Goal: Information Seeking & Learning: Check status

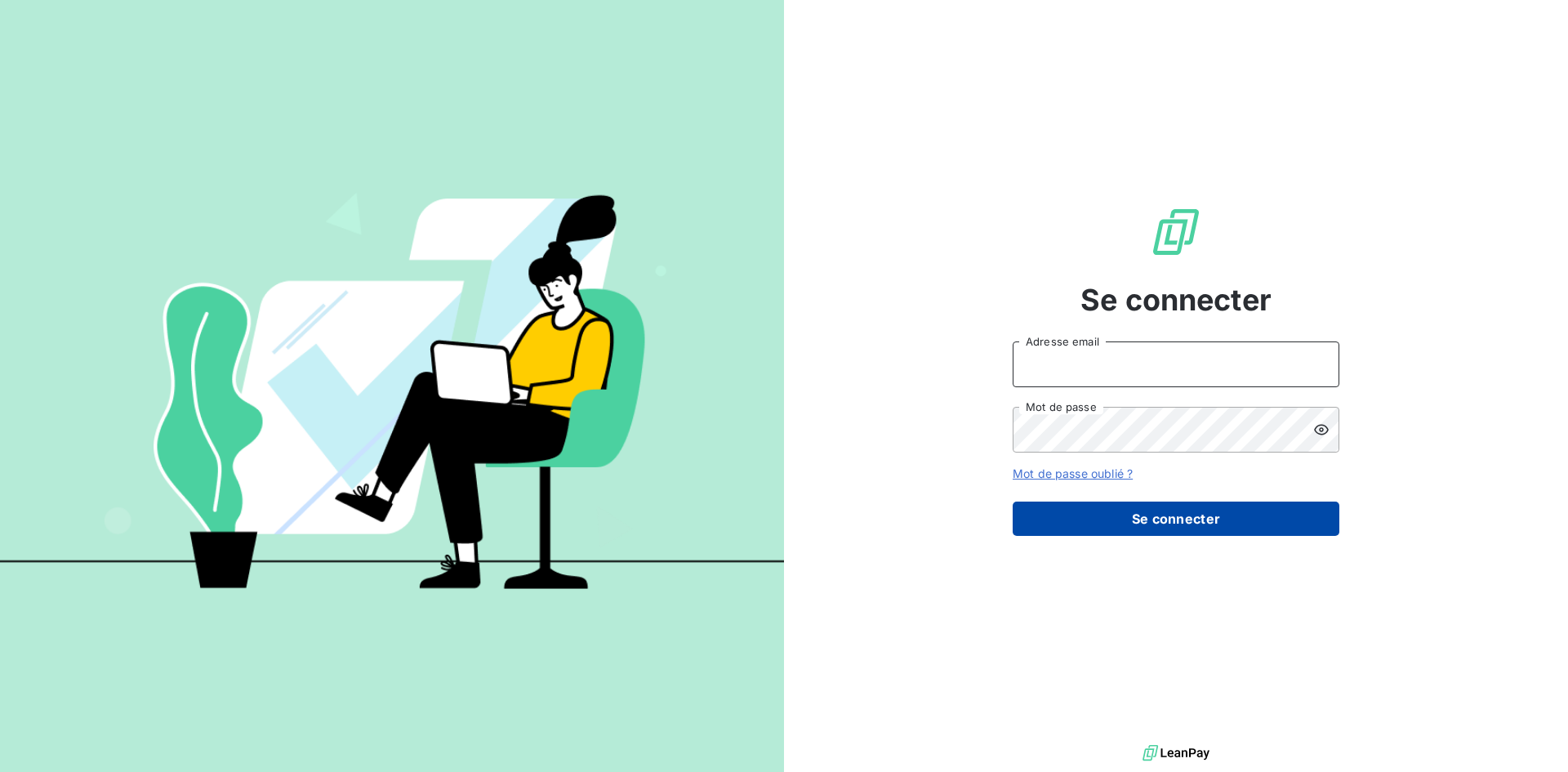
type input "[EMAIL_ADDRESS][DOMAIN_NAME]"
click at [1162, 515] on button "Se connecter" at bounding box center [1176, 518] width 327 height 34
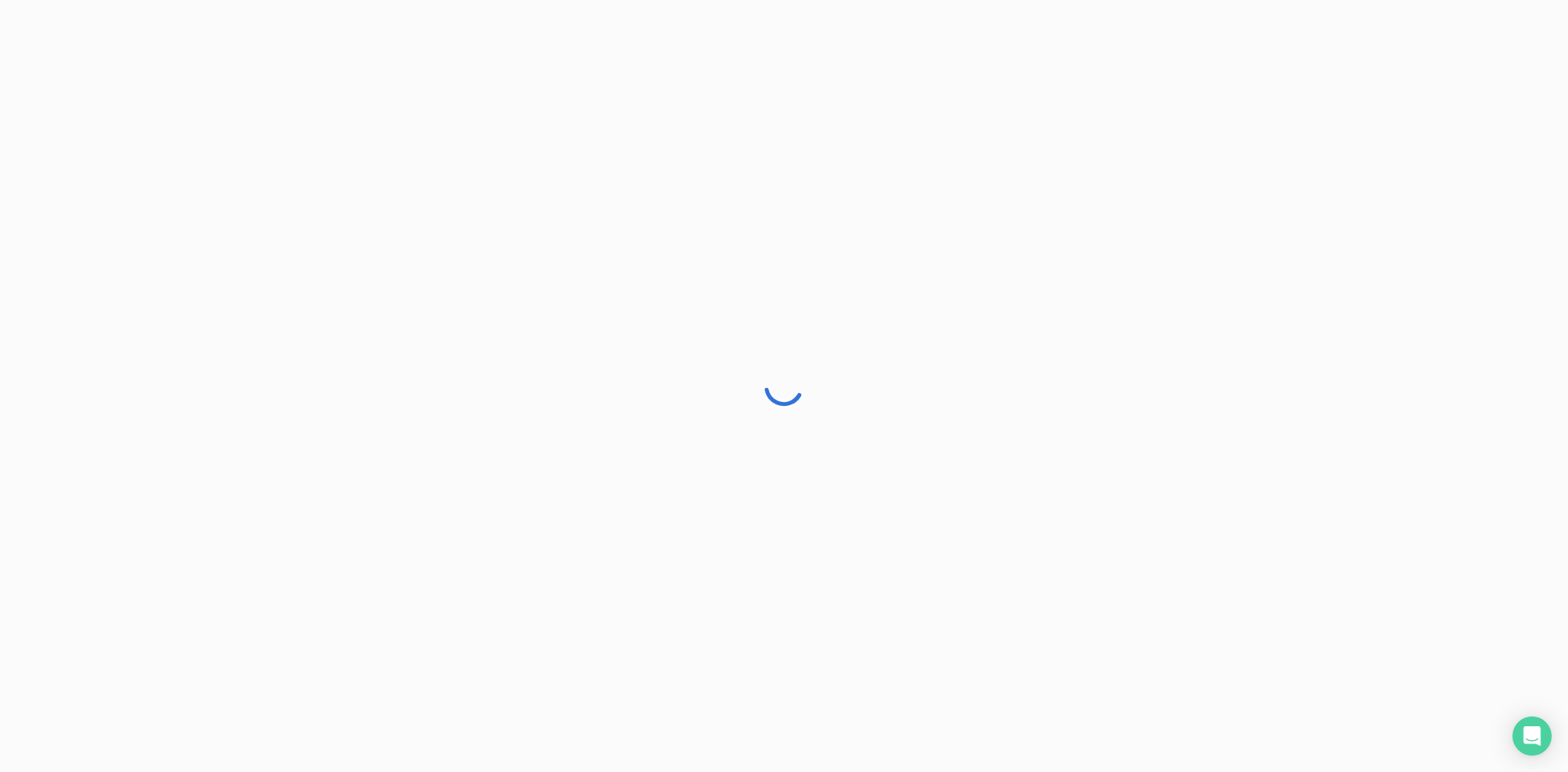
drag, startPoint x: 1162, startPoint y: 515, endPoint x: 1303, endPoint y: 576, distance: 153.6
click at [1303, 576] on div at bounding box center [784, 386] width 1568 height 772
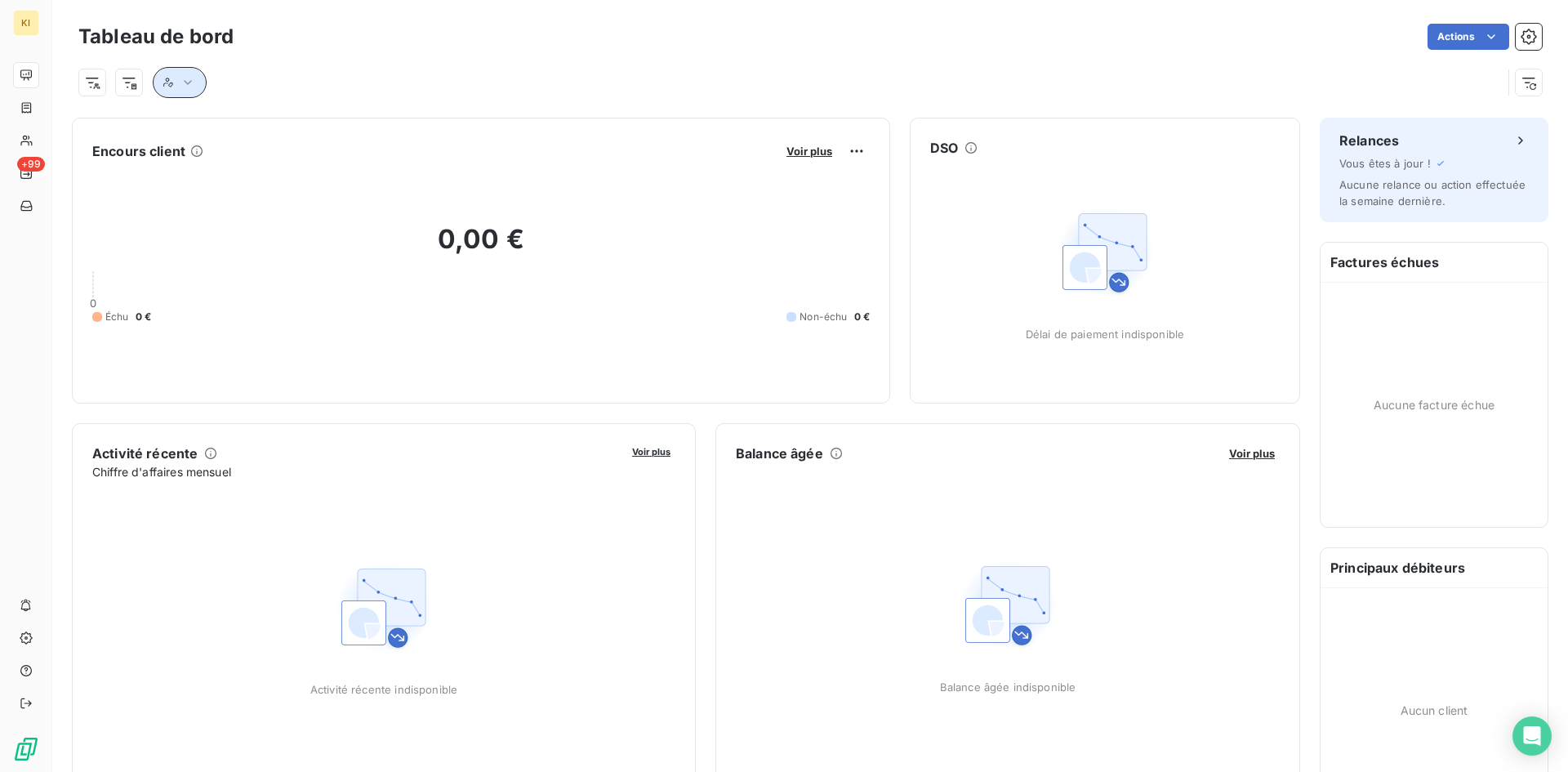
click at [191, 89] on icon "button" at bounding box center [188, 82] width 17 height 17
click at [228, 137] on div "Contient is" at bounding box center [234, 124] width 130 height 34
click at [230, 131] on div "Contient" at bounding box center [206, 125] width 47 height 17
click at [397, 127] on div at bounding box center [424, 124] width 235 height 34
click at [468, 126] on input "text" at bounding box center [415, 125] width 191 height 15
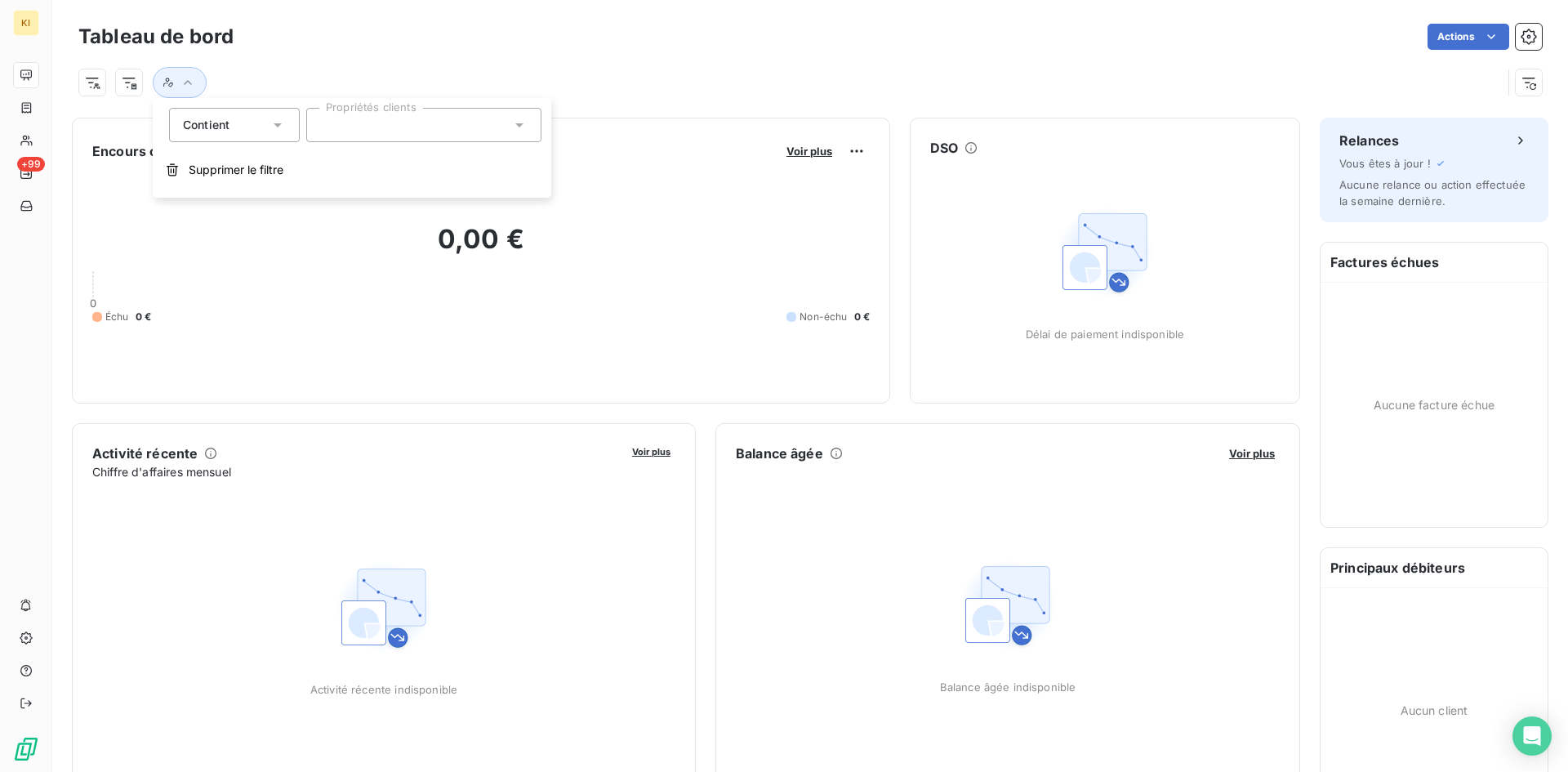
click at [512, 123] on icon at bounding box center [519, 125] width 17 height 17
click at [513, 123] on icon at bounding box center [519, 125] width 17 height 17
click at [165, 83] on icon "button" at bounding box center [167, 82] width 10 height 10
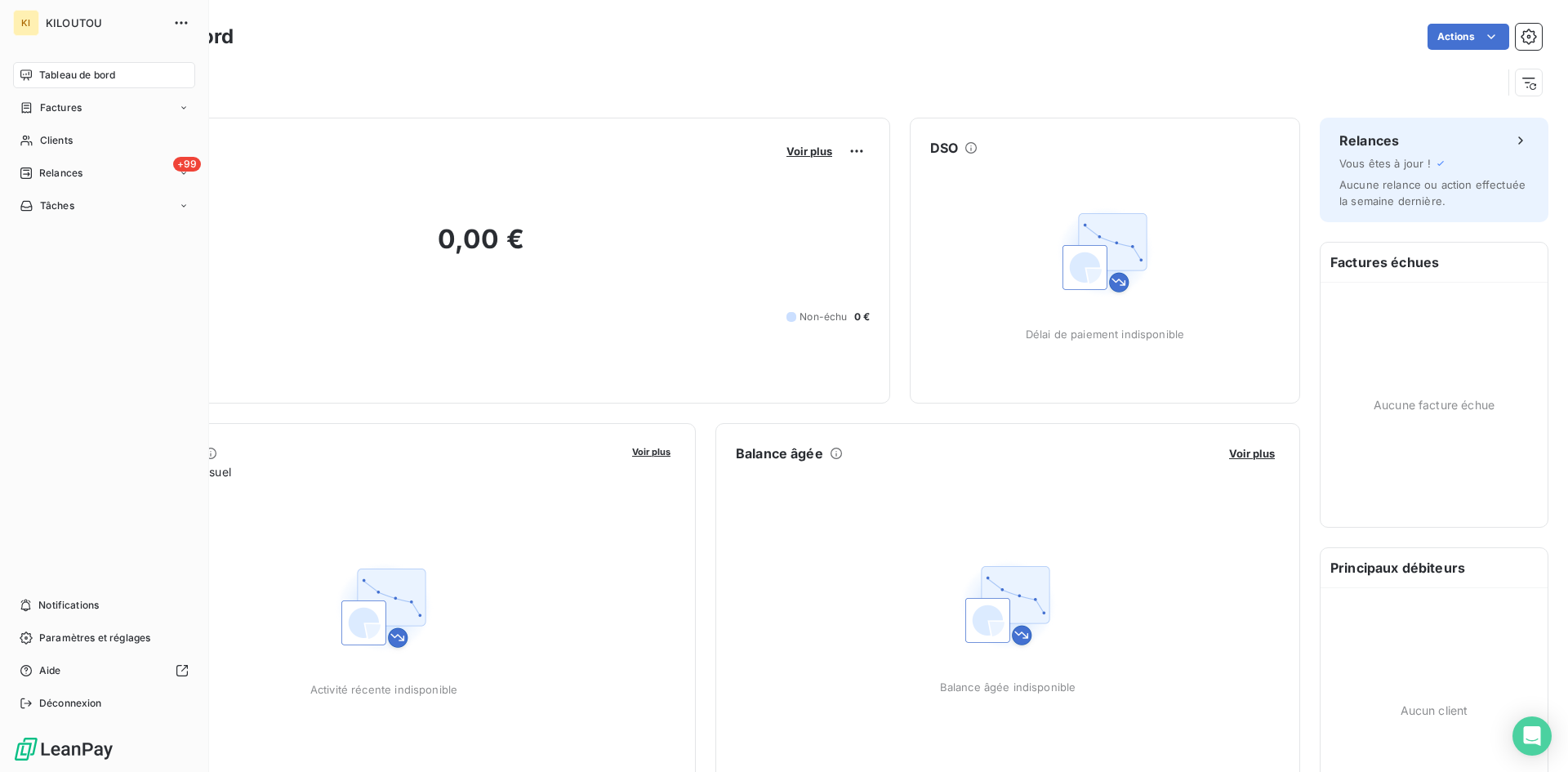
click at [60, 78] on span "Tableau de bord" at bounding box center [78, 75] width 76 height 15
click at [425, 99] on div "Tableau de bord Actions" at bounding box center [810, 54] width 1516 height 108
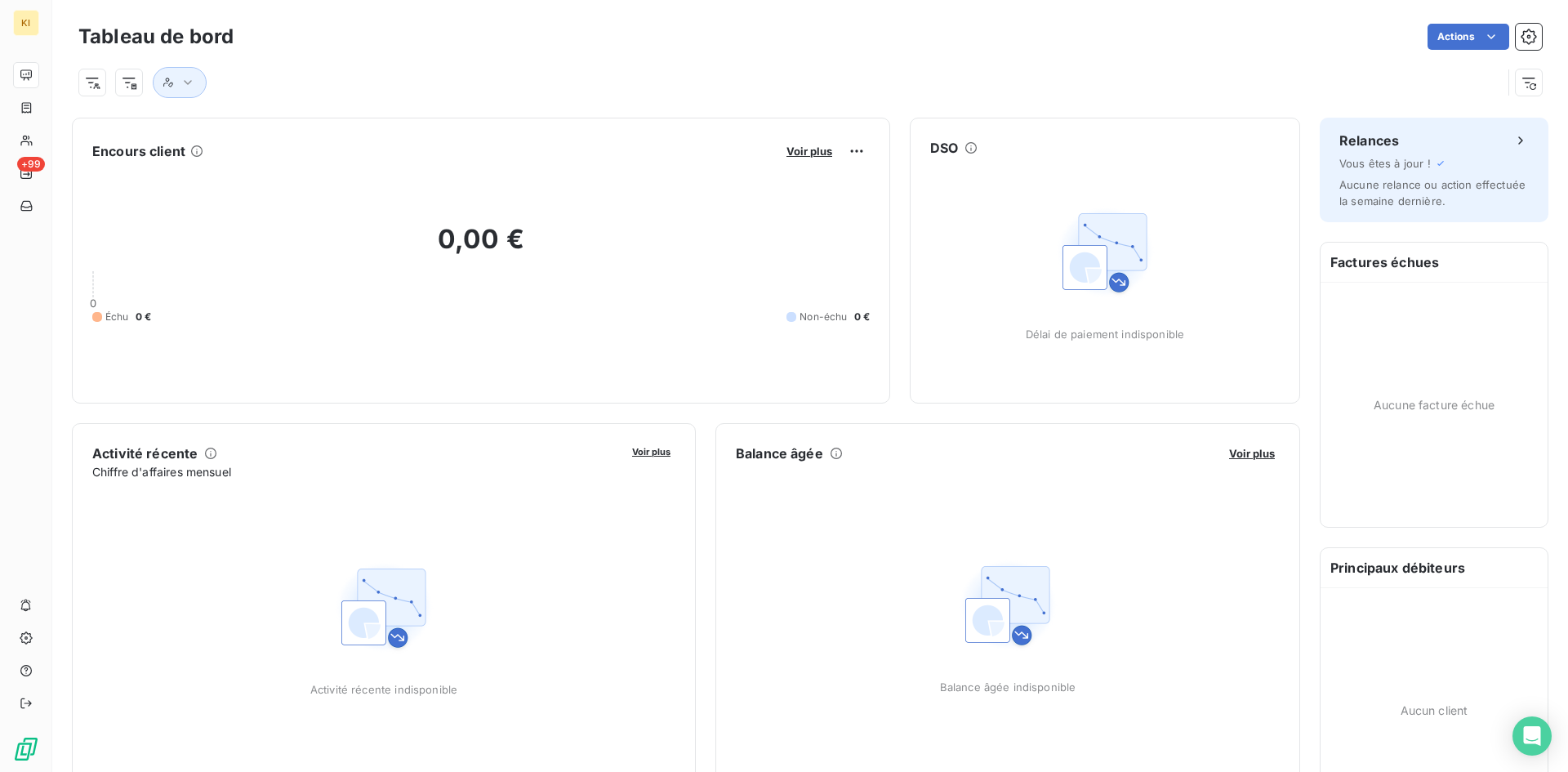
click at [95, 81] on html "KI +99 Tableau de bord Actions Encours client Voir plus 0,00 € 0 Échu 0 € Non-é…" at bounding box center [784, 386] width 1568 height 772
click at [136, 87] on html "KI +99 Tableau de bord Actions Encours client Voir plus 0,00 € 0 Échu 0 € Non-é…" at bounding box center [784, 386] width 1568 height 772
click at [128, 87] on html "KI +99 Tableau de bord Actions Encours client Voir plus 0,00 € 0 Échu 0 € Non-é…" at bounding box center [784, 386] width 1568 height 772
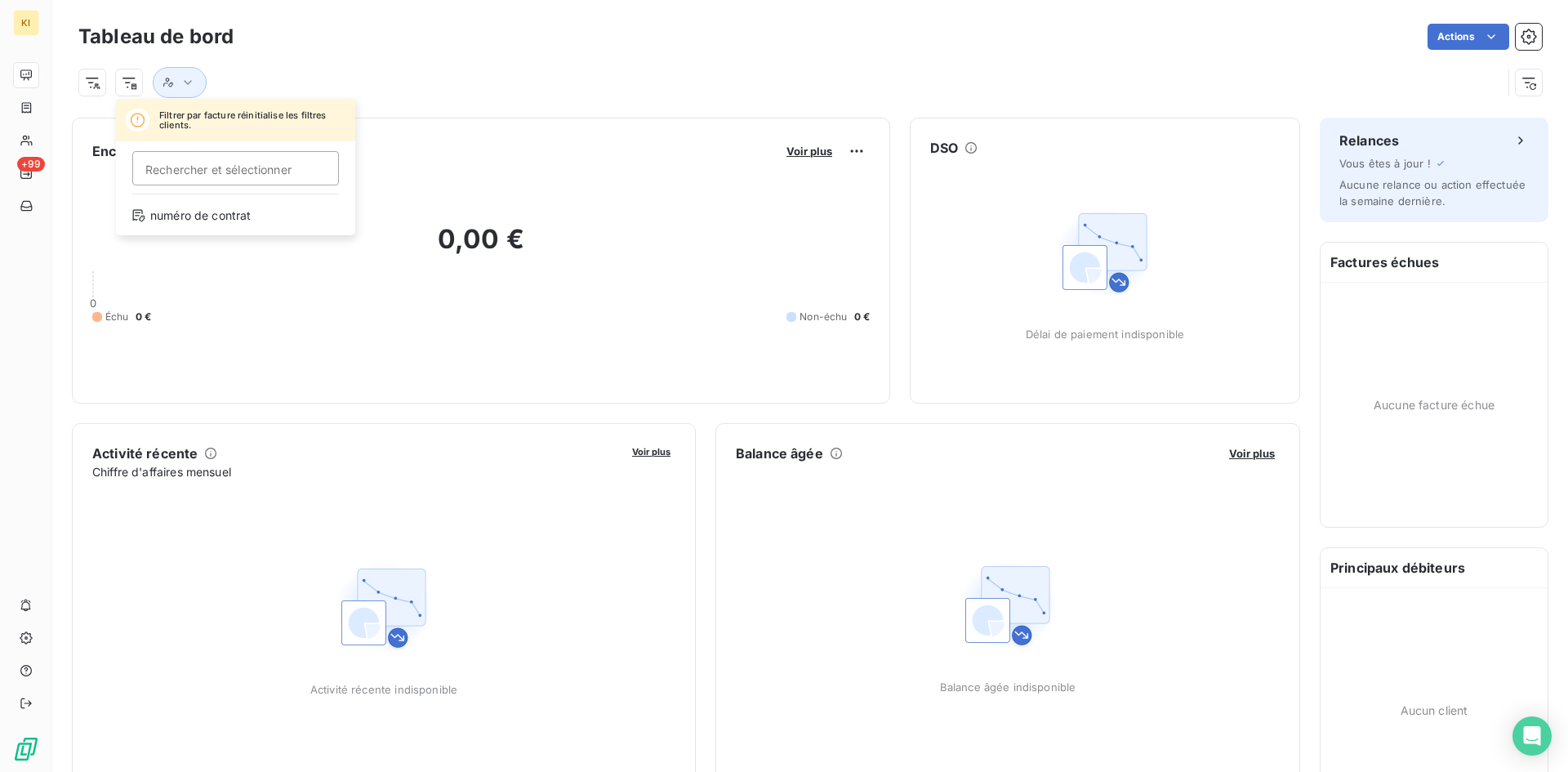
click at [128, 81] on html "KI +99 Tableau de bord Actions Filtrer par facture réinitialise les filtres cli…" at bounding box center [784, 386] width 1568 height 772
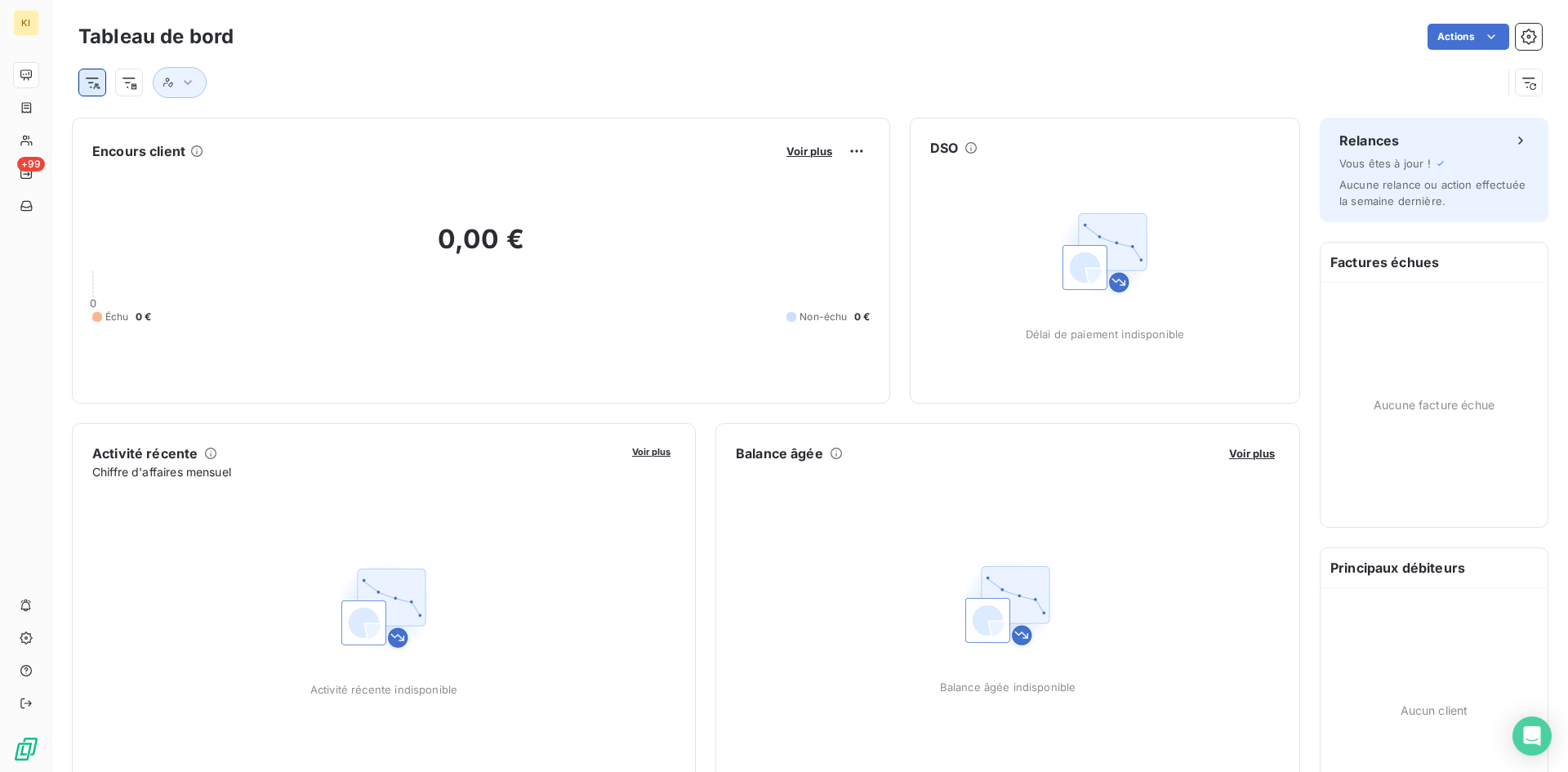
click at [81, 83] on html "KI +99 Tableau de bord Actions Encours client Voir plus 0,00 € 0 Échu 0 € Non-é…" at bounding box center [784, 386] width 1568 height 772
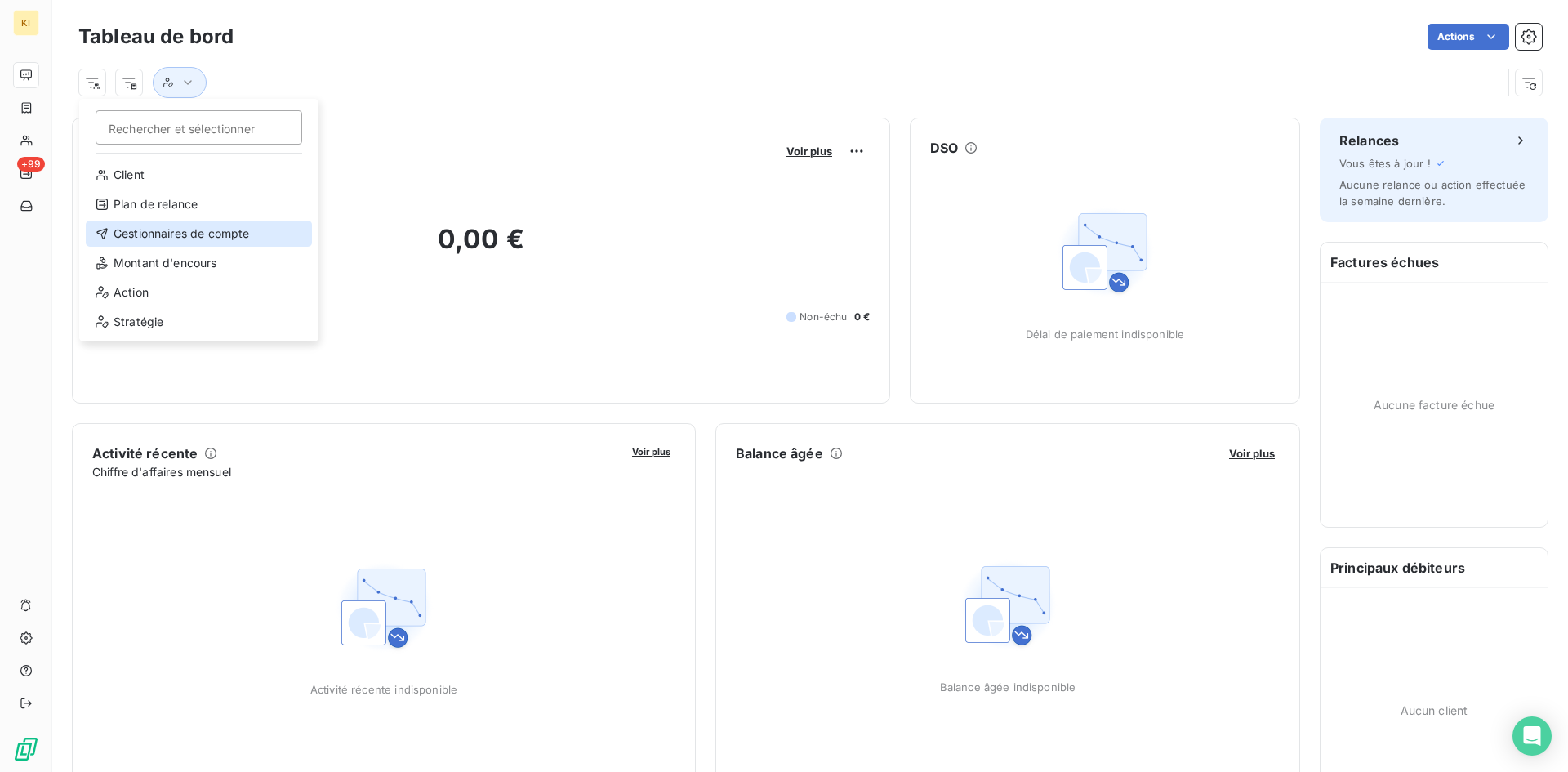
click at [171, 231] on div "Gestionnaires de compte" at bounding box center [198, 234] width 226 height 26
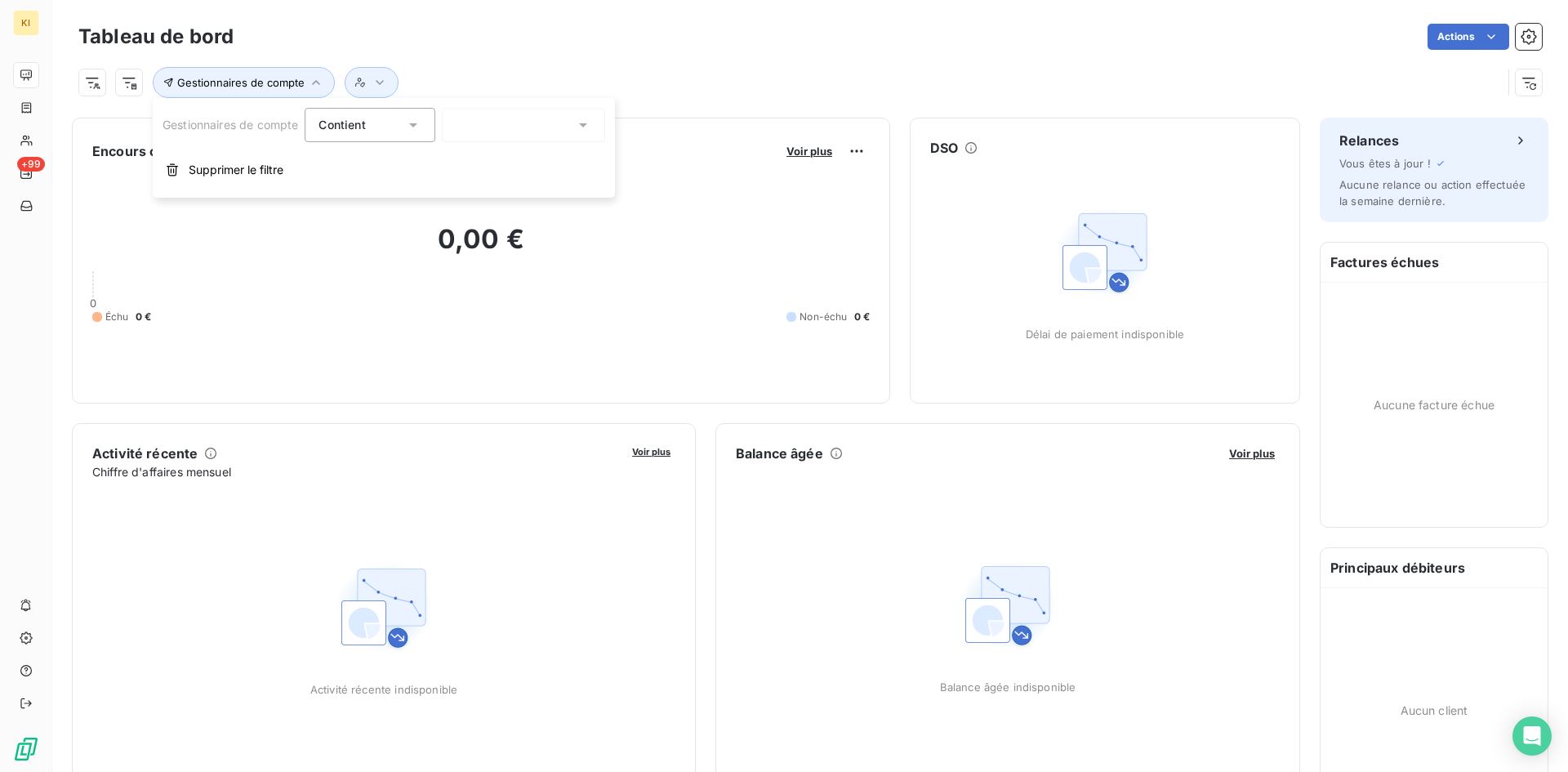
click at [553, 122] on div at bounding box center [523, 124] width 163 height 34
click at [504, 193] on span "[PERSON_NAME]" at bounding box center [524, 196] width 95 height 17
click at [648, 71] on div "Gestionnaires de compte : [PERSON_NAME]" at bounding box center [790, 82] width 1424 height 31
click at [375, 84] on button "Gestionnaires de compte : [PERSON_NAME]" at bounding box center [292, 82] width 279 height 31
click at [483, 124] on span "[PERSON_NAME]" at bounding box center [503, 125] width 95 height 17
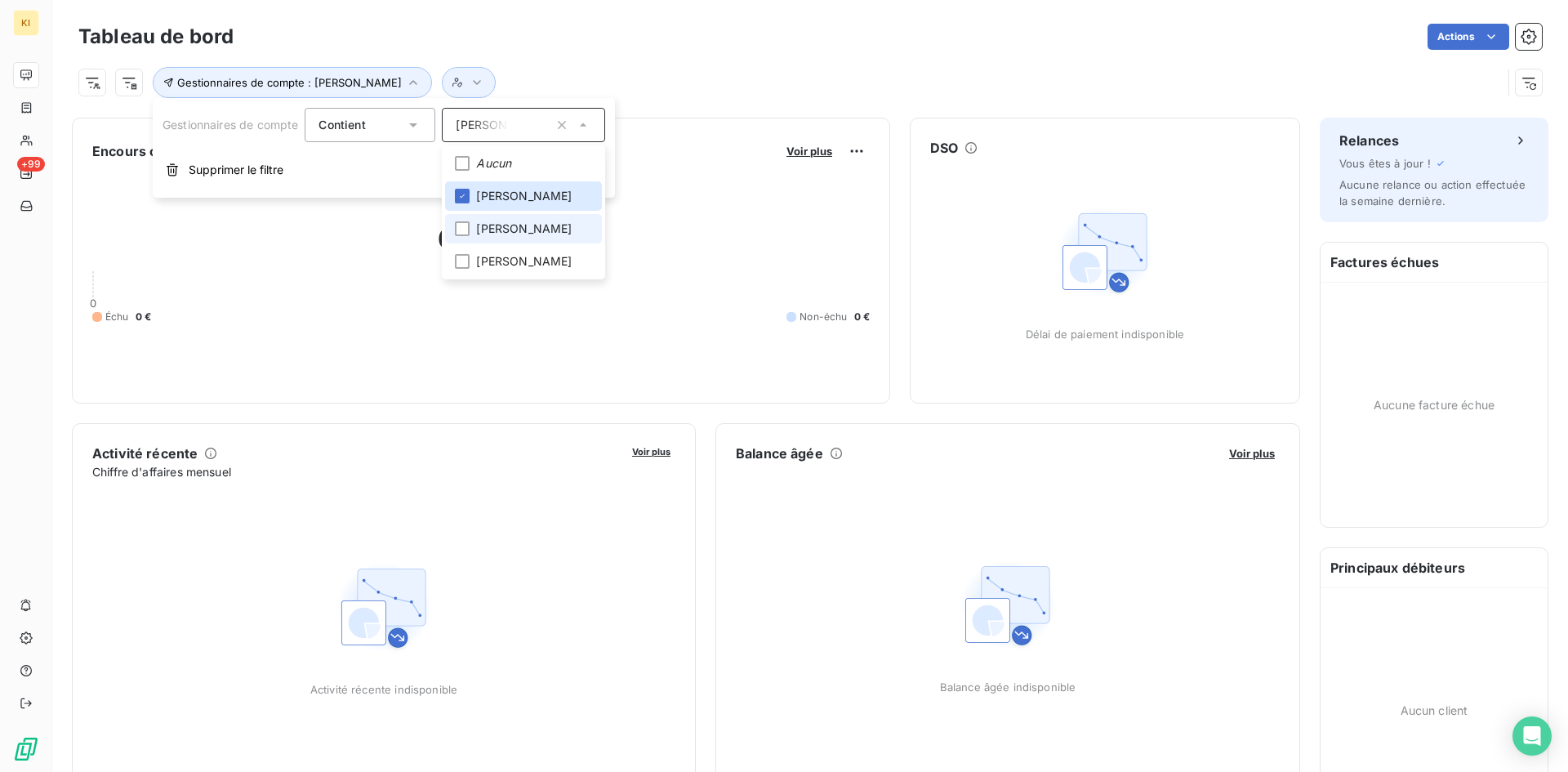
click at [523, 241] on li "[PERSON_NAME]" at bounding box center [523, 228] width 157 height 29
click at [745, 52] on div "Tableau de bord Actions" at bounding box center [810, 36] width 1463 height 34
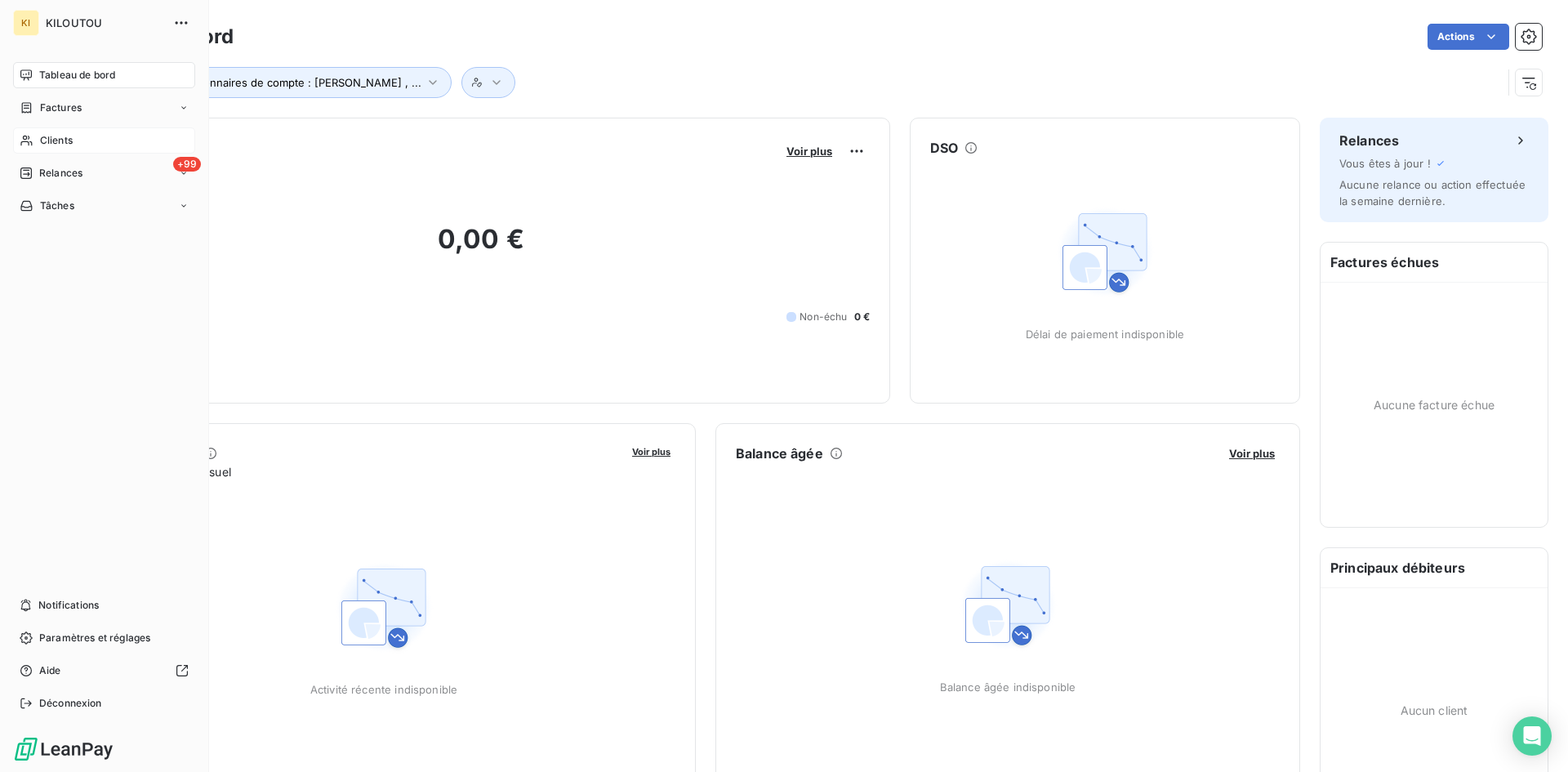
click at [22, 141] on icon at bounding box center [26, 140] width 14 height 13
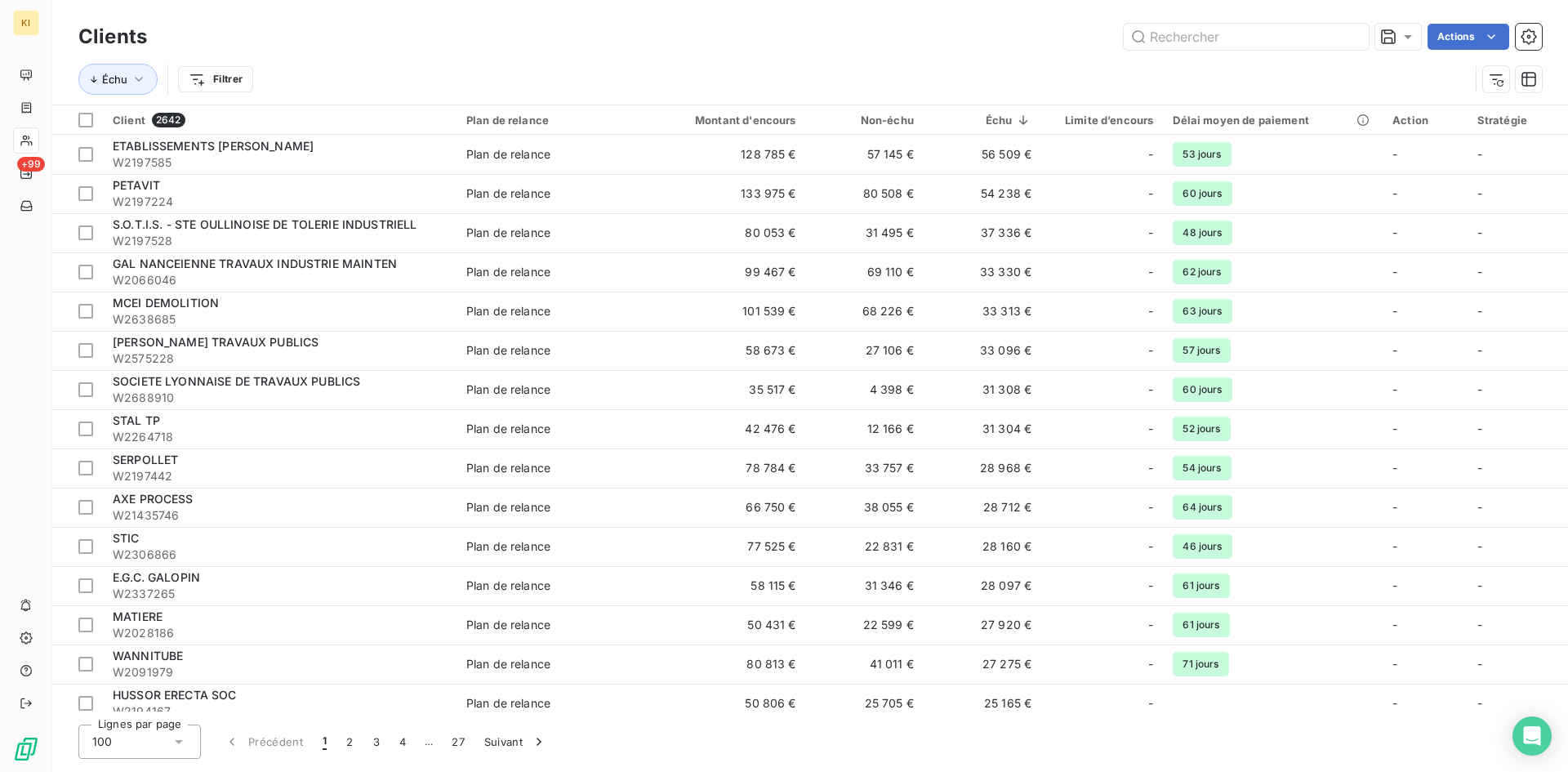
click at [381, 90] on div "Échu Filtrer" at bounding box center [773, 78] width 1391 height 31
click at [240, 84] on html "KI +99 Clients Actions Échu Filtrer Client 2642 Plan de relance Montant d'encou…" at bounding box center [784, 386] width 1568 height 772
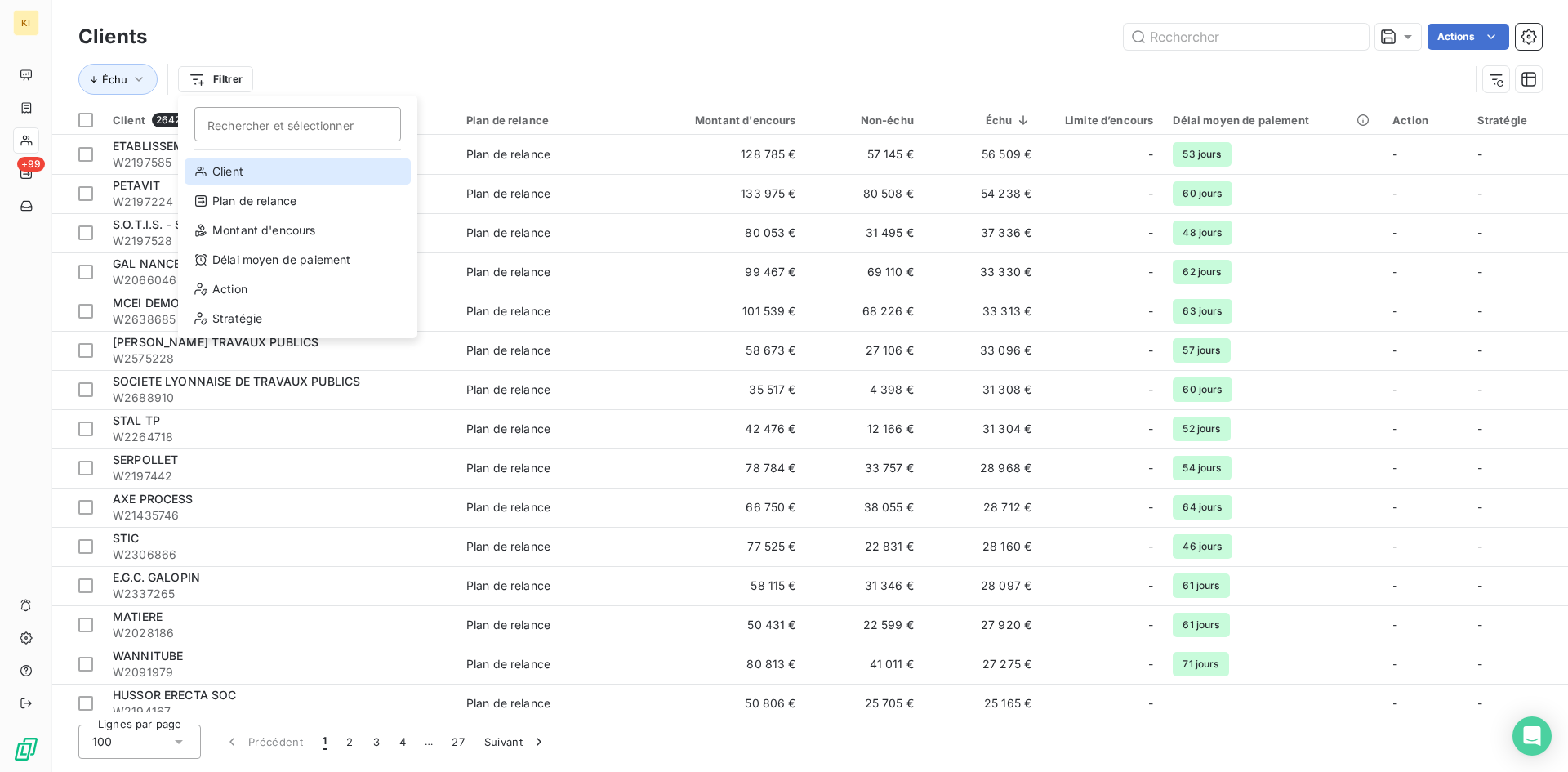
click at [249, 174] on div "Client" at bounding box center [298, 172] width 226 height 26
click at [249, 174] on td "PETAVIT W2197224" at bounding box center [279, 193] width 353 height 40
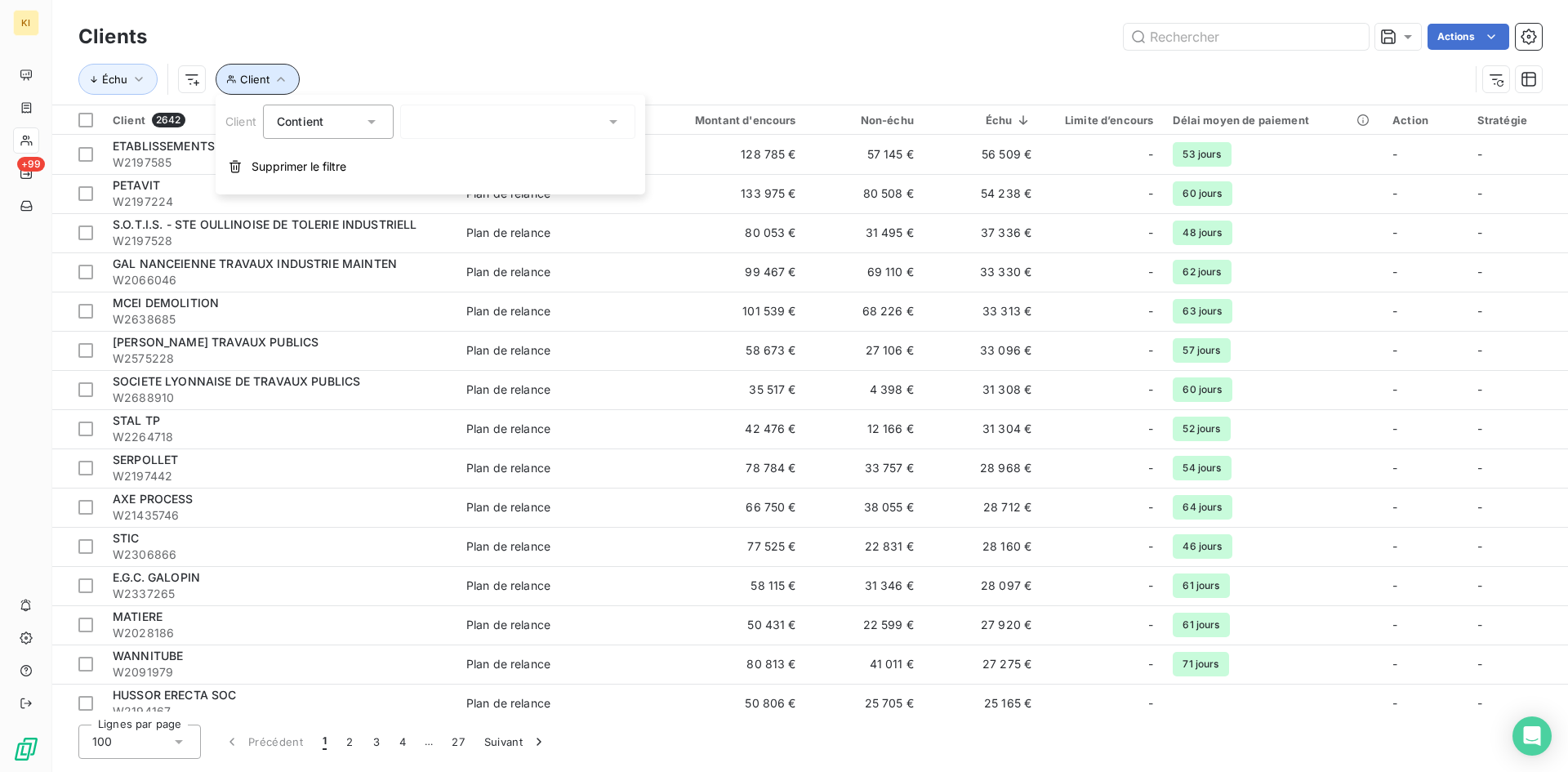
click at [279, 78] on icon "button" at bounding box center [280, 79] width 8 height 5
click at [279, 78] on icon "button" at bounding box center [281, 79] width 17 height 17
click at [320, 163] on span "Supprimer le filtre" at bounding box center [300, 167] width 95 height 17
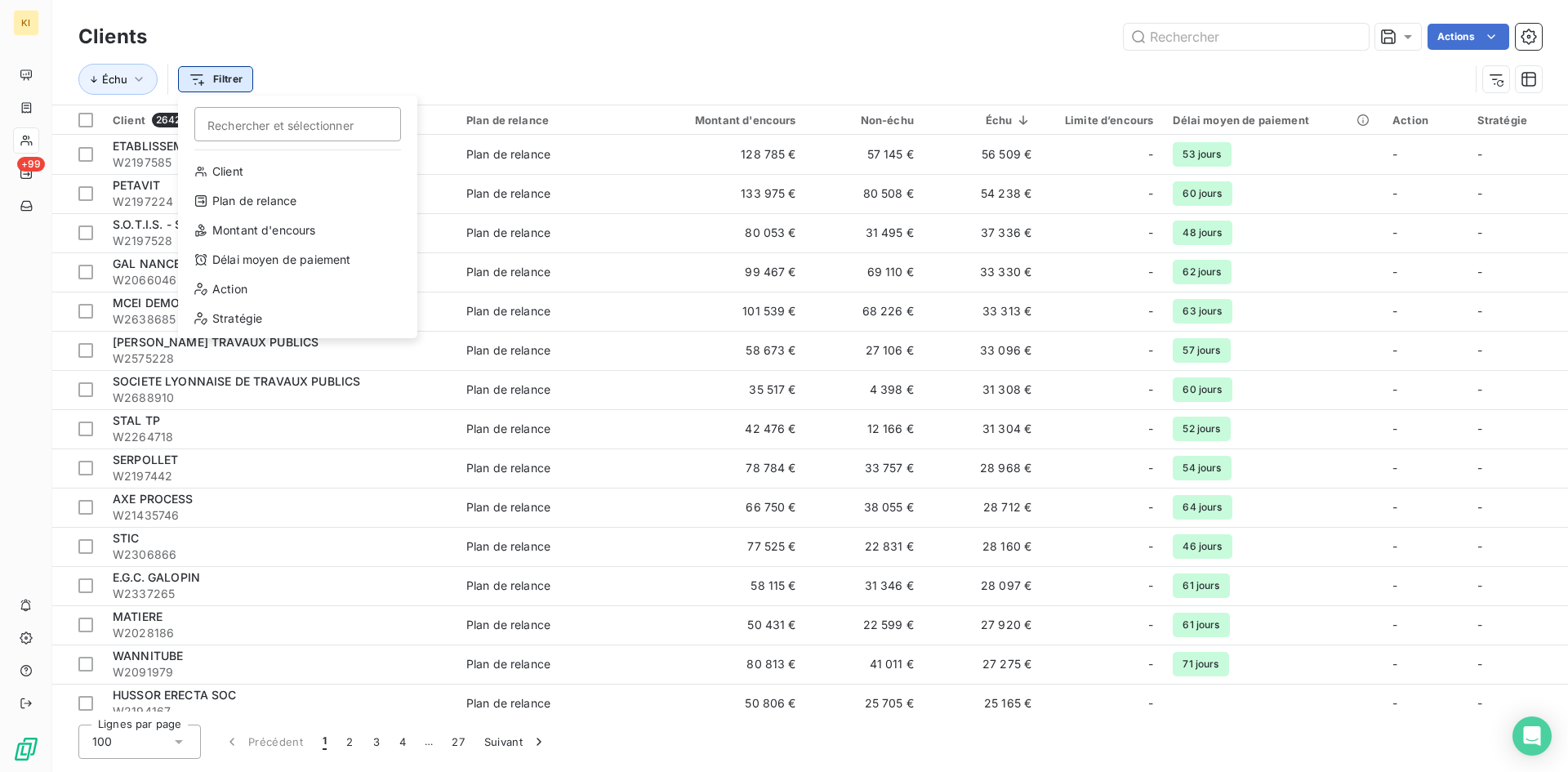
click at [216, 81] on html "KI +99 Clients Actions Échu Filtrer Rechercher et sélectionner Client Plan de r…" at bounding box center [784, 386] width 1568 height 772
click at [246, 320] on div "Stratégie" at bounding box center [298, 319] width 226 height 26
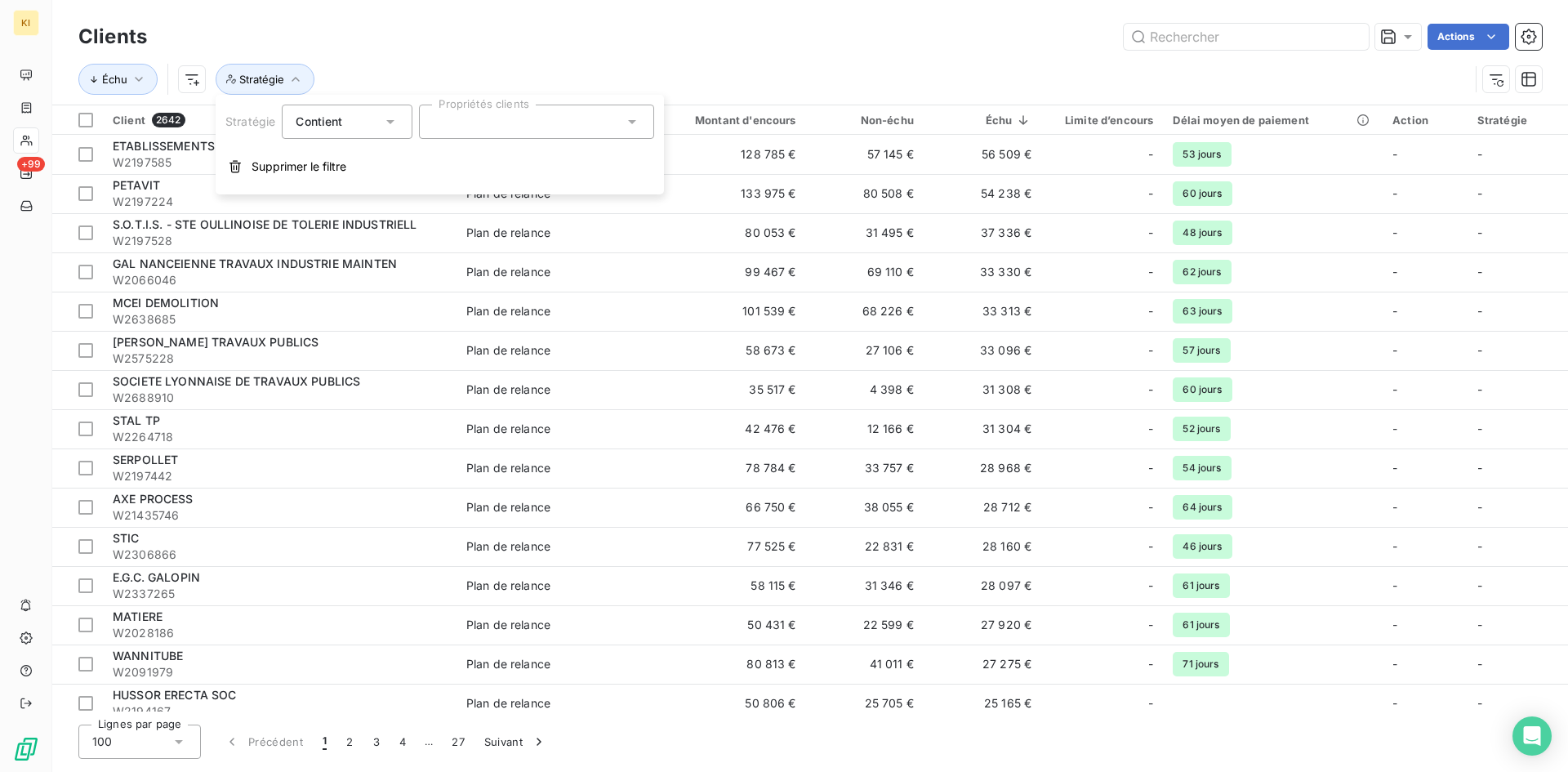
click at [464, 115] on div at bounding box center [536, 122] width 235 height 34
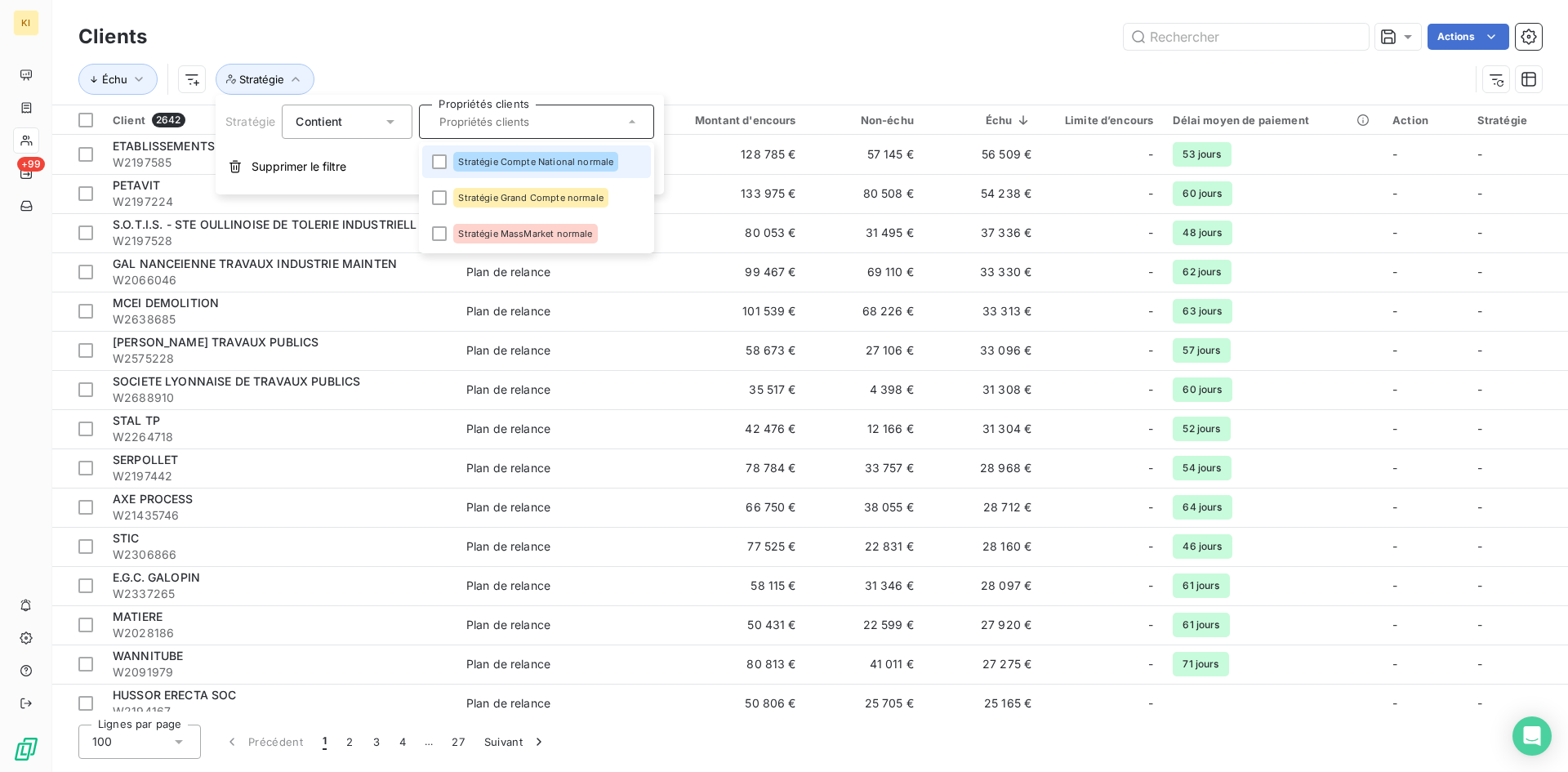
click at [462, 116] on input "text" at bounding box center [528, 122] width 191 height 15
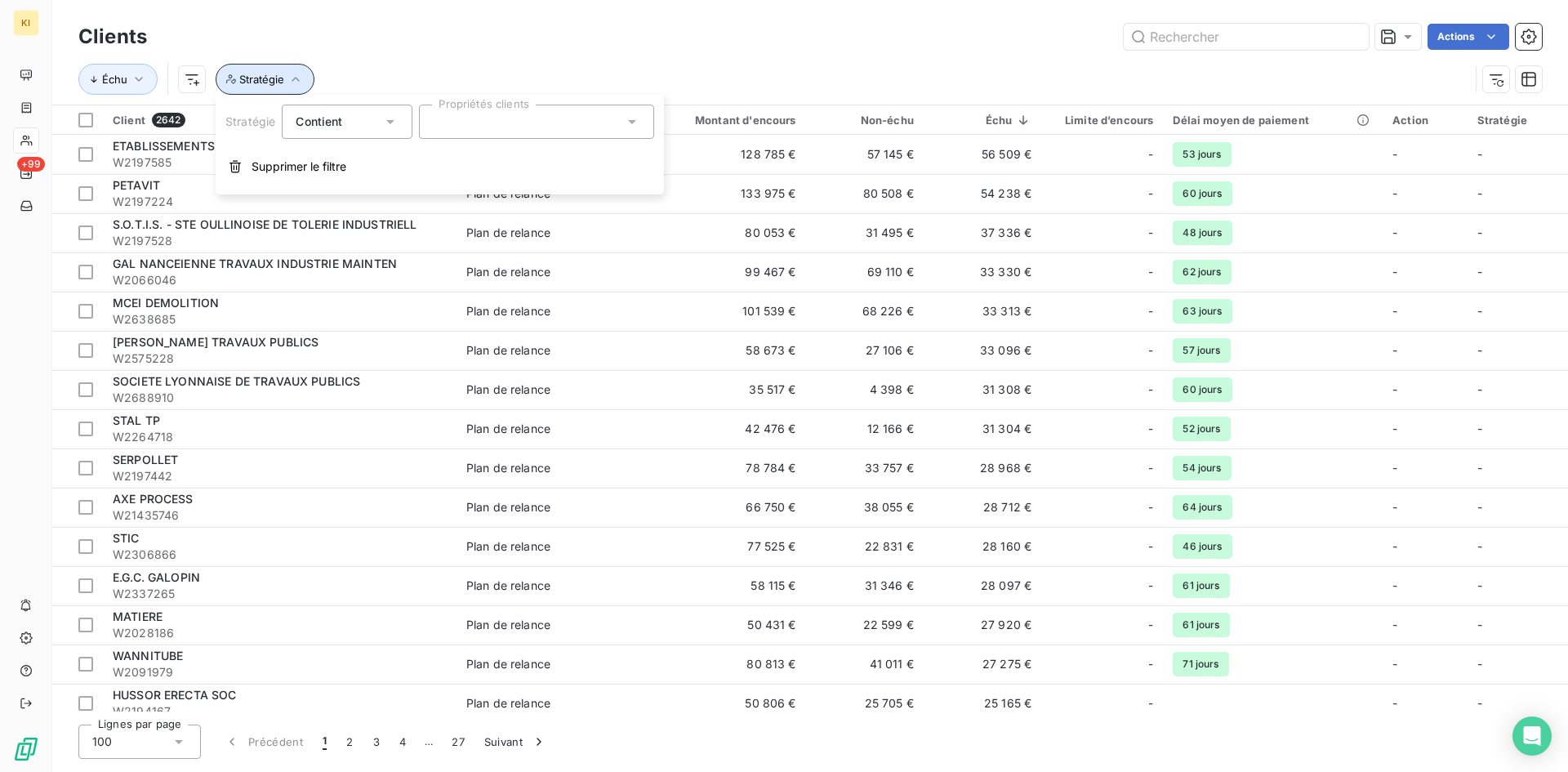
click at [258, 76] on span "Stratégie" at bounding box center [262, 79] width 45 height 13
click at [285, 84] on button "Stratégie" at bounding box center [265, 78] width 99 height 31
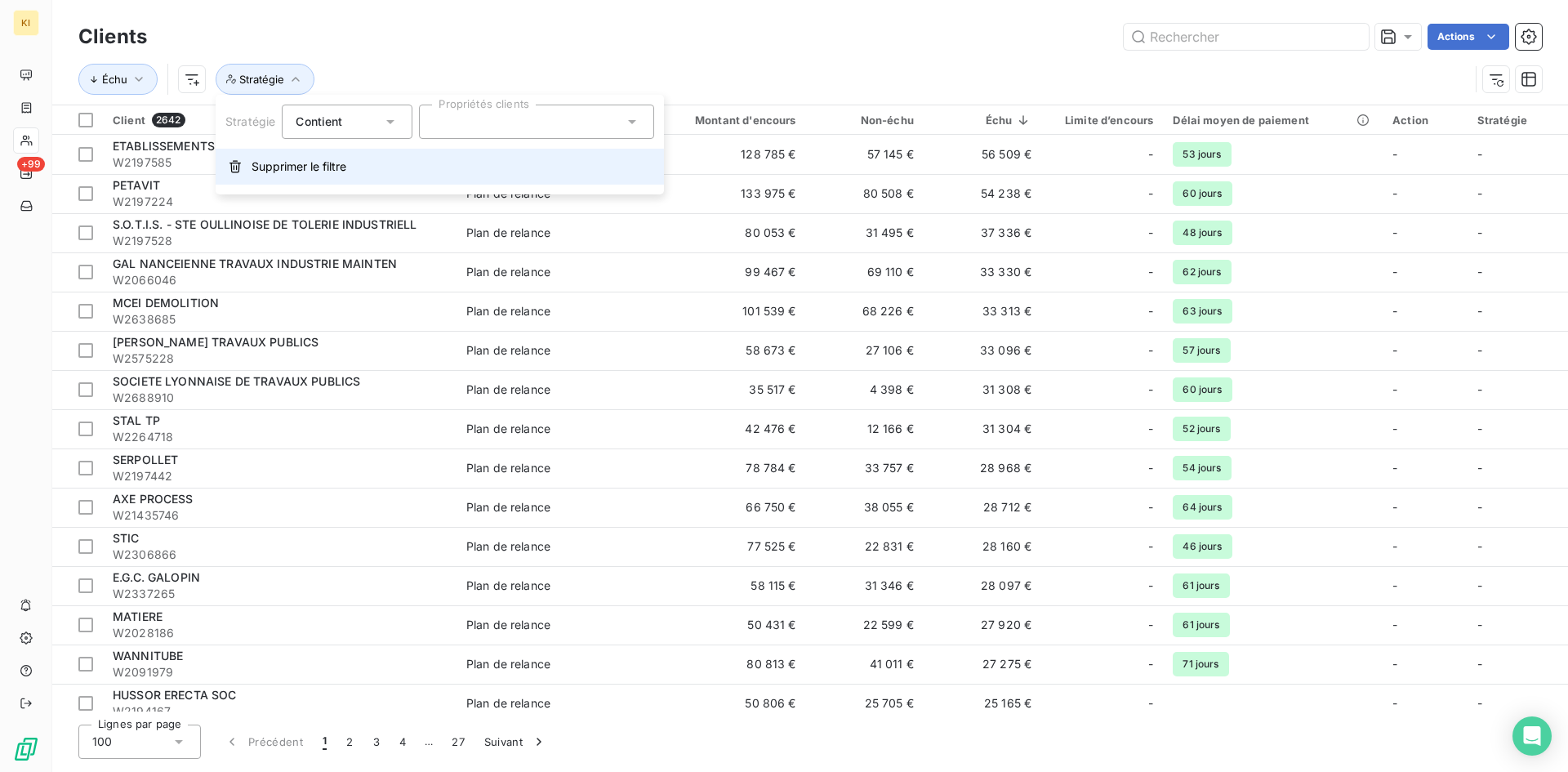
click at [289, 180] on button "Supprimer le filtre" at bounding box center [440, 167] width 448 height 36
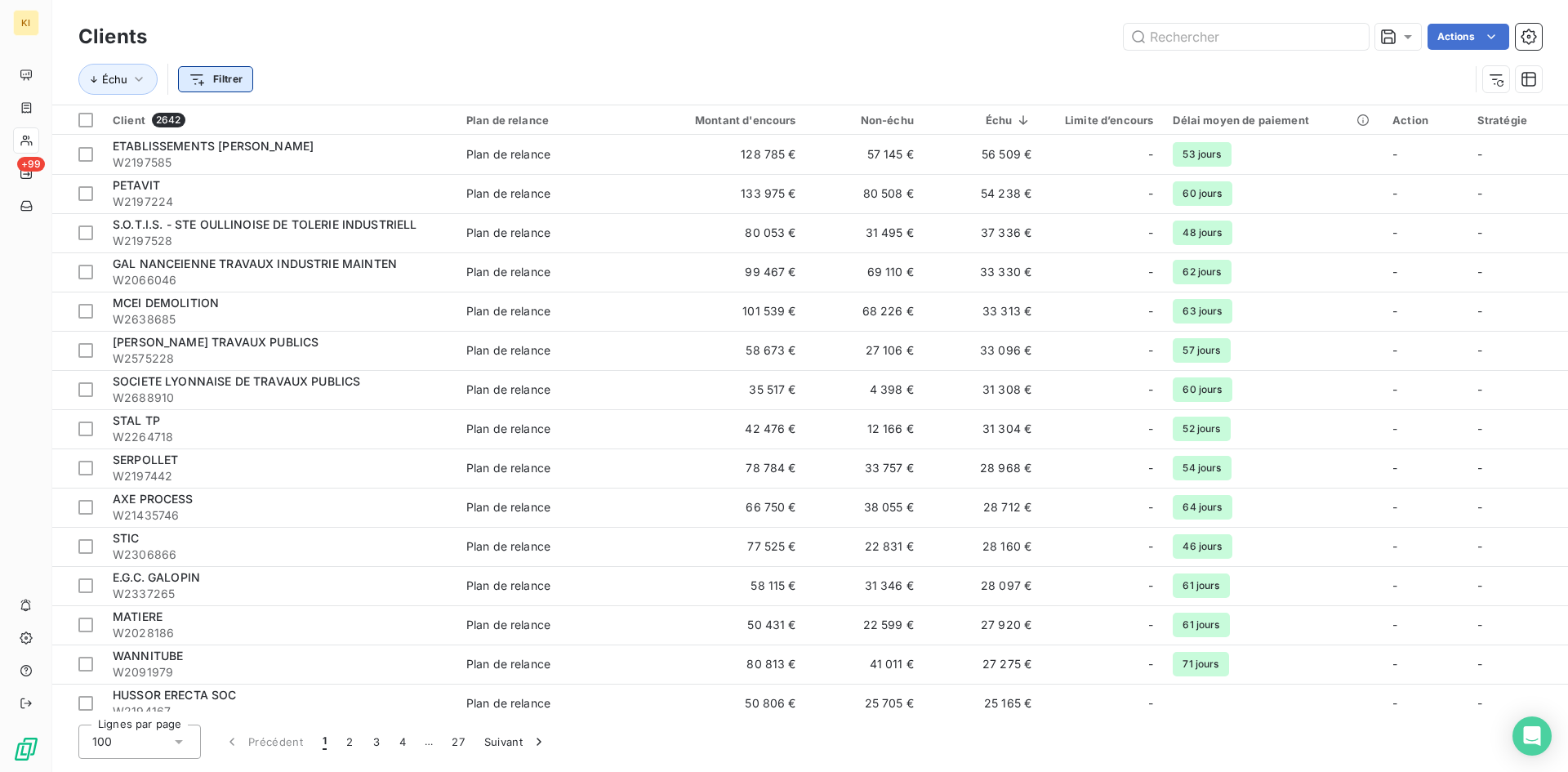
click at [240, 87] on html "KI +99 Clients Actions Échu Filtrer Client 2642 Plan de relance Montant d'encou…" at bounding box center [784, 386] width 1568 height 772
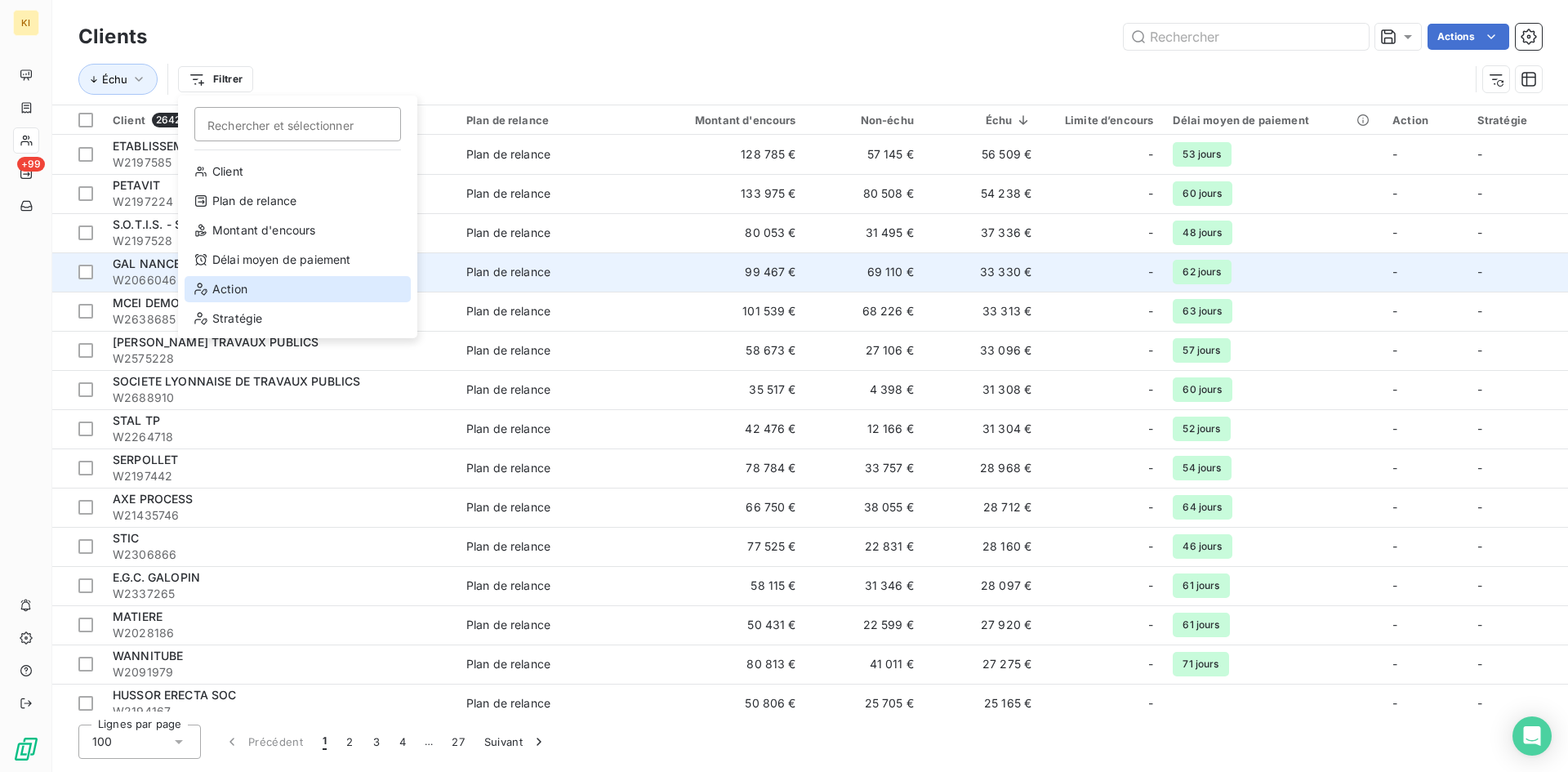
click at [211, 284] on div "Action" at bounding box center [298, 289] width 226 height 26
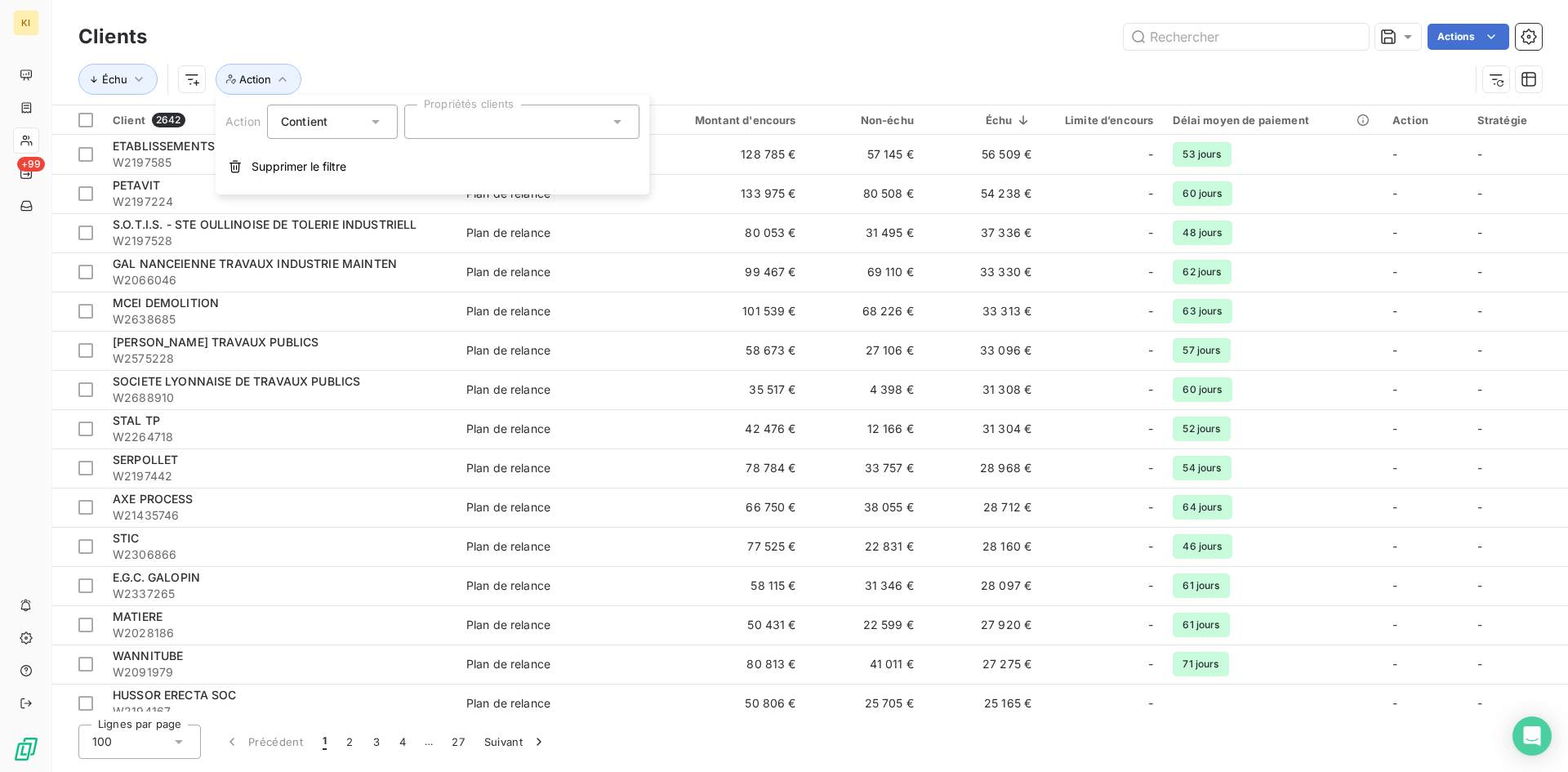
click at [465, 121] on div at bounding box center [521, 122] width 235 height 34
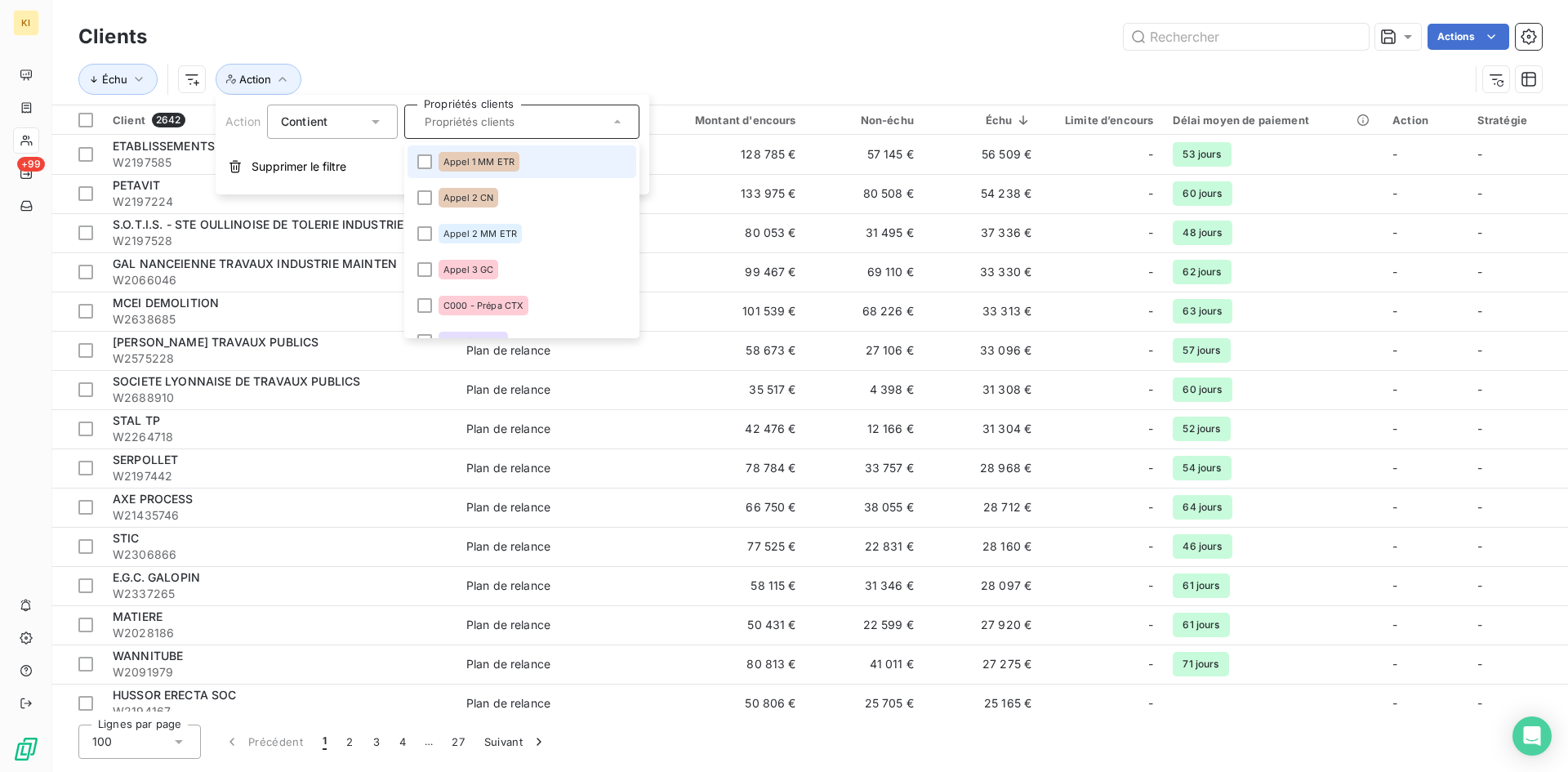
click at [465, 121] on input "text" at bounding box center [514, 122] width 191 height 15
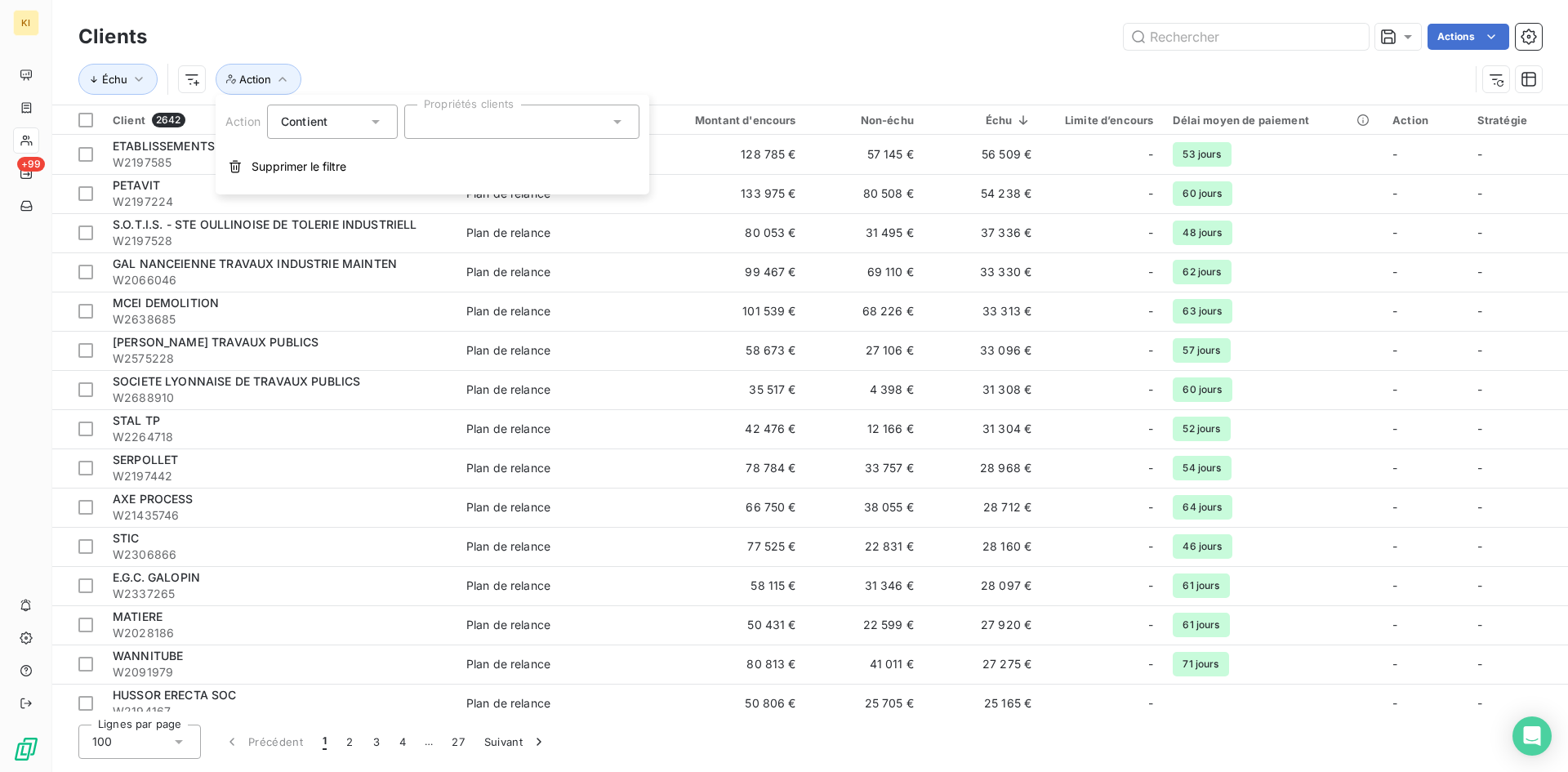
click at [465, 121] on div at bounding box center [521, 122] width 235 height 34
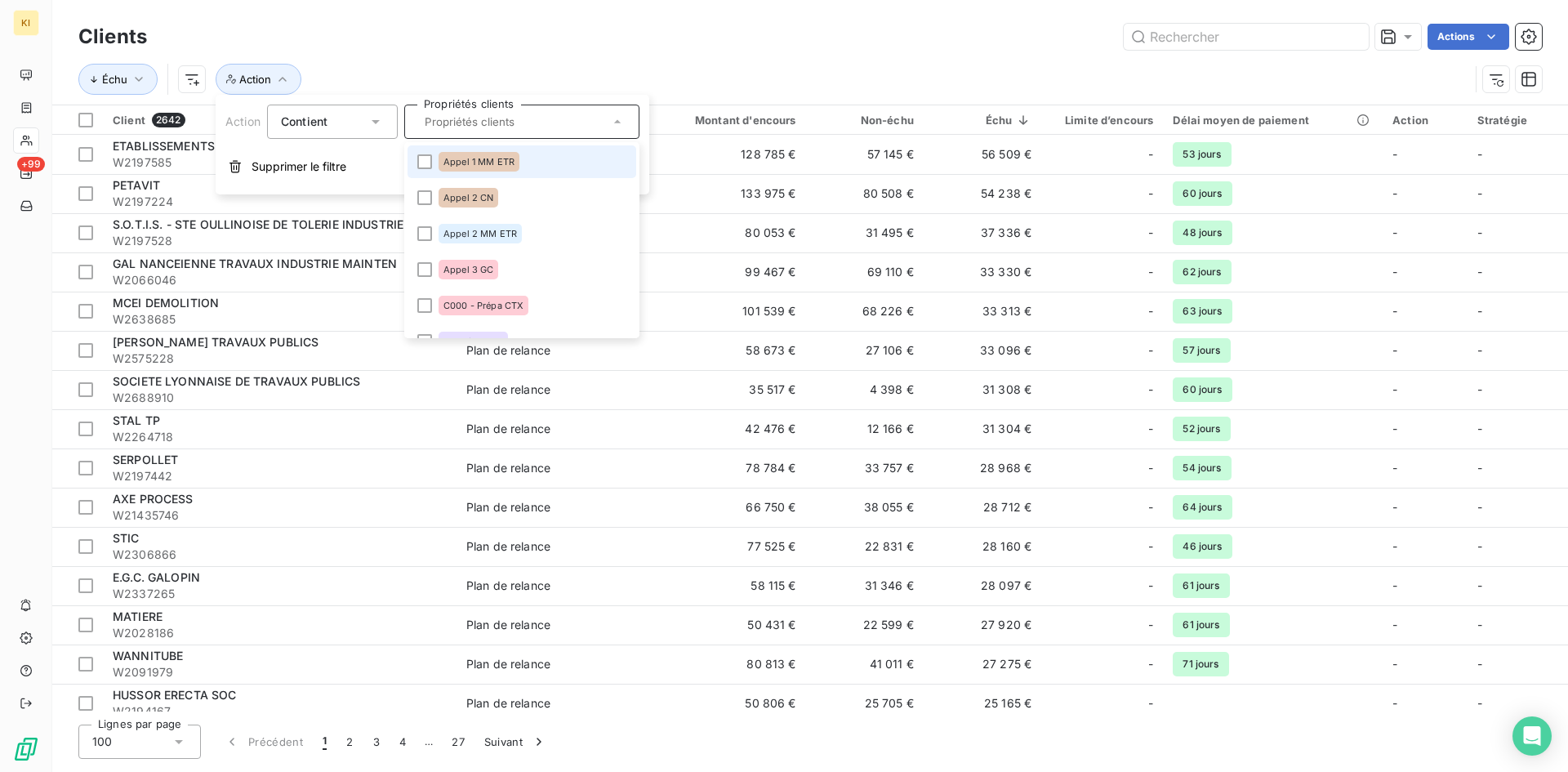
click at [465, 121] on input "text" at bounding box center [514, 122] width 191 height 15
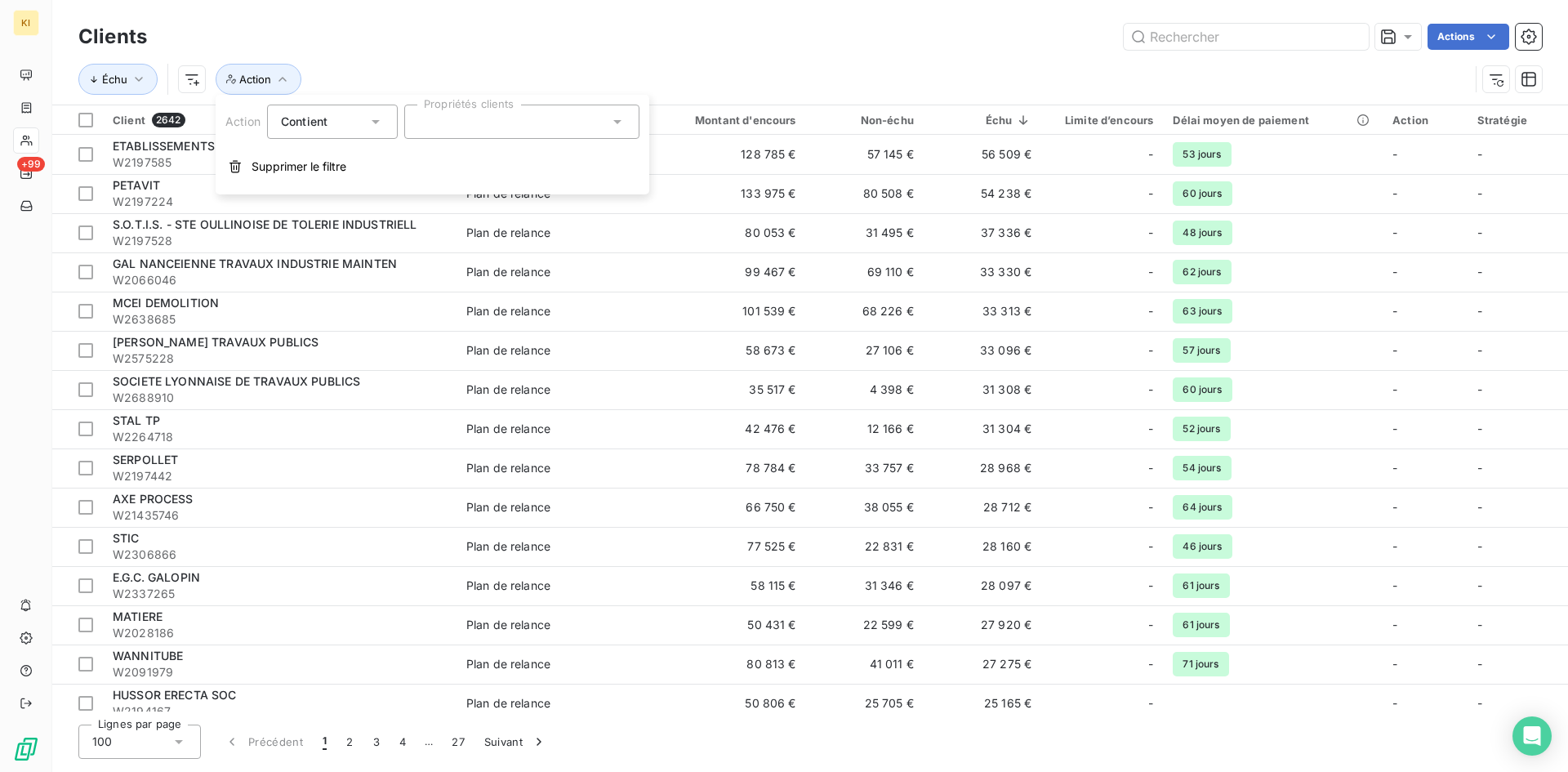
click at [465, 121] on div at bounding box center [521, 122] width 235 height 34
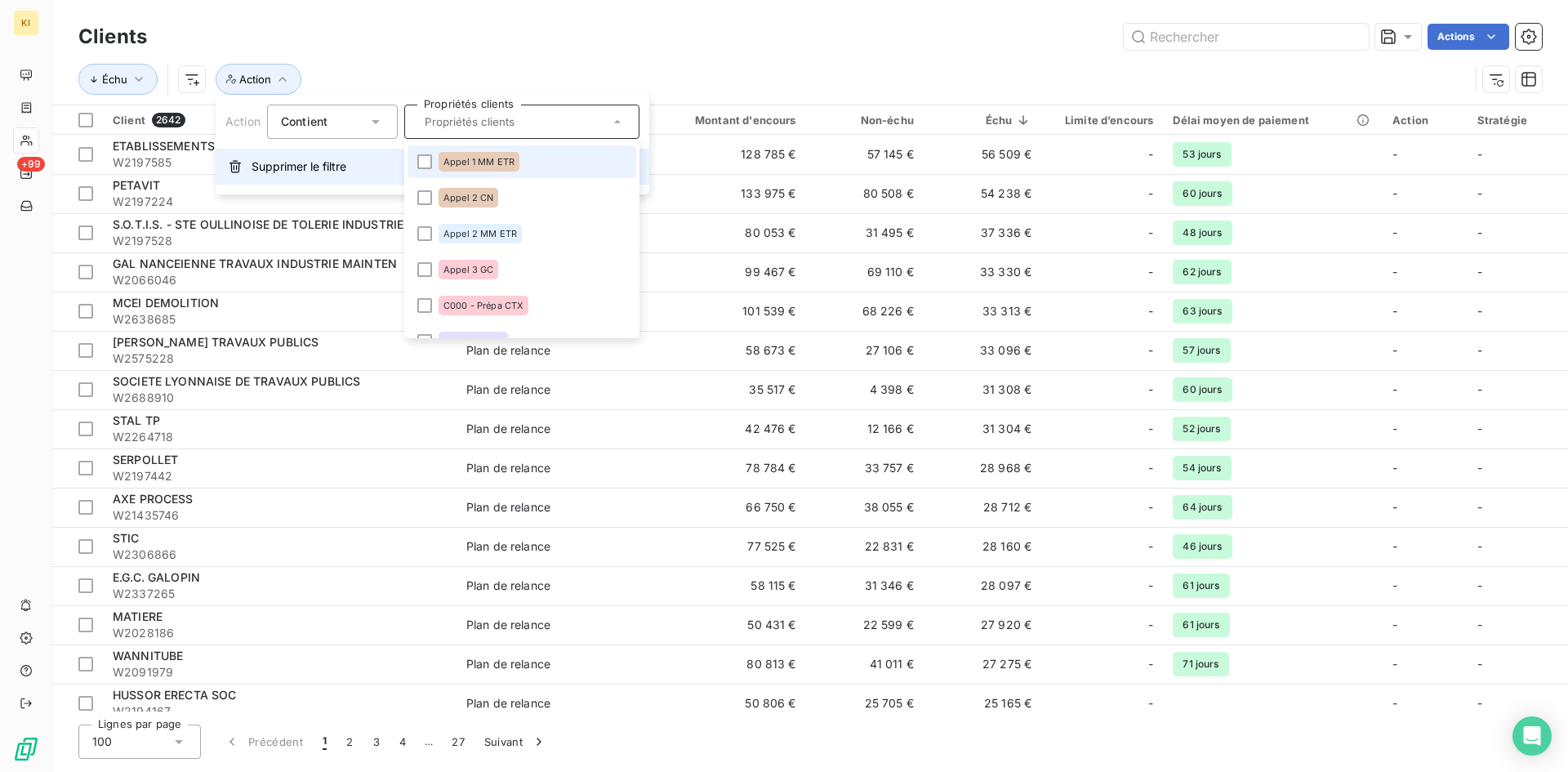
click at [248, 171] on button "Supprimer le filtre" at bounding box center [433, 167] width 433 height 36
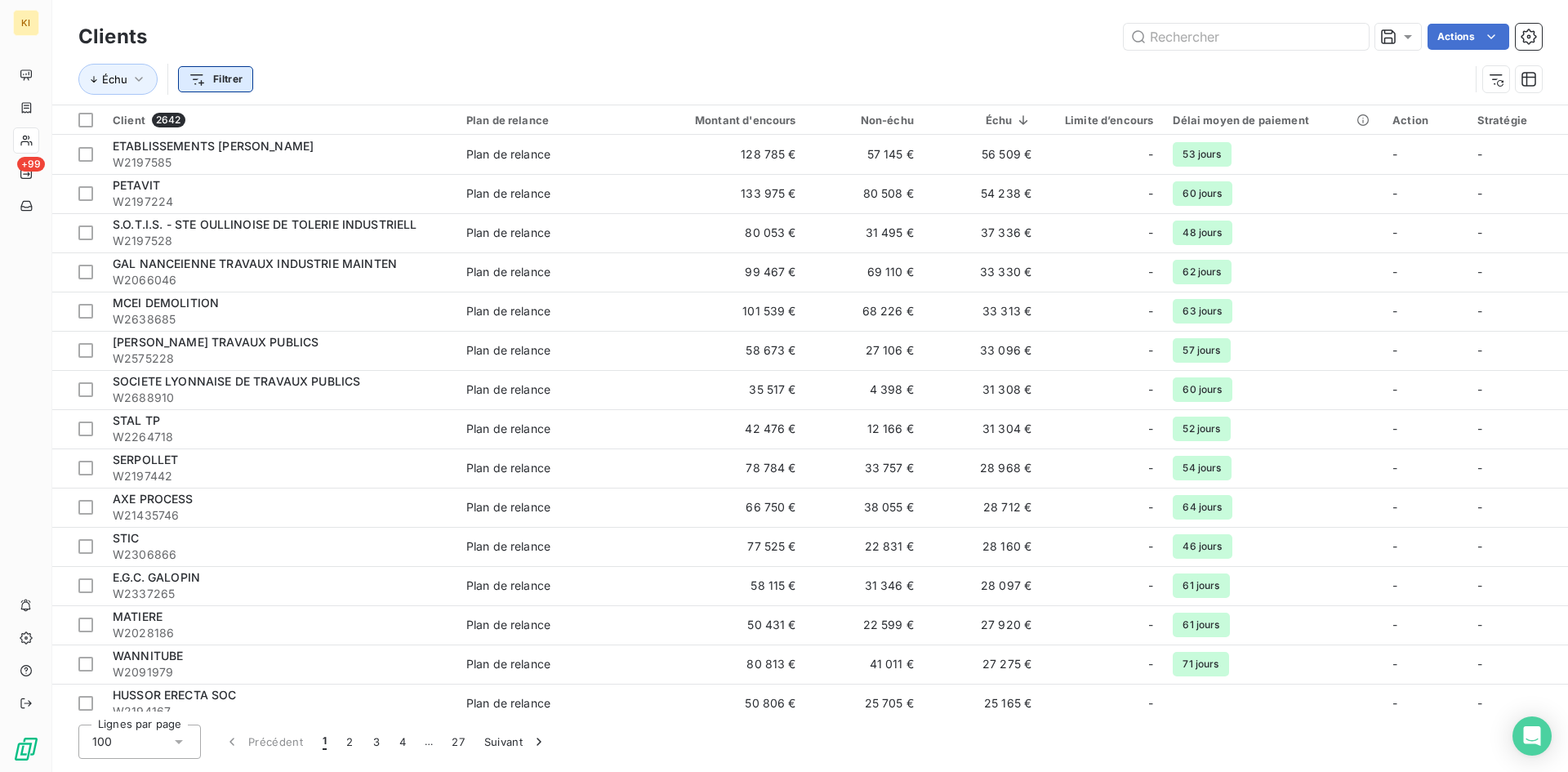
click at [233, 79] on html "KI +99 Clients Actions Échu Filtrer Client 2642 Plan de relance Montant d'encou…" at bounding box center [784, 386] width 1568 height 772
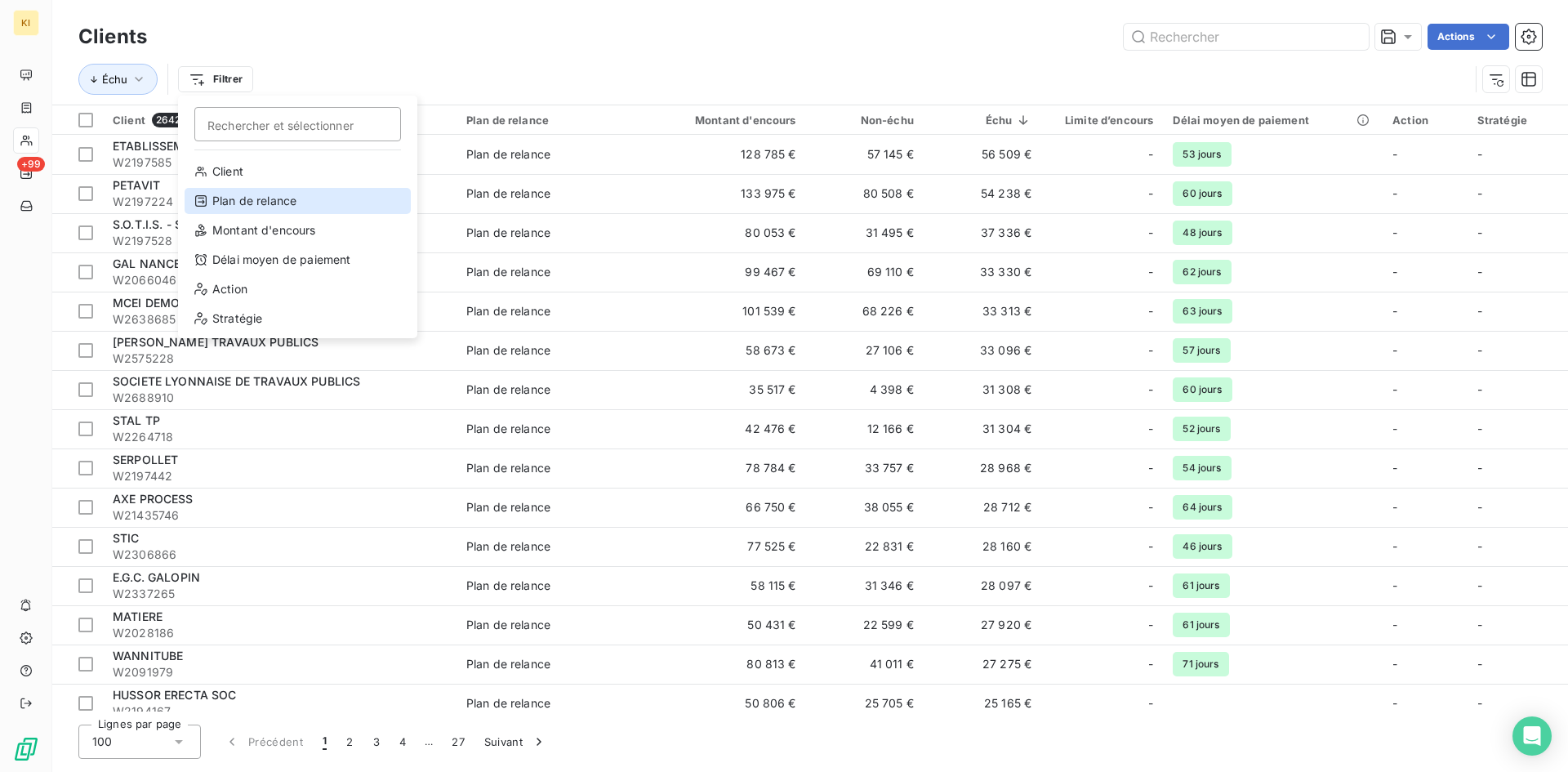
click at [278, 199] on div "Plan de relance" at bounding box center [298, 201] width 226 height 26
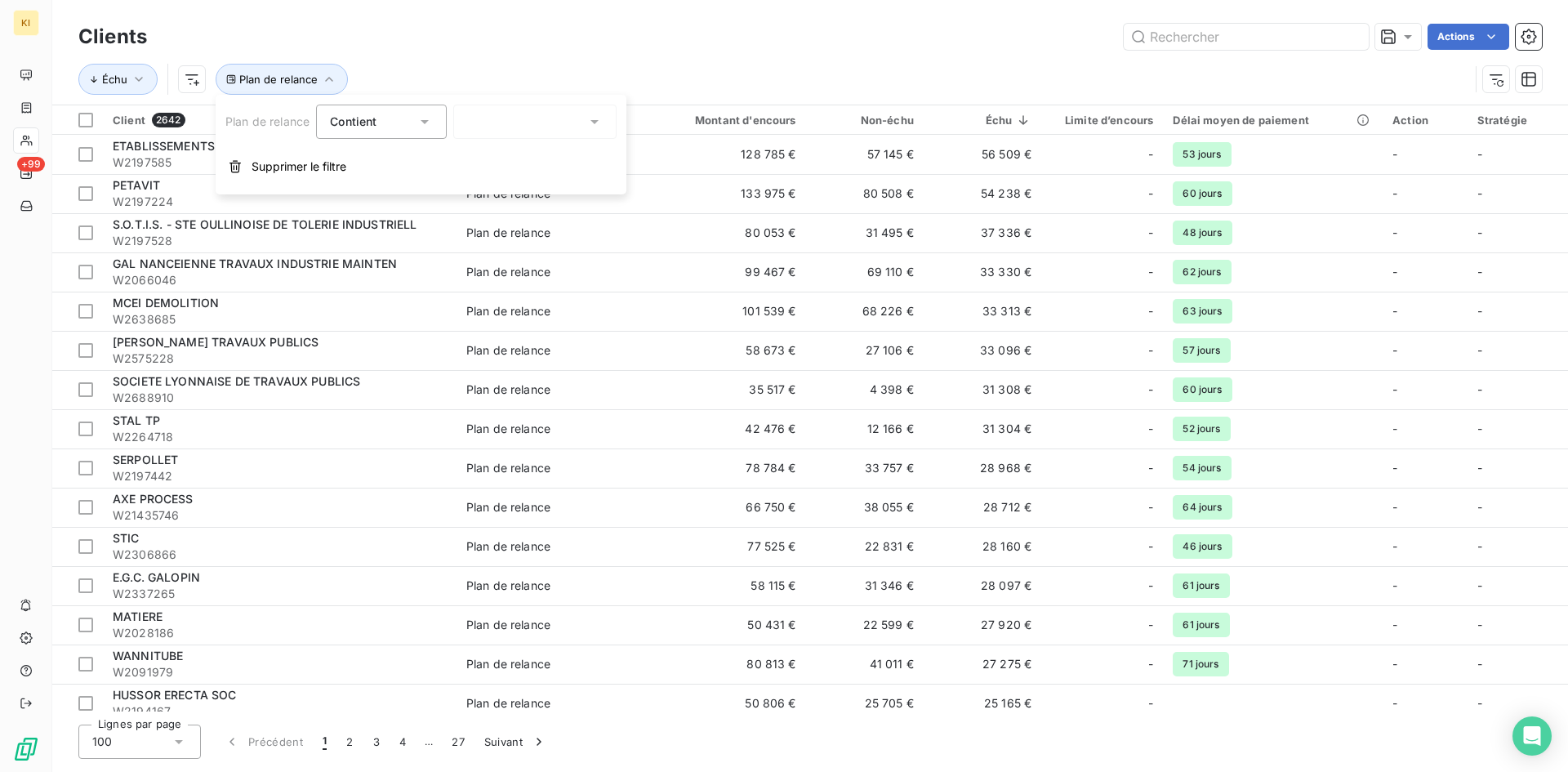
click at [498, 115] on div at bounding box center [535, 122] width 163 height 34
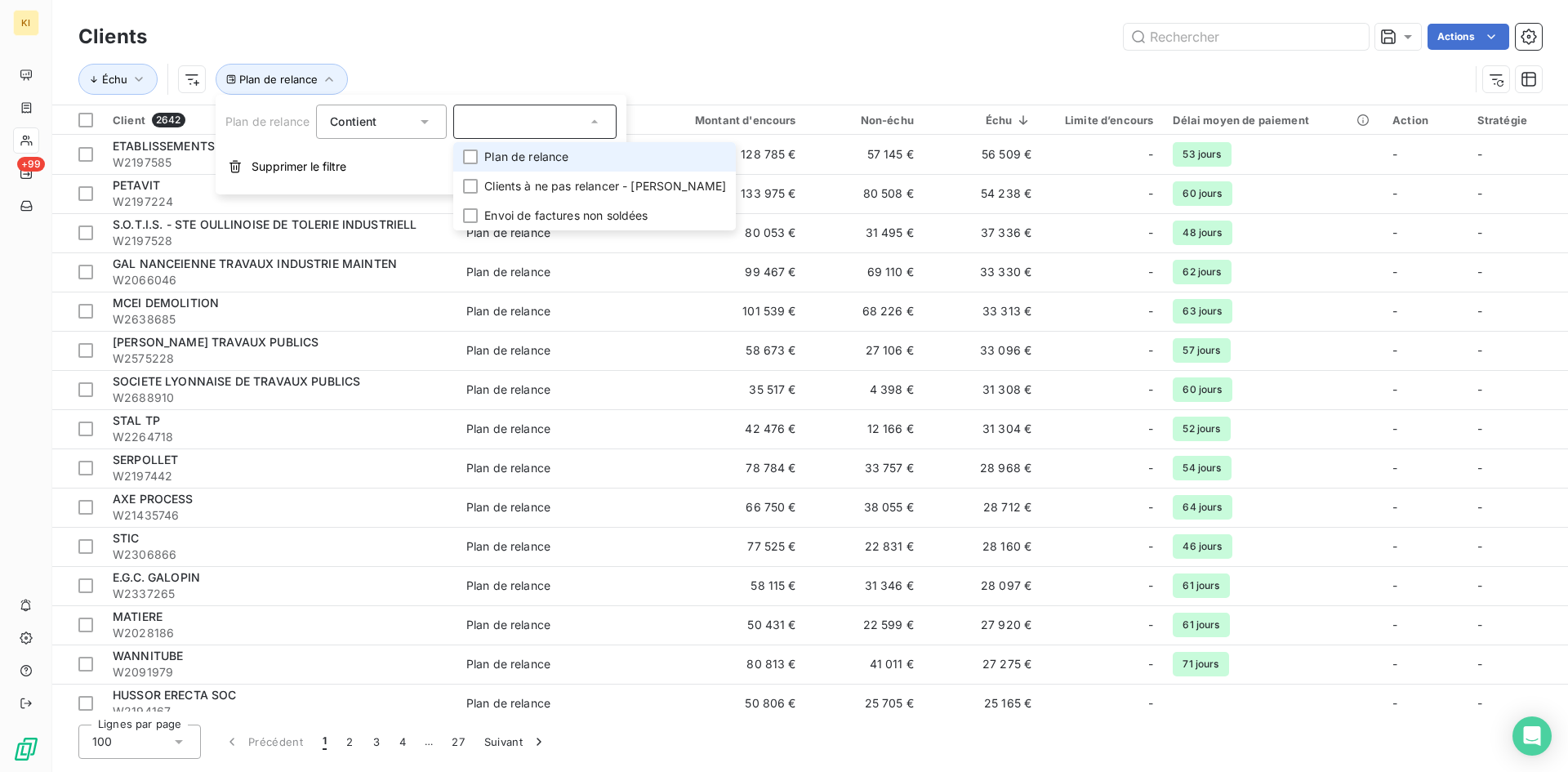
click at [498, 115] on div at bounding box center [535, 122] width 163 height 34
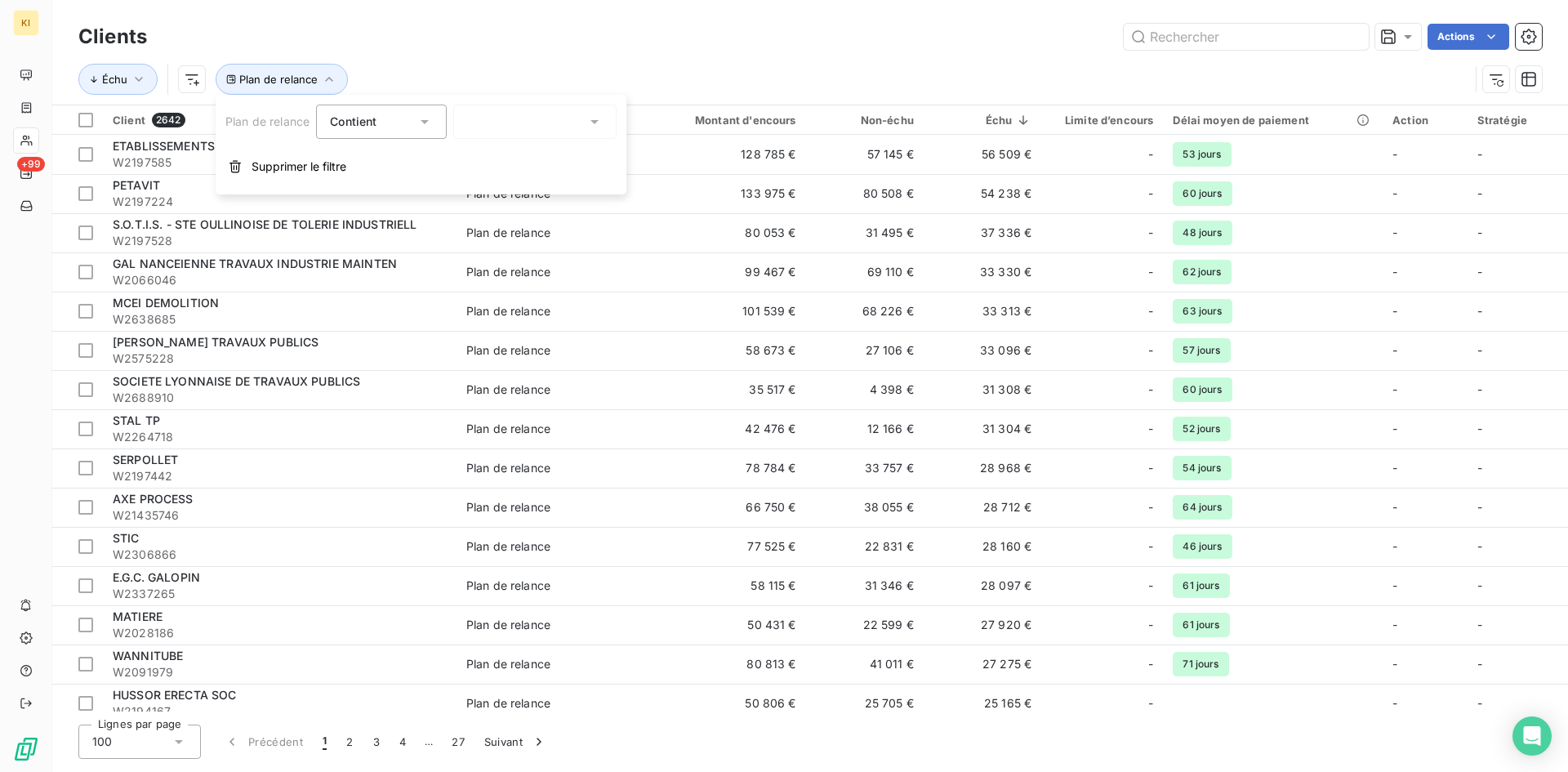
click at [498, 115] on div at bounding box center [535, 122] width 163 height 34
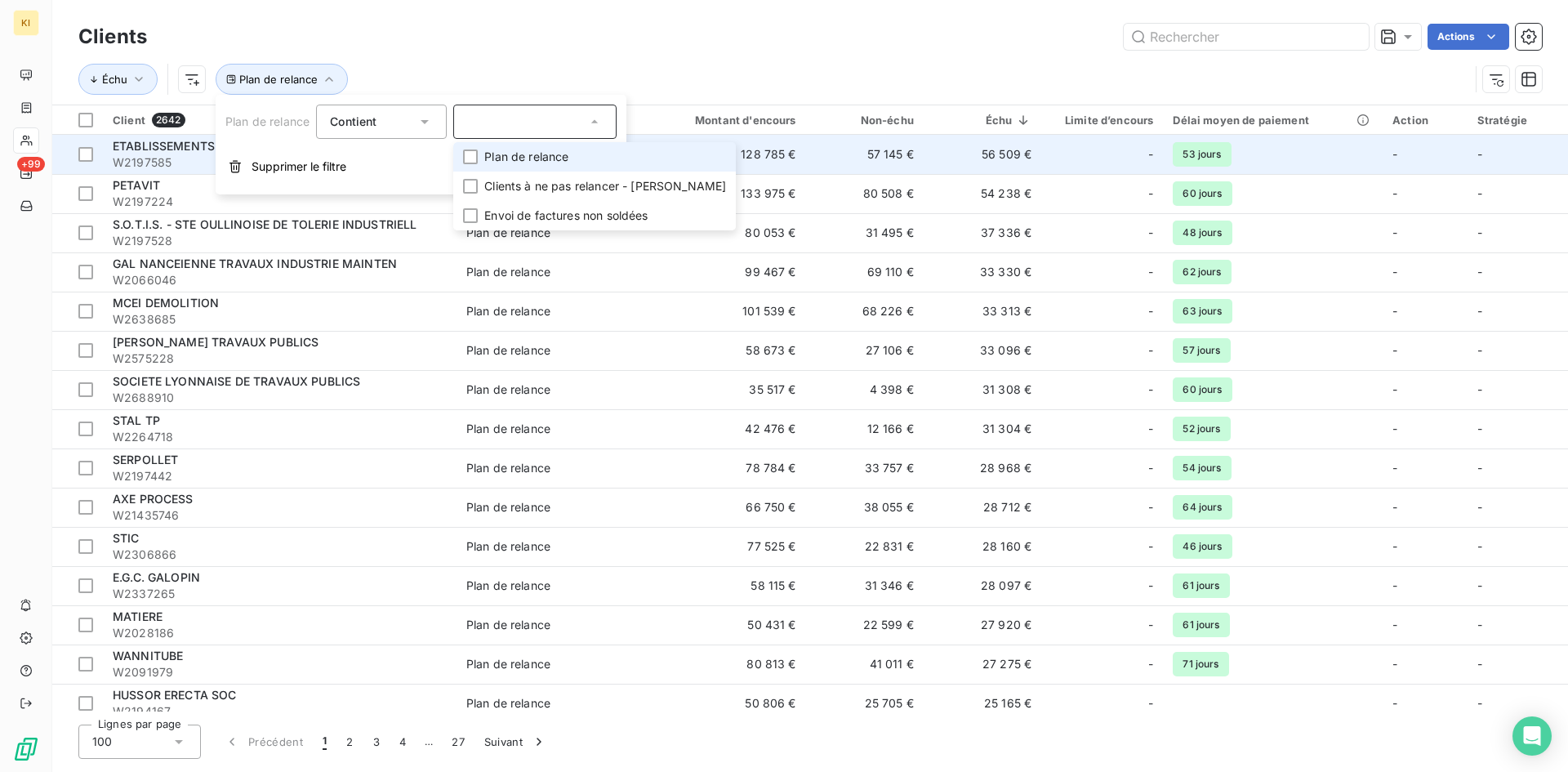
click at [355, 165] on button "Supprimer le filtre" at bounding box center [421, 167] width 410 height 36
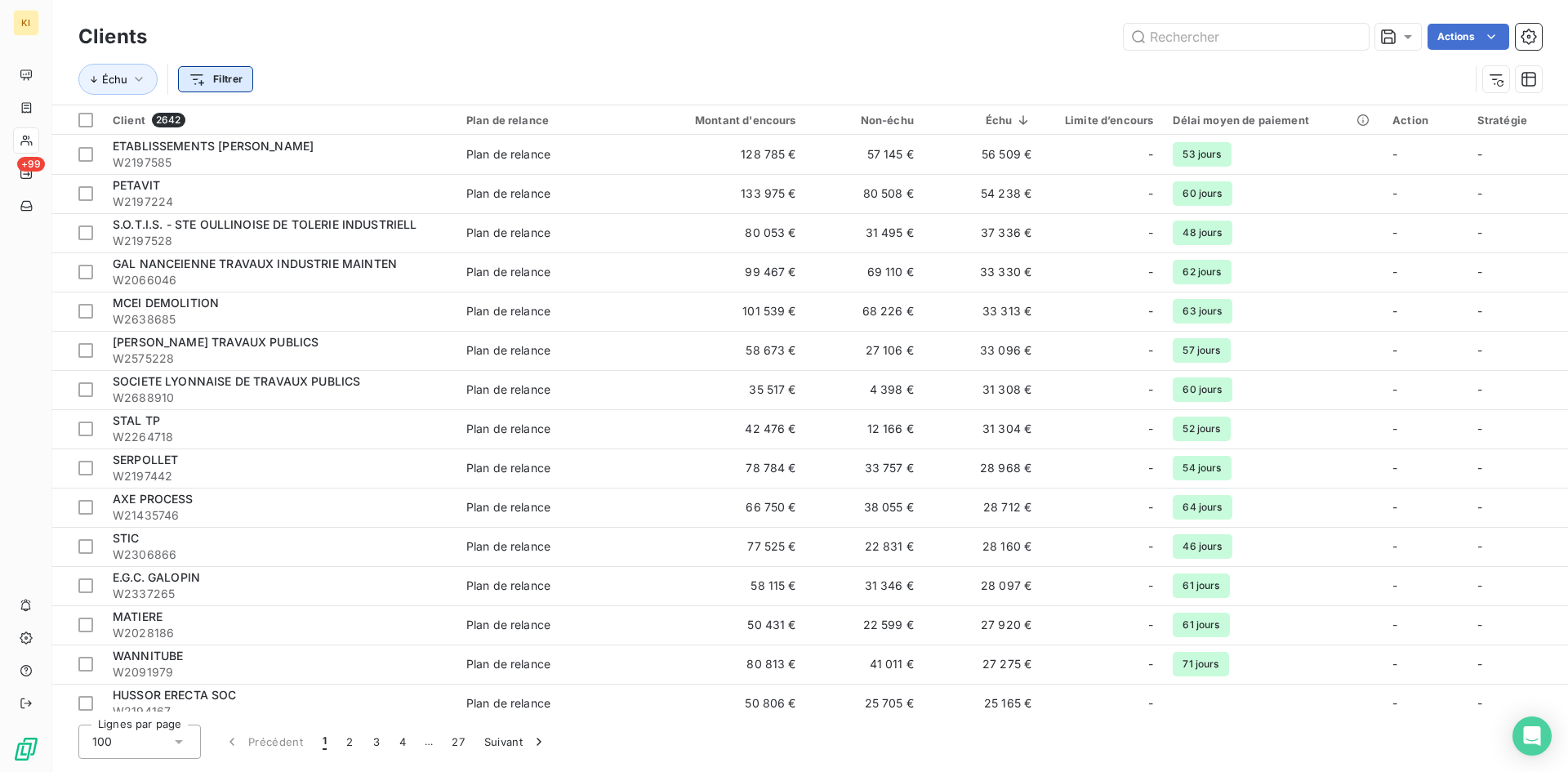
click at [244, 84] on html "KI +99 Clients Actions Échu Filtrer Client 2642 Plan de relance Montant d'encou…" at bounding box center [784, 386] width 1568 height 772
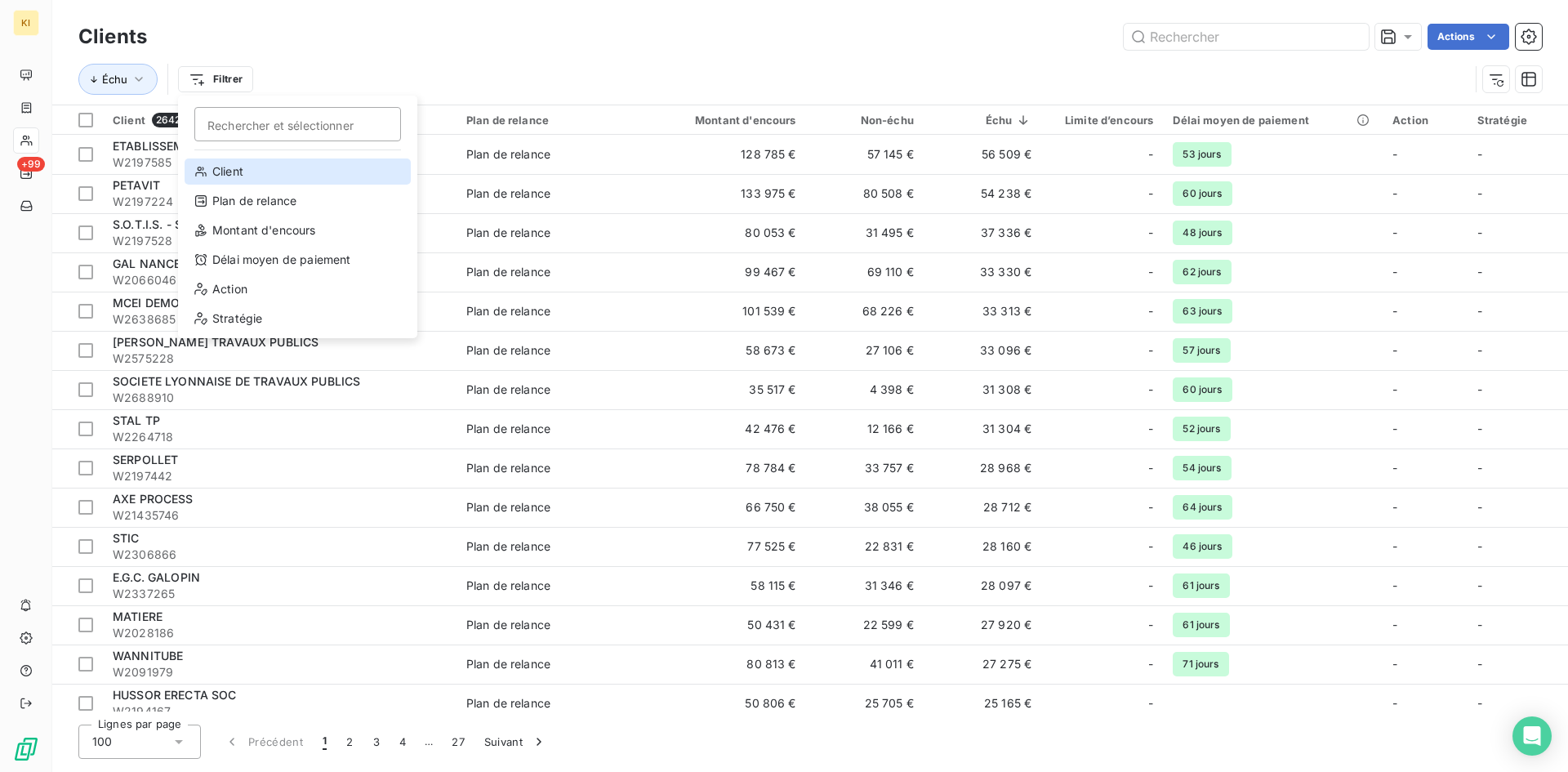
click at [230, 176] on div "Client" at bounding box center [298, 172] width 226 height 26
click at [230, 176] on td "PETAVIT W2197224" at bounding box center [279, 193] width 353 height 40
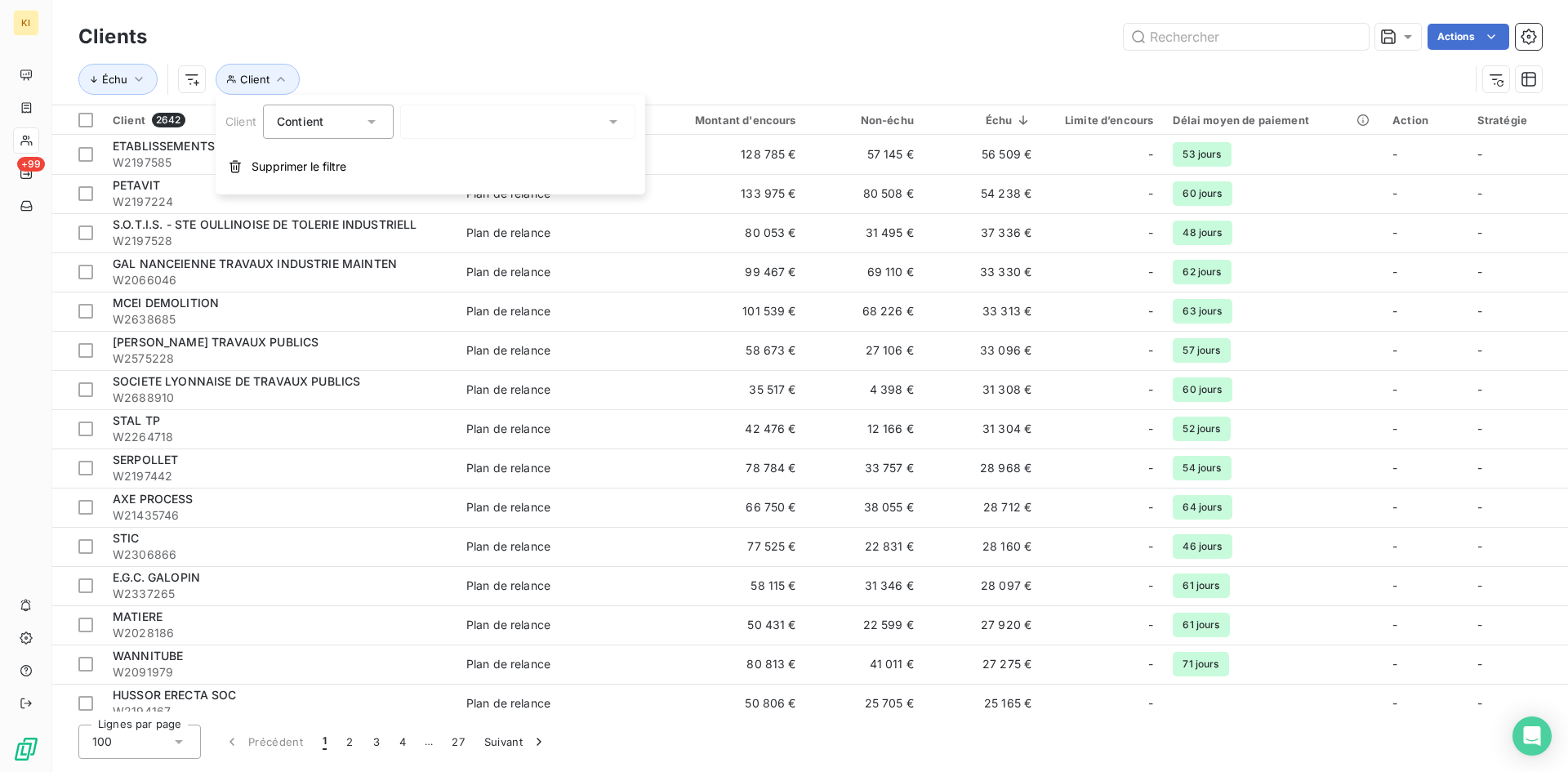
click at [438, 64] on div "Échu Client" at bounding box center [773, 78] width 1391 height 31
click at [257, 83] on span "Client" at bounding box center [255, 79] width 29 height 13
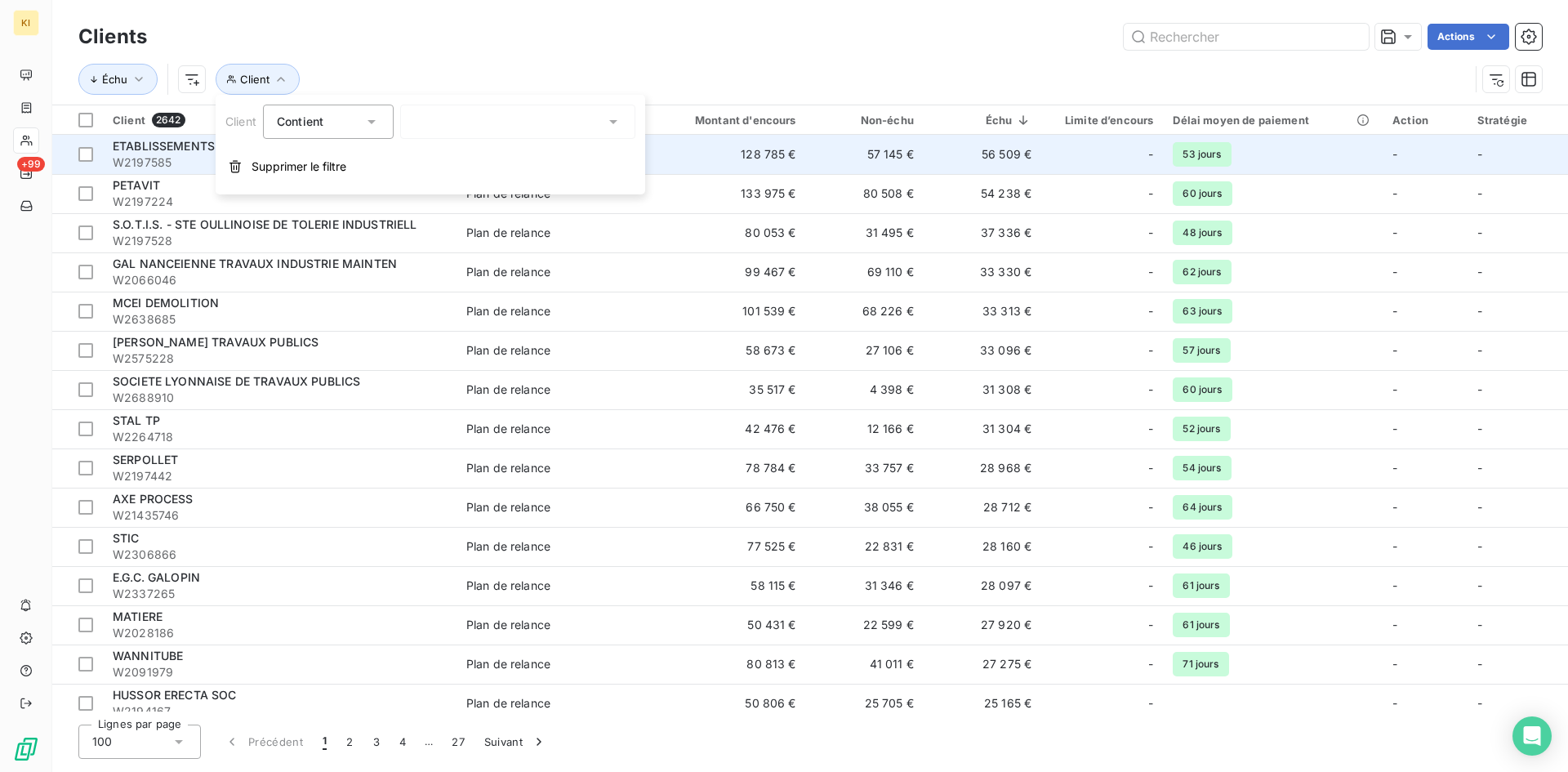
click at [287, 164] on span "Supprimer le filtre" at bounding box center [300, 167] width 95 height 17
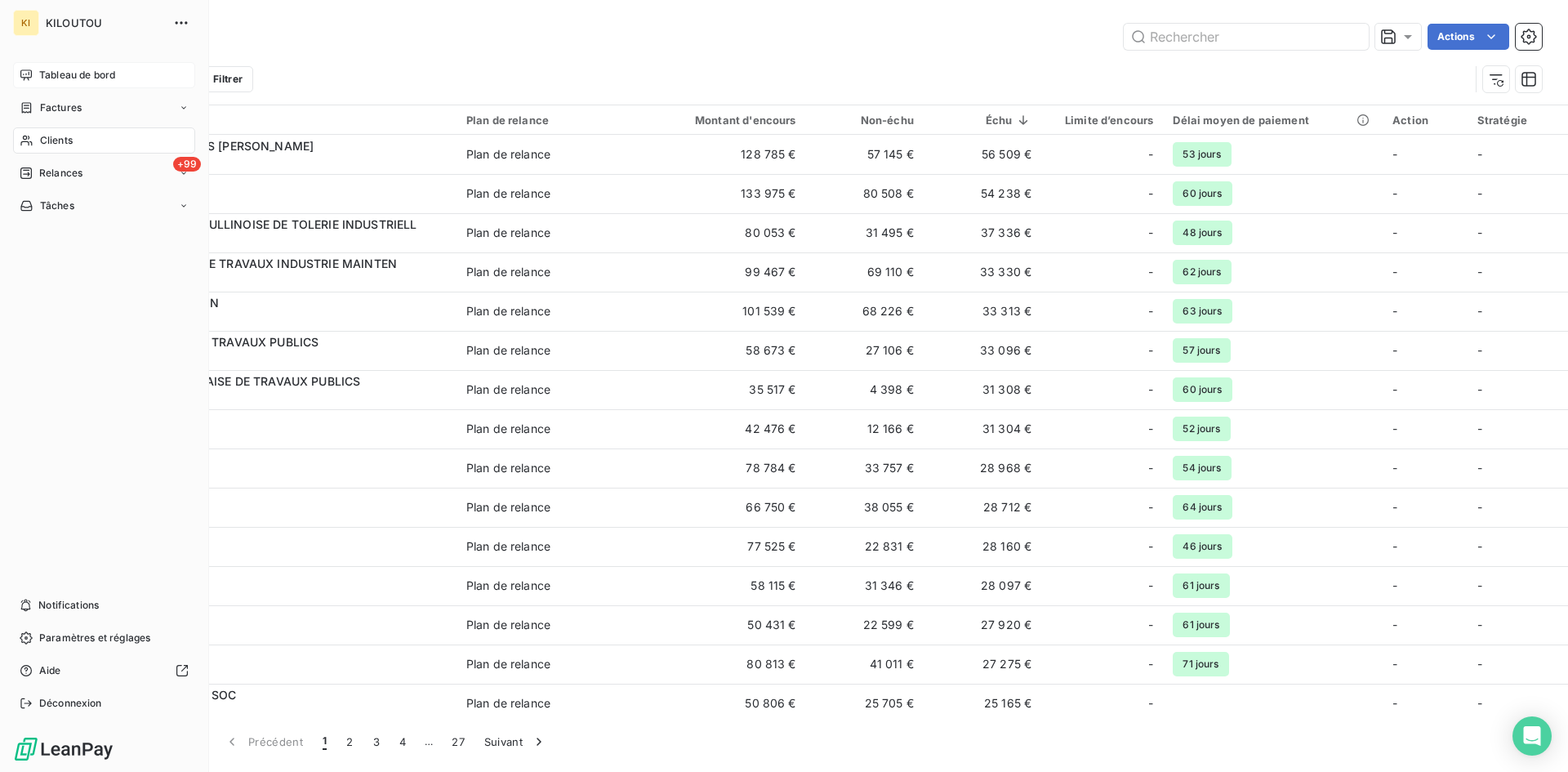
click at [43, 79] on span "Tableau de bord" at bounding box center [78, 75] width 76 height 15
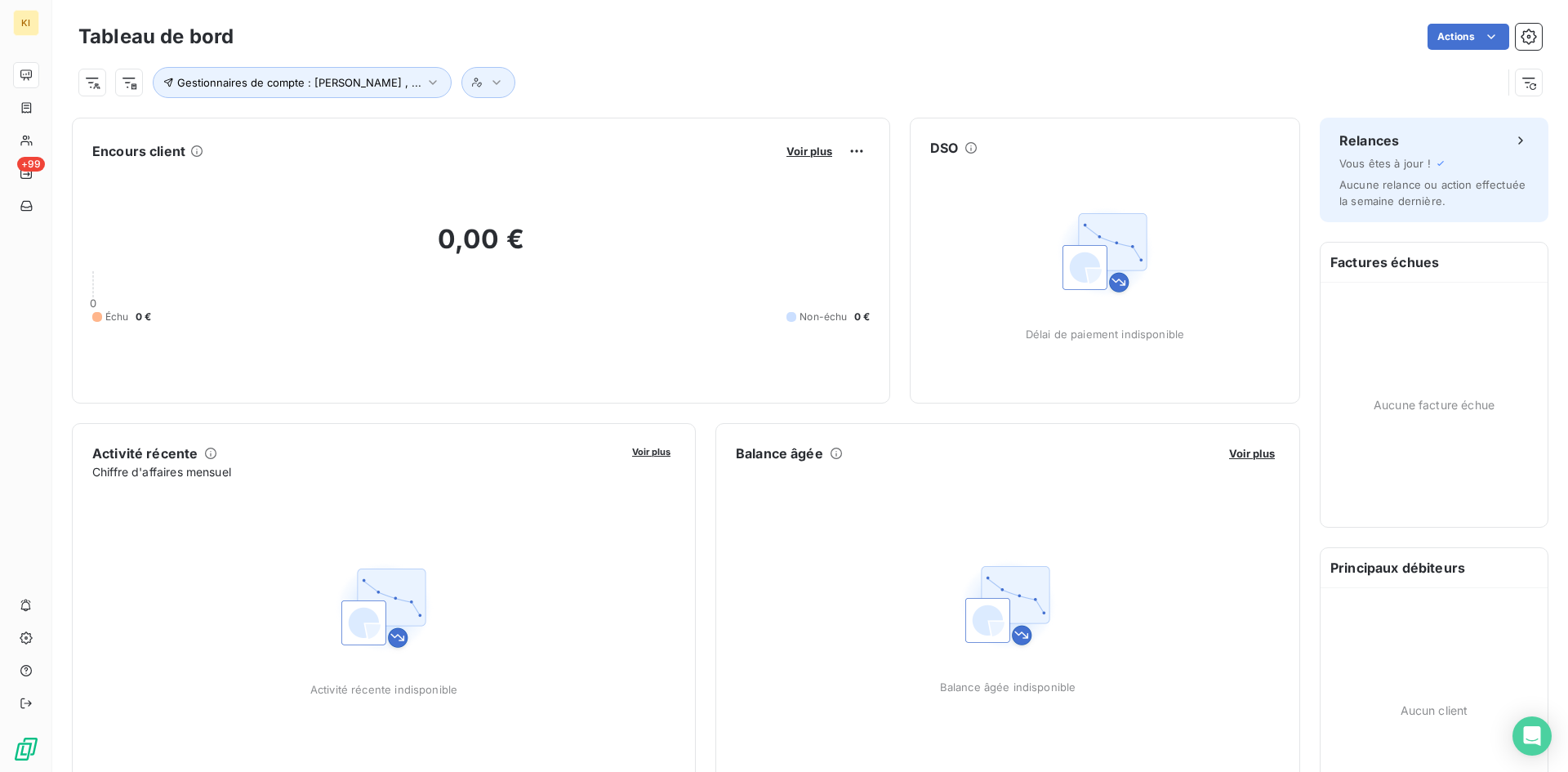
click at [638, 78] on div "Gestionnaires de compte : [PERSON_NAME] , ..." at bounding box center [790, 82] width 1424 height 31
click at [332, 80] on span "Gestionnaires de compte : [PERSON_NAME] , ..." at bounding box center [299, 82] width 244 height 13
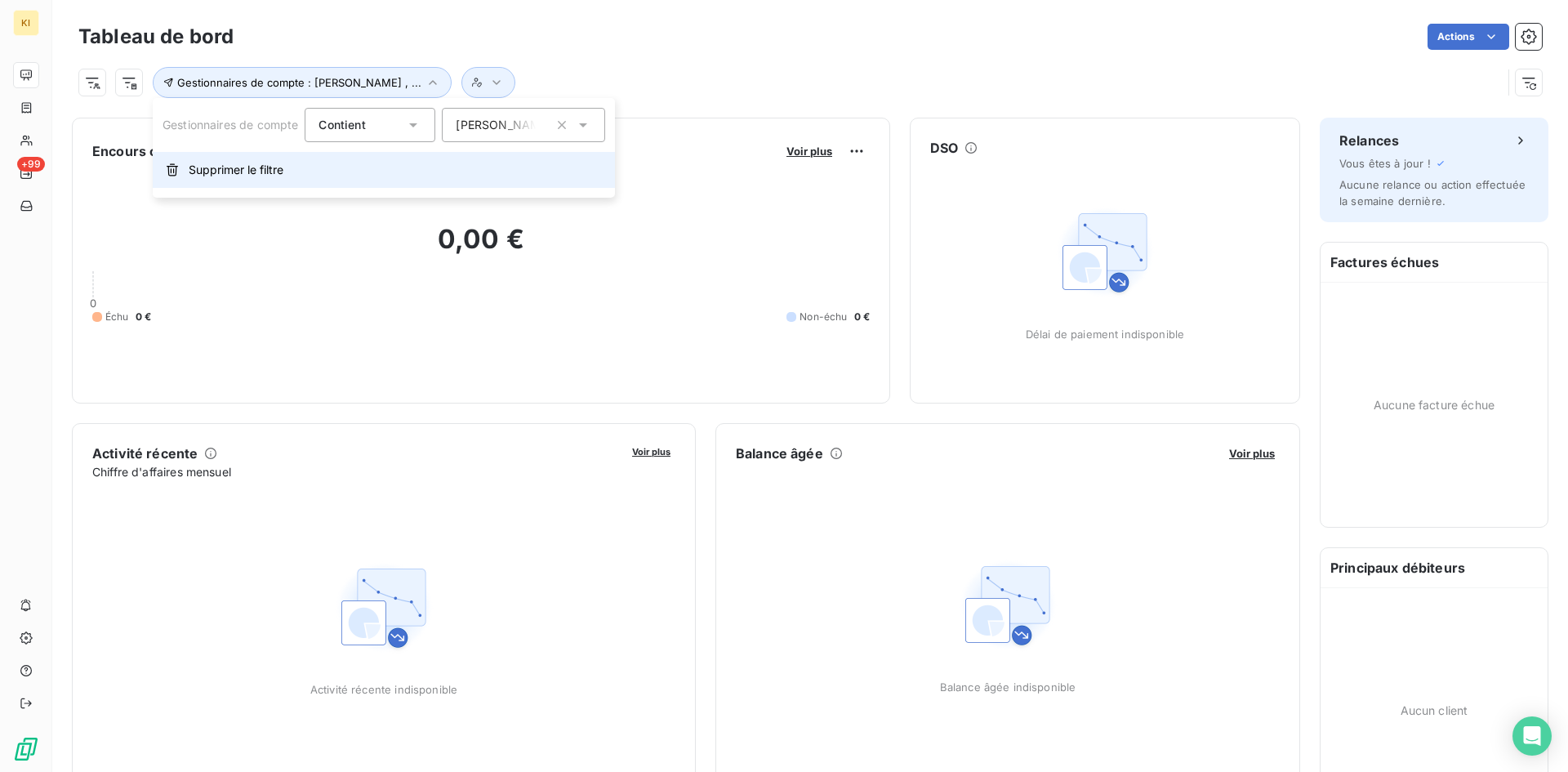
click at [286, 174] on button "Supprimer le filtre" at bounding box center [383, 169] width 462 height 36
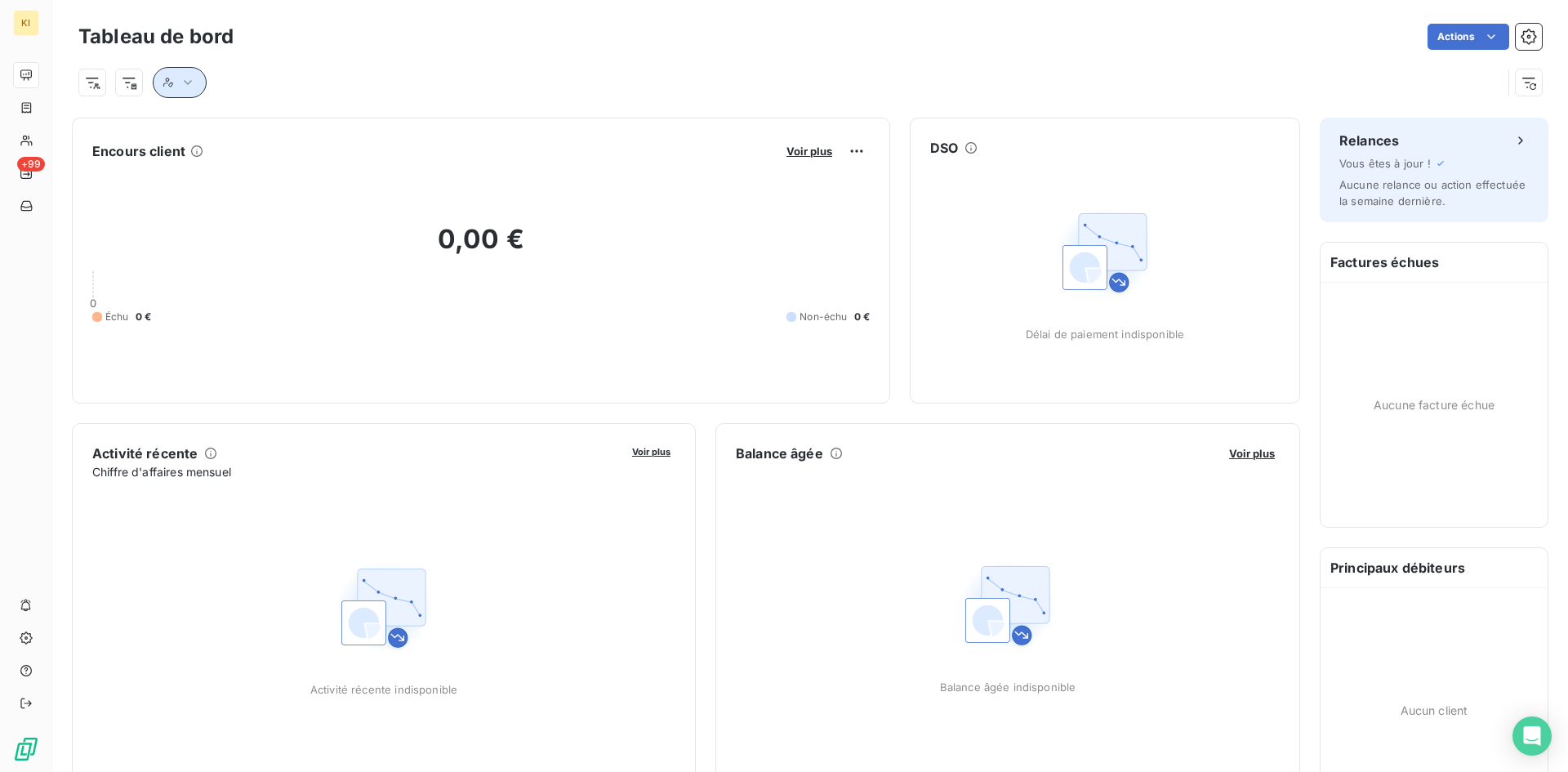
click at [191, 85] on icon "button" at bounding box center [188, 82] width 17 height 17
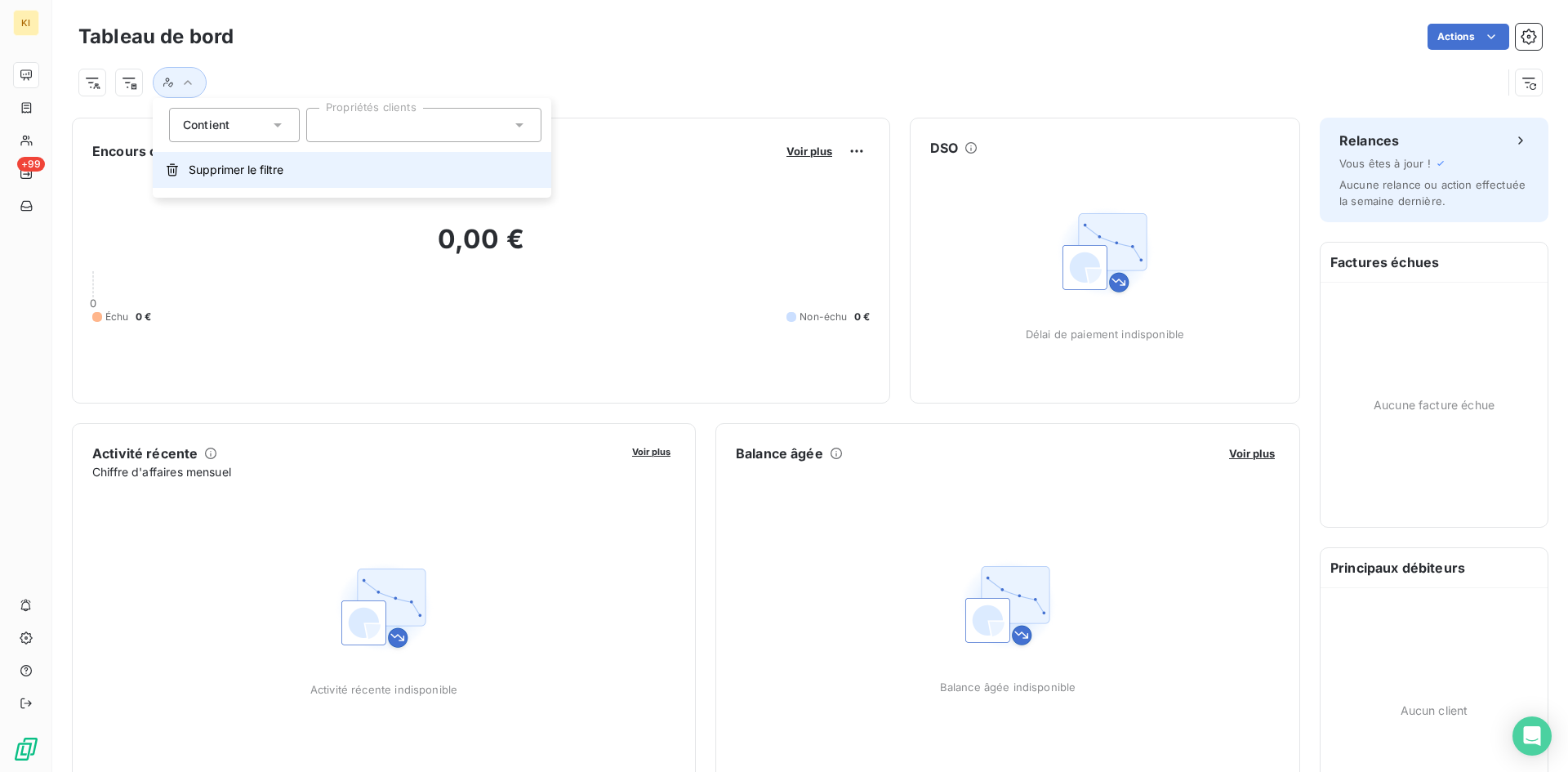
click at [214, 166] on span "Supprimer le filtre" at bounding box center [236, 170] width 95 height 17
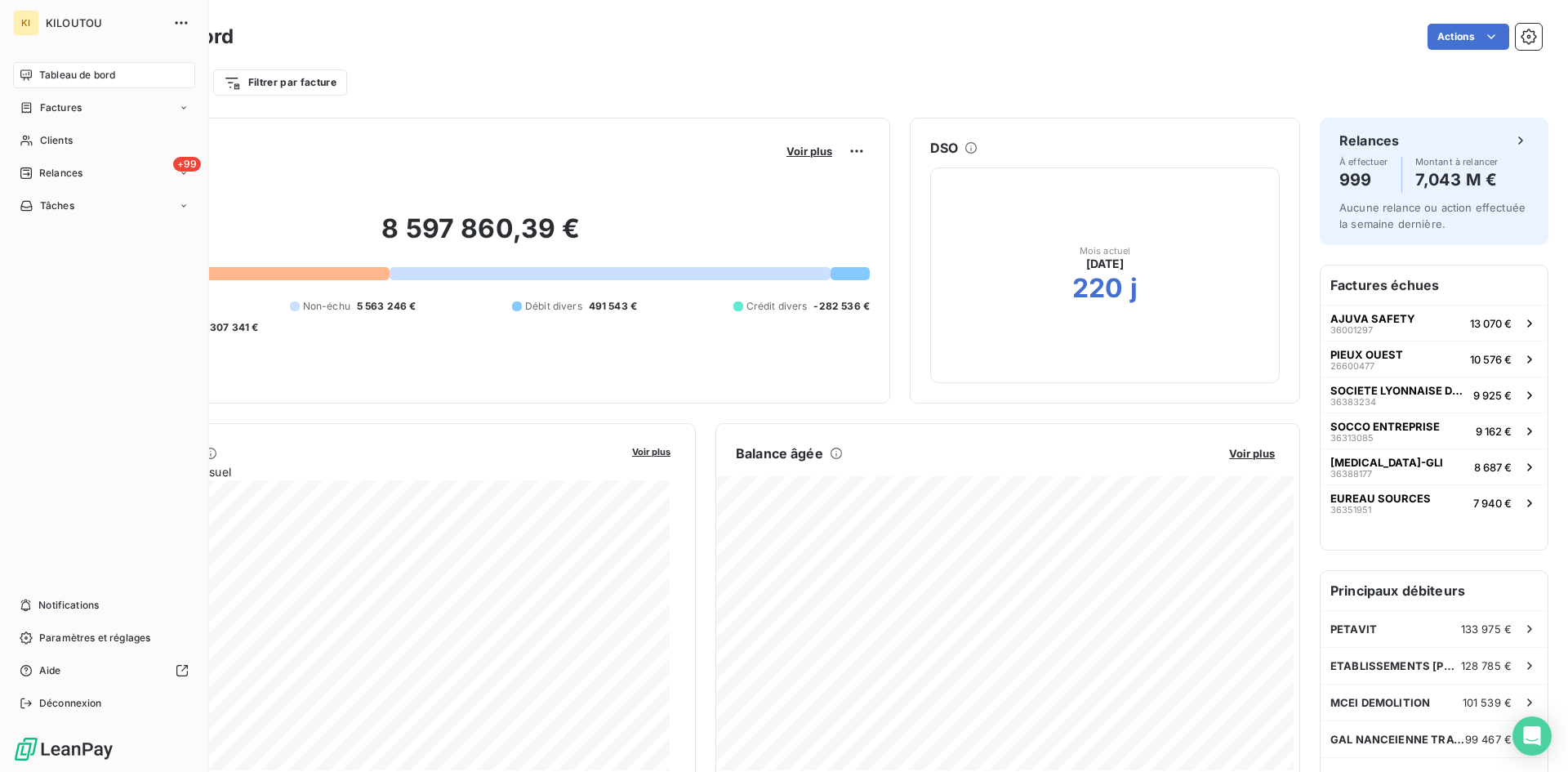
click at [55, 64] on div "Tableau de bord" at bounding box center [104, 75] width 182 height 26
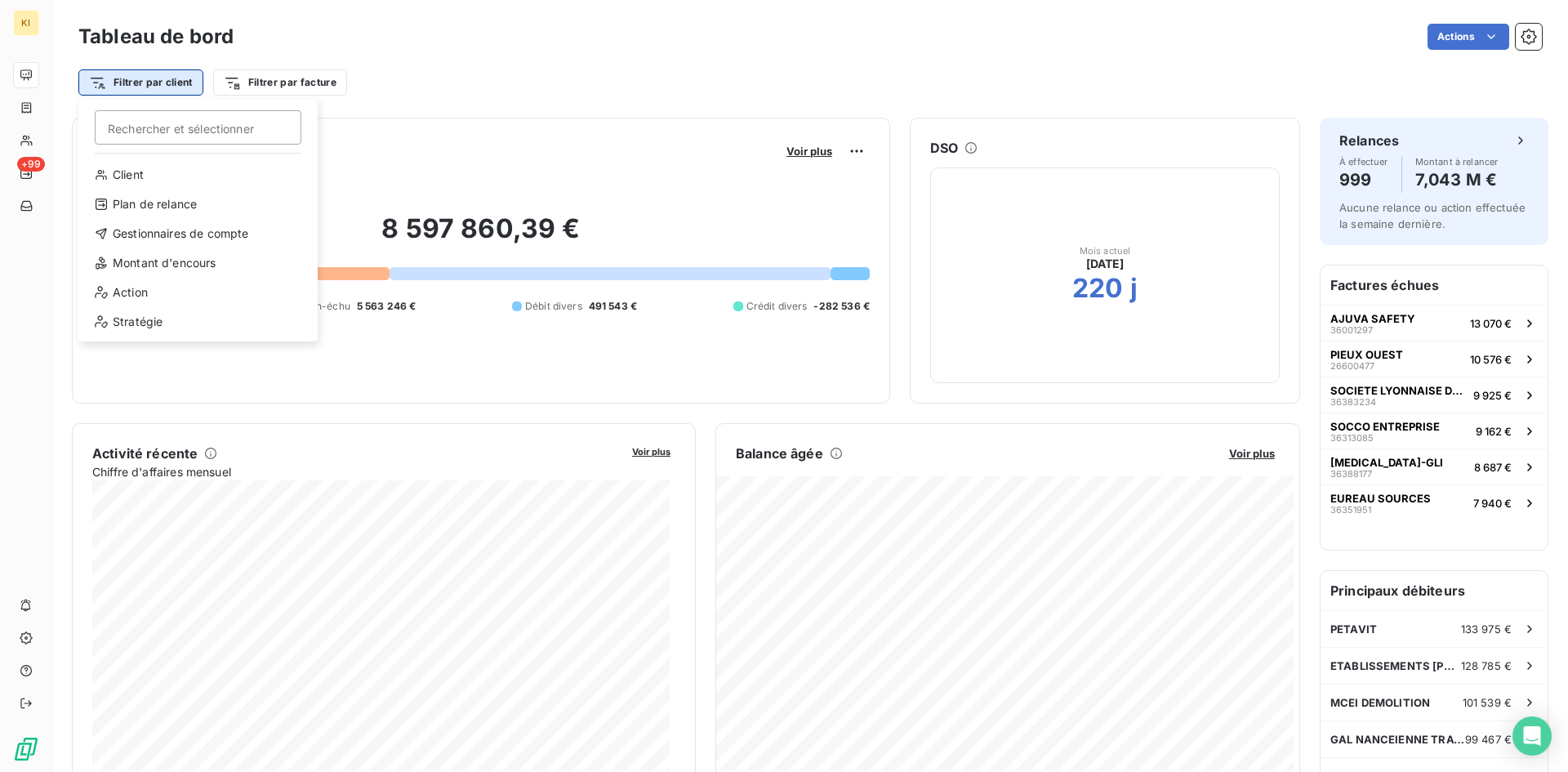
click at [166, 86] on html "KI +99 Tableau de bord Actions Filtrer par client Rechercher et sélectionner Cl…" at bounding box center [784, 386] width 1568 height 772
click at [170, 231] on div "Gestionnaires de compte" at bounding box center [197, 234] width 226 height 26
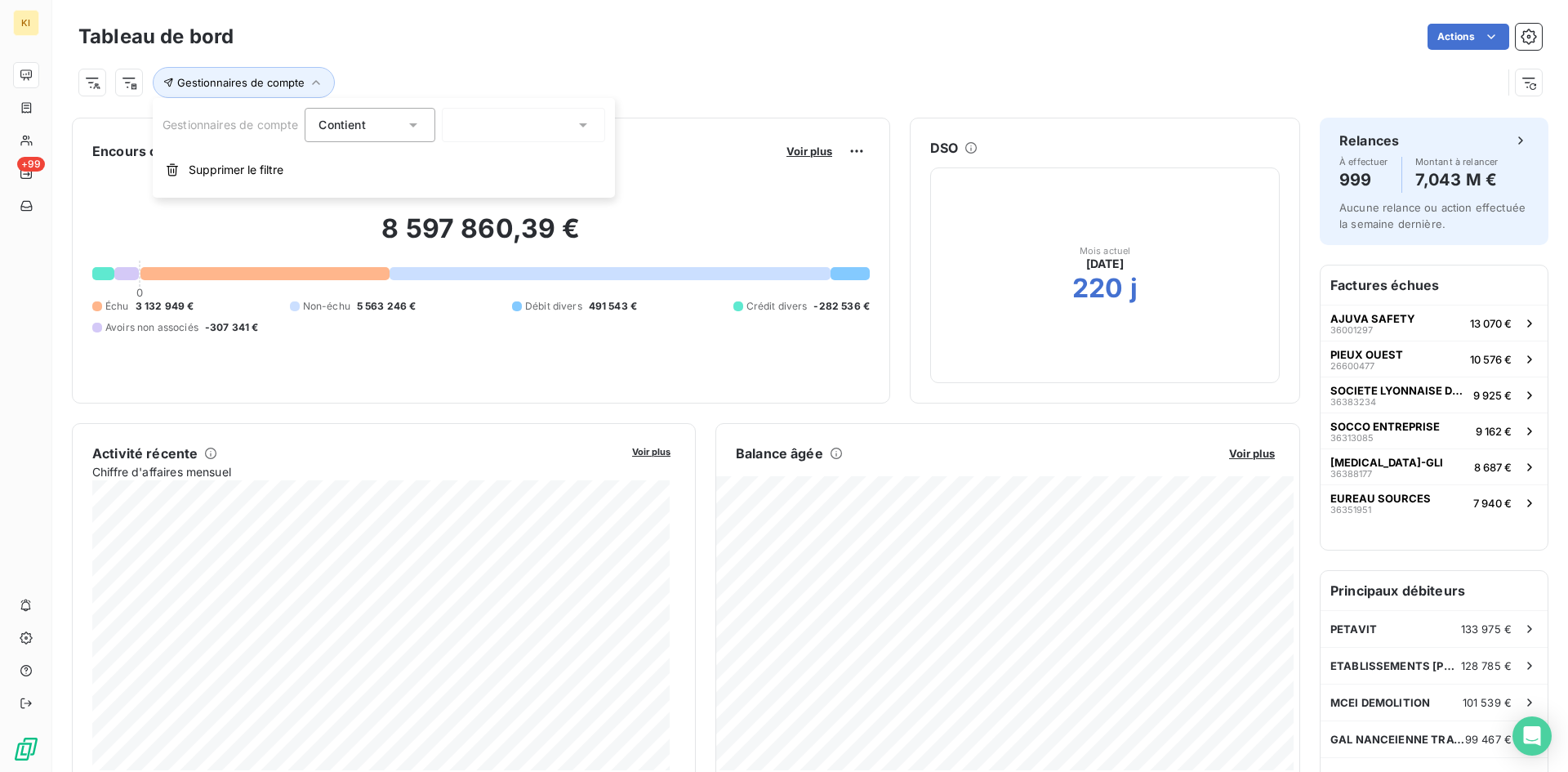
click at [504, 130] on div at bounding box center [523, 124] width 163 height 34
click at [509, 234] on span "[PERSON_NAME]" at bounding box center [524, 228] width 95 height 17
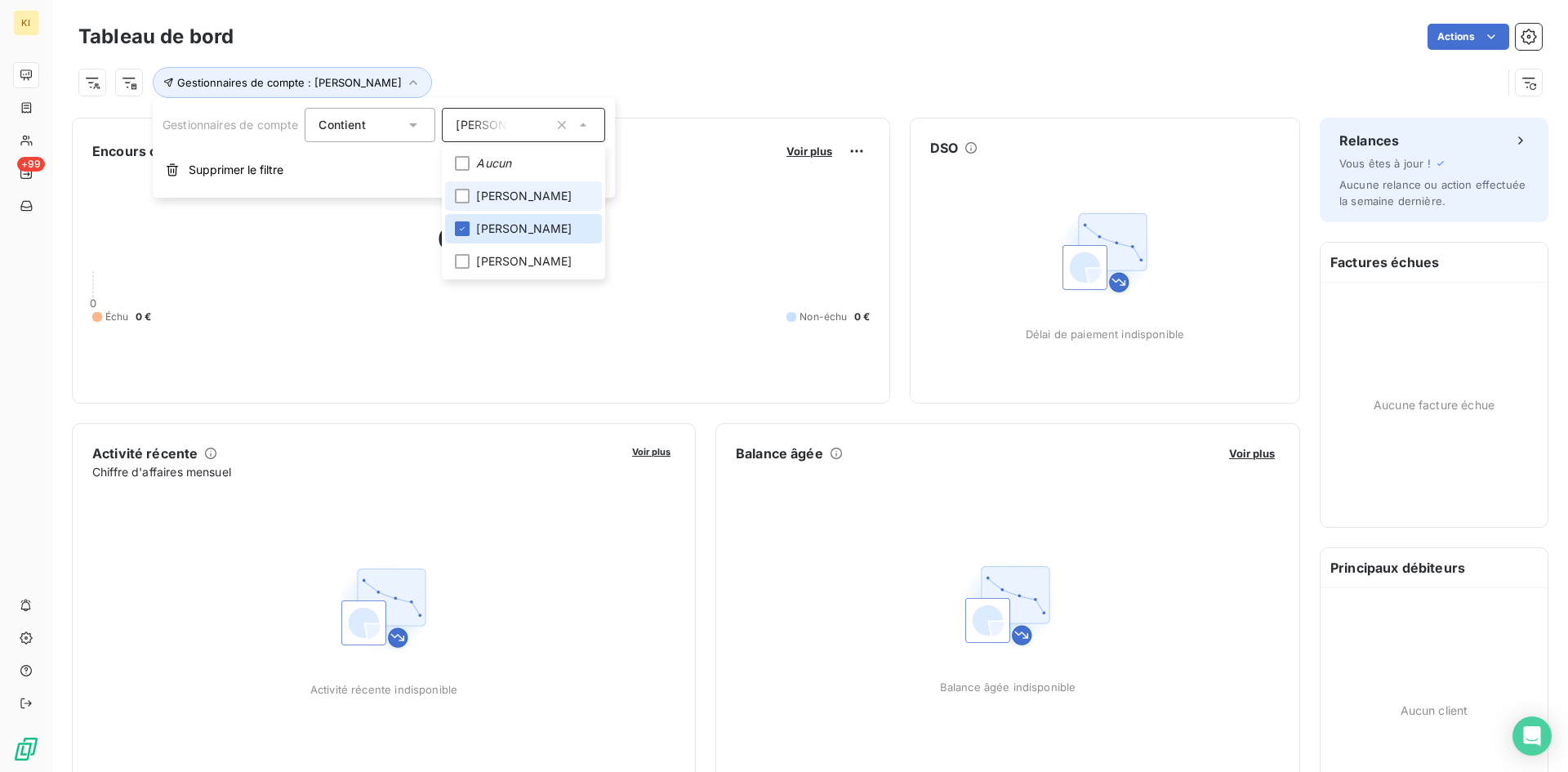
click at [502, 206] on li "[PERSON_NAME]" at bounding box center [523, 196] width 157 height 29
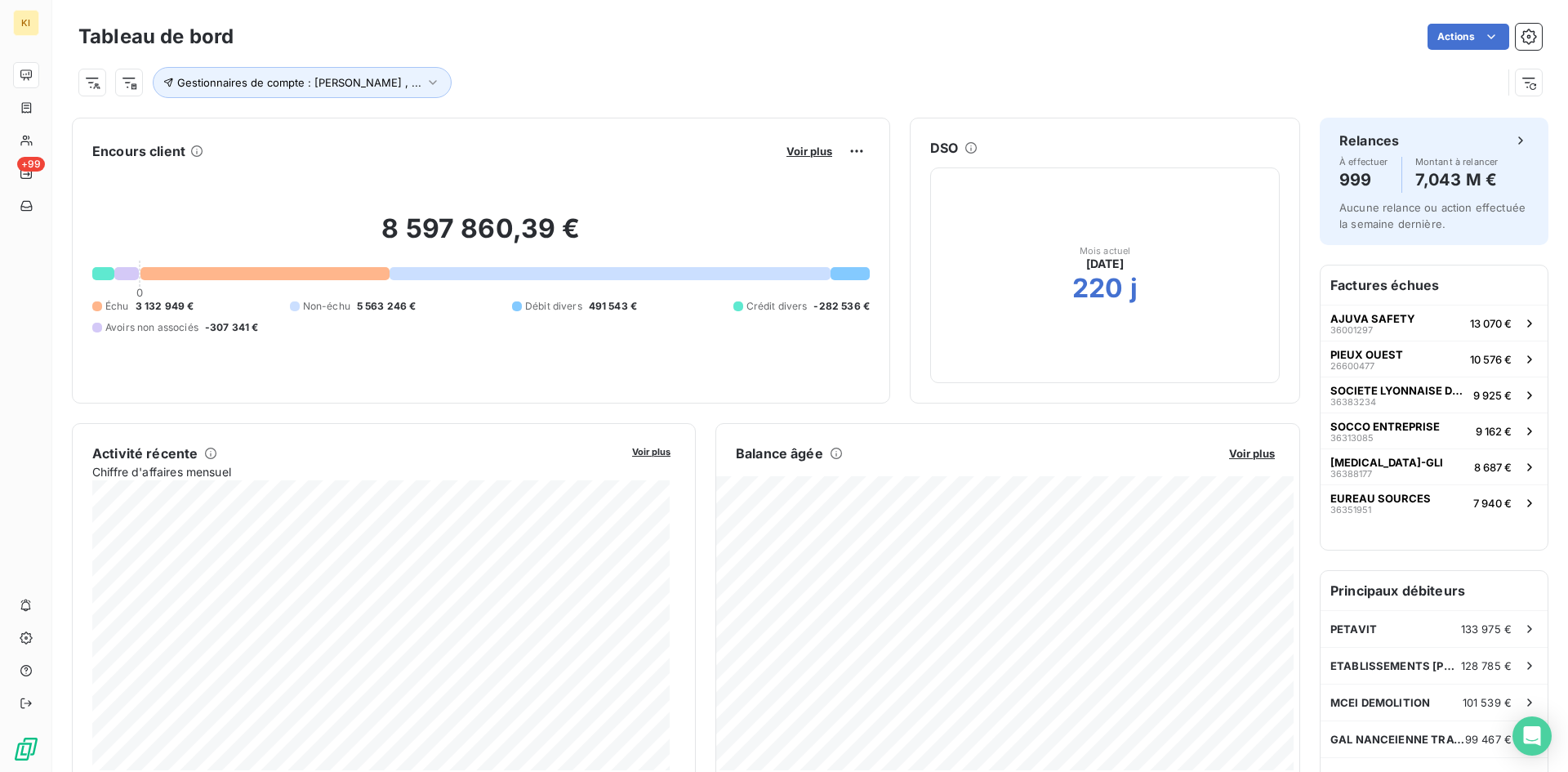
click at [681, 71] on div "Gestionnaires de compte : [PERSON_NAME] , ..." at bounding box center [790, 82] width 1424 height 31
click at [274, 75] on button "Gestionnaires de compte : [PERSON_NAME] , ..." at bounding box center [301, 82] width 299 height 31
click at [471, 124] on span "[PERSON_NAME]" at bounding box center [503, 125] width 95 height 17
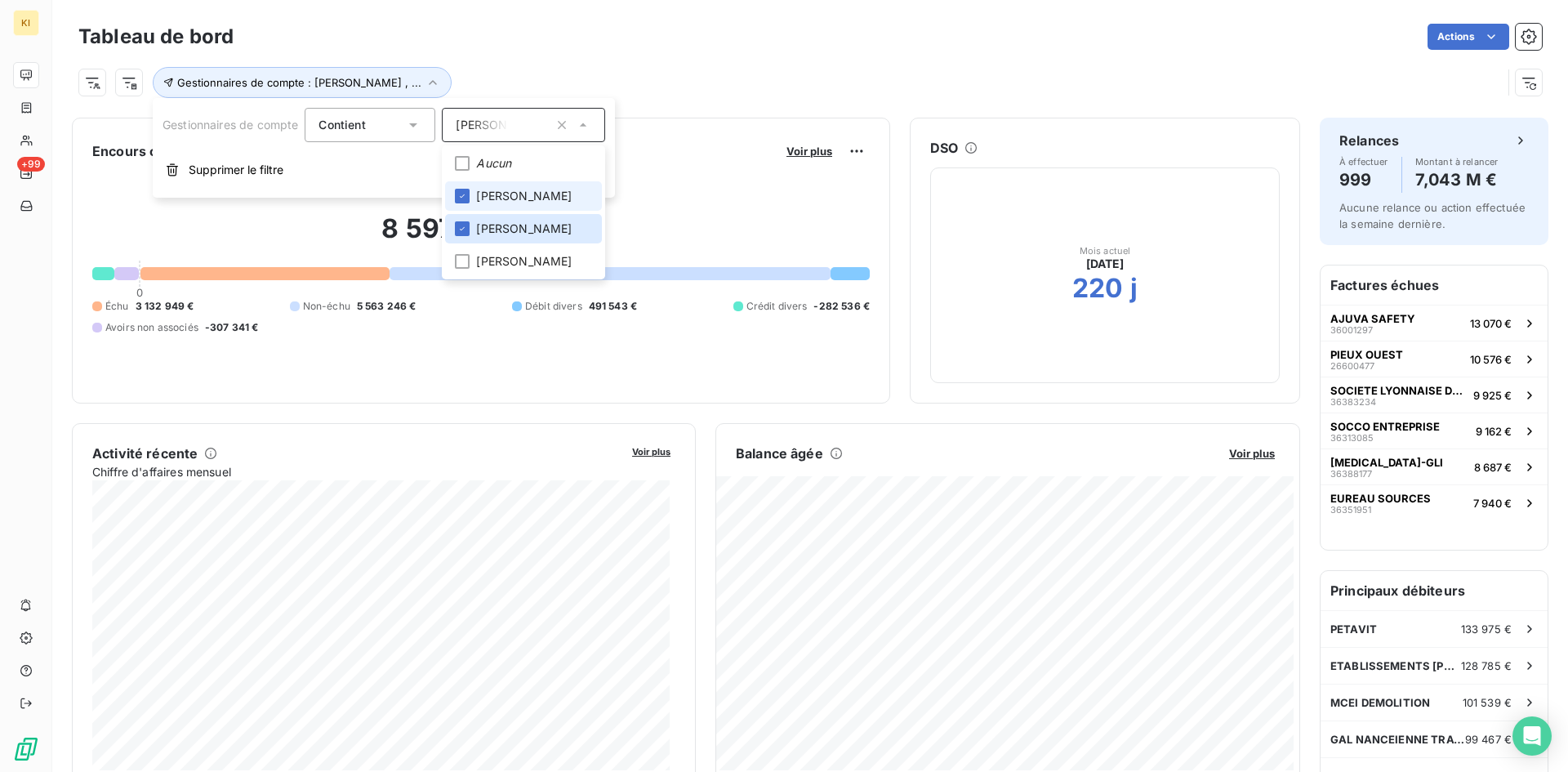
drag, startPoint x: 514, startPoint y: 193, endPoint x: 510, endPoint y: 227, distance: 34.2
click at [512, 202] on span "[PERSON_NAME]" at bounding box center [524, 196] width 95 height 17
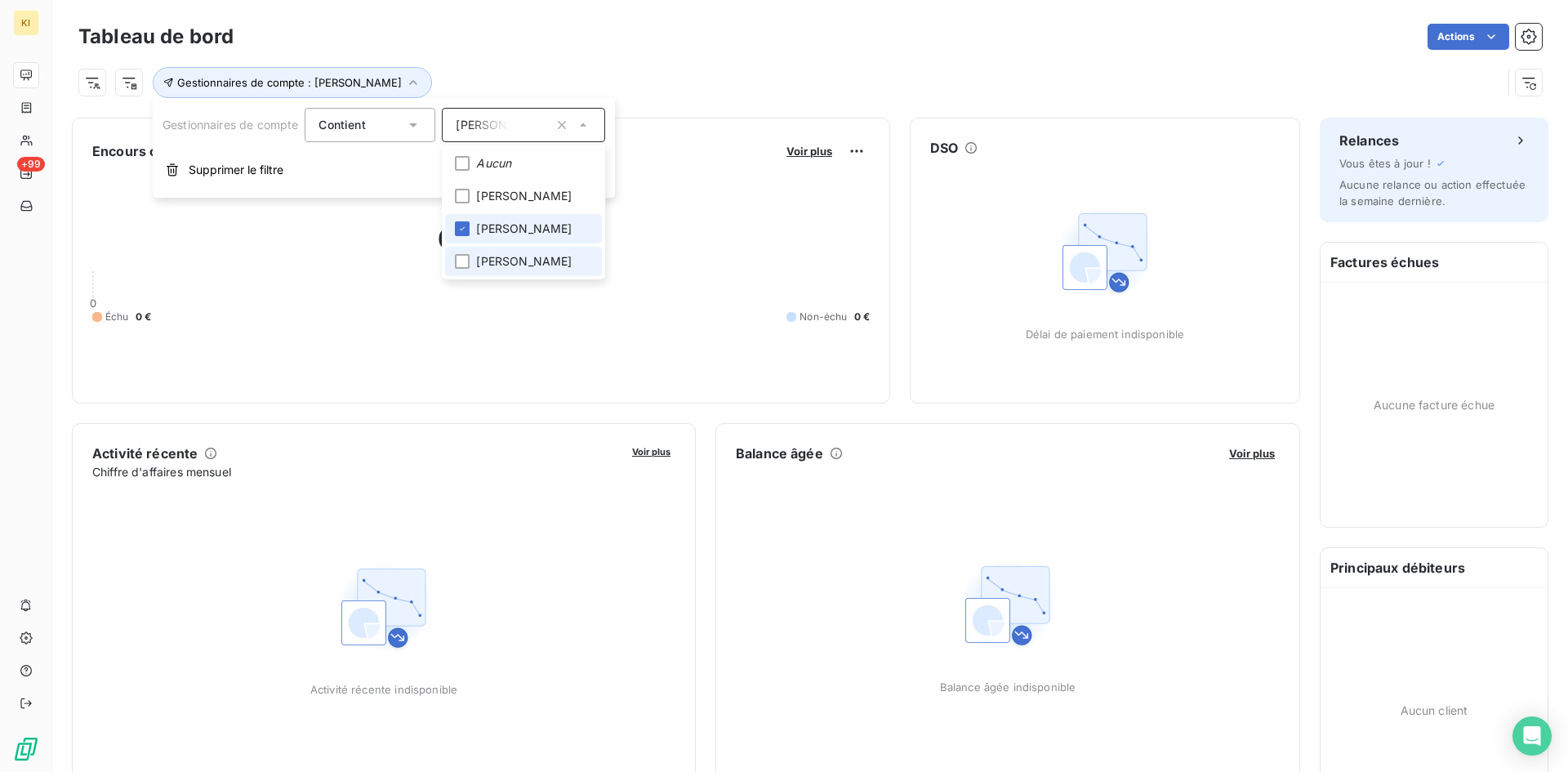
click at [509, 230] on span "[PERSON_NAME]" at bounding box center [524, 228] width 95 height 17
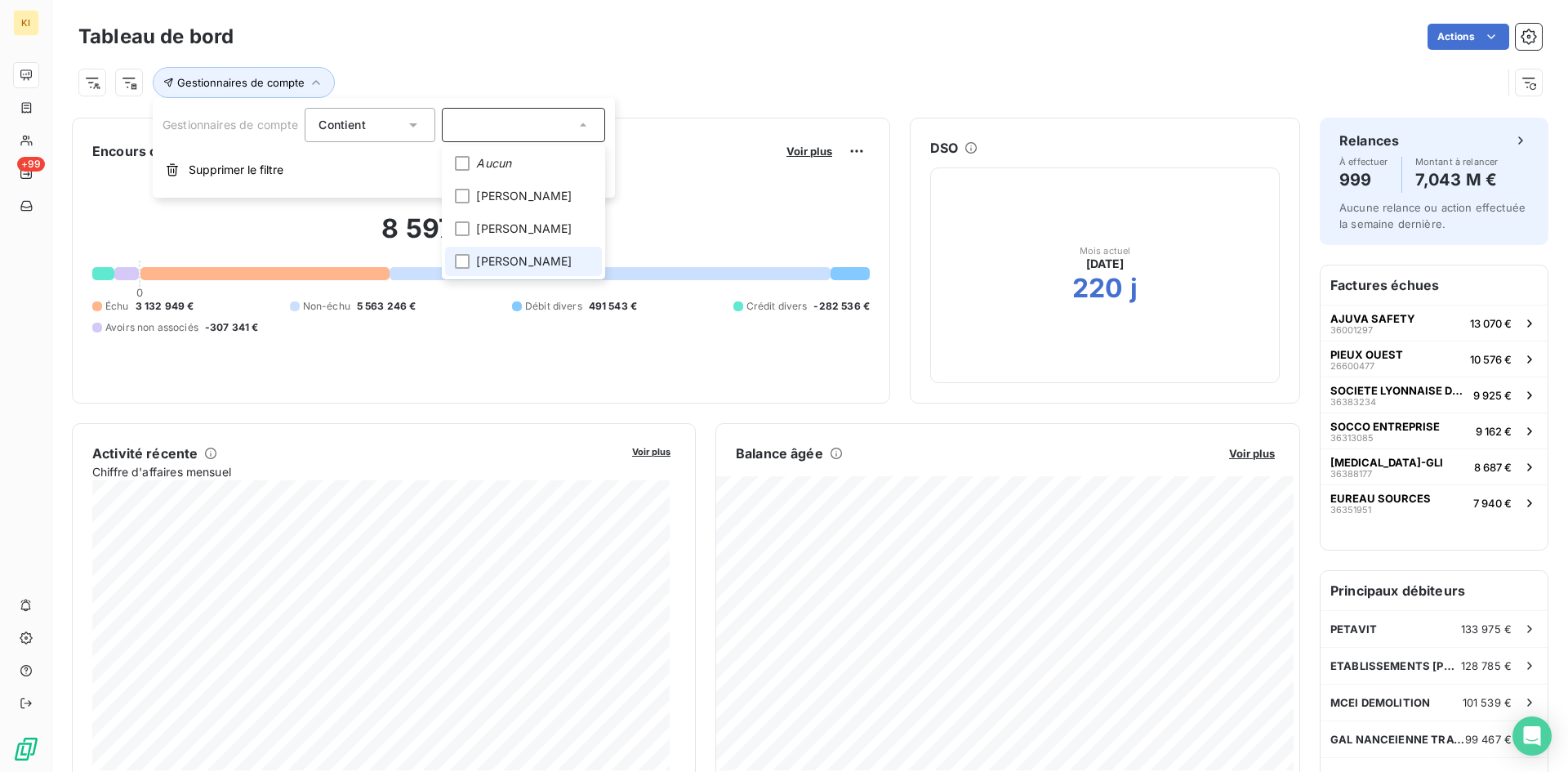
click at [498, 270] on span "[PERSON_NAME]" at bounding box center [524, 261] width 95 height 17
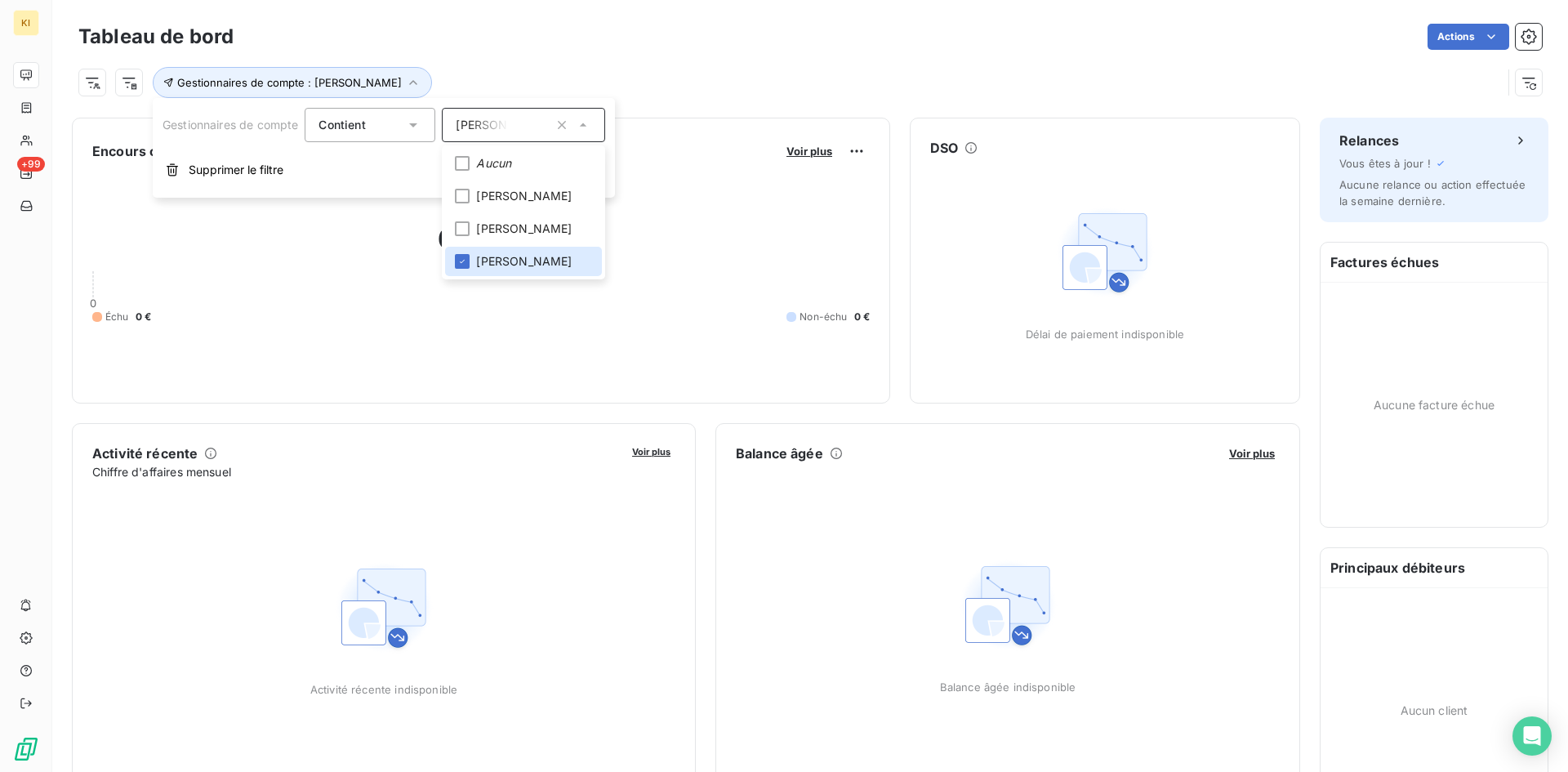
click at [718, 84] on div "Gestionnaires de compte : [PERSON_NAME]" at bounding box center [790, 82] width 1424 height 31
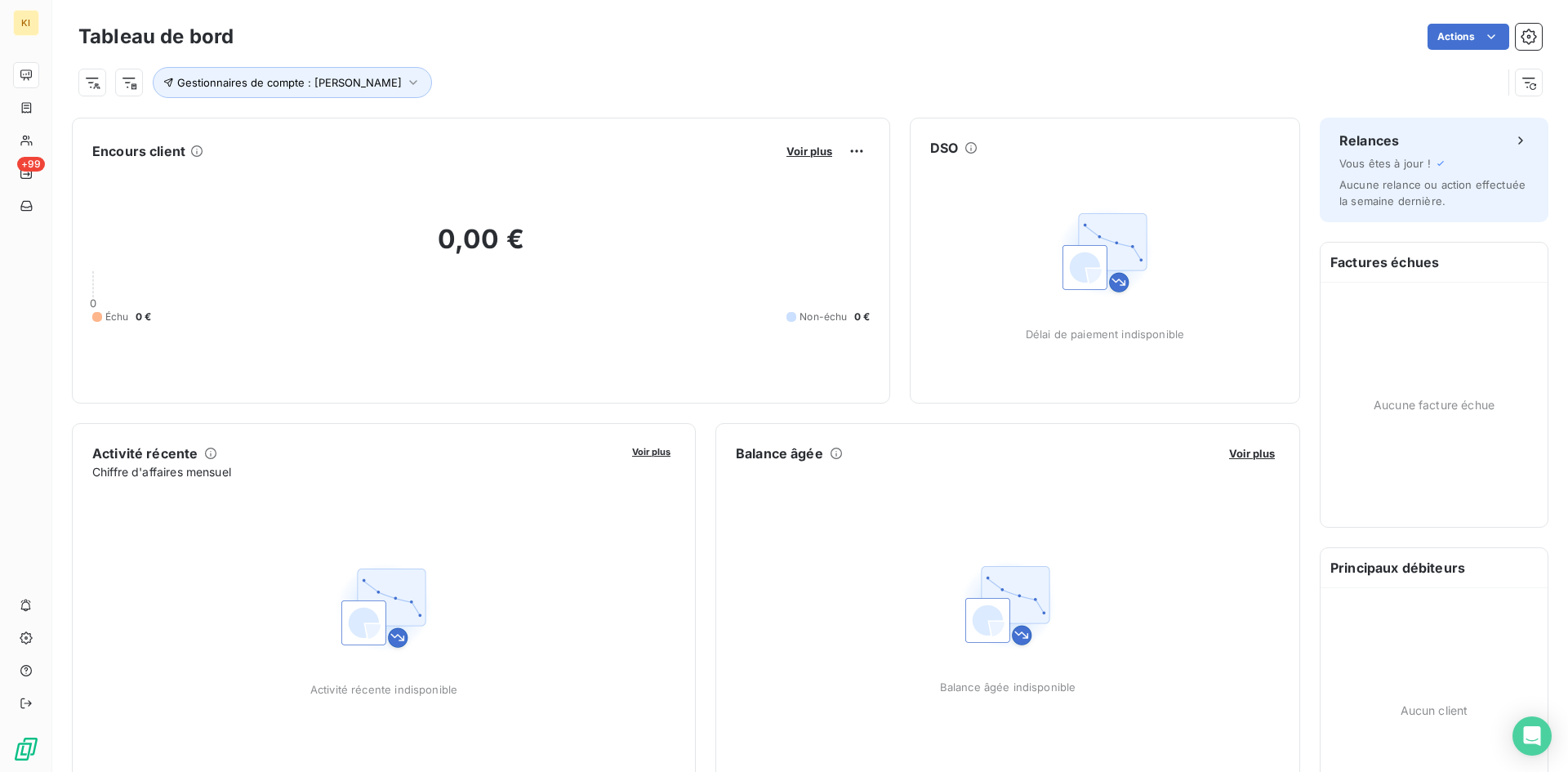
click at [366, 99] on div "Tableau de bord Actions Gestionnaires de compte : [PERSON_NAME]" at bounding box center [810, 54] width 1516 height 108
click at [366, 92] on button "Gestionnaires de compte : [PERSON_NAME]" at bounding box center [292, 82] width 279 height 31
click at [519, 128] on span "[PERSON_NAME]" at bounding box center [503, 125] width 95 height 17
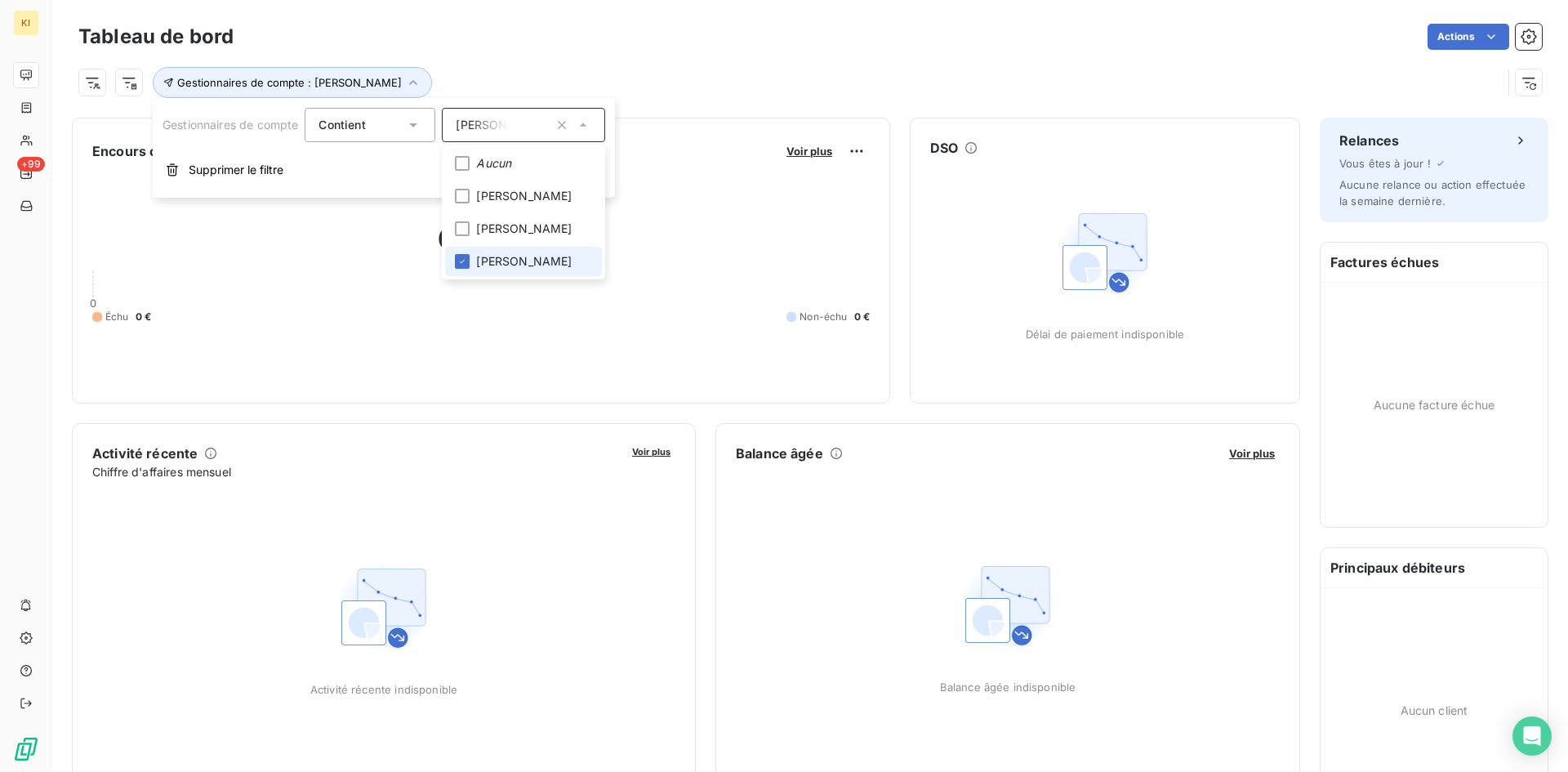
click at [484, 260] on span "[PERSON_NAME]" at bounding box center [524, 261] width 95 height 17
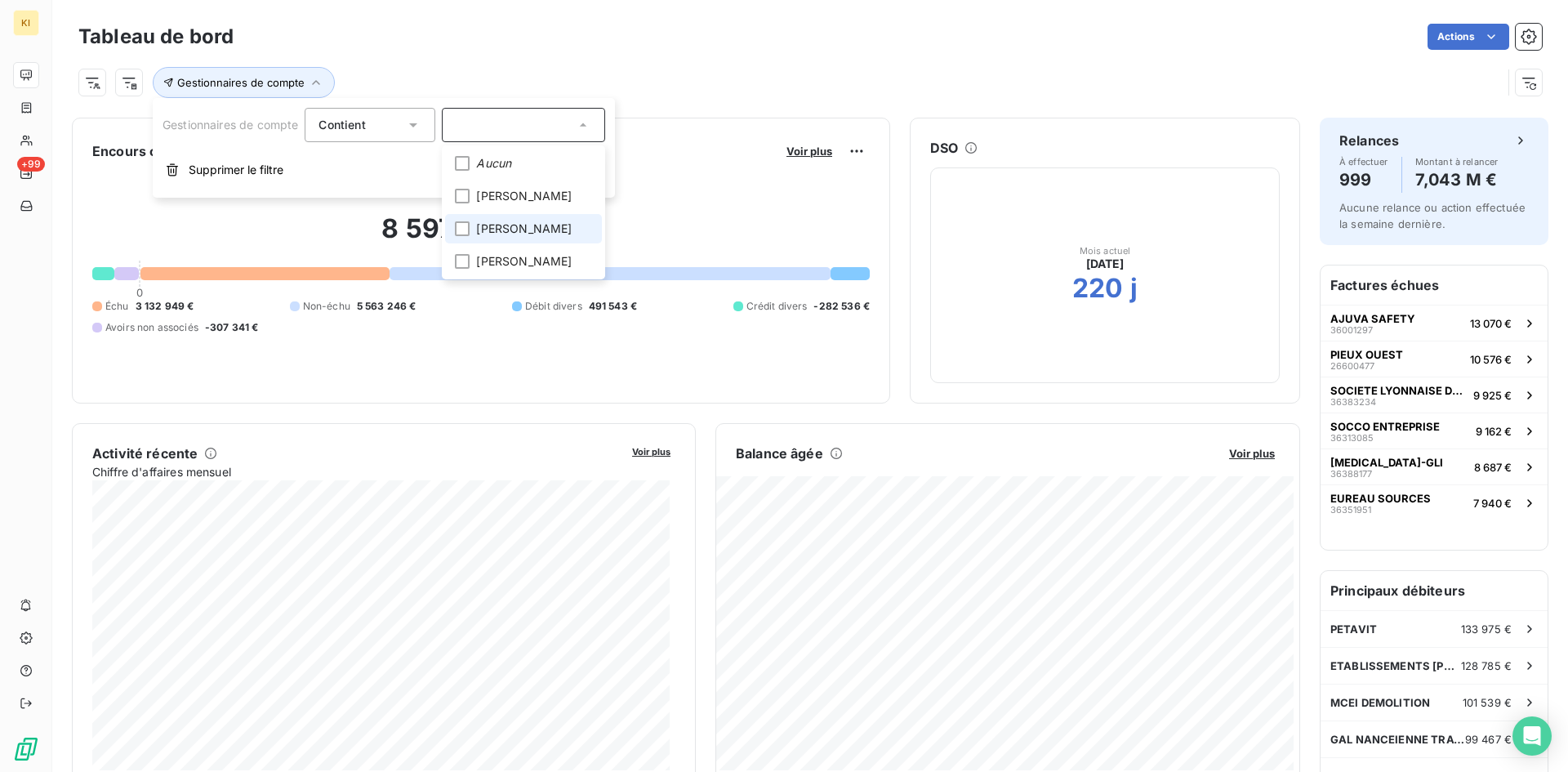
click at [487, 222] on span "[PERSON_NAME]" at bounding box center [524, 228] width 95 height 17
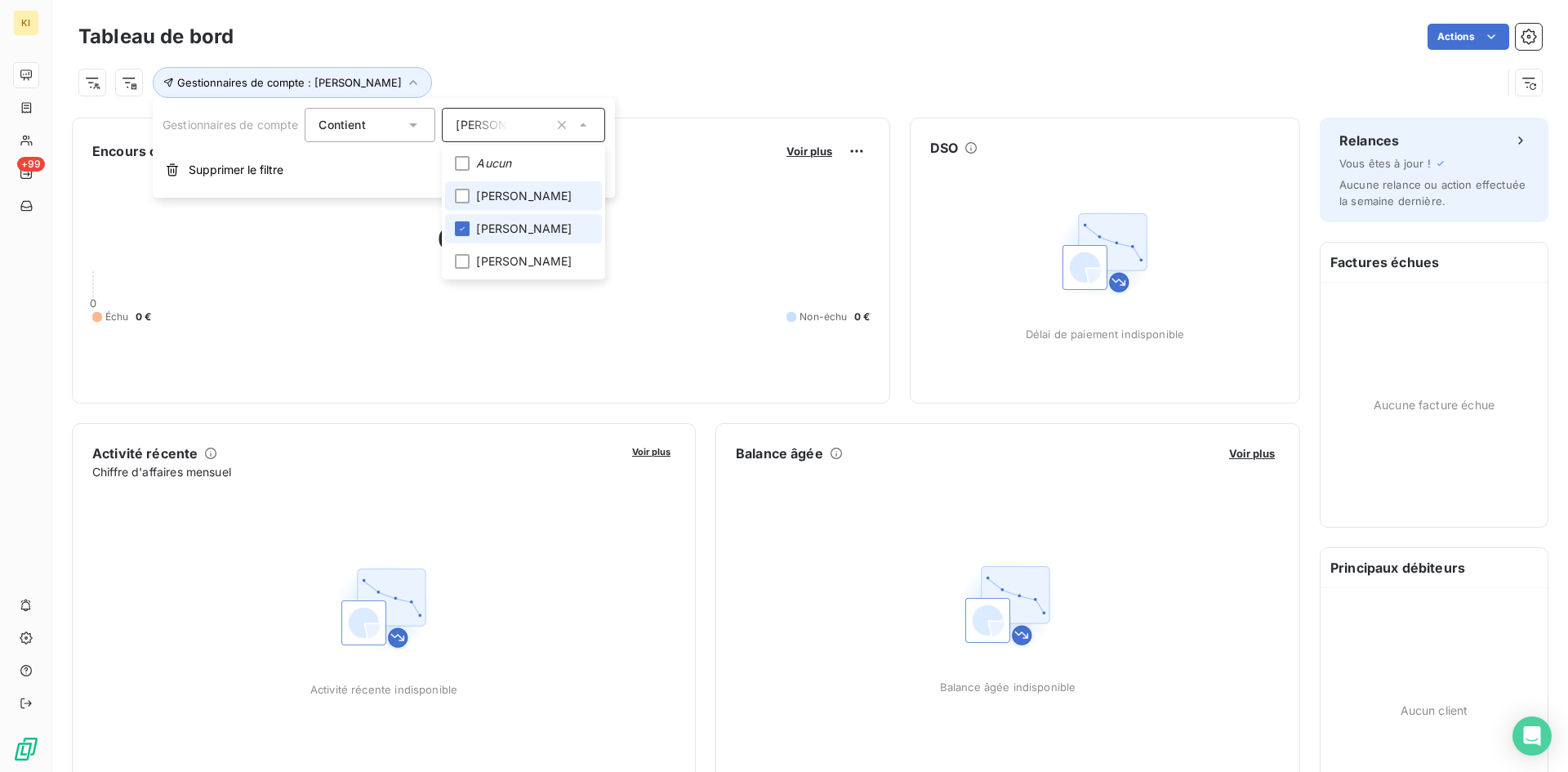
click at [495, 199] on span "[PERSON_NAME]" at bounding box center [524, 196] width 95 height 17
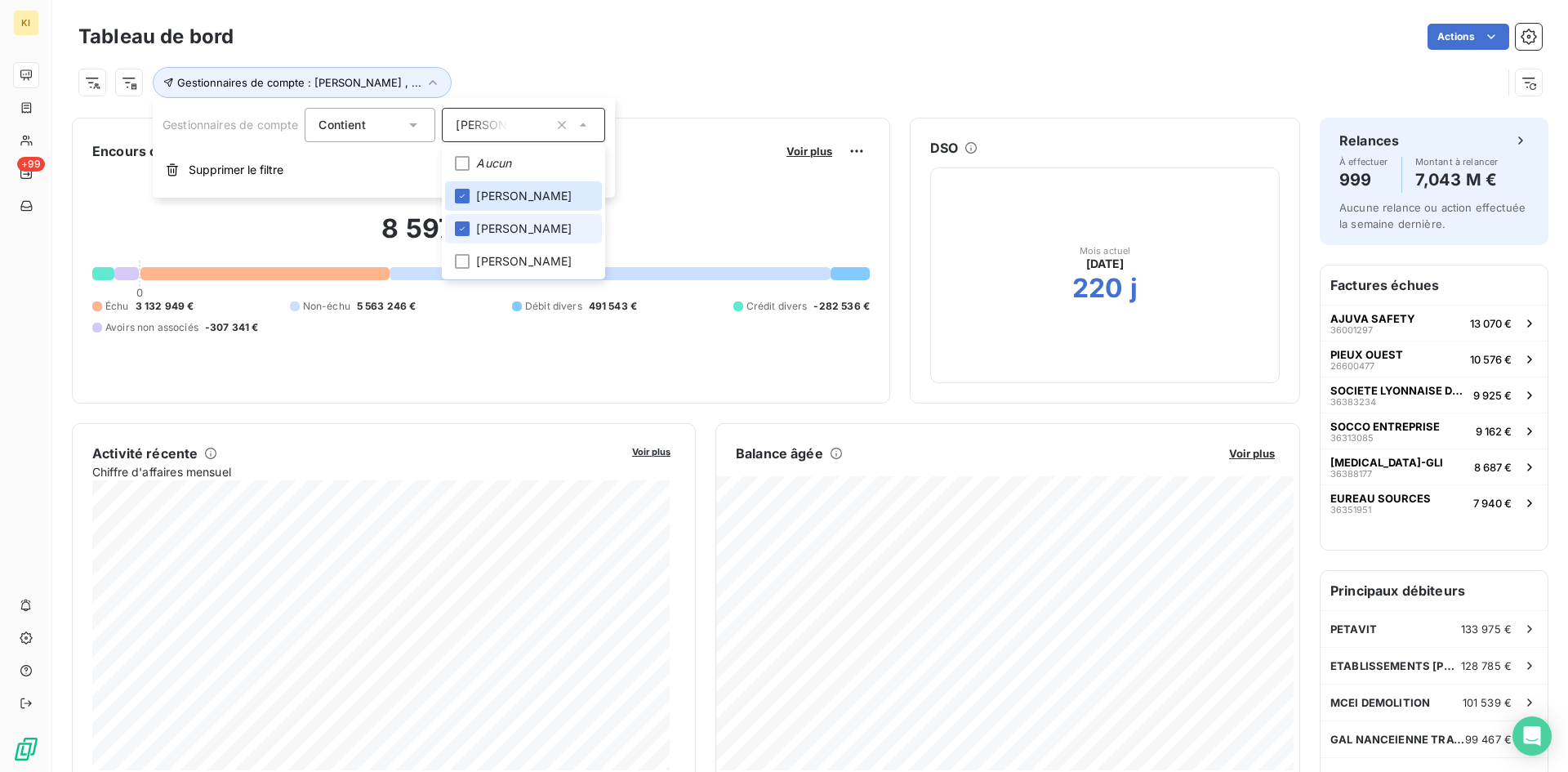
click at [499, 230] on span "[PERSON_NAME]" at bounding box center [524, 228] width 95 height 17
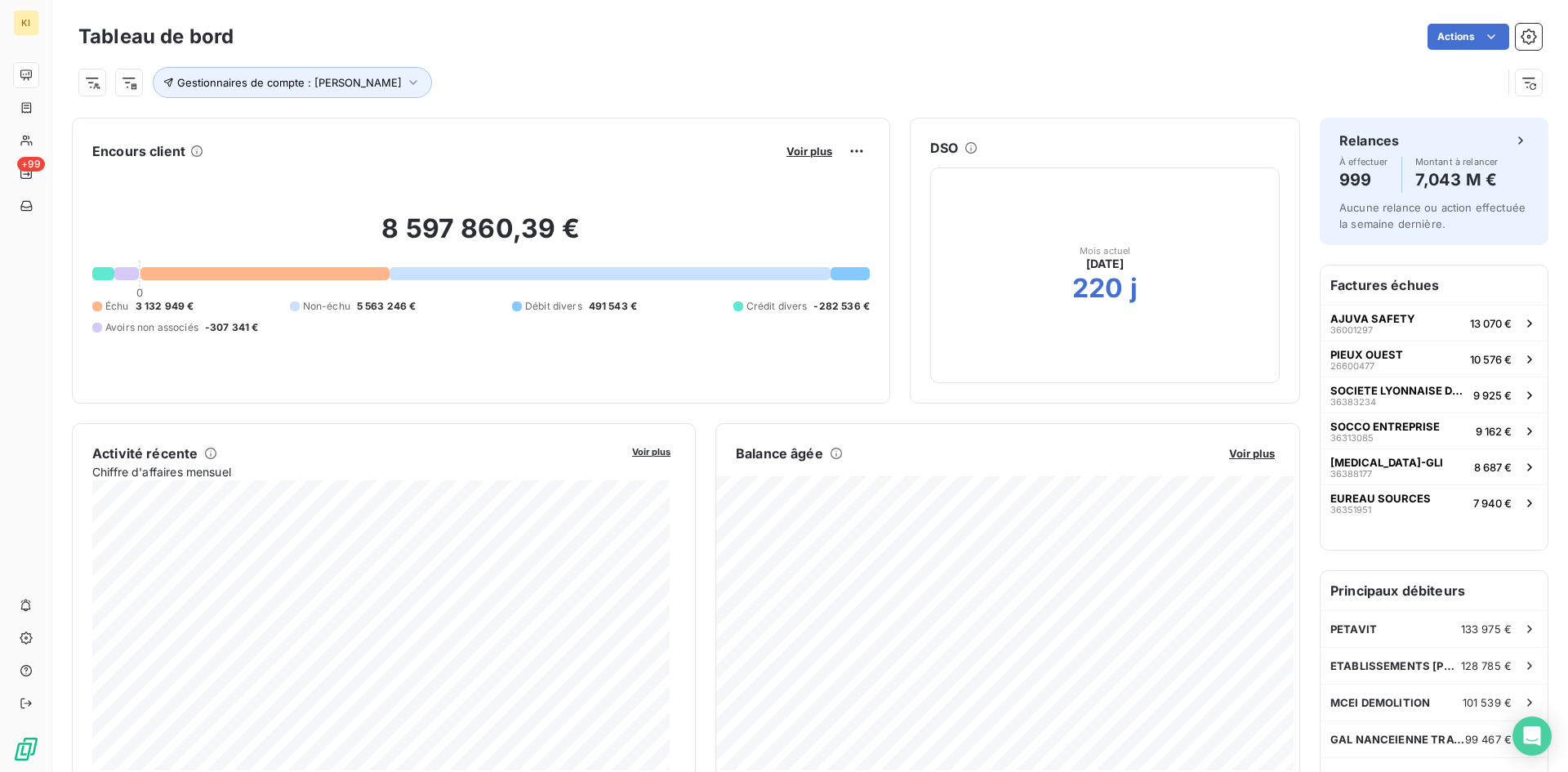
click at [724, 73] on div "Gestionnaires de compte : [PERSON_NAME]" at bounding box center [790, 82] width 1424 height 31
click at [273, 92] on button "Gestionnaires de compte : [PERSON_NAME]" at bounding box center [292, 82] width 279 height 31
click at [491, 129] on span "[PERSON_NAME]" at bounding box center [503, 125] width 95 height 17
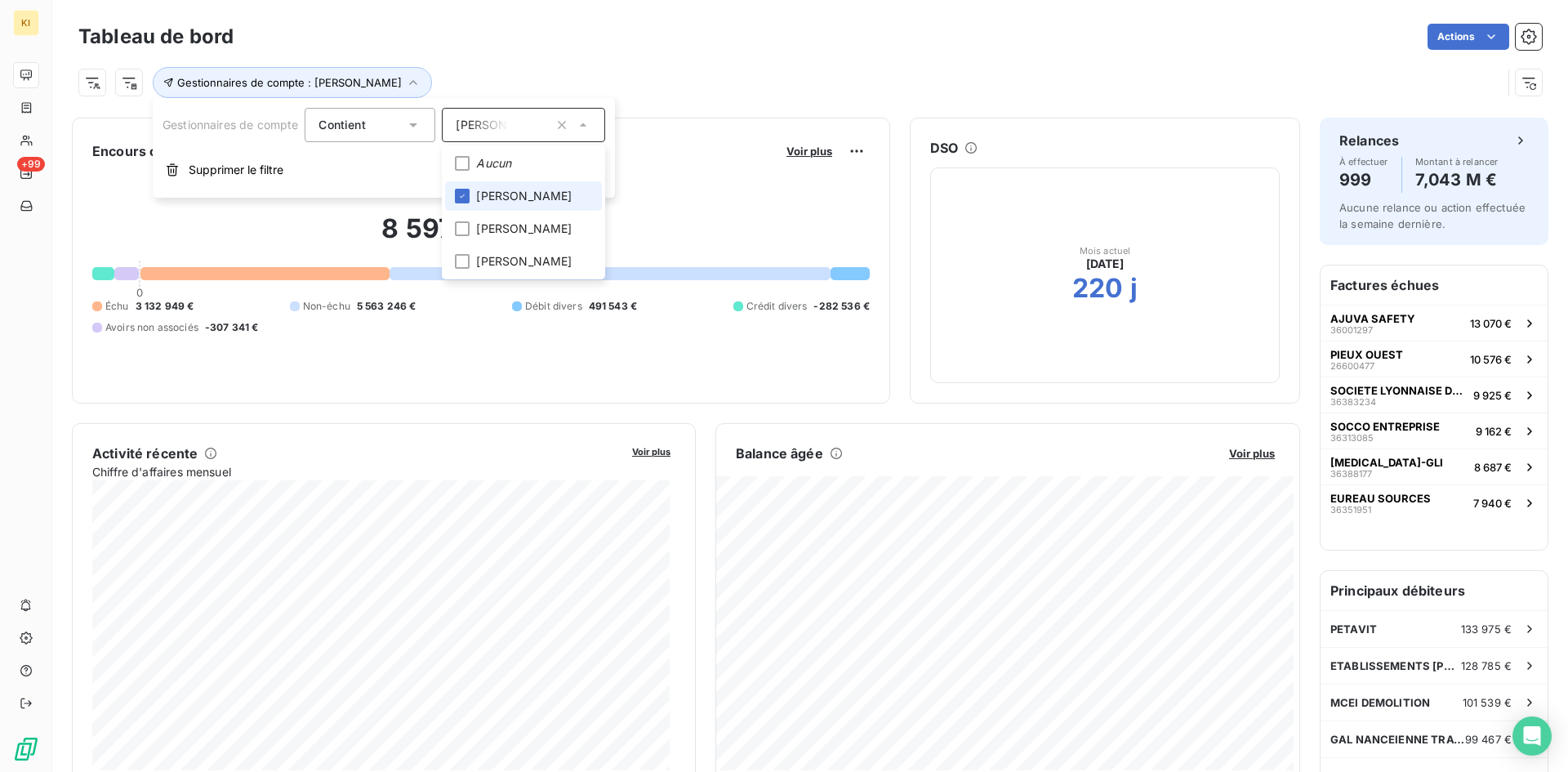
click at [513, 201] on span "[PERSON_NAME]" at bounding box center [524, 196] width 95 height 17
click at [504, 264] on span "[PERSON_NAME]" at bounding box center [524, 261] width 95 height 17
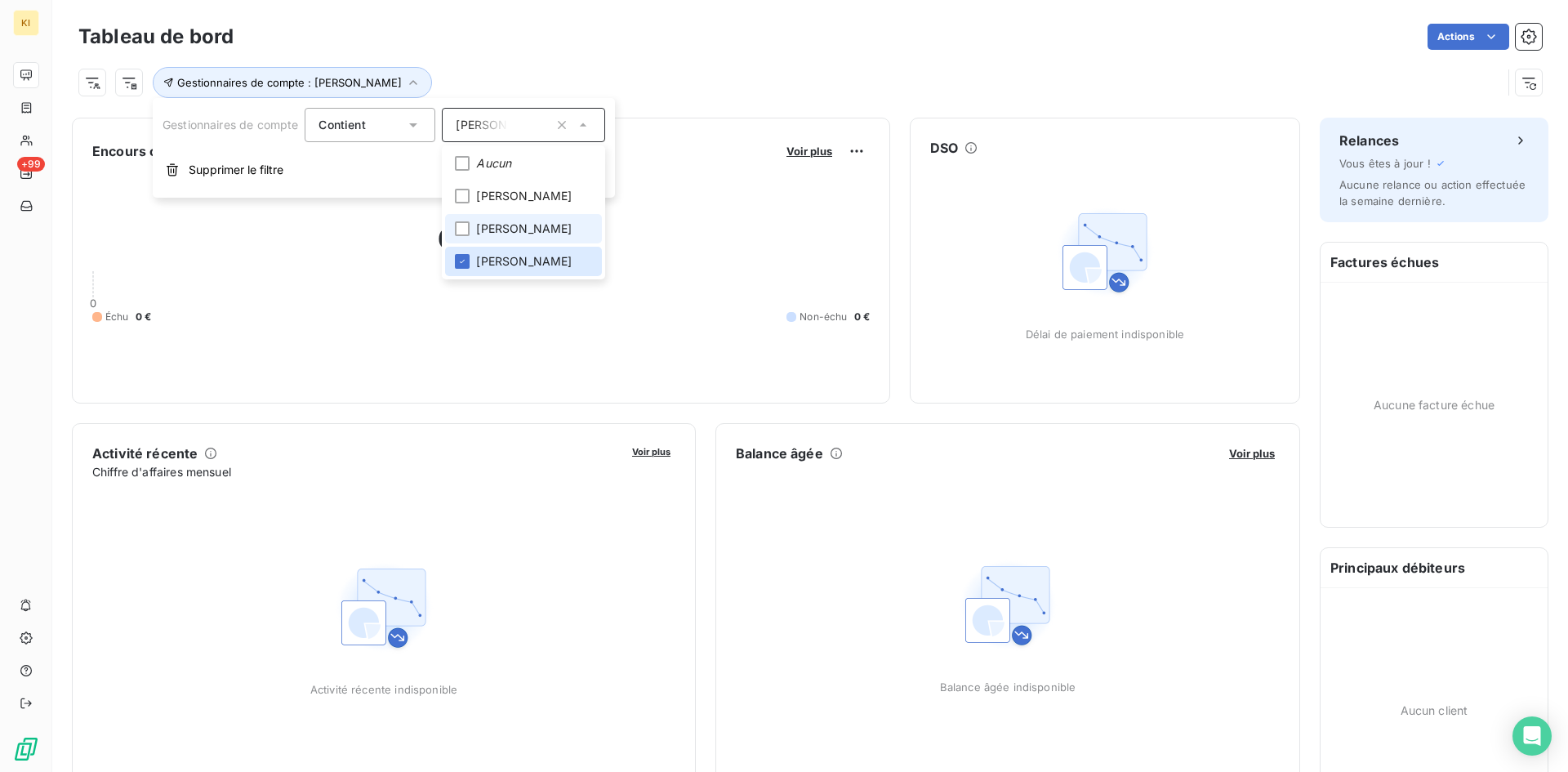
click at [506, 229] on span "[PERSON_NAME]" at bounding box center [524, 228] width 95 height 17
drag, startPoint x: 499, startPoint y: 254, endPoint x: 503, endPoint y: 241, distance: 13.6
click at [499, 252] on li "[PERSON_NAME]" at bounding box center [523, 261] width 157 height 29
click at [507, 229] on span "[PERSON_NAME]" at bounding box center [524, 228] width 95 height 17
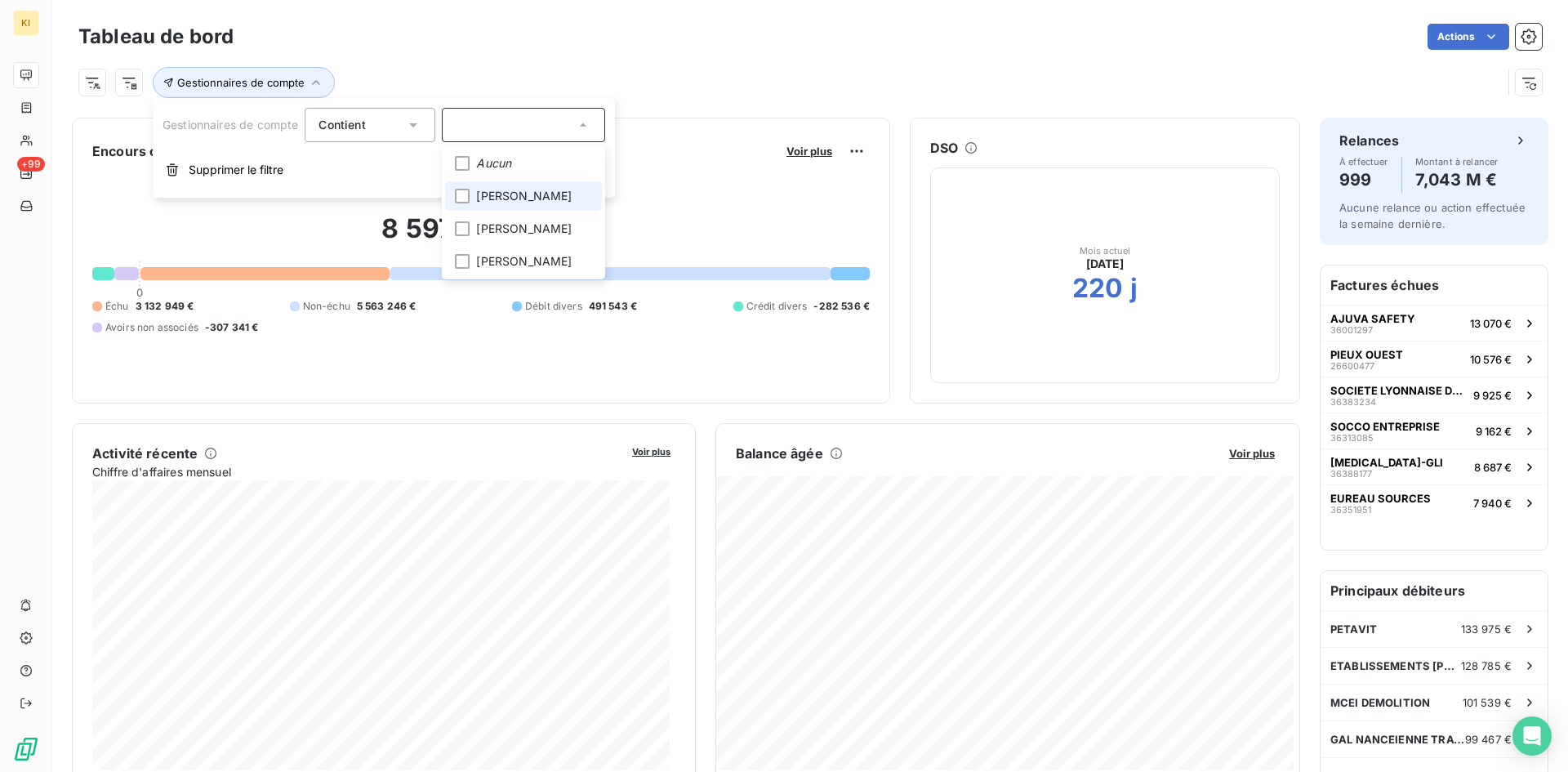
click at [510, 199] on span "[PERSON_NAME]" at bounding box center [524, 196] width 95 height 17
click at [723, 51] on div "Tableau de bord Actions" at bounding box center [810, 36] width 1463 height 34
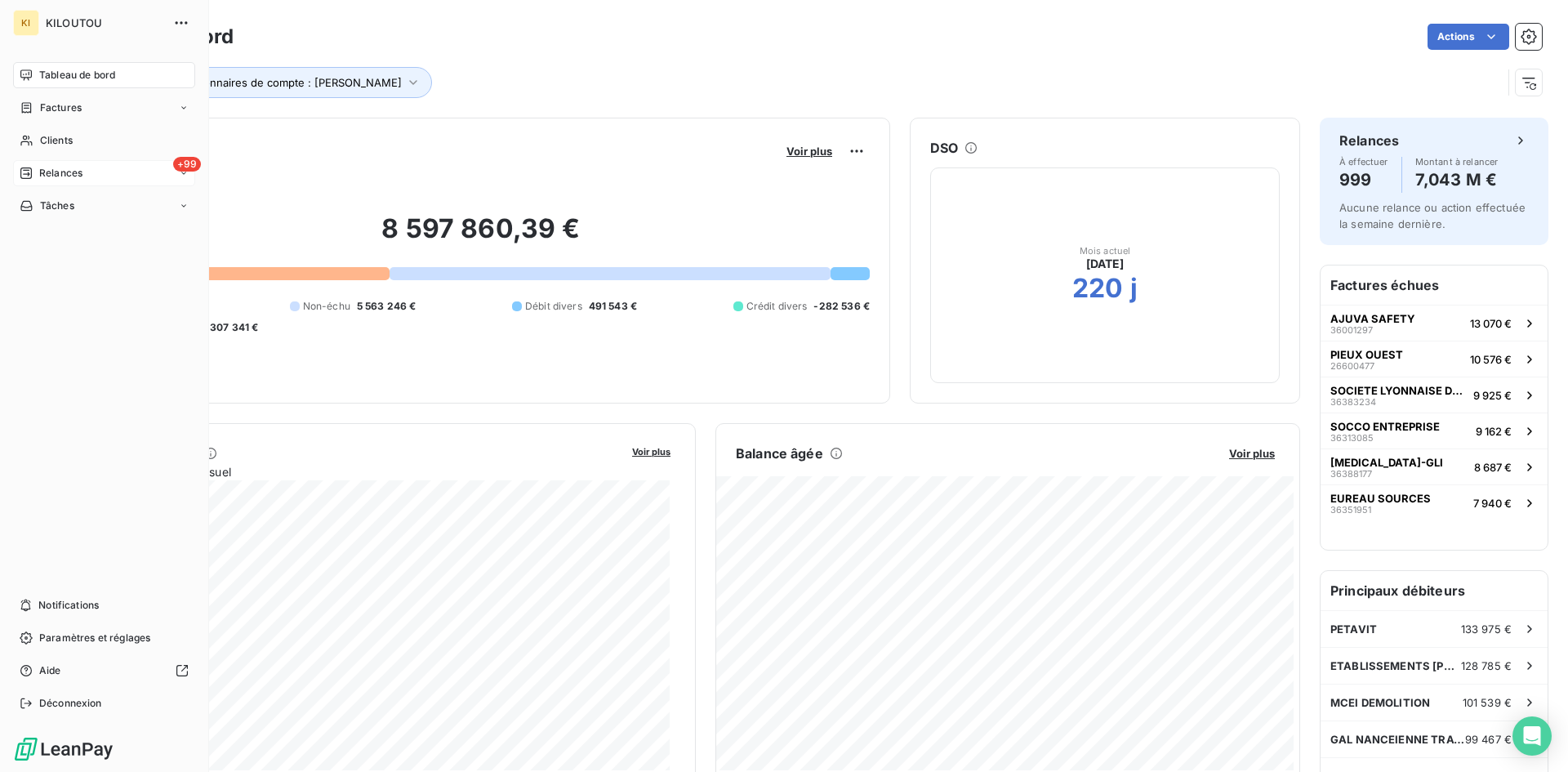
click at [33, 176] on div "Relances" at bounding box center [50, 173] width 63 height 15
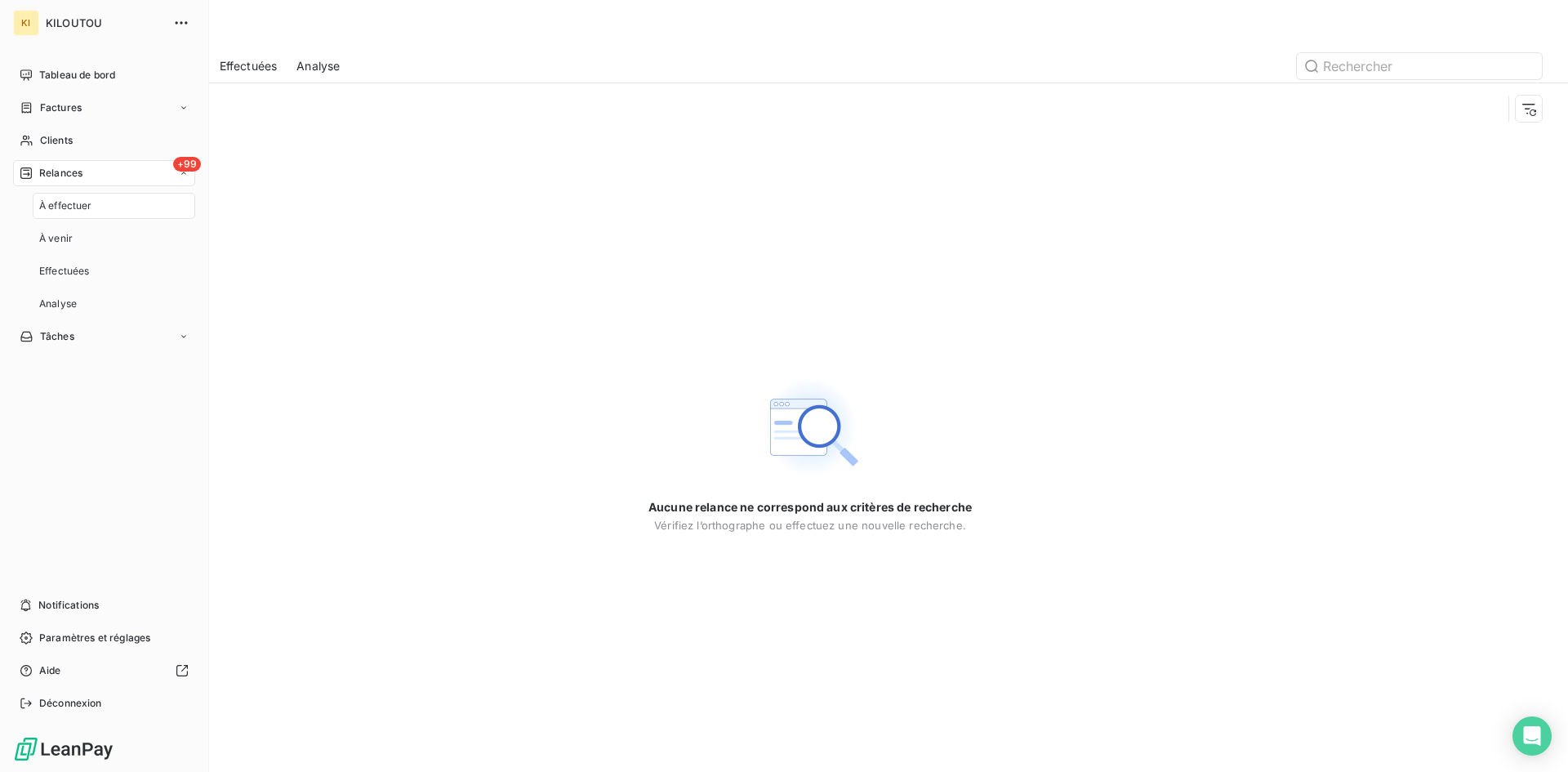
click at [55, 204] on span "À effectuer" at bounding box center [66, 205] width 53 height 15
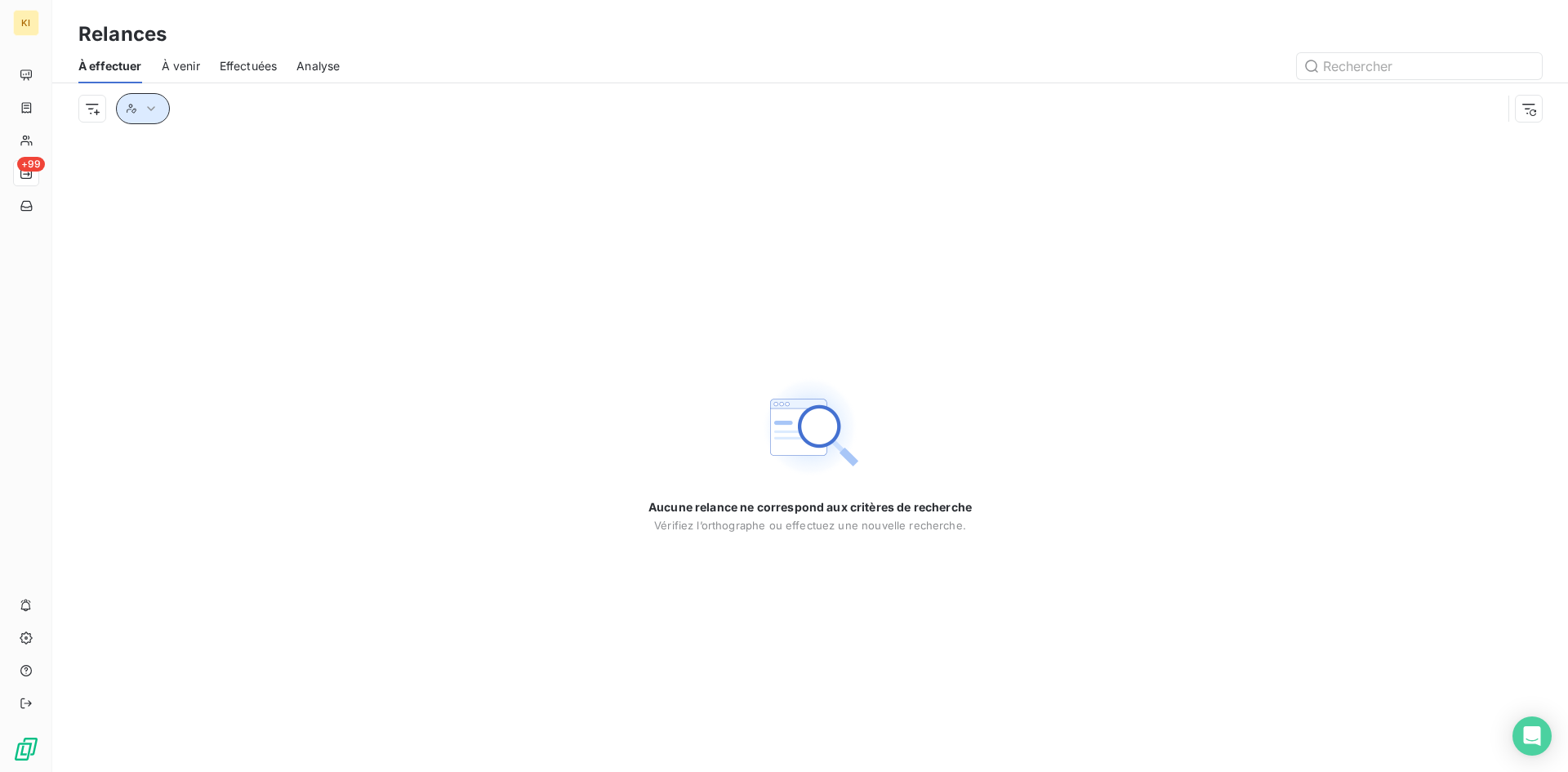
click at [156, 114] on icon "button" at bounding box center [151, 108] width 17 height 17
click at [328, 144] on div at bounding box center [387, 151] width 235 height 34
click at [404, 152] on input "text" at bounding box center [379, 151] width 191 height 15
click at [472, 154] on div at bounding box center [387, 151] width 235 height 34
click at [478, 154] on icon at bounding box center [483, 151] width 17 height 17
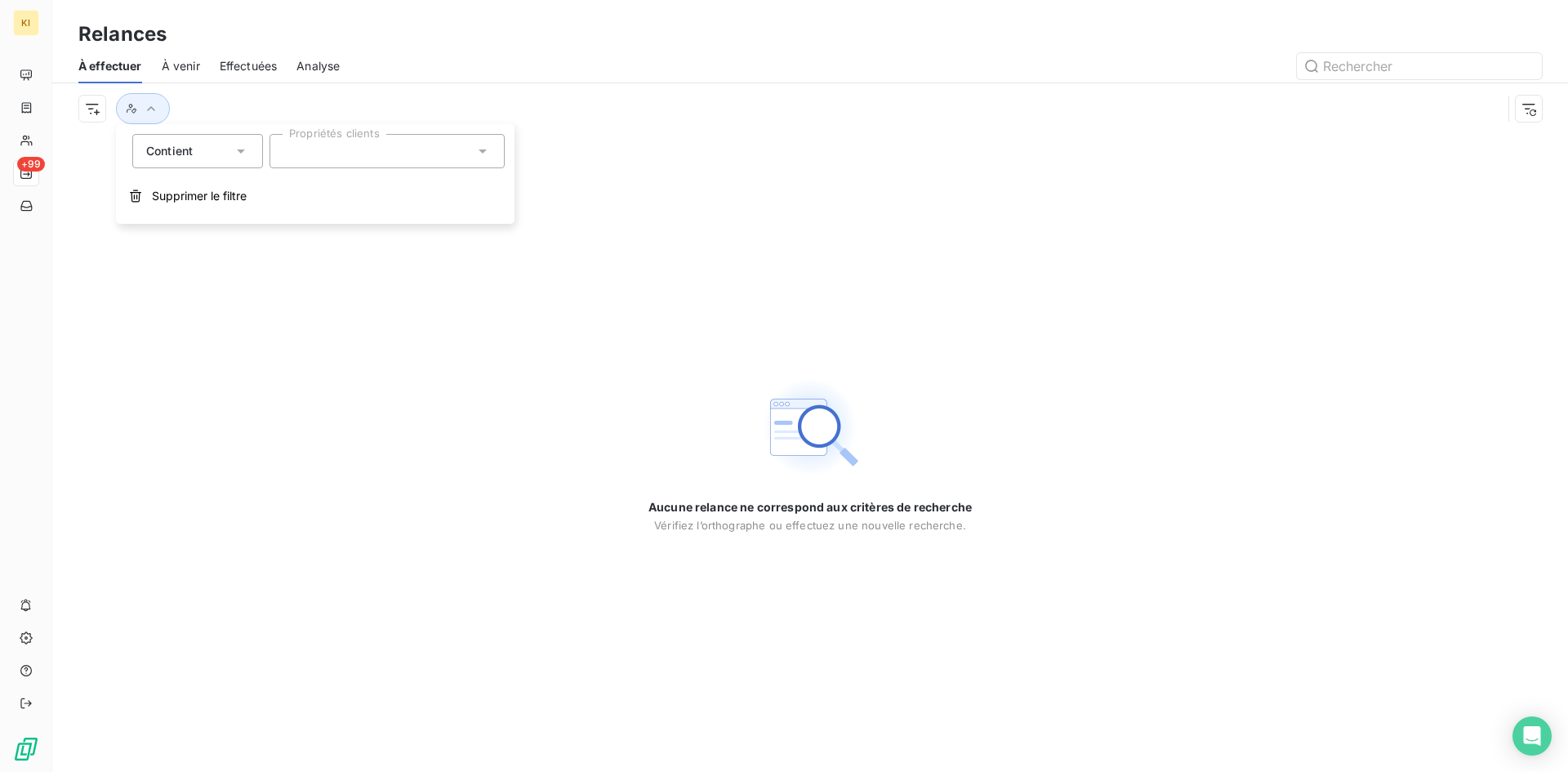
click at [352, 151] on div at bounding box center [387, 151] width 235 height 34
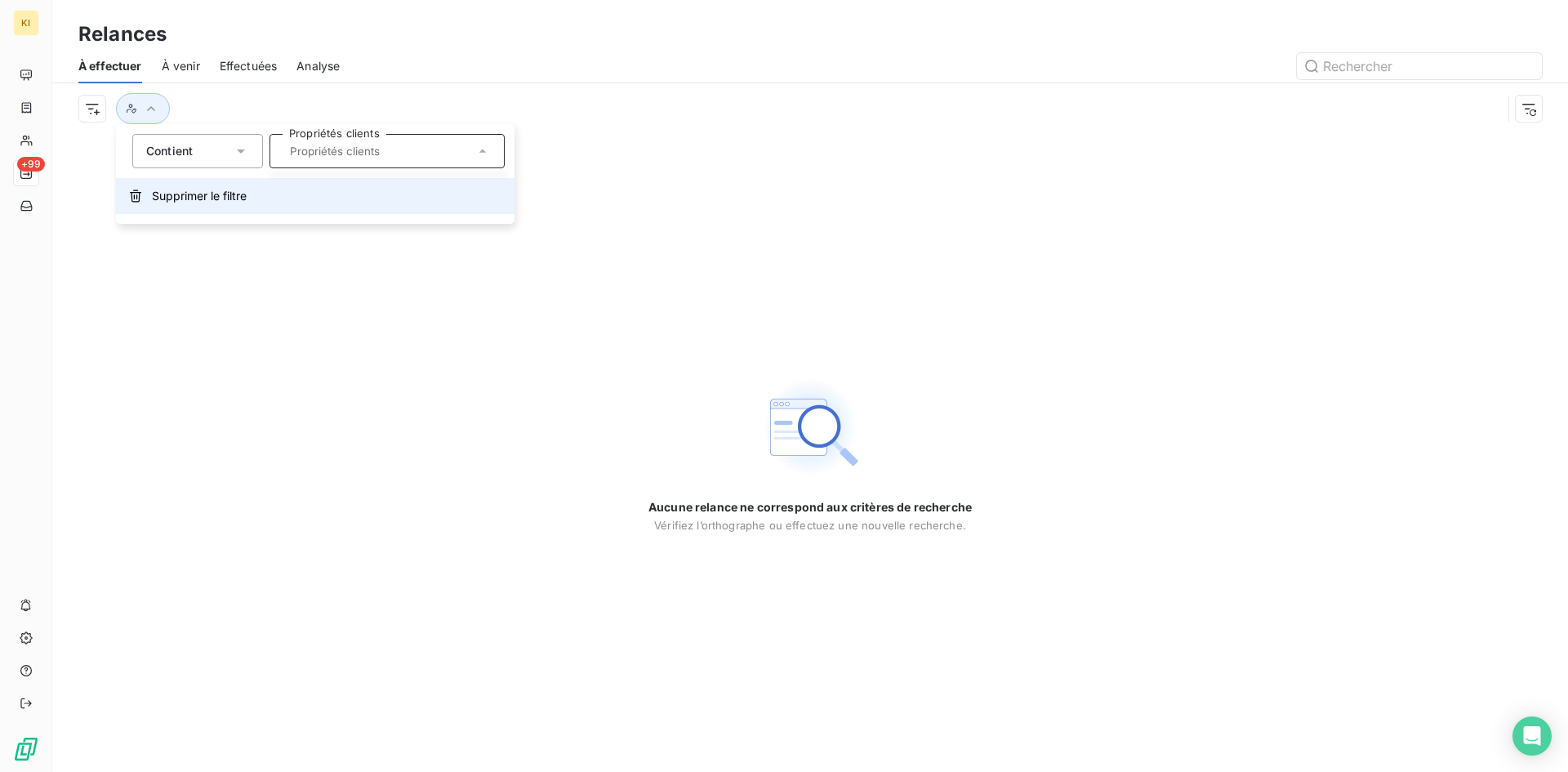
click at [201, 182] on button "Supprimer le filtre" at bounding box center [315, 196] width 398 height 36
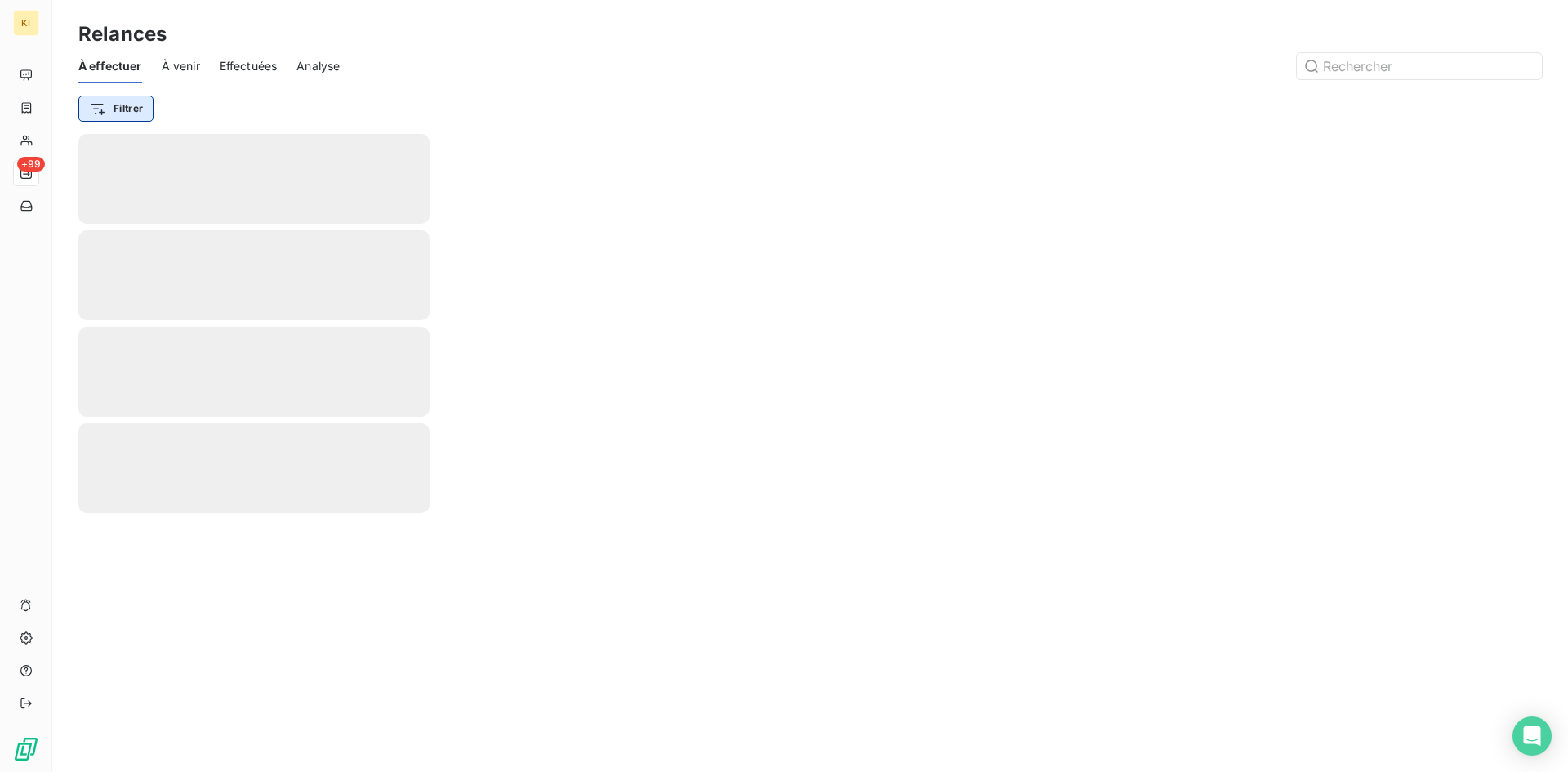
click at [118, 115] on html "KI +99 Relances À effectuer À venir Effectuées Analyse Filtrer" at bounding box center [784, 386] width 1568 height 772
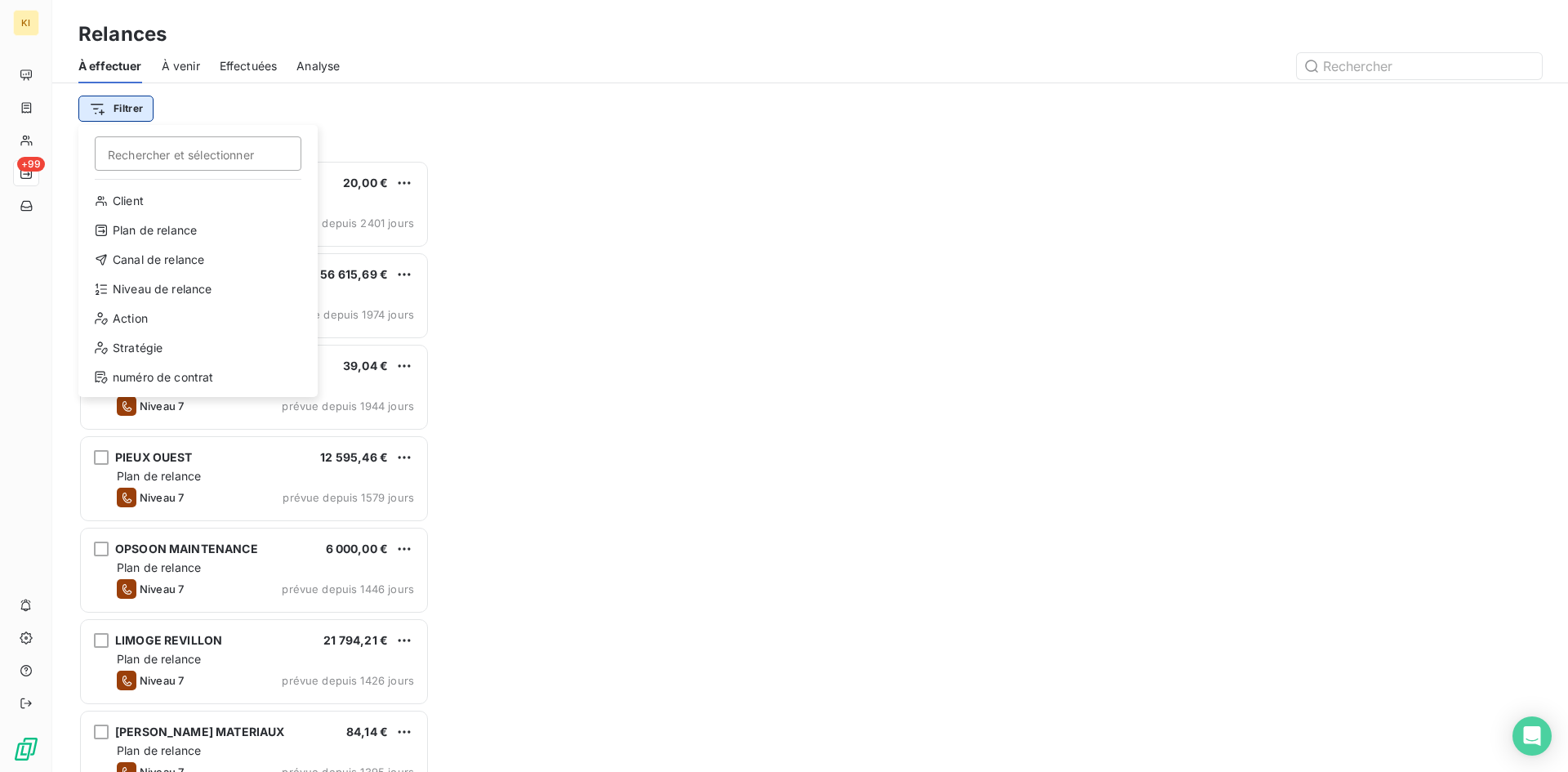
scroll to position [599, 339]
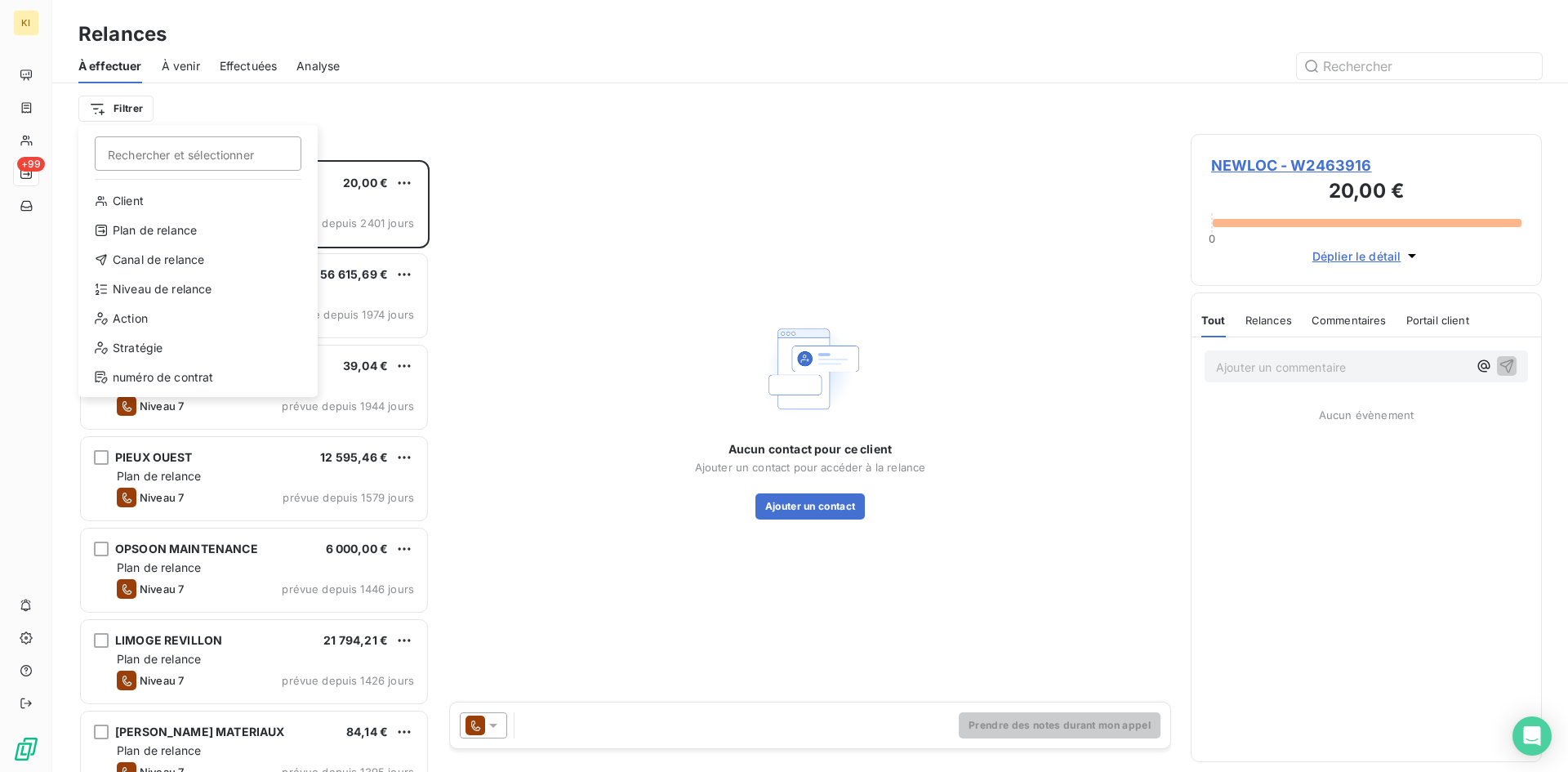
click at [143, 118] on html "KI +99 Relances À effectuer À venir Effectuées Analyse Filtrer Rechercher et sé…" at bounding box center [784, 386] width 1568 height 772
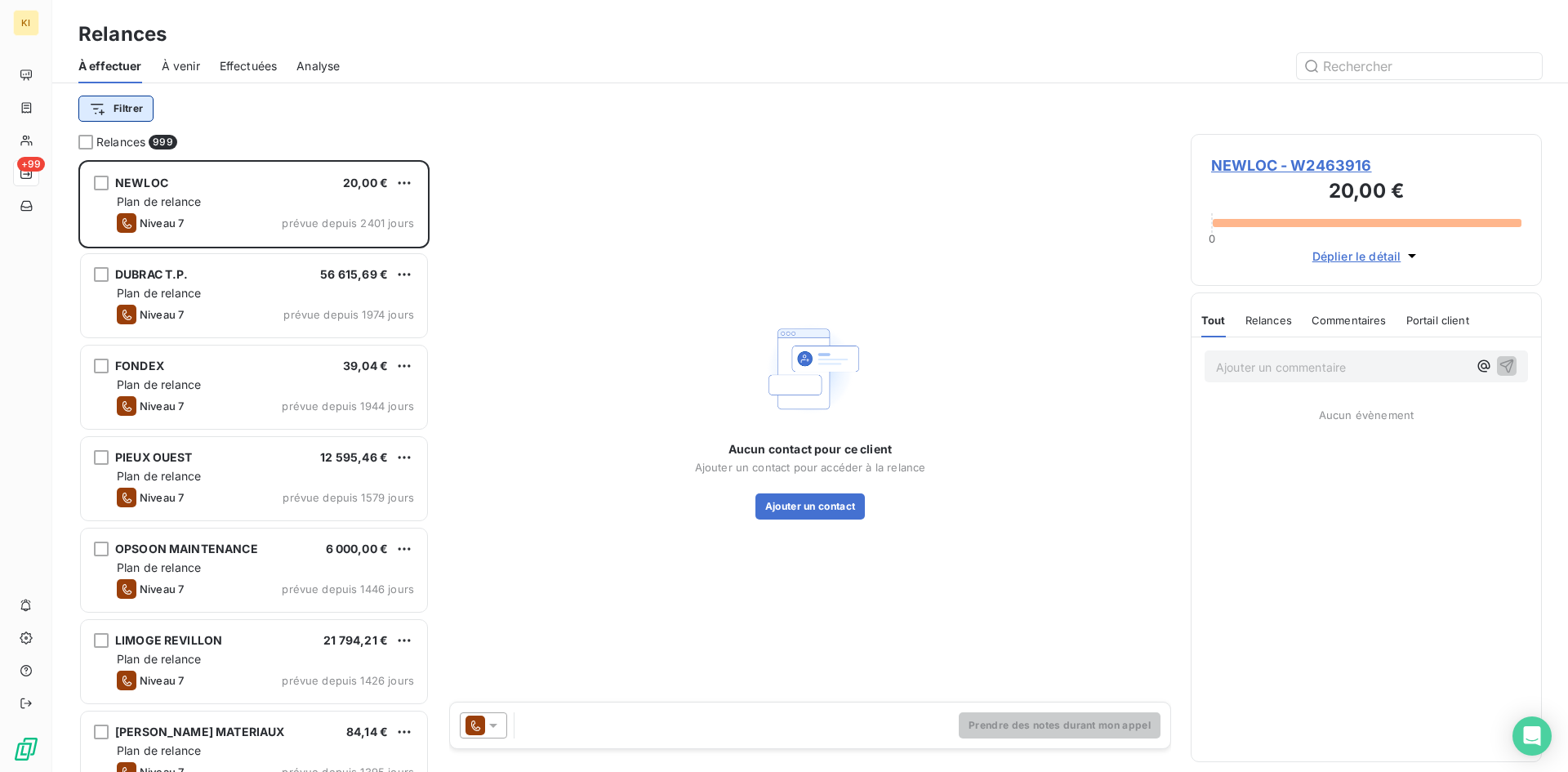
click at [134, 111] on html "KI +99 Relances À effectuer À venir Effectuées Analyse Filtrer Relances 999 NEW…" at bounding box center [784, 386] width 1568 height 772
click at [169, 114] on html "KI +99 Relances À effectuer À venir Effectuées Analyse Filtrer Relances 999 NEW…" at bounding box center [784, 386] width 1568 height 772
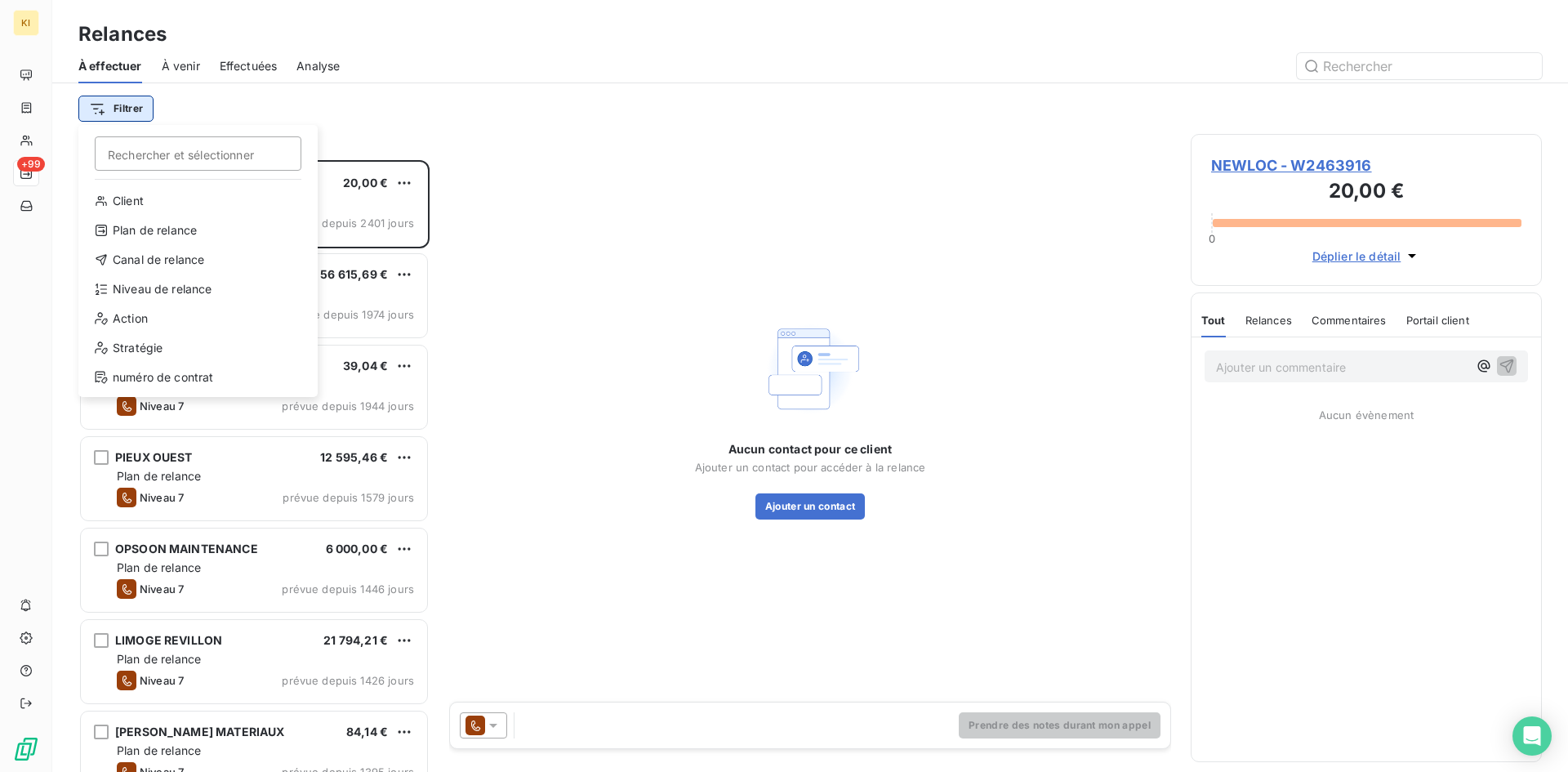
click at [118, 118] on html "KI +99 Relances À effectuer À venir Effectuées Analyse Filtrer Rechercher et sé…" at bounding box center [784, 386] width 1568 height 772
click at [129, 208] on div "Client" at bounding box center [197, 201] width 226 height 26
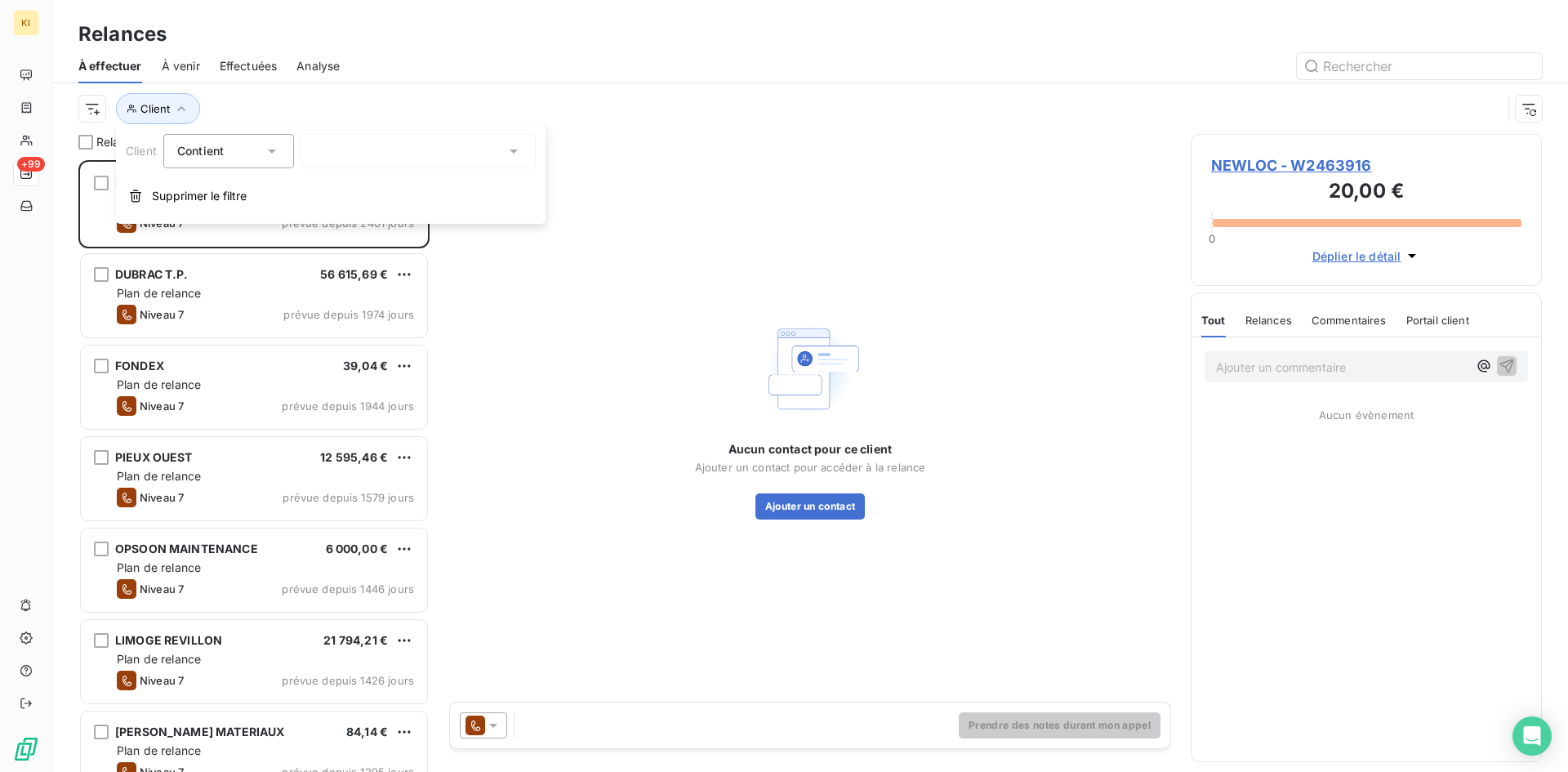
click at [345, 151] on div at bounding box center [418, 151] width 235 height 34
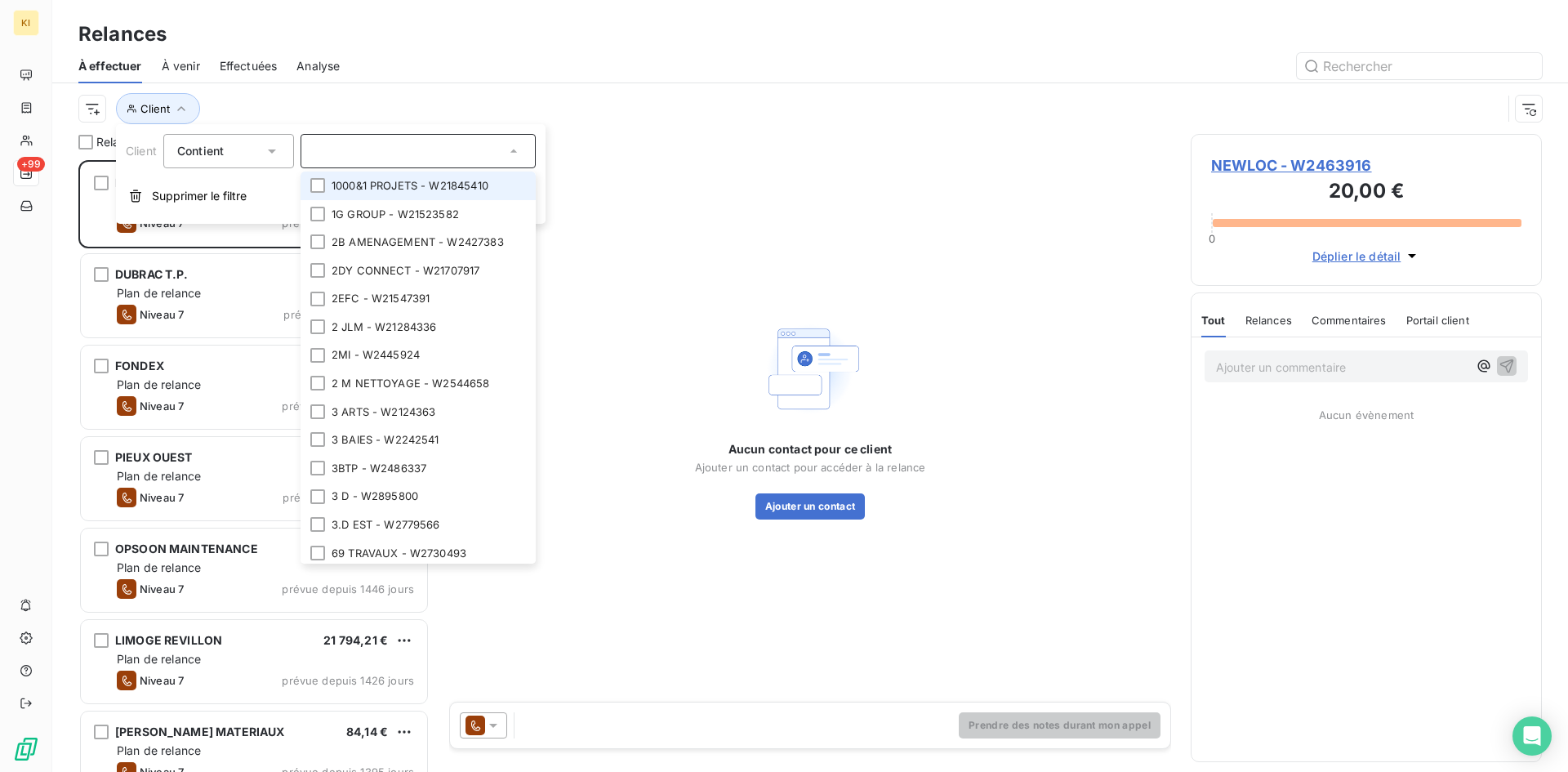
click at [349, 152] on input "text" at bounding box center [410, 151] width 191 height 15
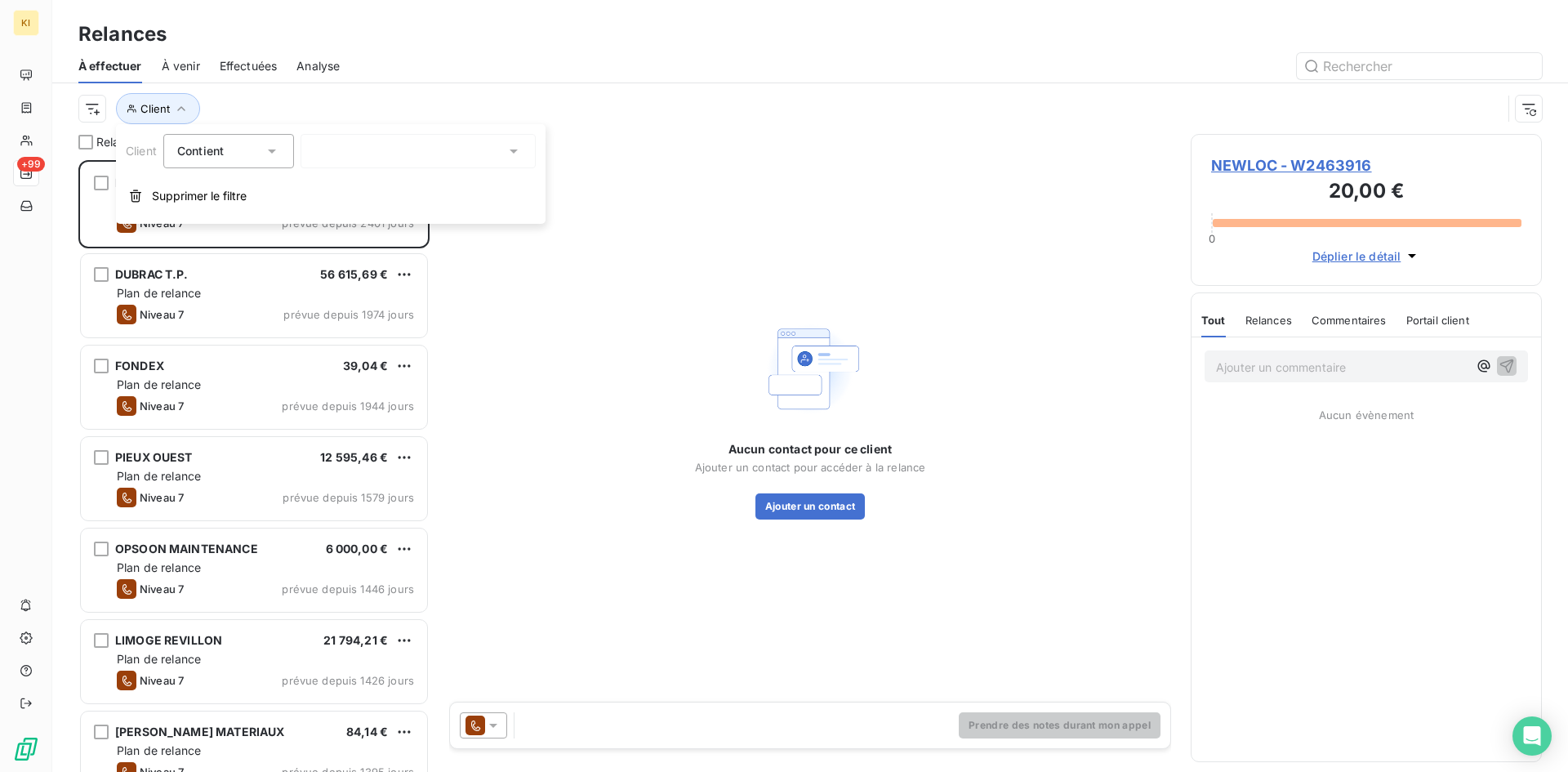
click at [226, 154] on div "Contient" at bounding box center [220, 152] width 86 height 23
click at [152, 110] on span "Client" at bounding box center [154, 108] width 29 height 13
click at [155, 113] on span "Client" at bounding box center [154, 108] width 29 height 13
drag, startPoint x: 181, startPoint y: 191, endPoint x: 176, endPoint y: 178, distance: 13.9
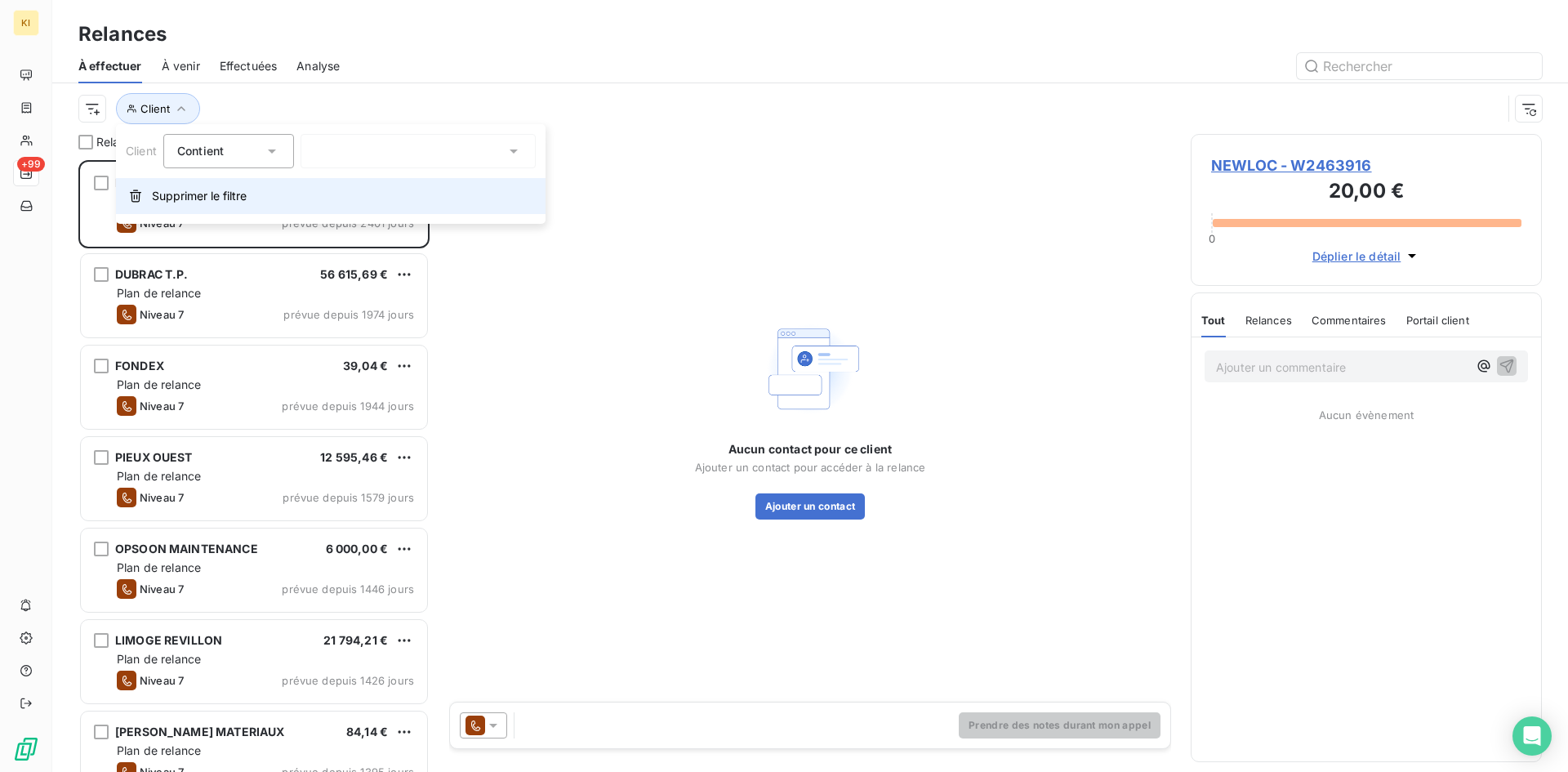
click at [181, 190] on span "Supprimer le filtre" at bounding box center [199, 196] width 95 height 17
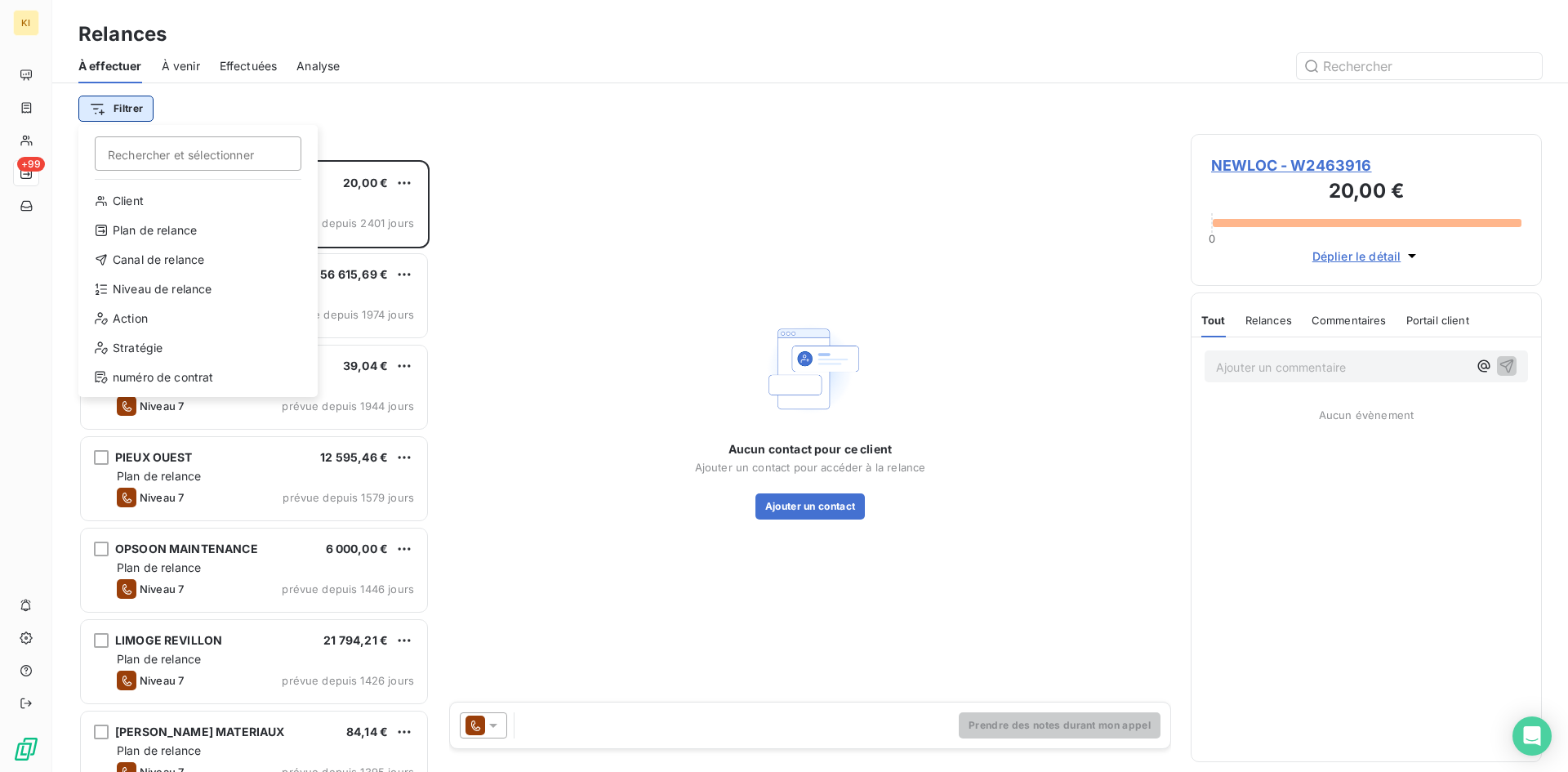
click at [132, 113] on html "KI +99 Relances À effectuer À venir Effectuées Analyse Filtrer Rechercher et sé…" at bounding box center [784, 386] width 1568 height 772
click at [159, 317] on div "Action" at bounding box center [197, 319] width 226 height 26
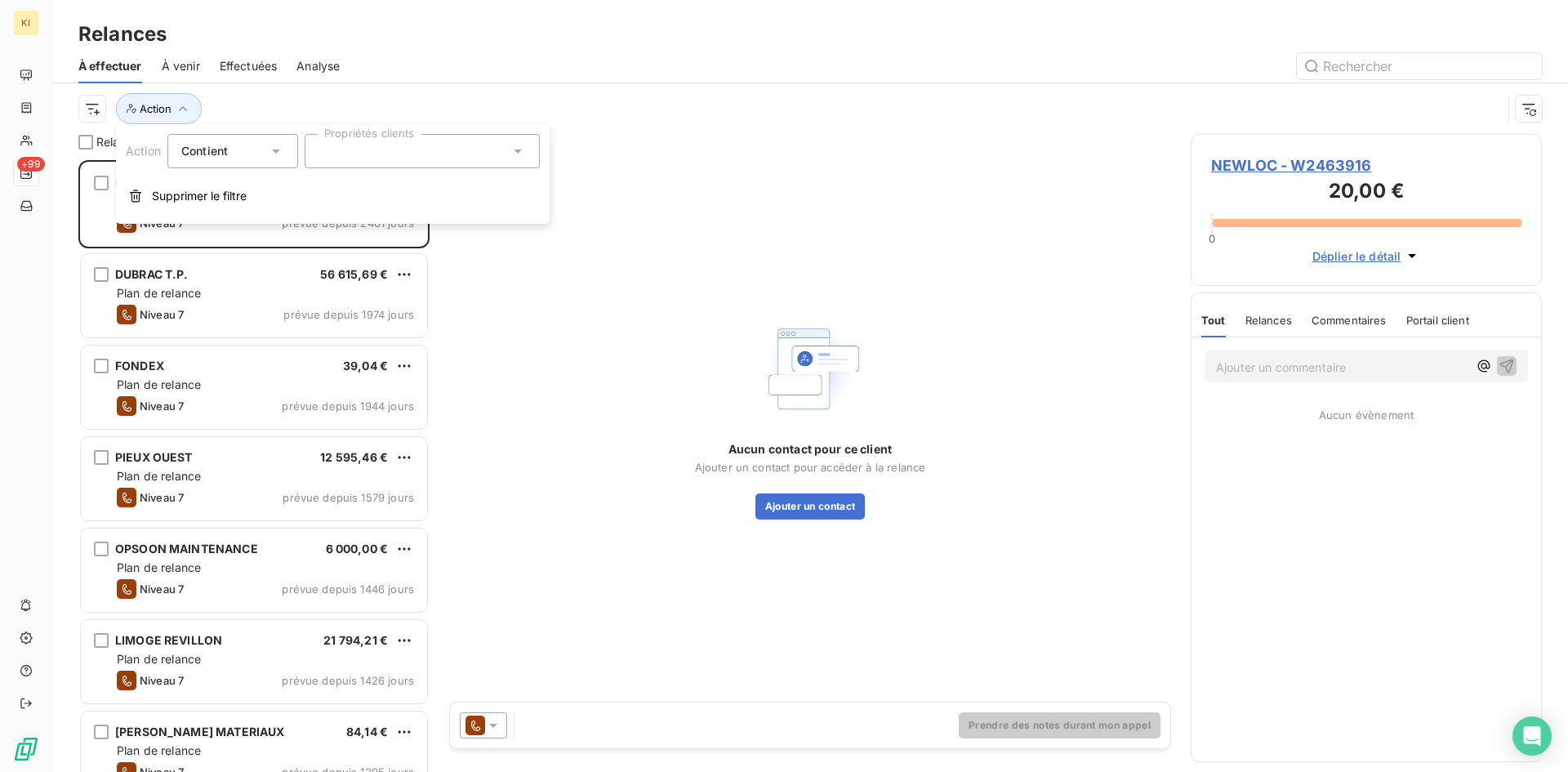
click at [371, 157] on div at bounding box center [422, 151] width 235 height 34
click at [240, 203] on span "Supprimer le filtre" at bounding box center [199, 196] width 95 height 17
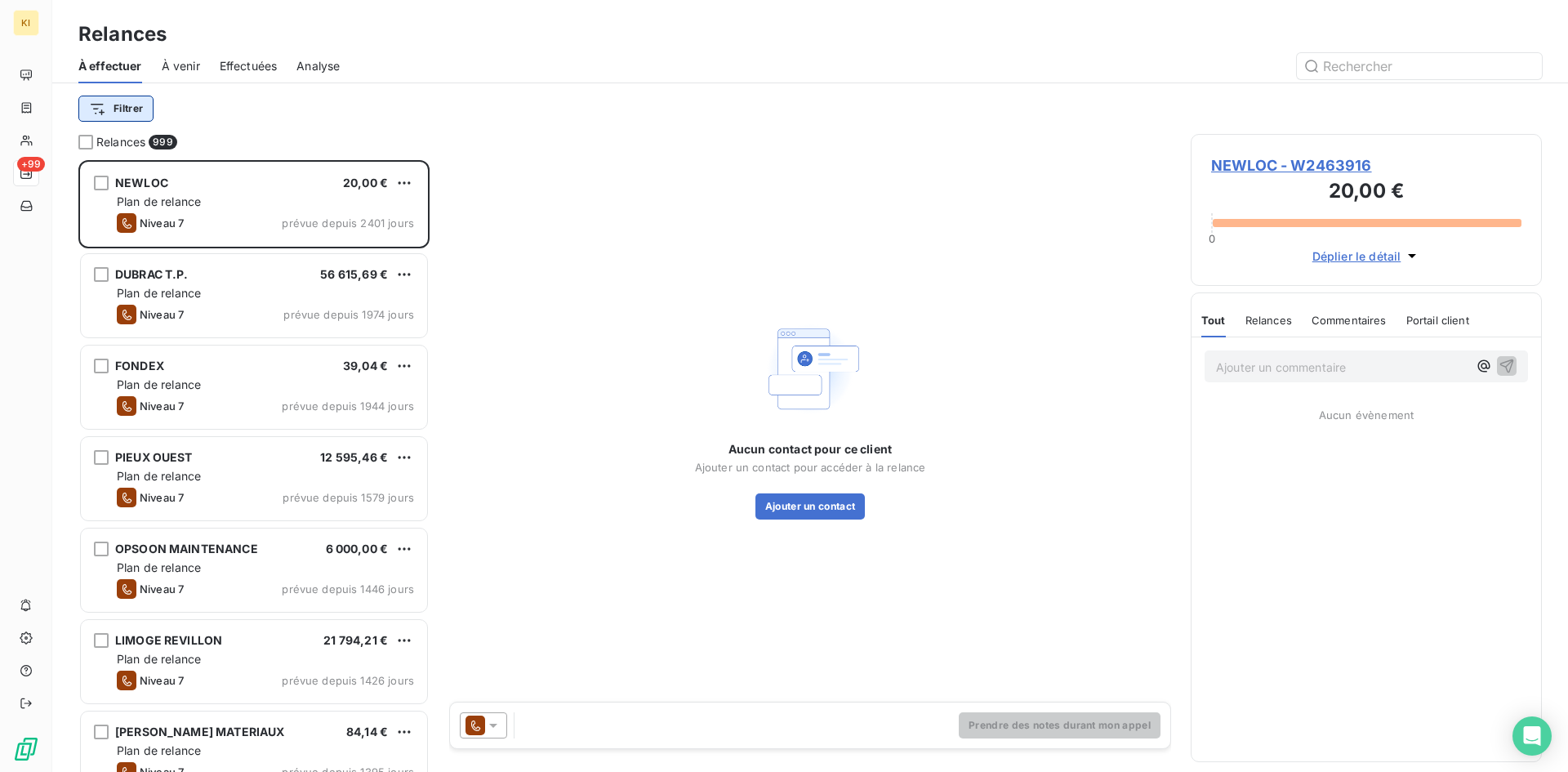
click at [141, 100] on html "KI +99 Relances À effectuer À venir Effectuées Analyse Filtrer Relances 999 NEW…" at bounding box center [784, 386] width 1568 height 772
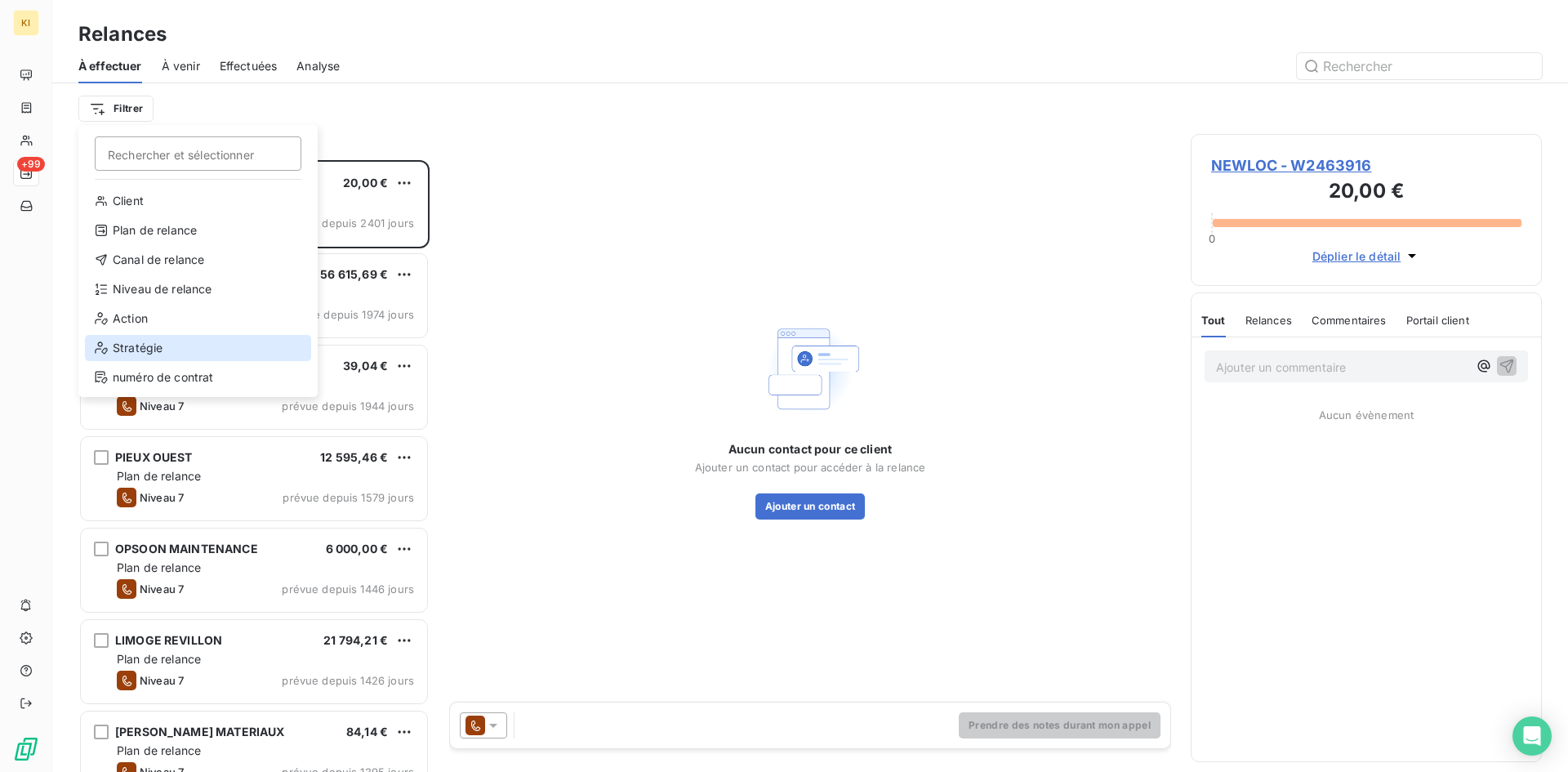
click at [168, 342] on div "Stratégie" at bounding box center [197, 348] width 226 height 26
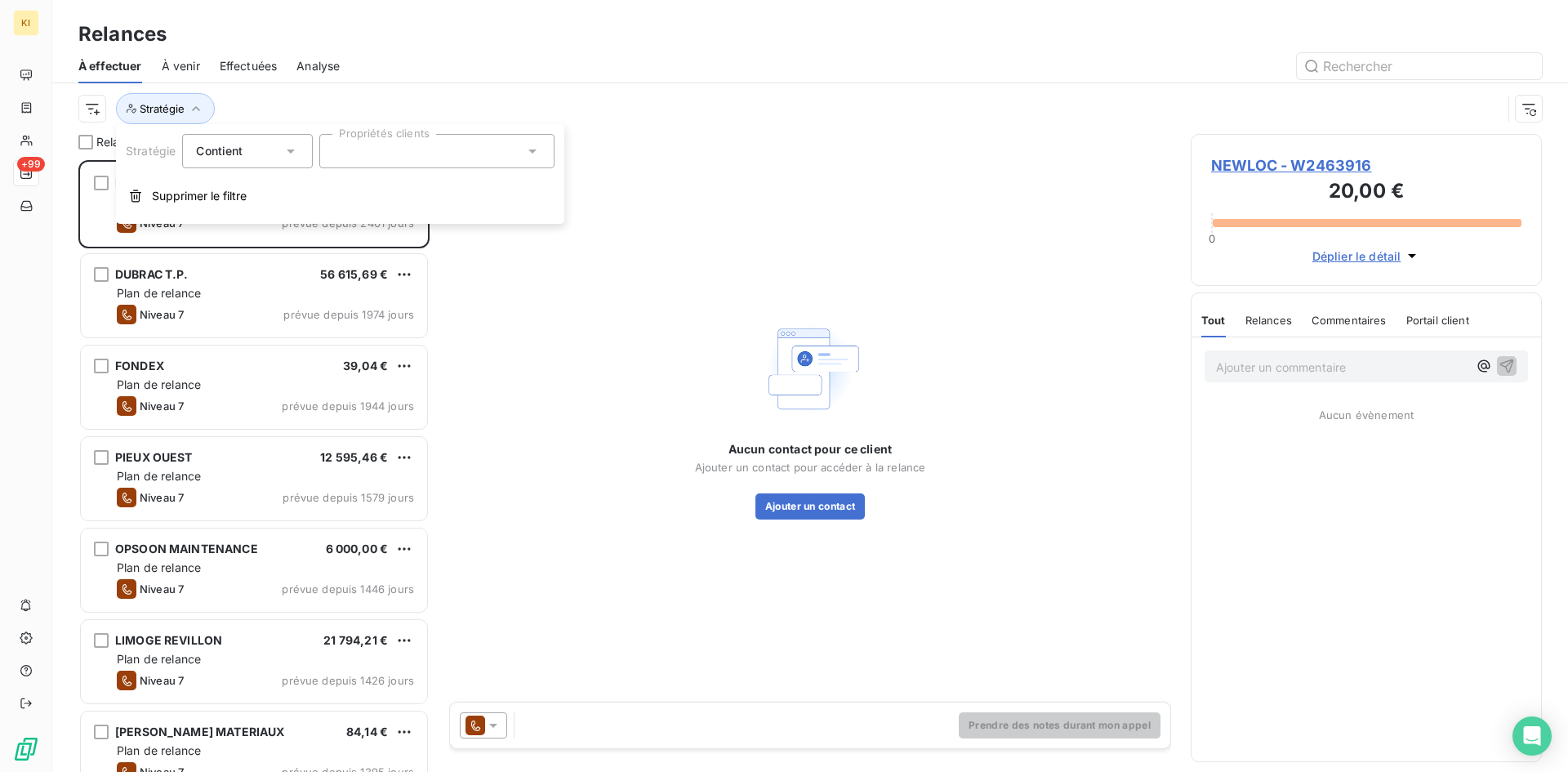
click at [381, 142] on div at bounding box center [437, 151] width 235 height 34
click at [198, 210] on button "Supprimer le filtre" at bounding box center [340, 196] width 448 height 36
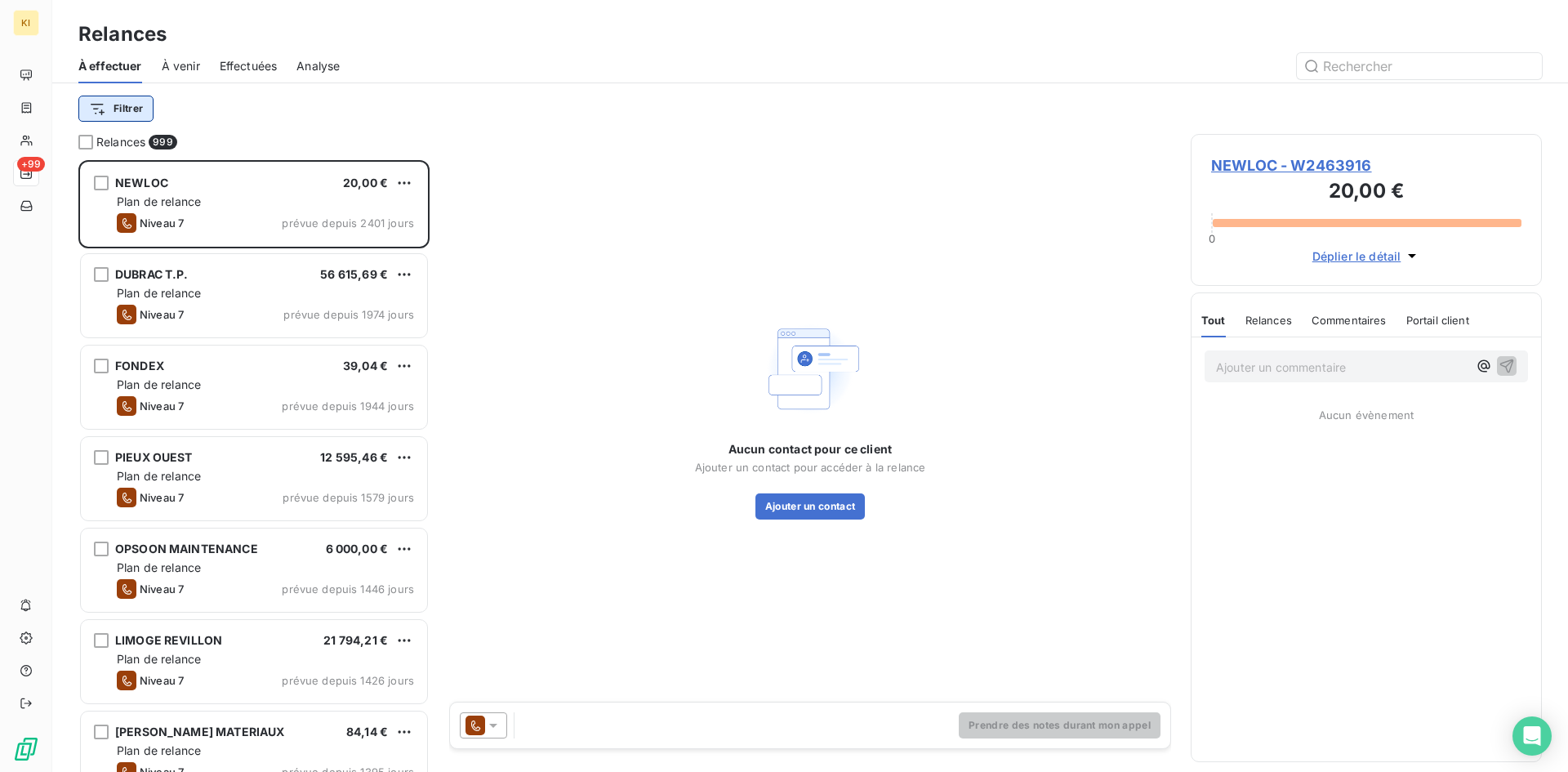
click at [122, 107] on html "KI +99 Relances À effectuer À venir Effectuées Analyse Filtrer Relances 999 NEW…" at bounding box center [784, 386] width 1568 height 772
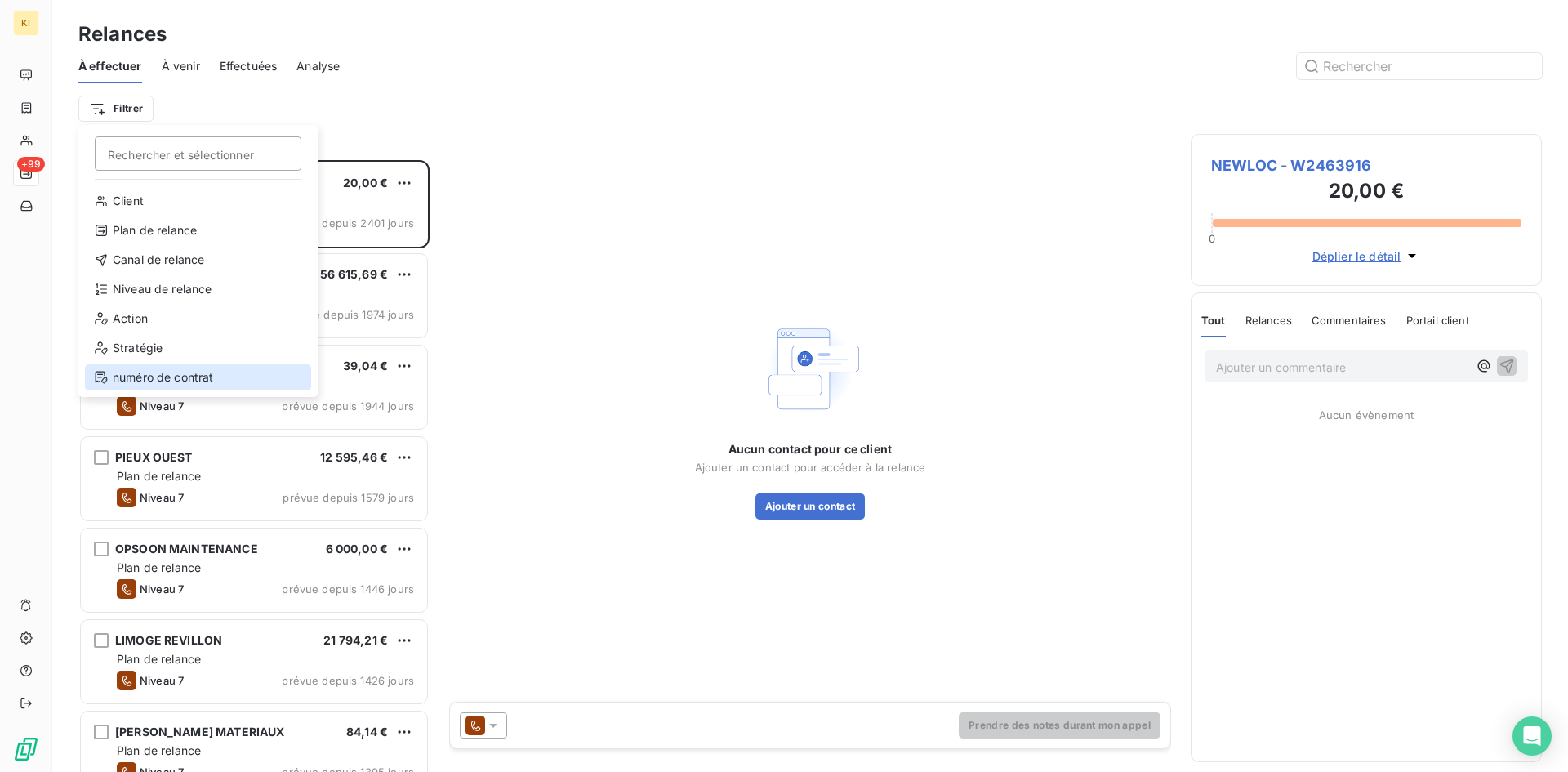
click at [180, 370] on div "numéro de contrat" at bounding box center [197, 377] width 226 height 26
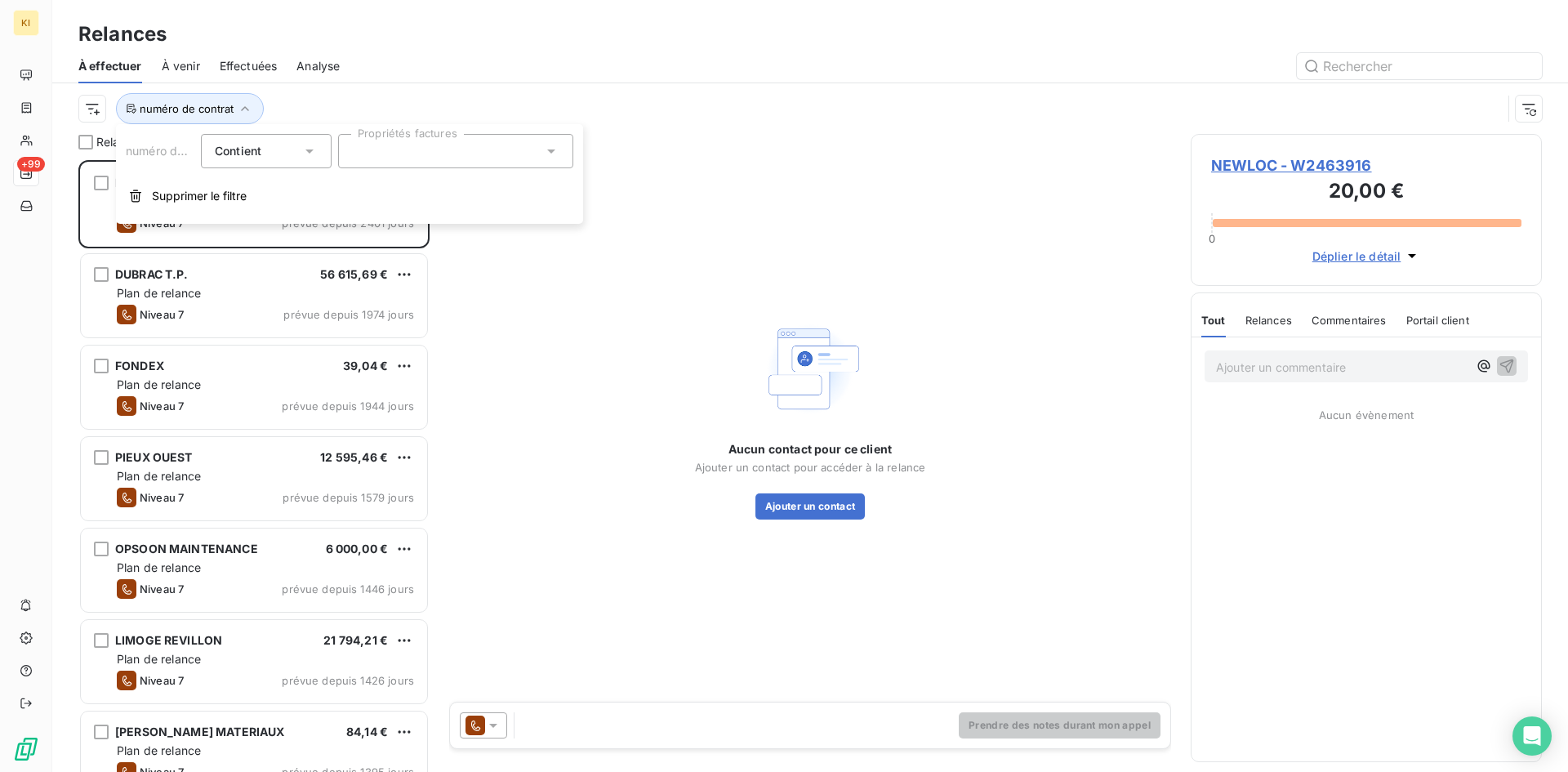
click at [415, 133] on div "numéro de contrat Contient is Propriétés factures Supprimer le filtre" at bounding box center [350, 174] width 467 height 100
click at [410, 150] on div at bounding box center [455, 151] width 235 height 34
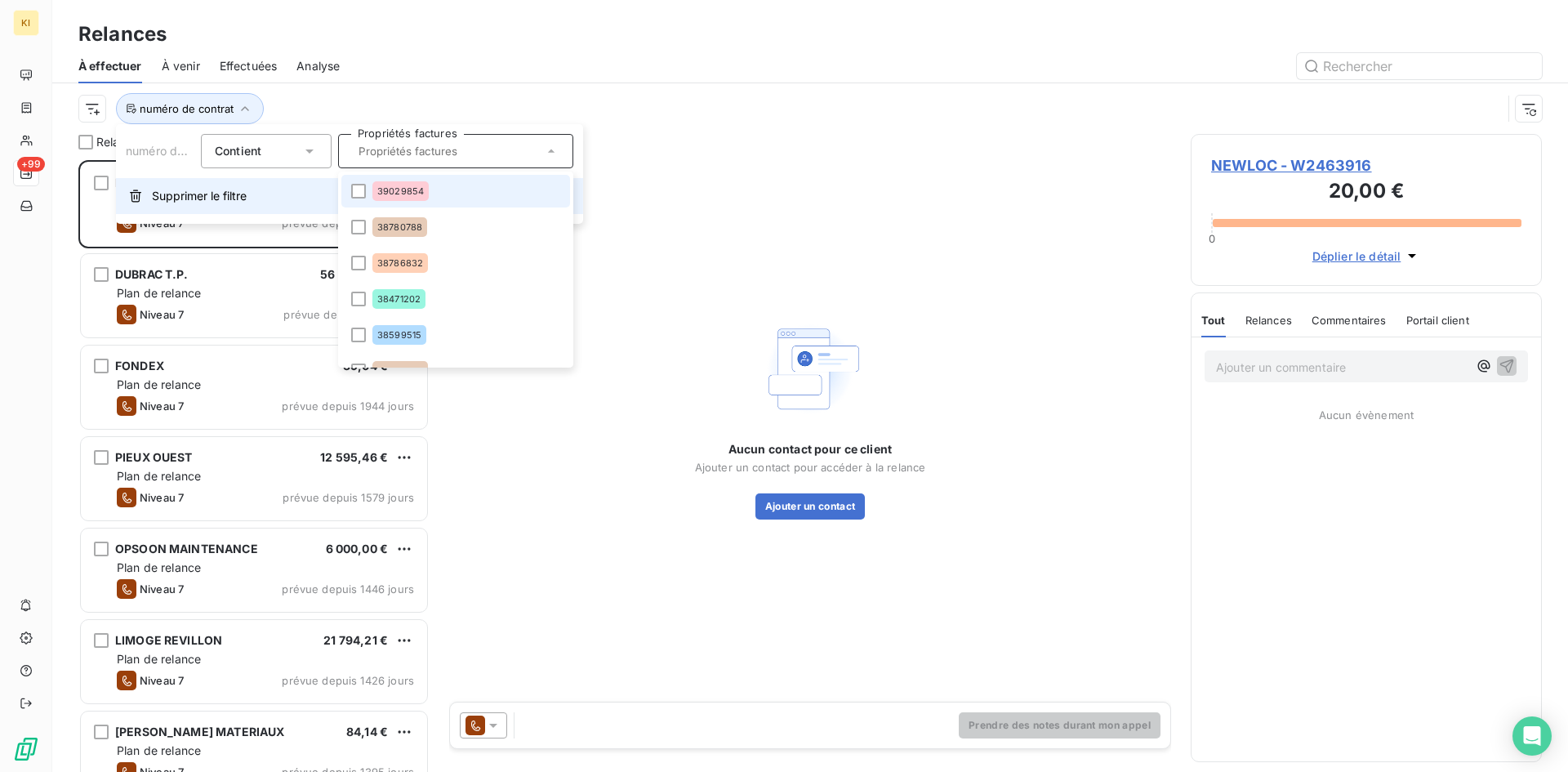
click at [247, 199] on span "Supprimer le filtre" at bounding box center [199, 196] width 95 height 17
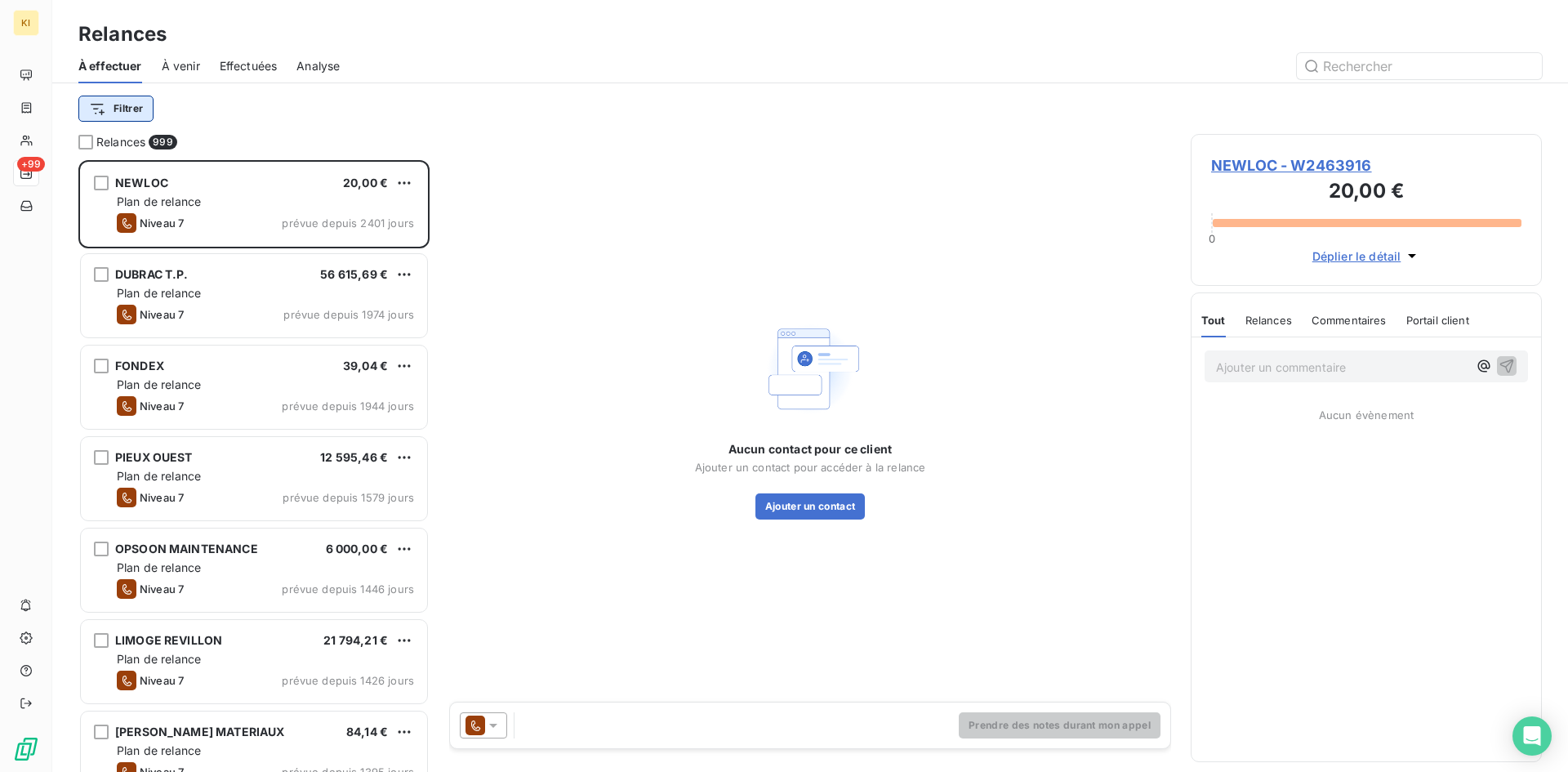
click at [130, 107] on html "KI +99 Relances À effectuer À venir Effectuées Analyse Filtrer Relances 999 NEW…" at bounding box center [784, 386] width 1568 height 772
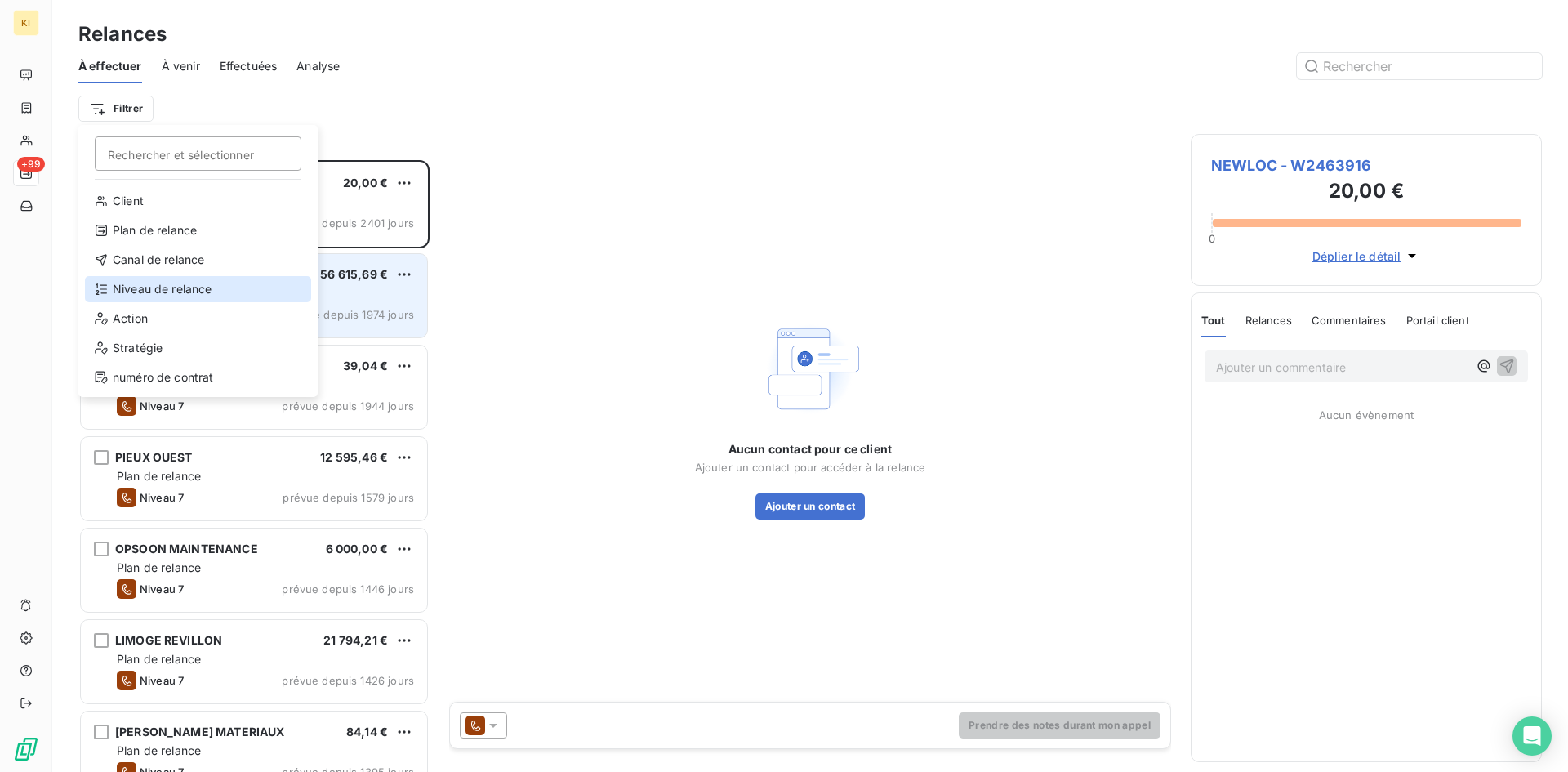
click at [191, 293] on div "Niveau de relance" at bounding box center [197, 289] width 226 height 26
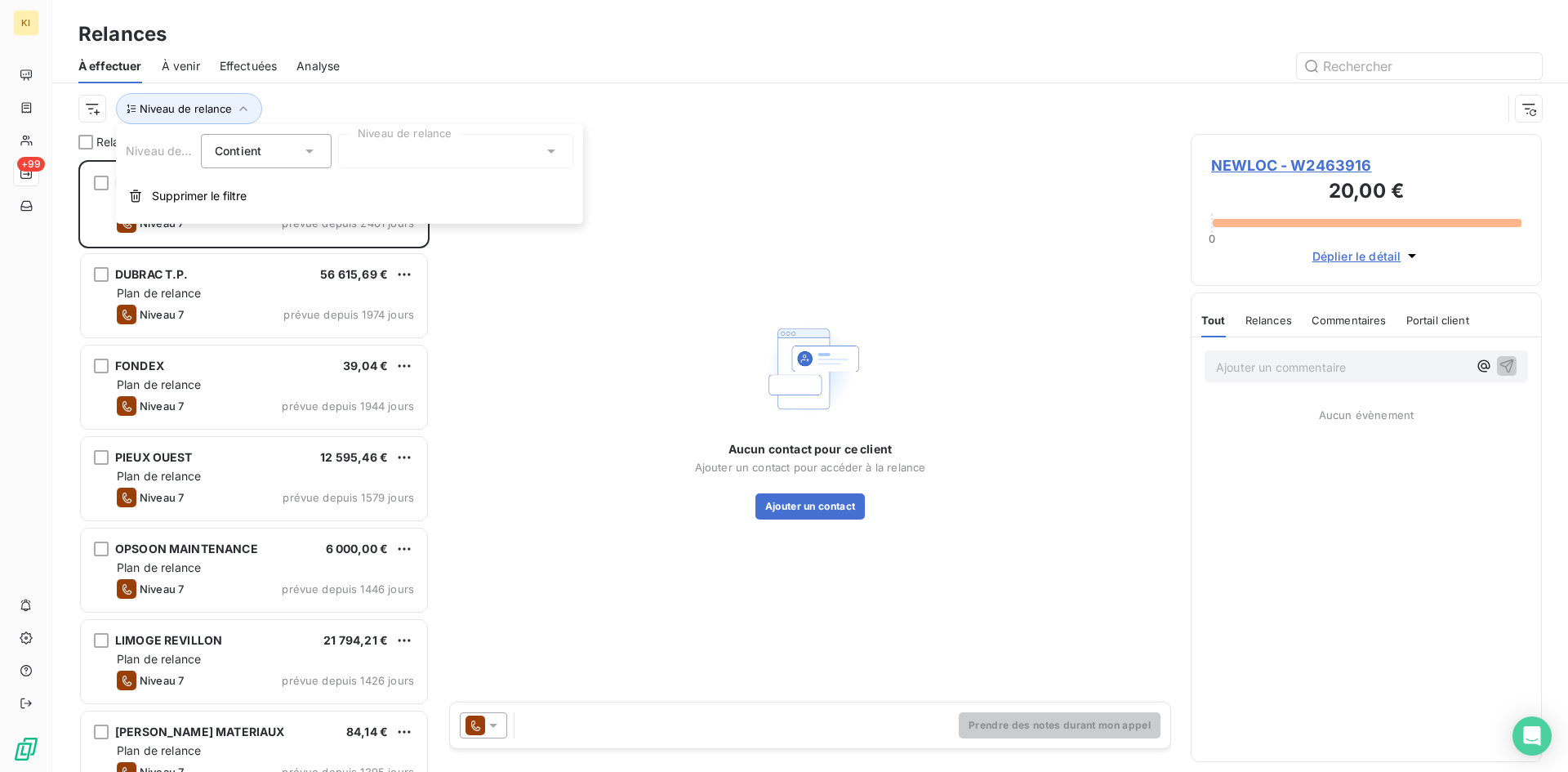
click at [438, 152] on div at bounding box center [455, 151] width 235 height 34
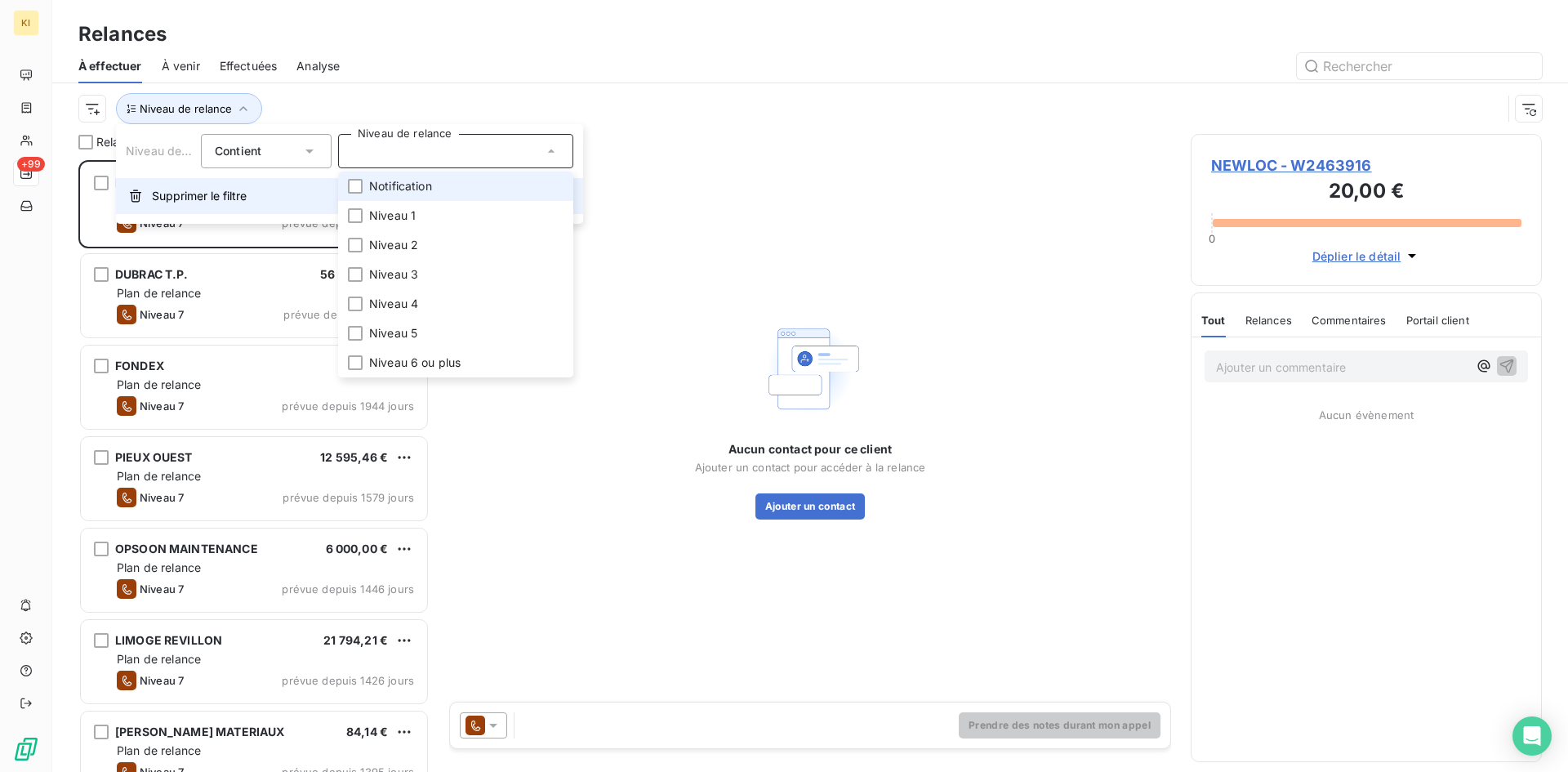
click at [190, 199] on span "Supprimer le filtre" at bounding box center [199, 196] width 95 height 17
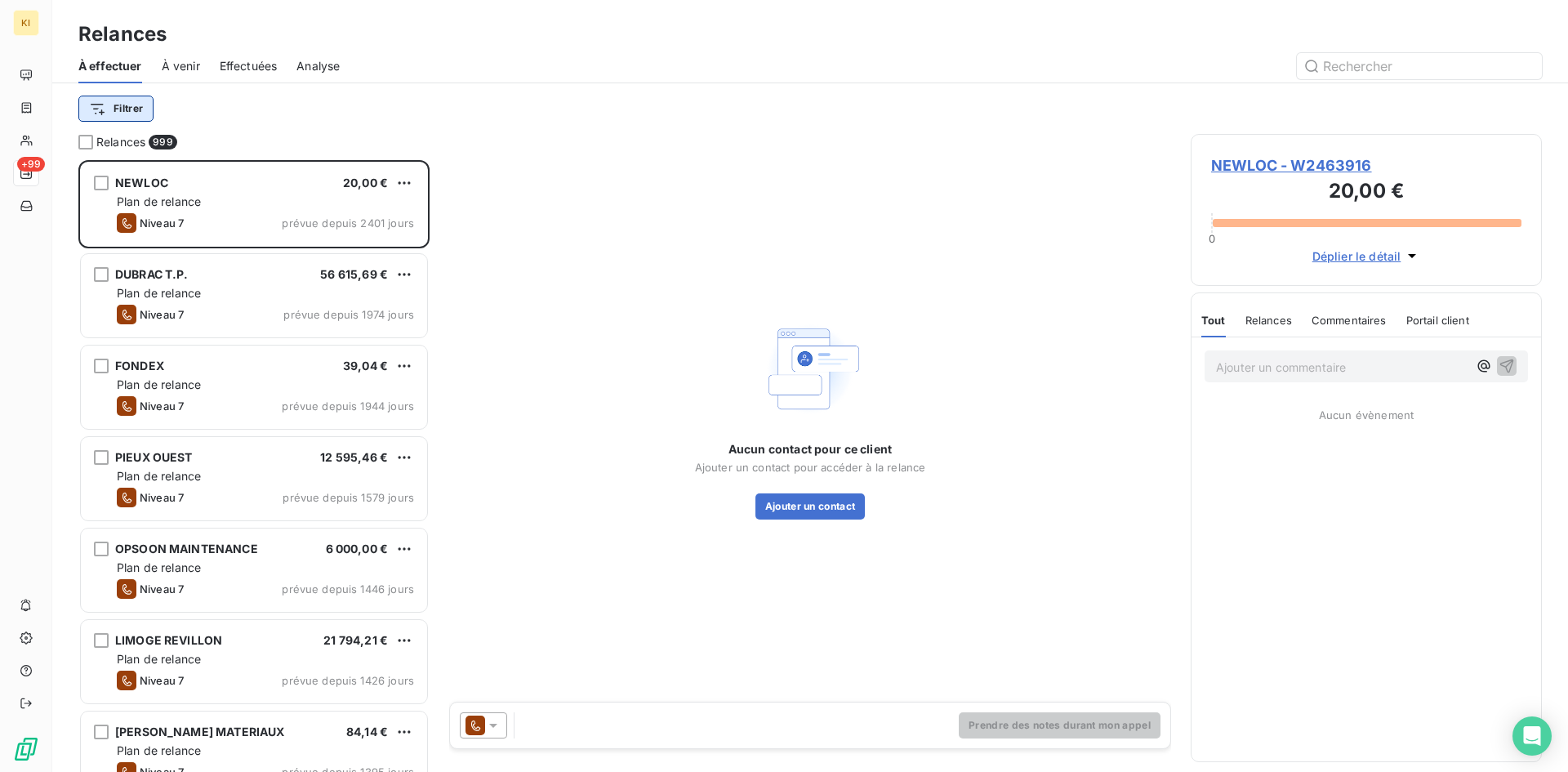
click at [129, 104] on html "KI +99 Relances À effectuer À venir Effectuées Analyse Filtrer Relances 999 NEW…" at bounding box center [784, 386] width 1568 height 772
click at [263, 107] on html "KI +99 Relances À effectuer À venir Effectuées Analyse Filtrer Relances 999 NEW…" at bounding box center [784, 386] width 1568 height 772
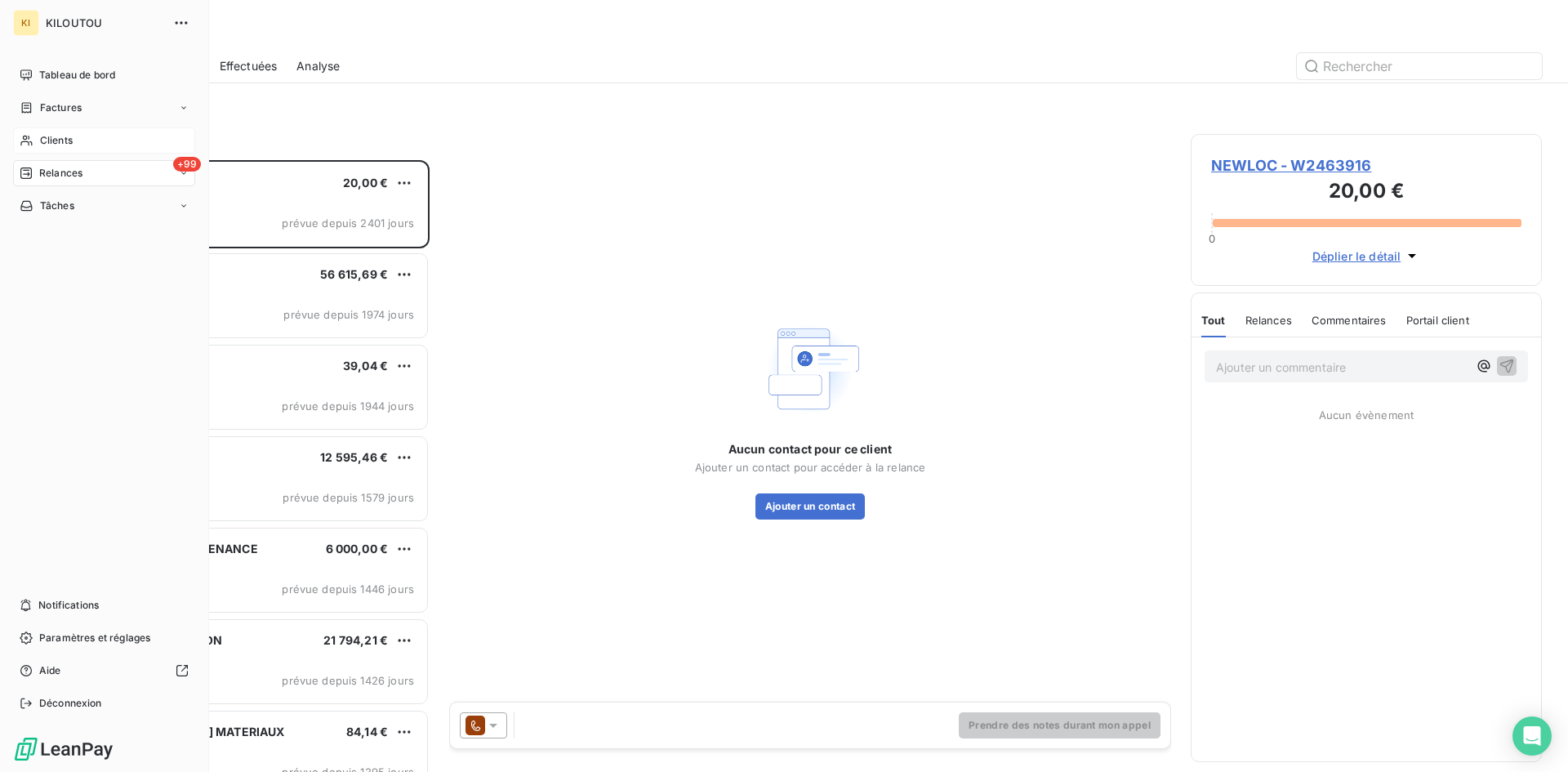
click at [81, 137] on div "Clients" at bounding box center [104, 141] width 182 height 26
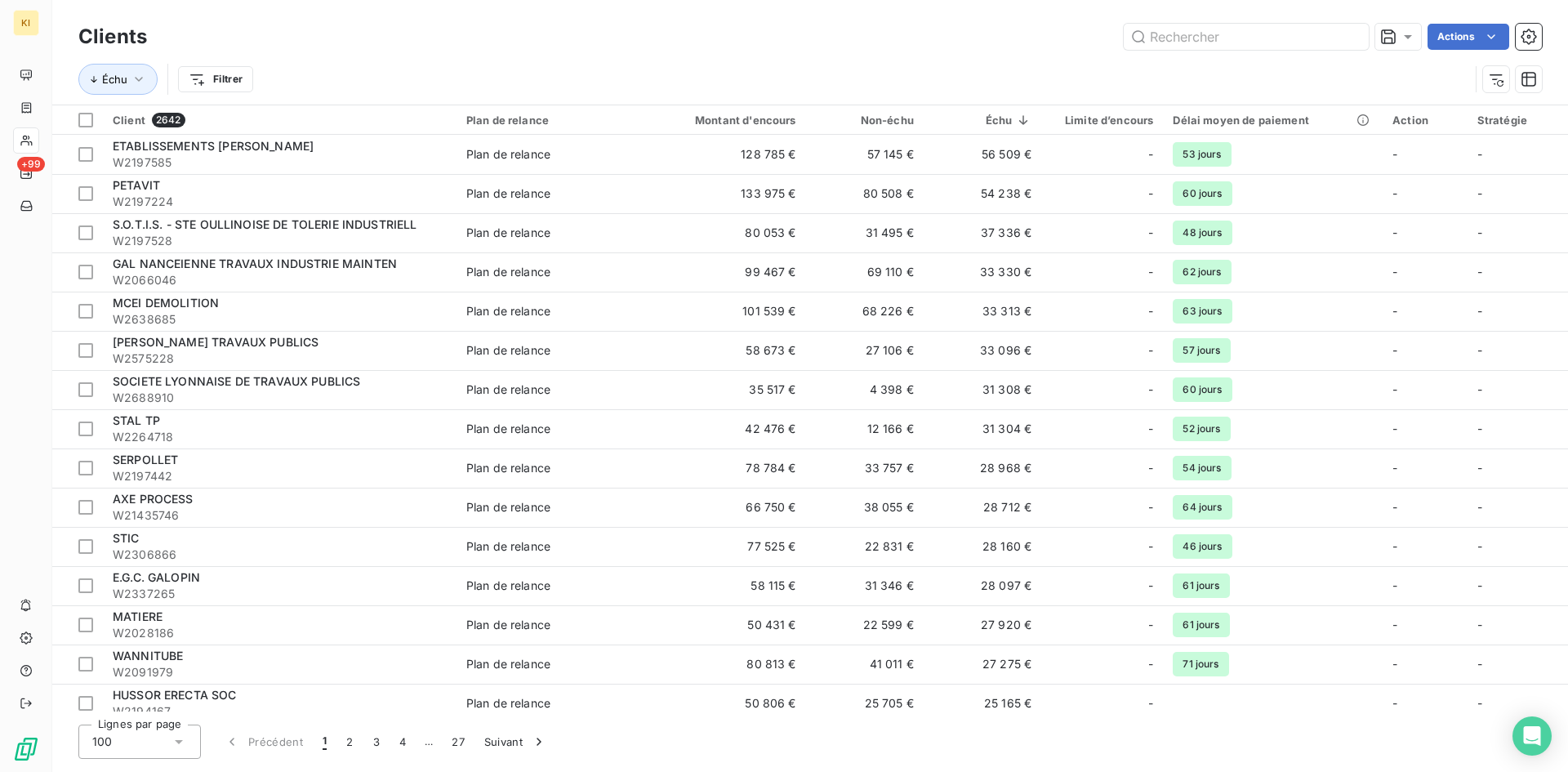
click at [381, 73] on div "Échu Filtrer" at bounding box center [773, 78] width 1391 height 31
click at [222, 75] on html "KI +99 Clients Actions Échu Filtrer Client 2642 Plan de relance Montant d'encou…" at bounding box center [784, 386] width 1568 height 772
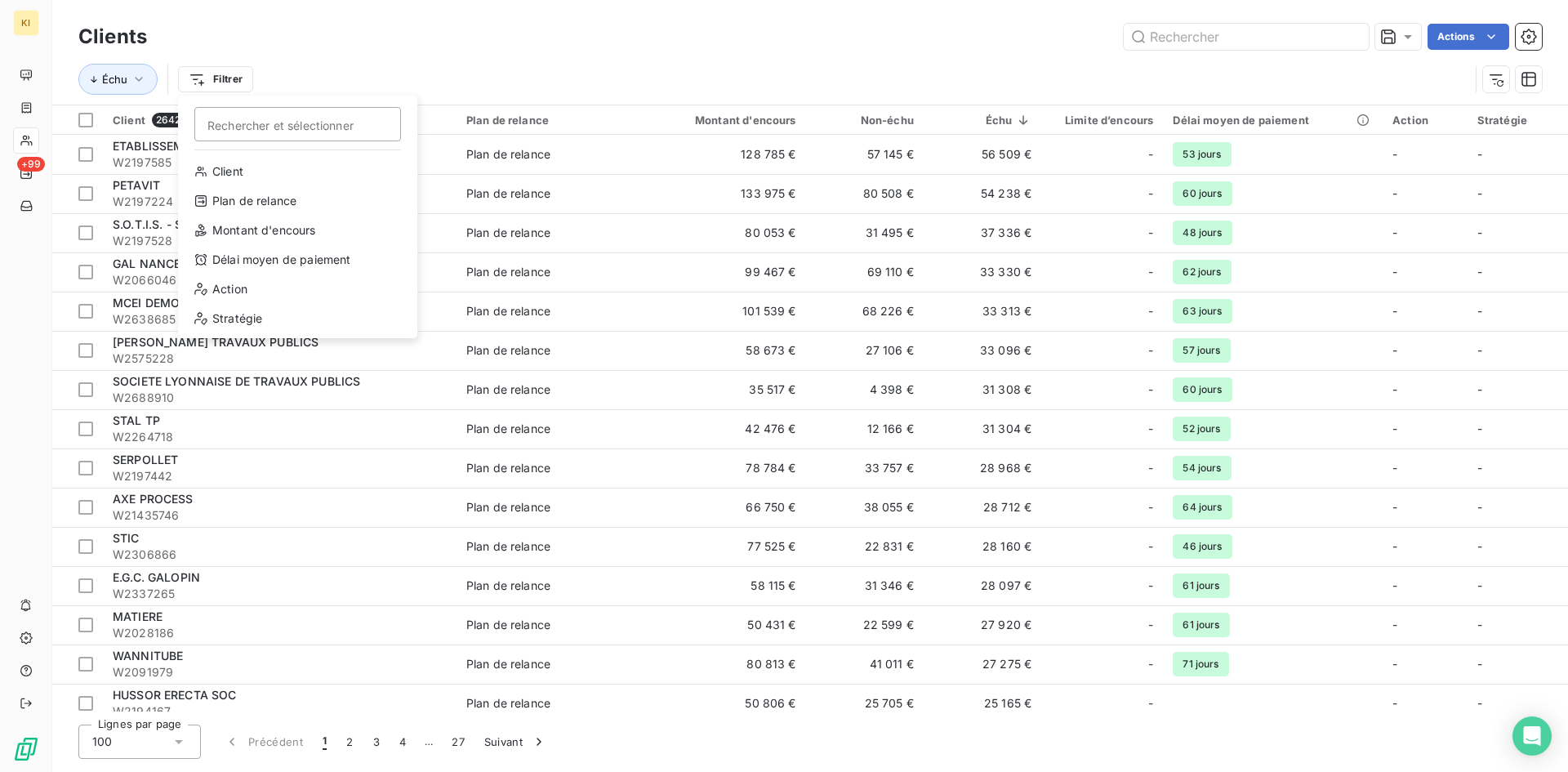
click at [230, 81] on html "KI +99 Clients Actions Échu Filtrer Rechercher et sélectionner Client Plan de r…" at bounding box center [784, 386] width 1568 height 772
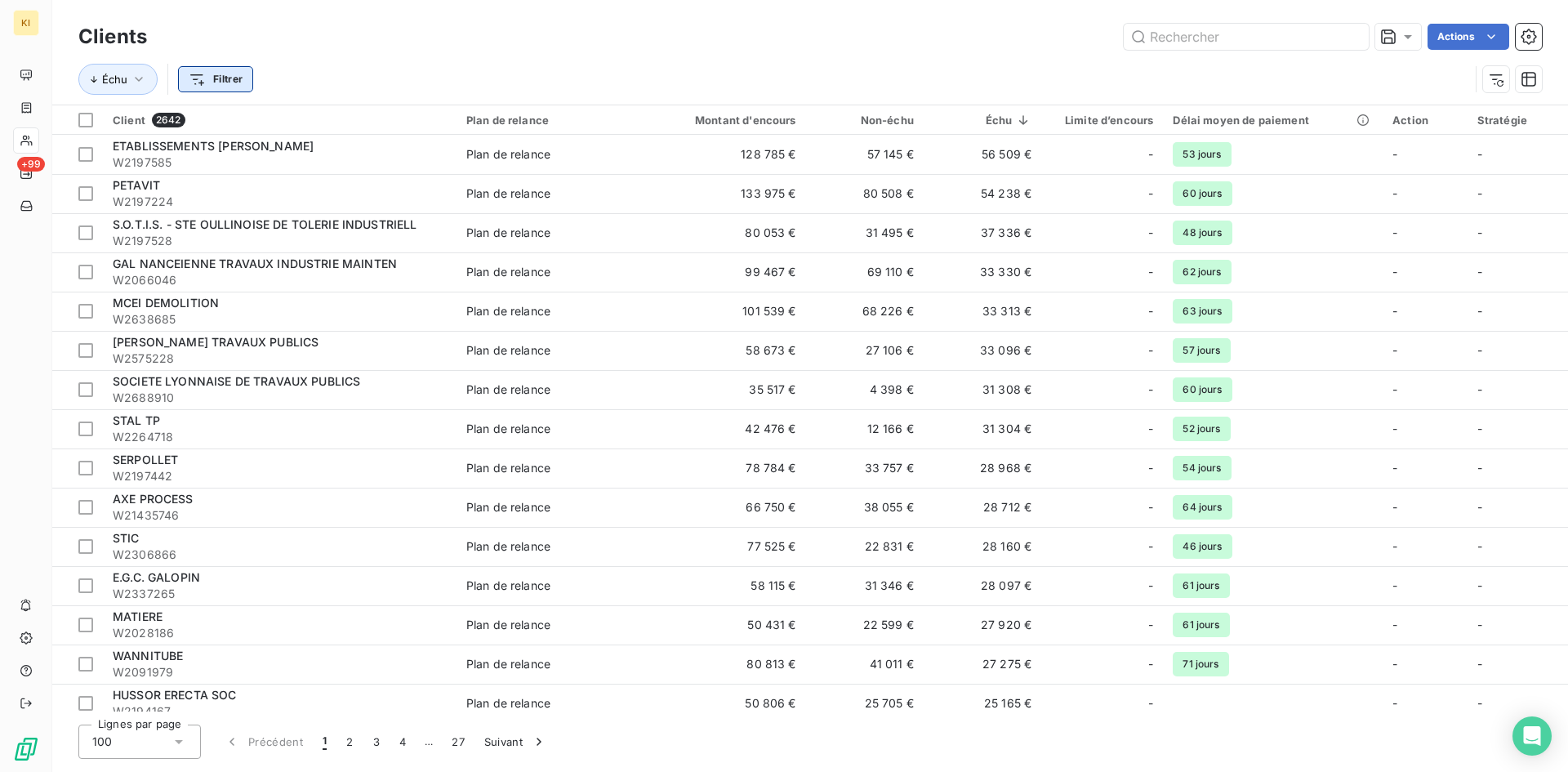
click at [228, 82] on html "KI +99 Clients Actions Échu Filtrer Client 2642 Plan de relance Montant d'encou…" at bounding box center [784, 386] width 1568 height 772
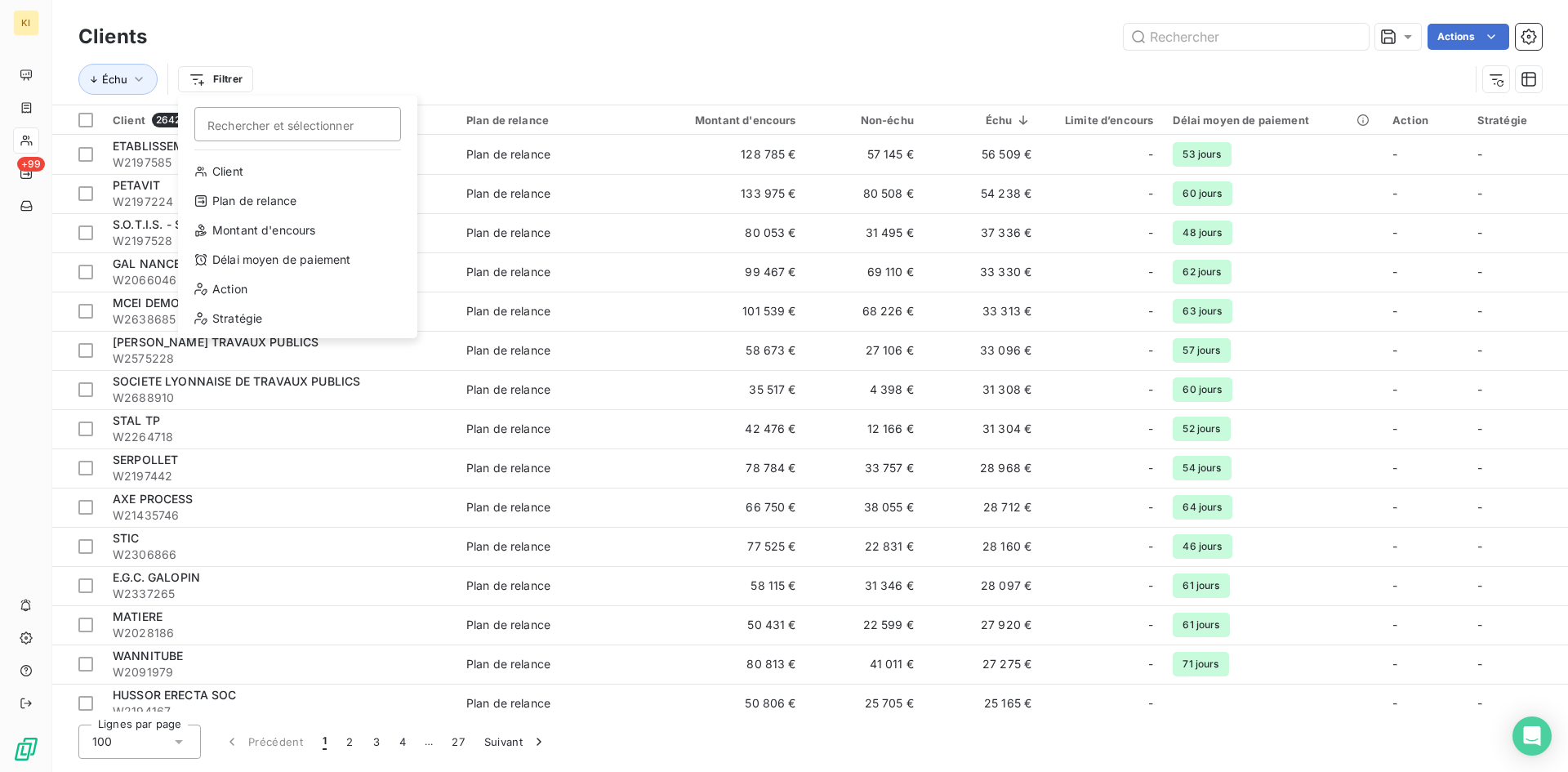
click at [589, 78] on html "KI +99 Clients Actions Échu Filtrer Rechercher et sélectionner Client Plan de r…" at bounding box center [784, 386] width 1568 height 772
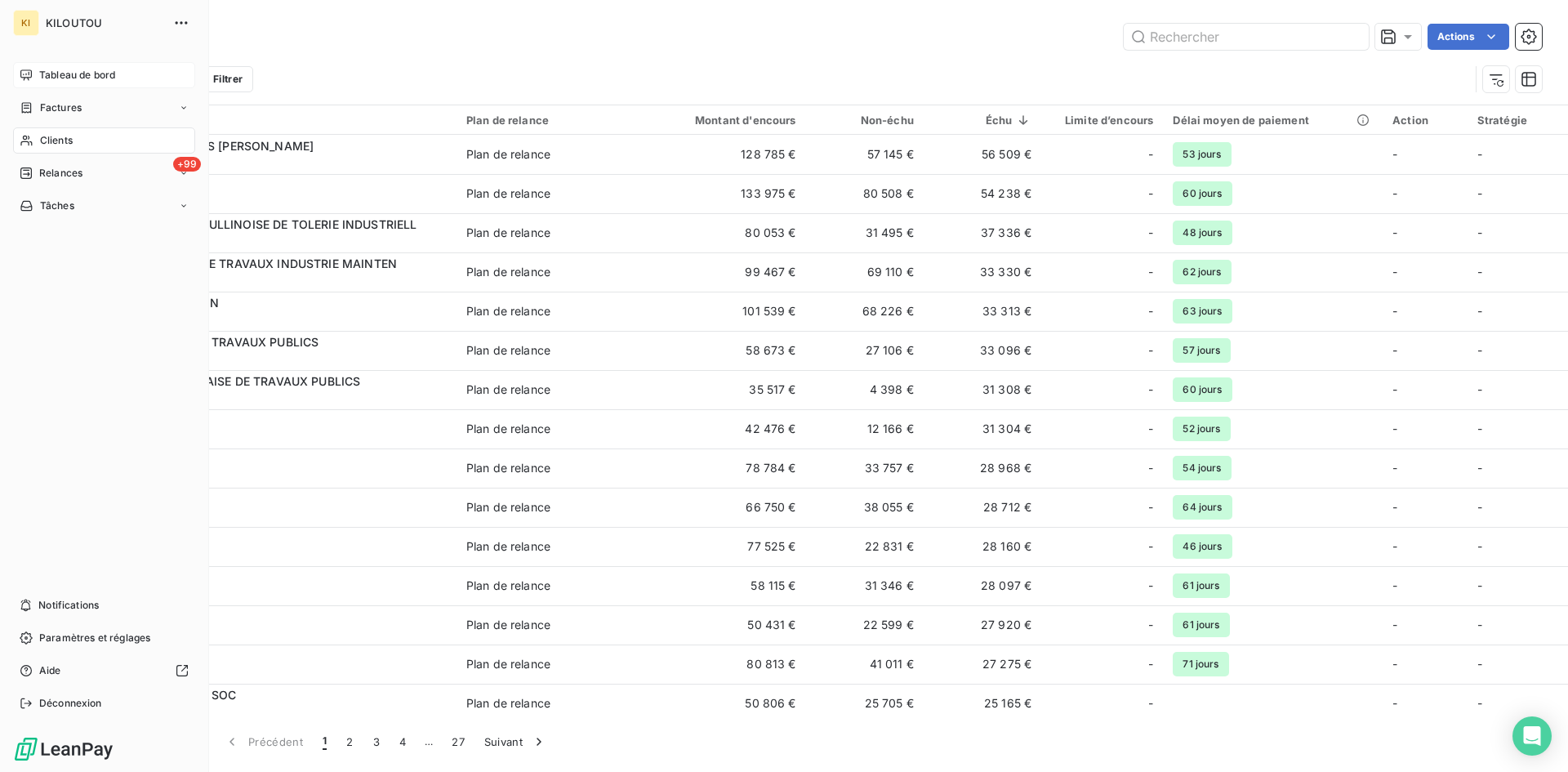
click at [33, 82] on div "Tableau de bord" at bounding box center [104, 75] width 182 height 26
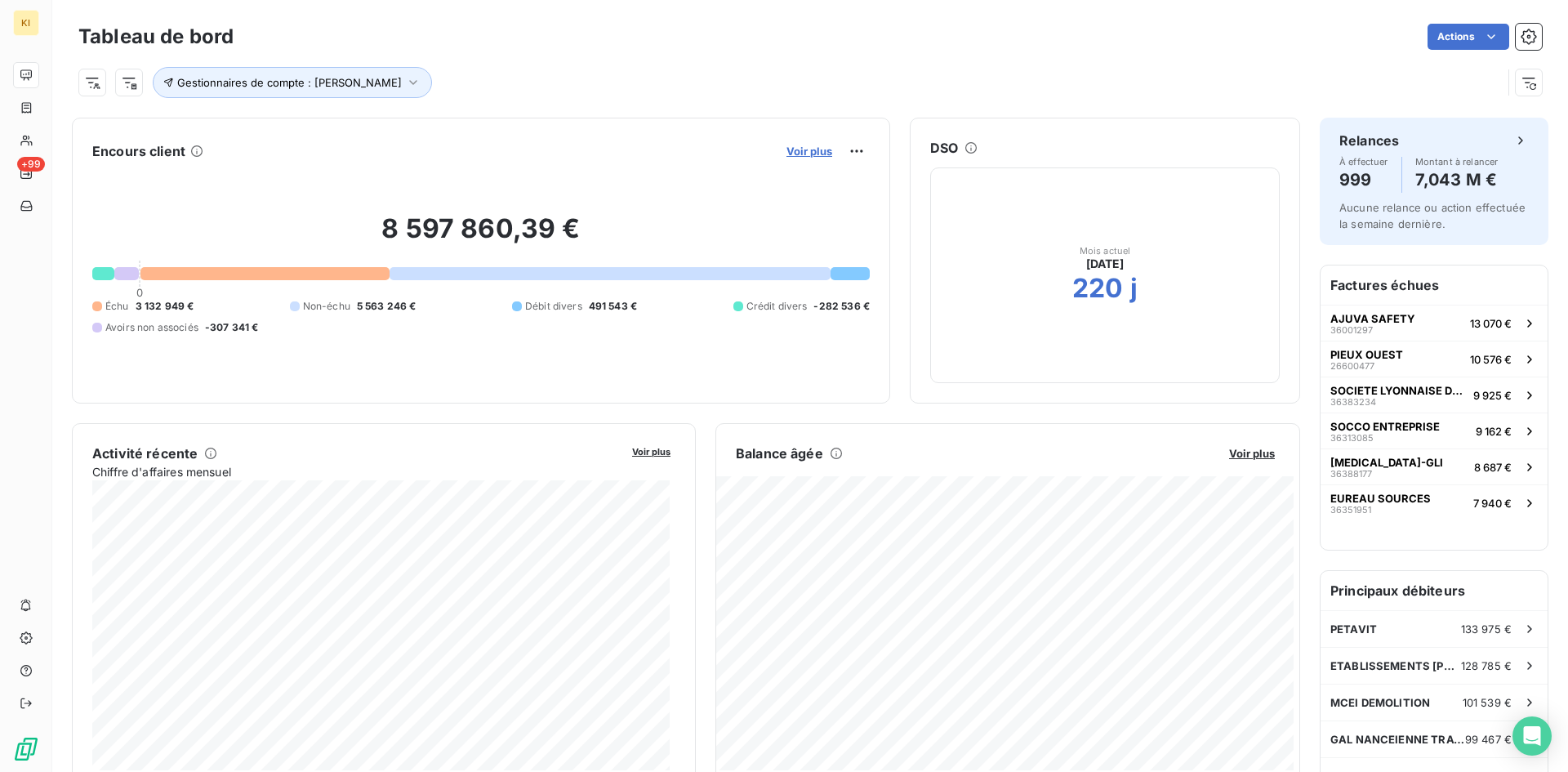
click at [798, 151] on span "Voir plus" at bounding box center [810, 151] width 46 height 13
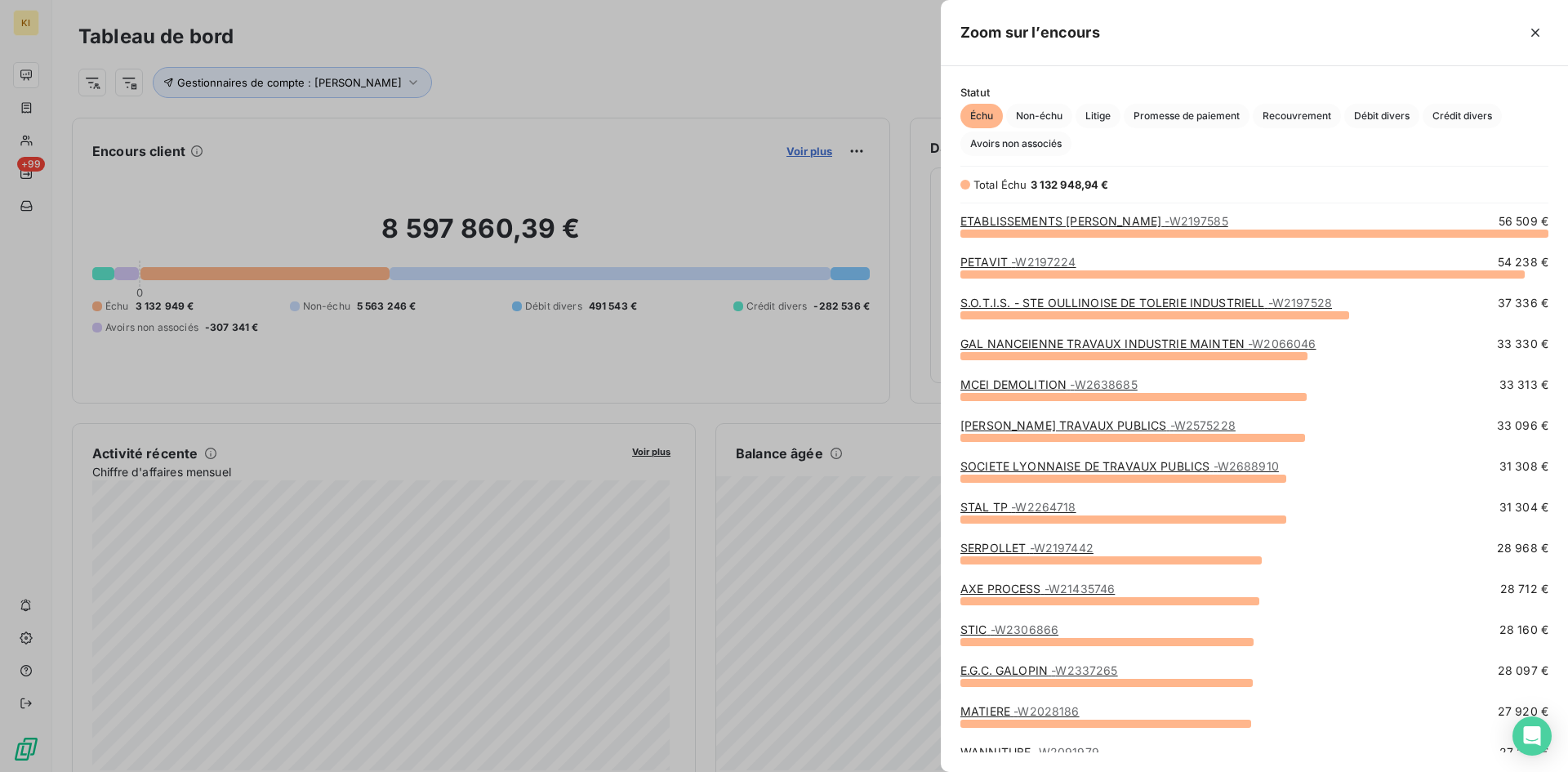
scroll to position [527, 615]
click at [1539, 34] on icon "button" at bounding box center [1535, 33] width 17 height 17
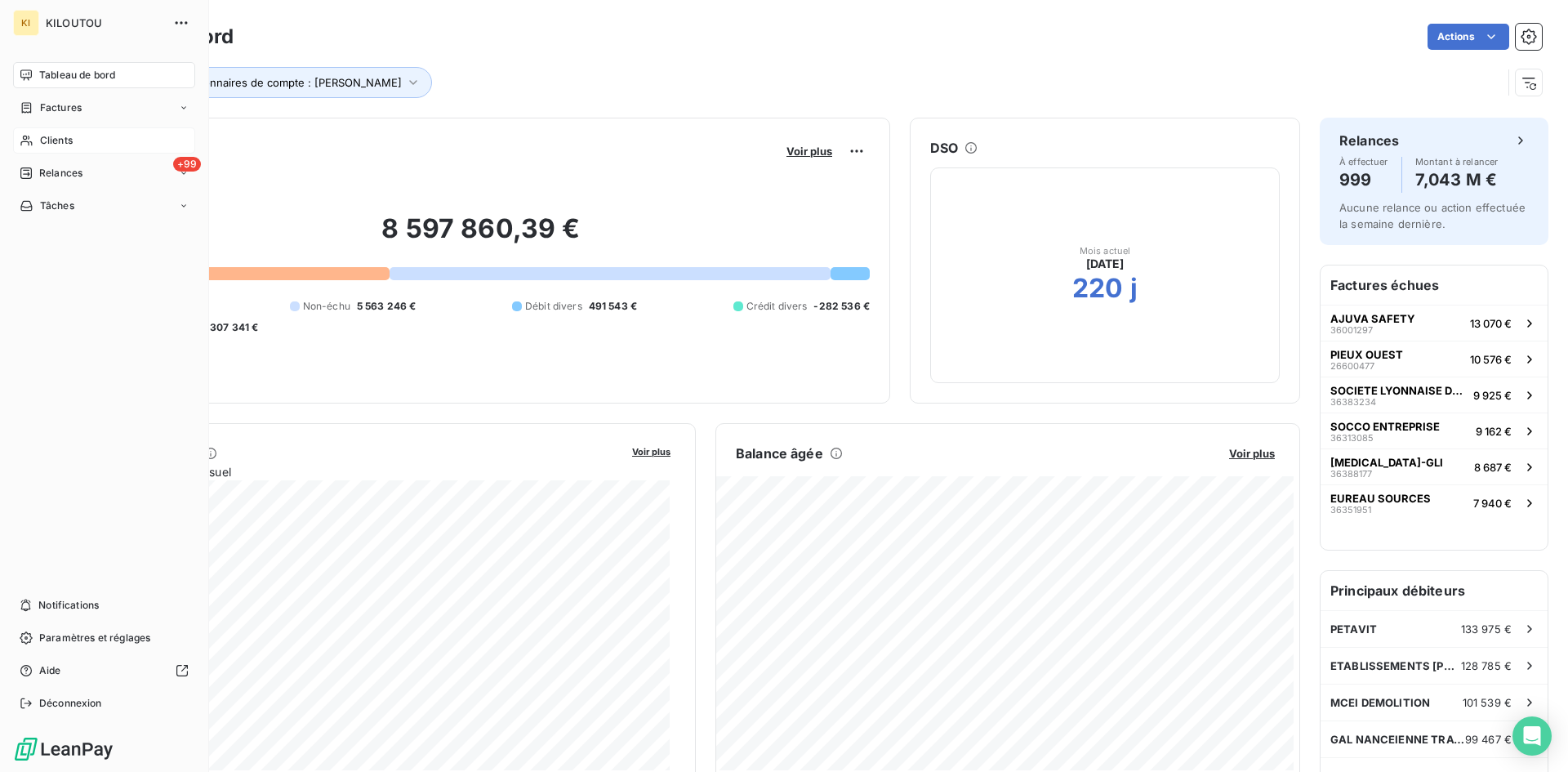
click at [33, 145] on icon at bounding box center [26, 140] width 14 height 13
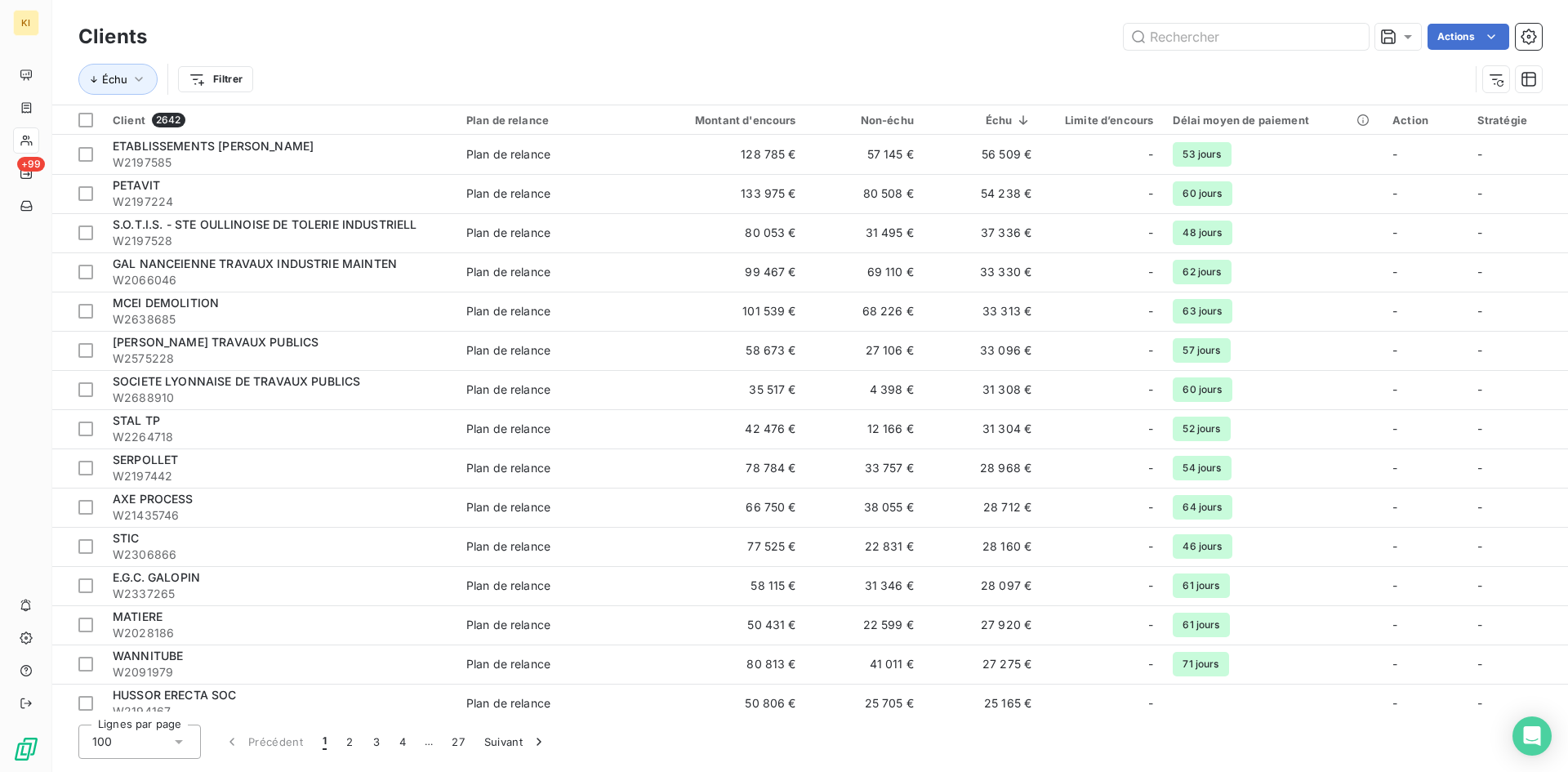
click at [218, 85] on html "KI +99 Clients Actions Échu Filtrer Client 2642 Plan de relance Montant d'encou…" at bounding box center [784, 386] width 1568 height 772
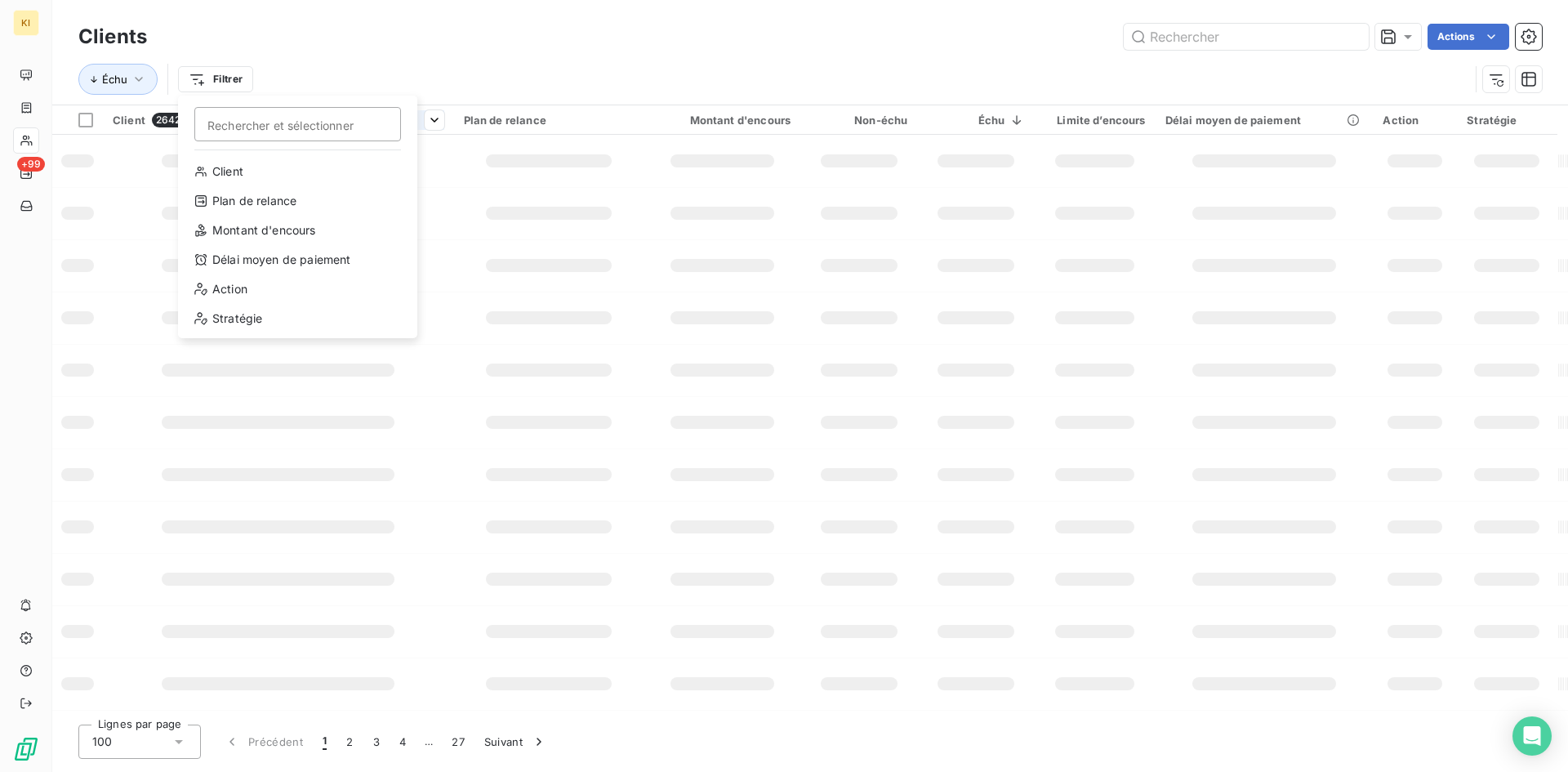
click at [359, 63] on html "KI +99 Clients Actions Échu Filtrer Rechercher et sélectionner Client Plan de r…" at bounding box center [784, 386] width 1568 height 772
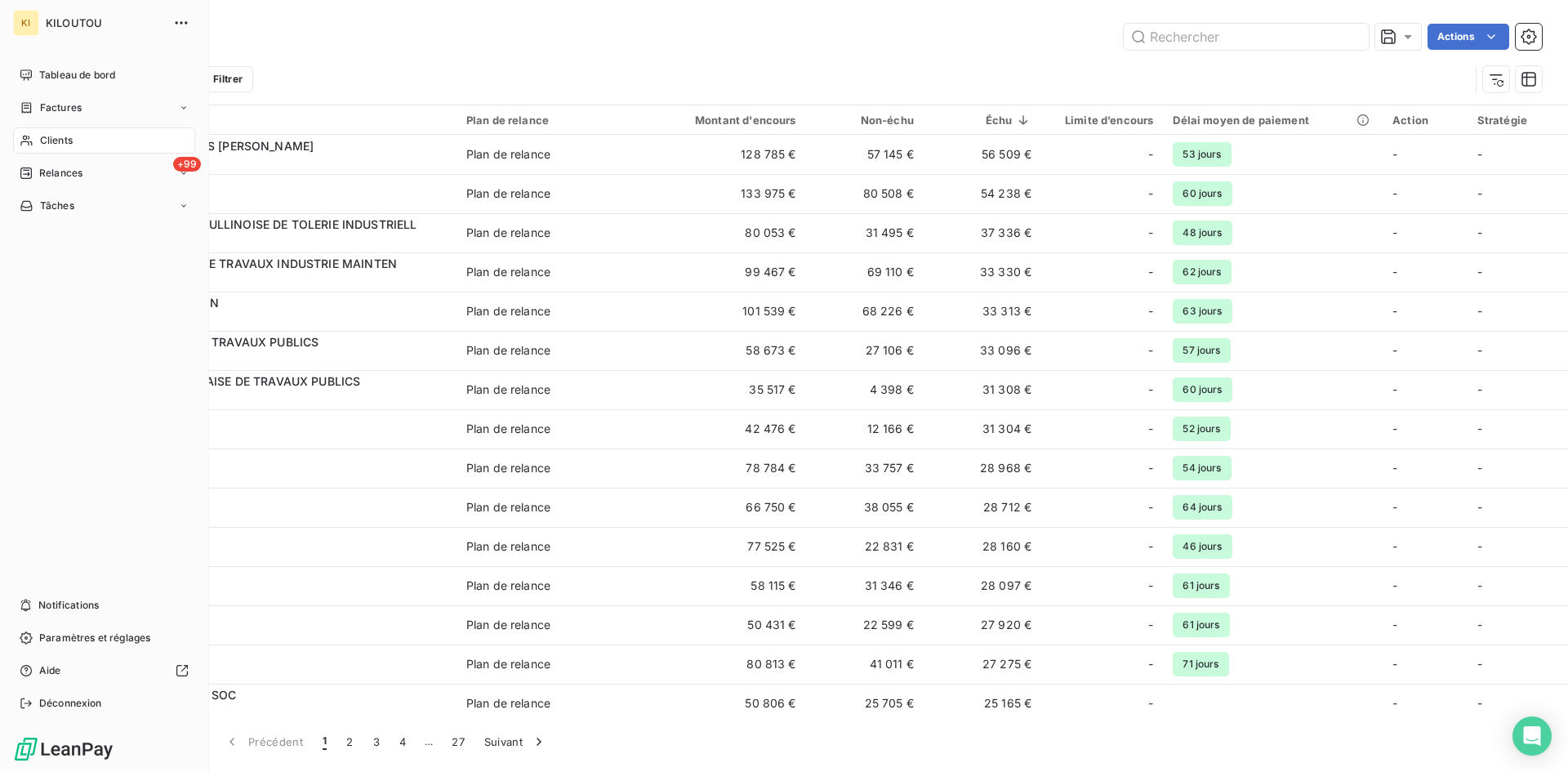
click at [28, 135] on icon at bounding box center [26, 140] width 14 height 13
click at [39, 79] on div "Tableau de bord" at bounding box center [104, 75] width 182 height 26
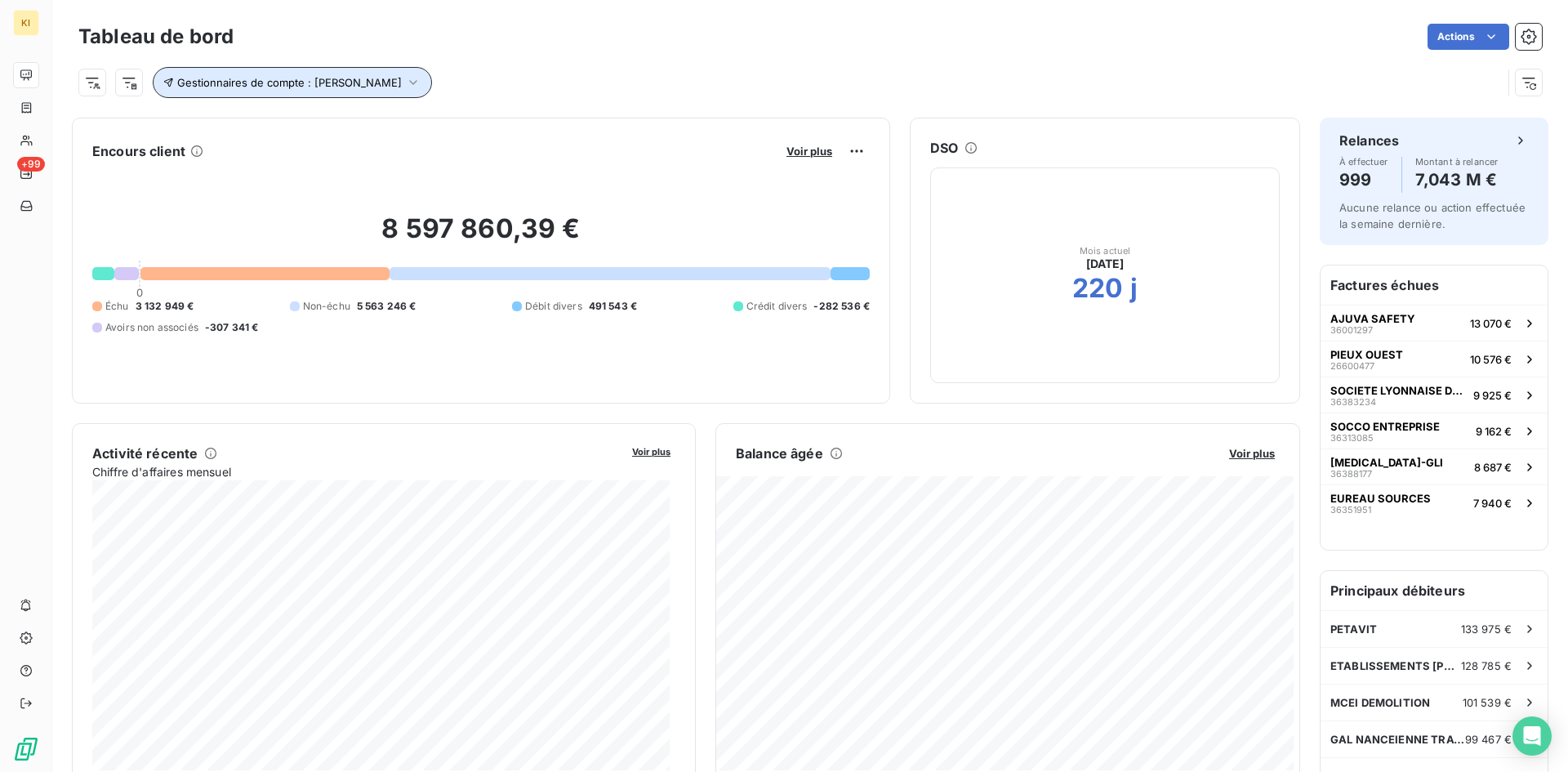
click at [364, 88] on button "Gestionnaires de compte : [PERSON_NAME]" at bounding box center [292, 82] width 279 height 31
click at [504, 128] on span "[PERSON_NAME]" at bounding box center [503, 125] width 95 height 17
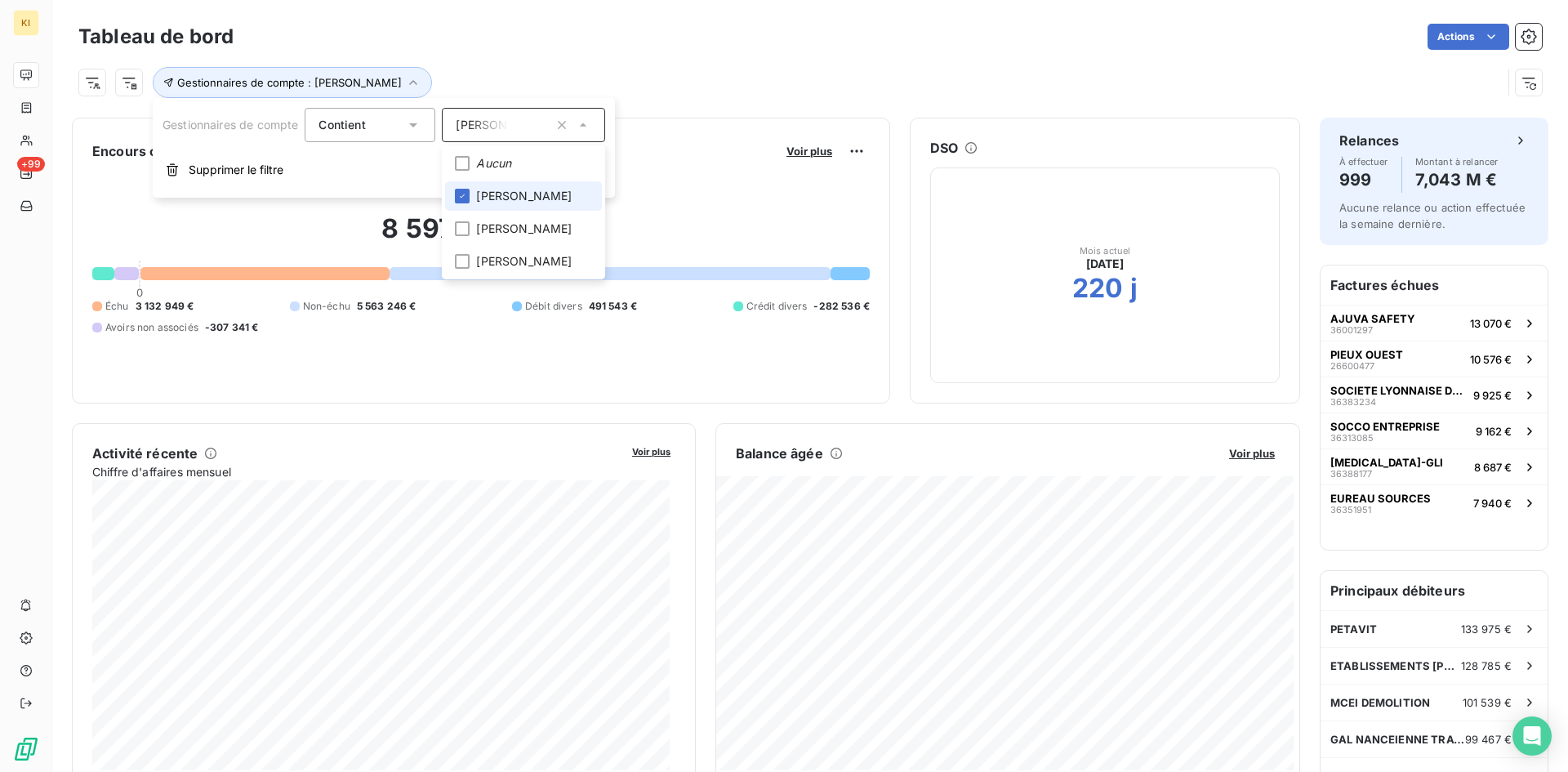
click at [504, 192] on span "[PERSON_NAME]" at bounding box center [524, 196] width 95 height 17
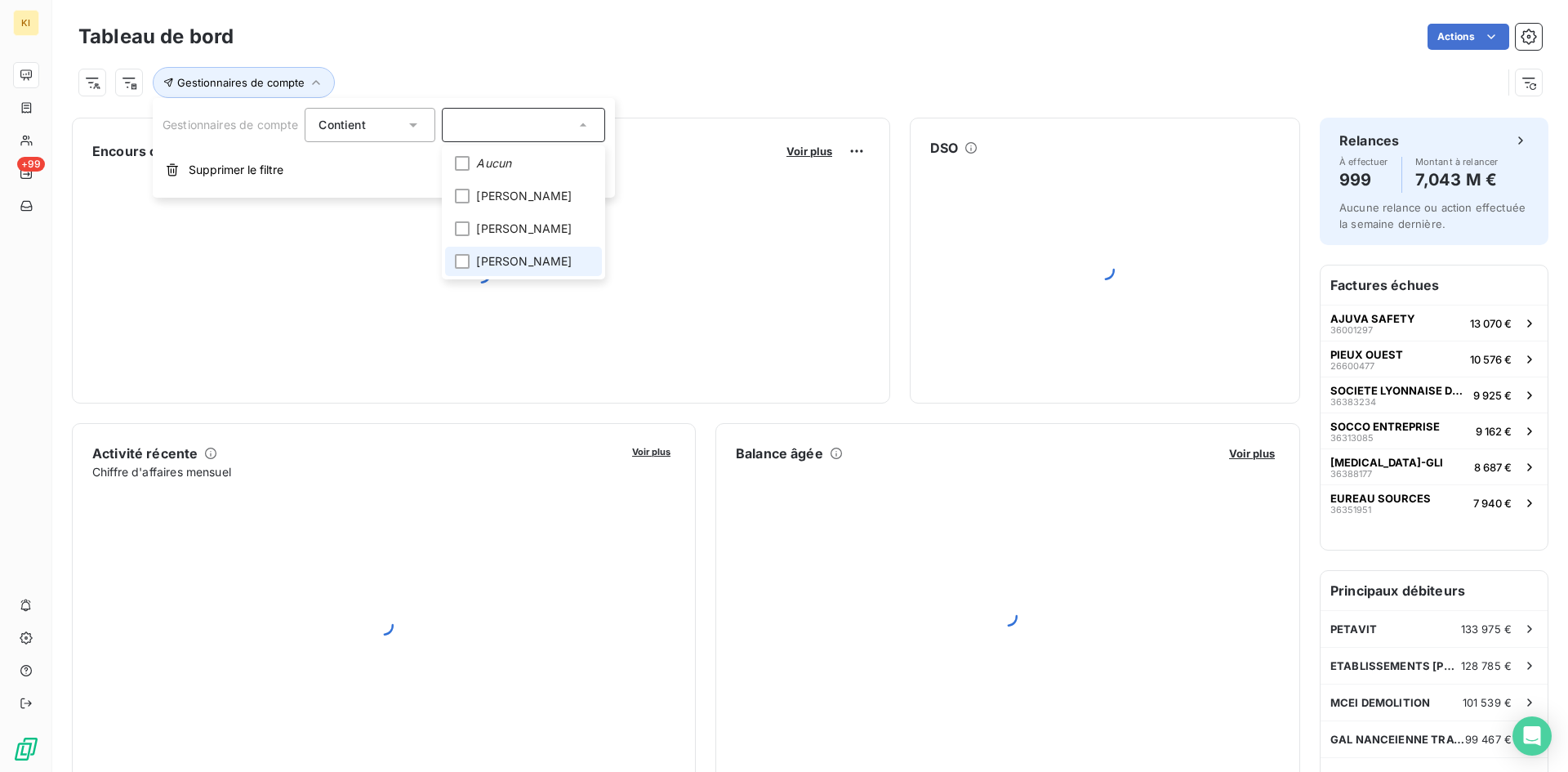
click at [495, 269] on span "[PERSON_NAME]" at bounding box center [524, 261] width 95 height 17
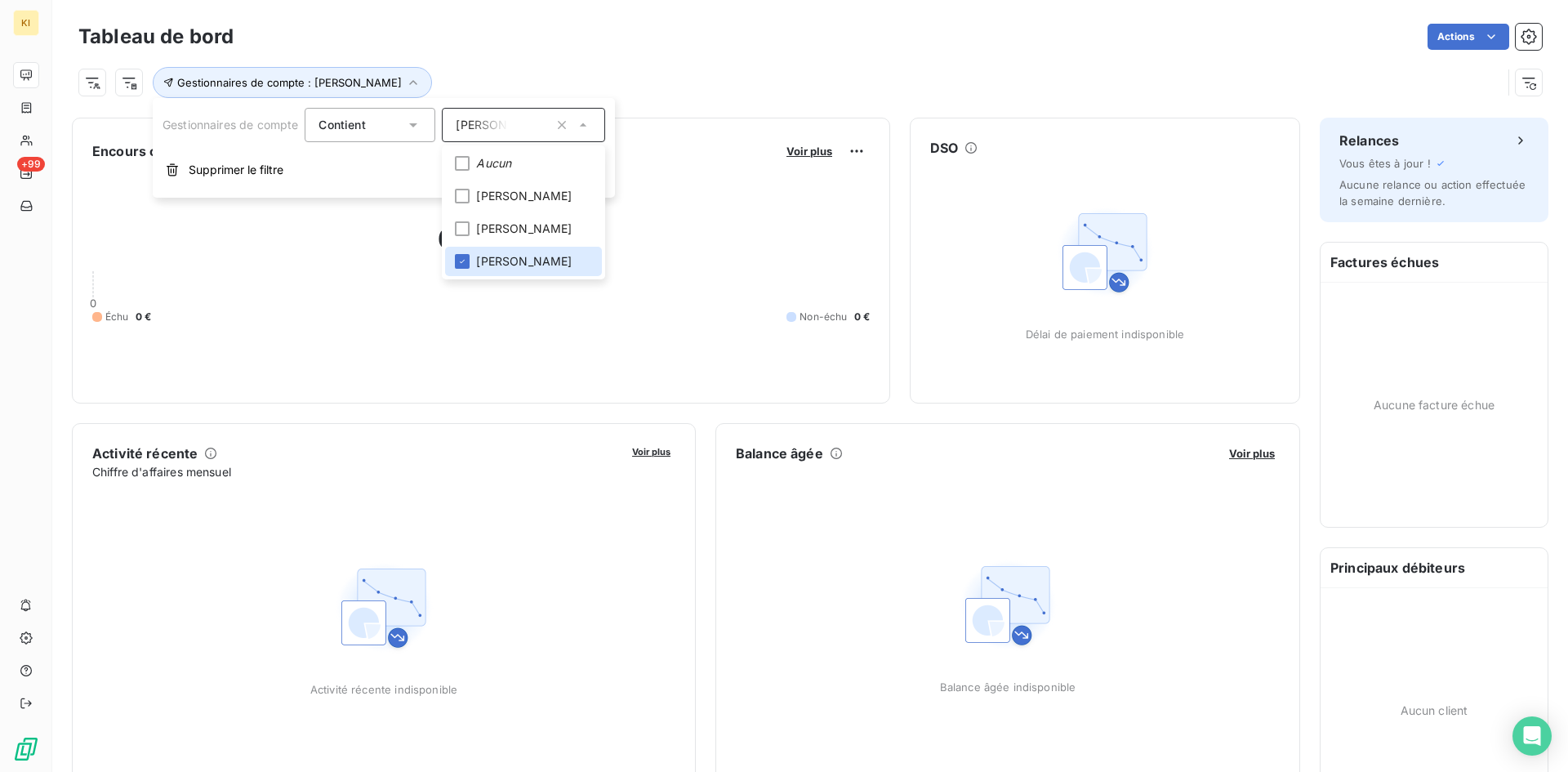
click at [736, 72] on div "Gestionnaires de compte : [PERSON_NAME]" at bounding box center [790, 82] width 1424 height 31
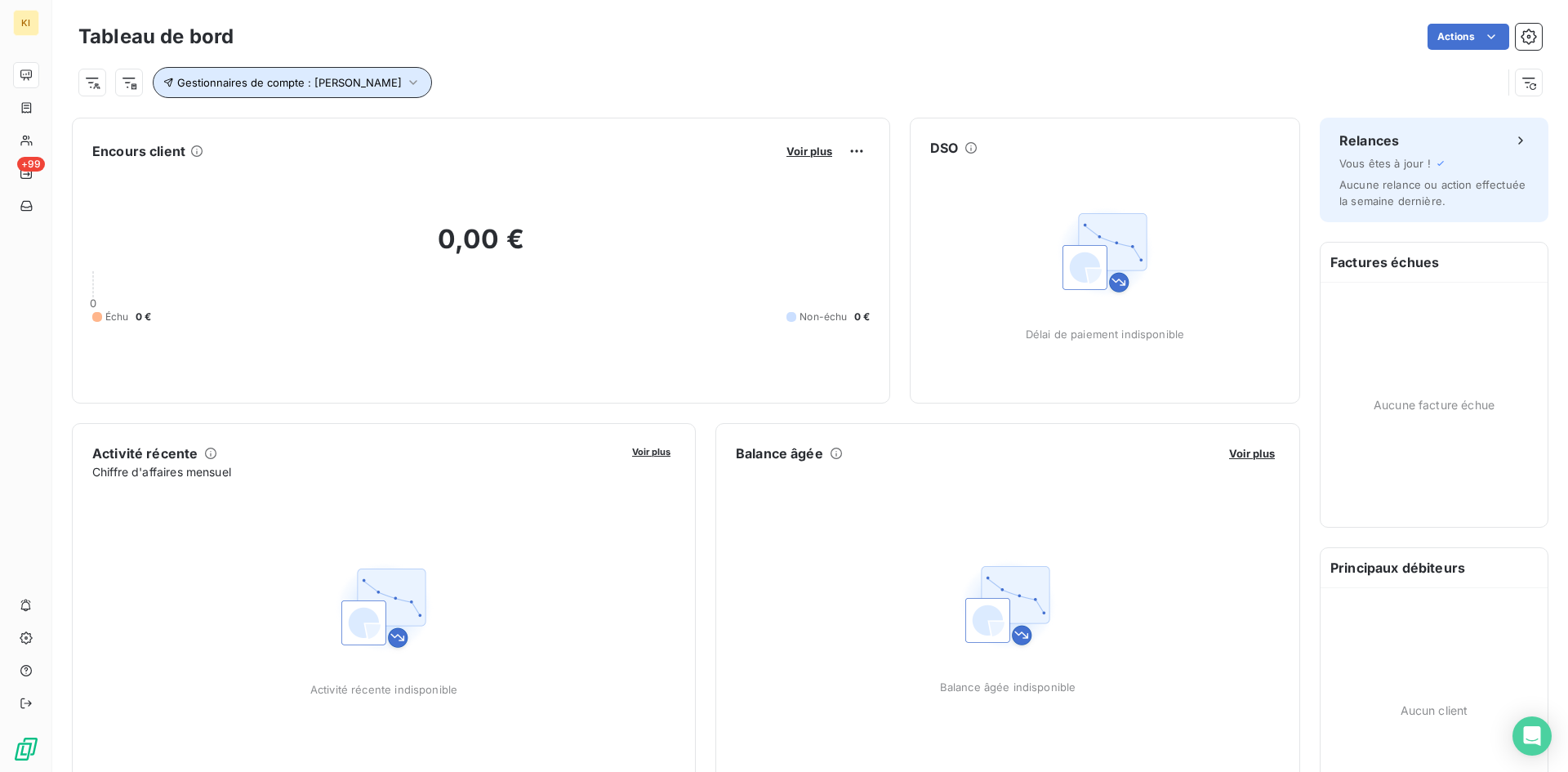
click at [367, 85] on span "Gestionnaires de compte : [PERSON_NAME]" at bounding box center [289, 82] width 225 height 13
click at [495, 122] on span "[PERSON_NAME]" at bounding box center [503, 125] width 95 height 17
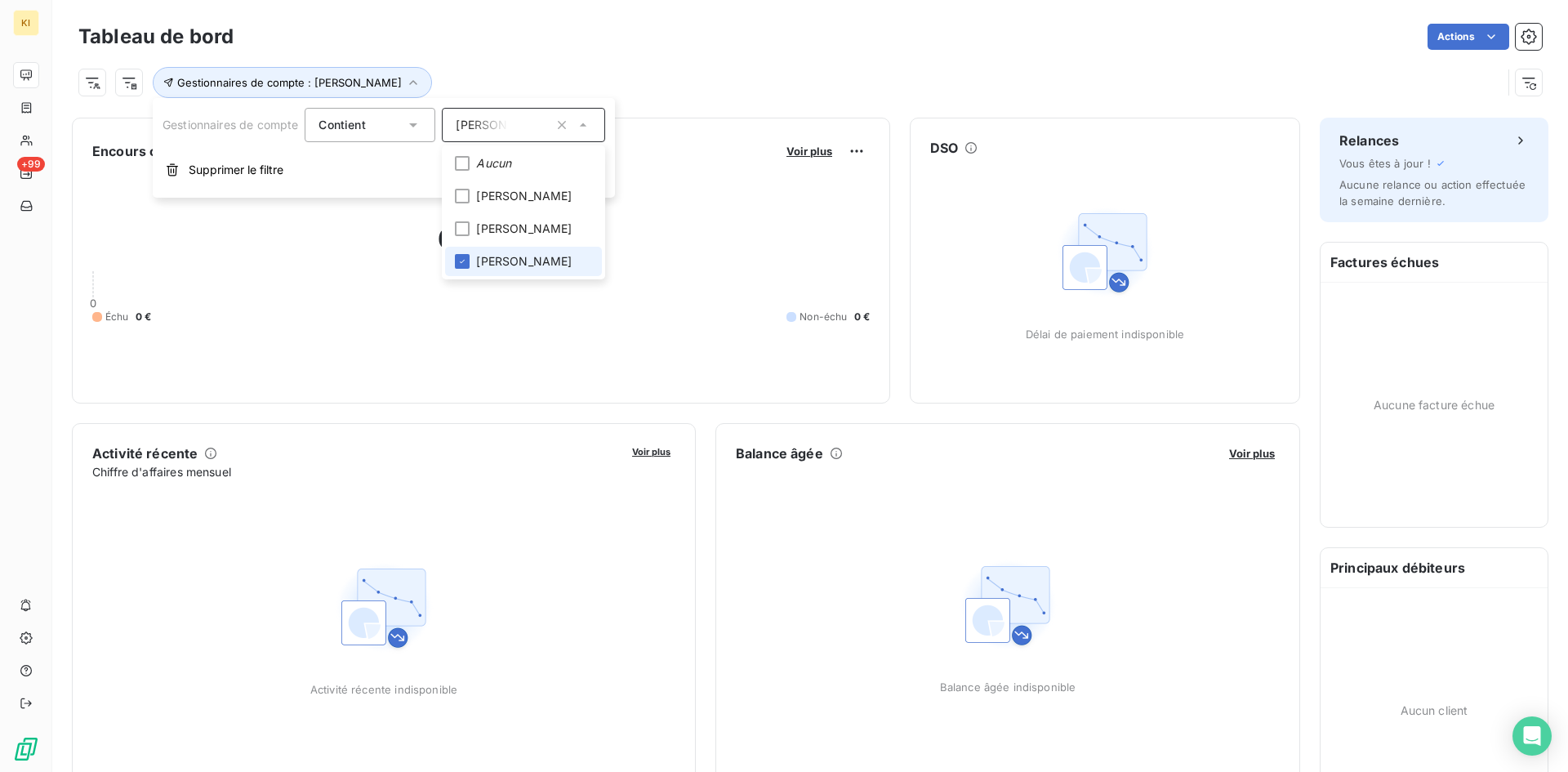
click at [494, 260] on span "[PERSON_NAME]" at bounding box center [524, 261] width 95 height 17
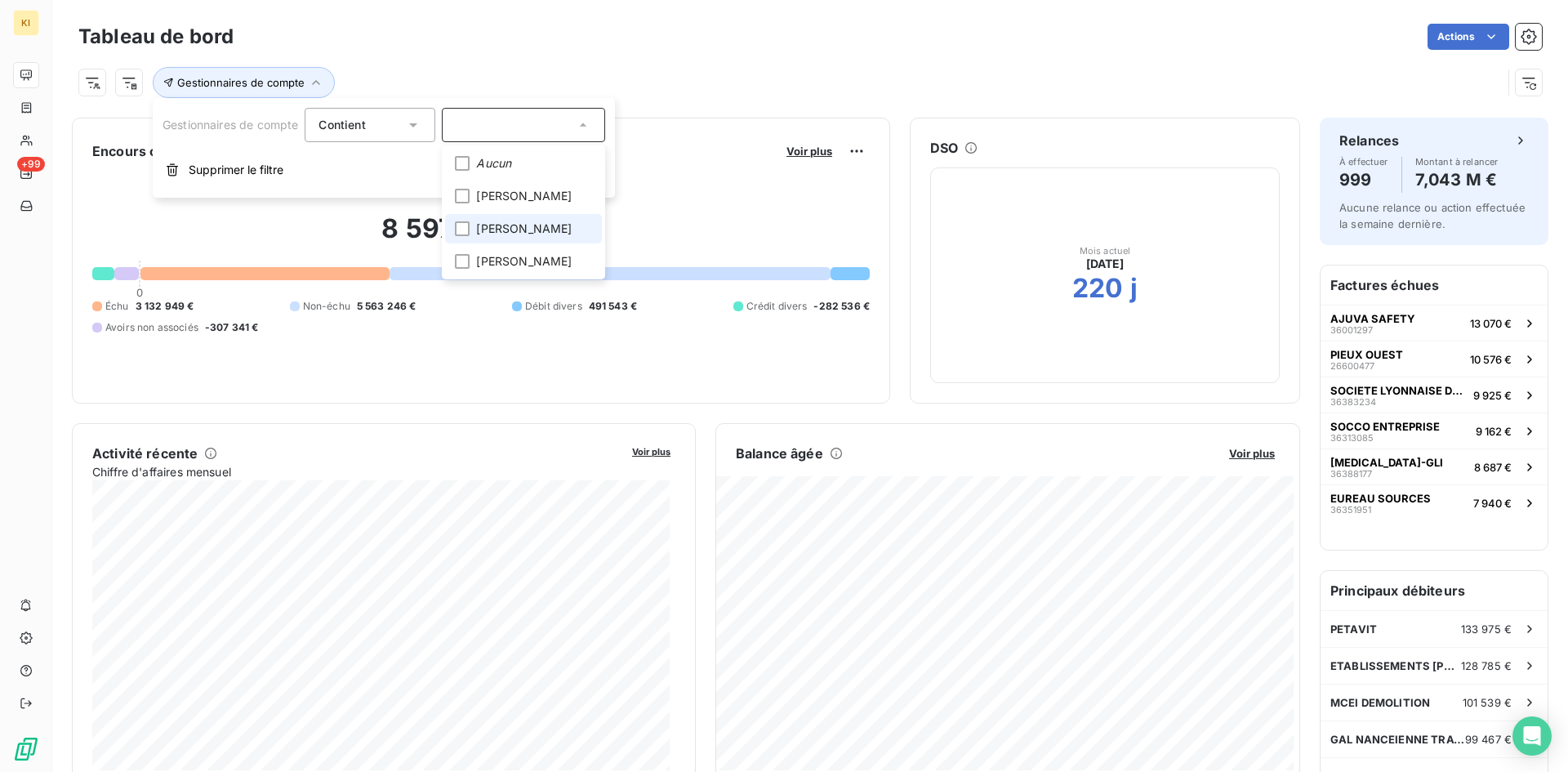
click at [499, 226] on span "[PERSON_NAME]" at bounding box center [524, 228] width 95 height 17
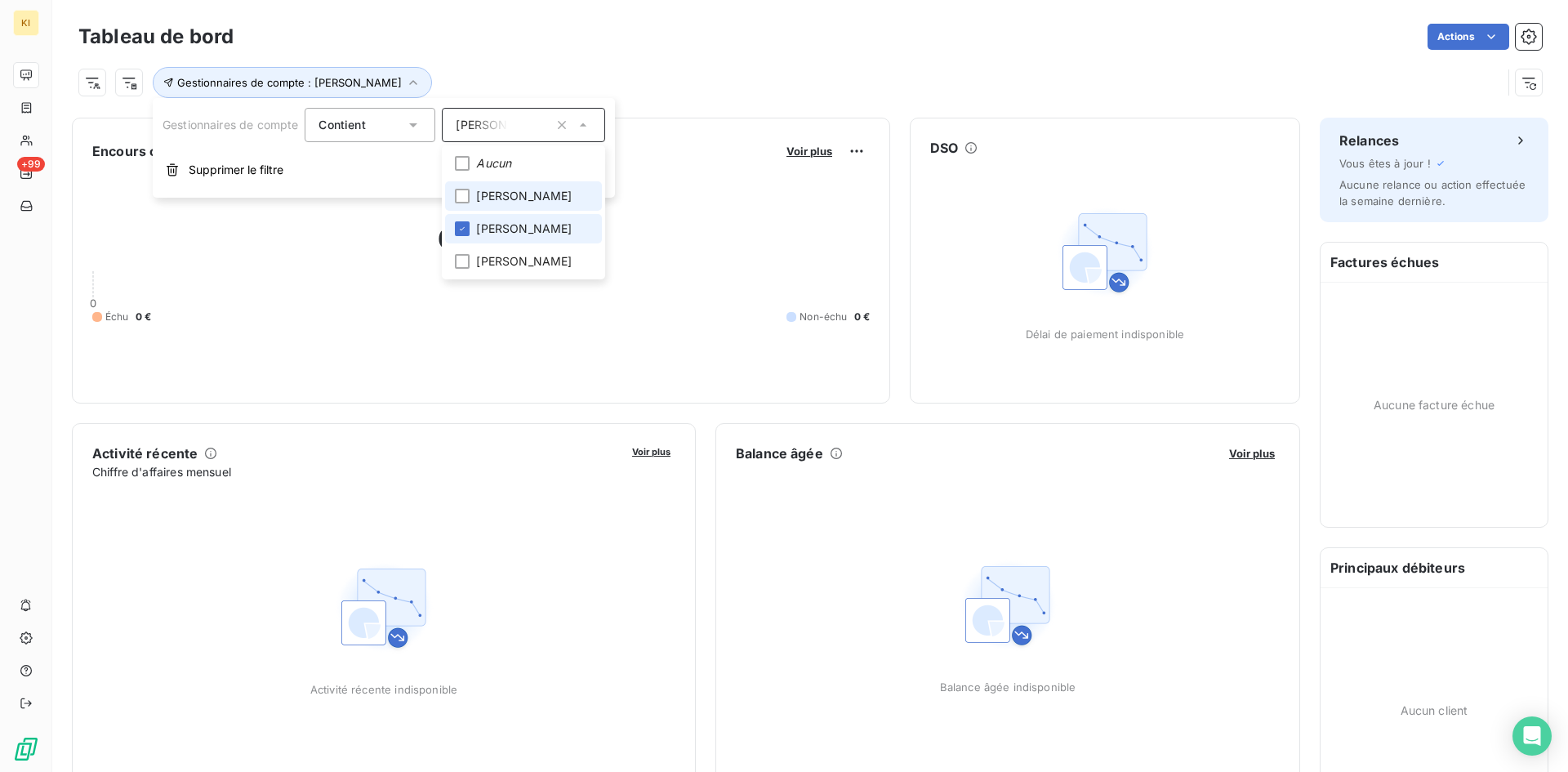
drag, startPoint x: 490, startPoint y: 222, endPoint x: 497, endPoint y: 207, distance: 16.6
click at [490, 221] on span "[PERSON_NAME]" at bounding box center [524, 228] width 95 height 17
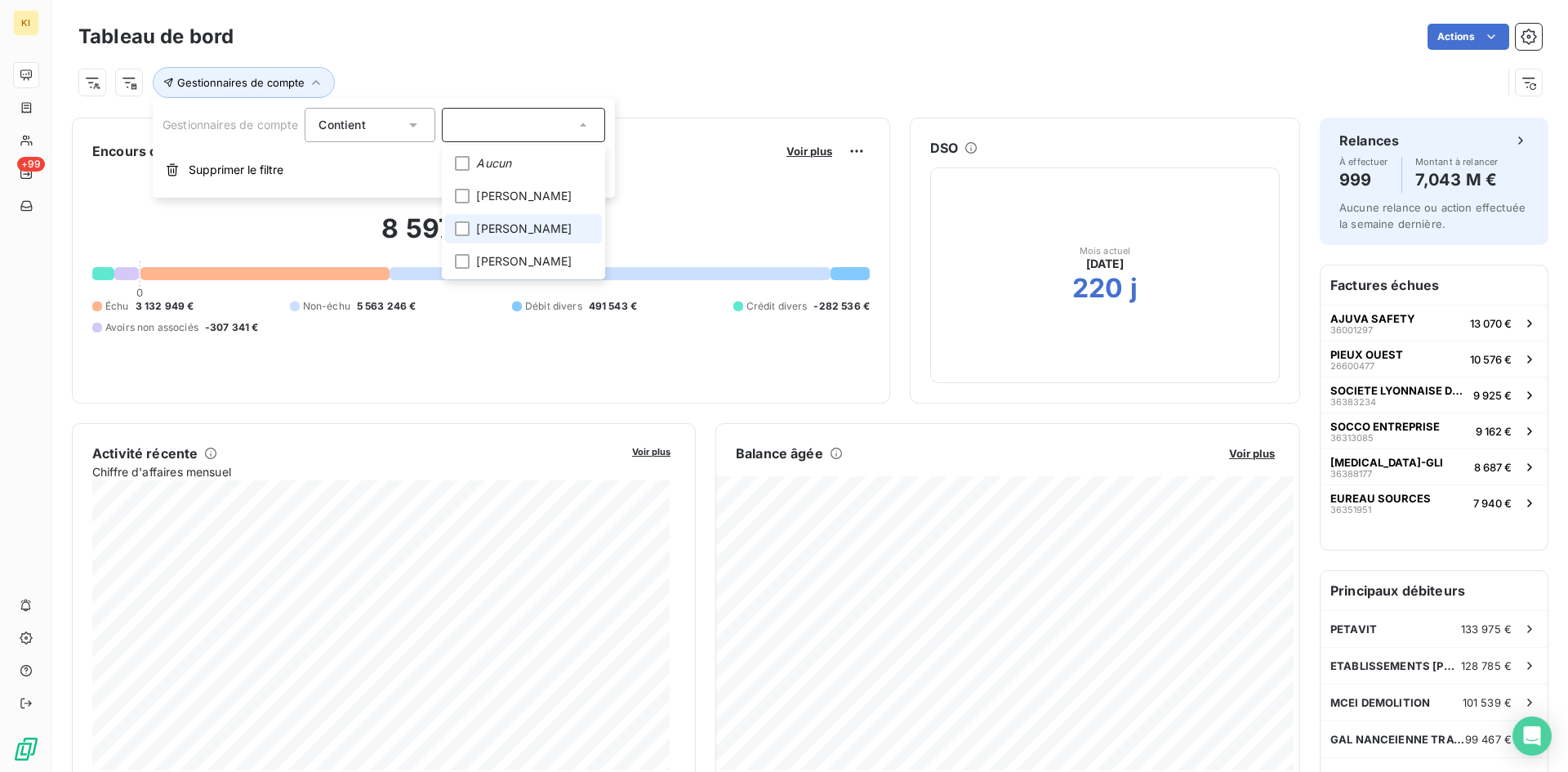
drag, startPoint x: 499, startPoint y: 191, endPoint x: 481, endPoint y: 233, distance: 45.7
click at [499, 190] on span "[PERSON_NAME]" at bounding box center [524, 196] width 95 height 17
click at [707, 88] on div "Gestionnaires de compte : [PERSON_NAME]" at bounding box center [790, 82] width 1424 height 31
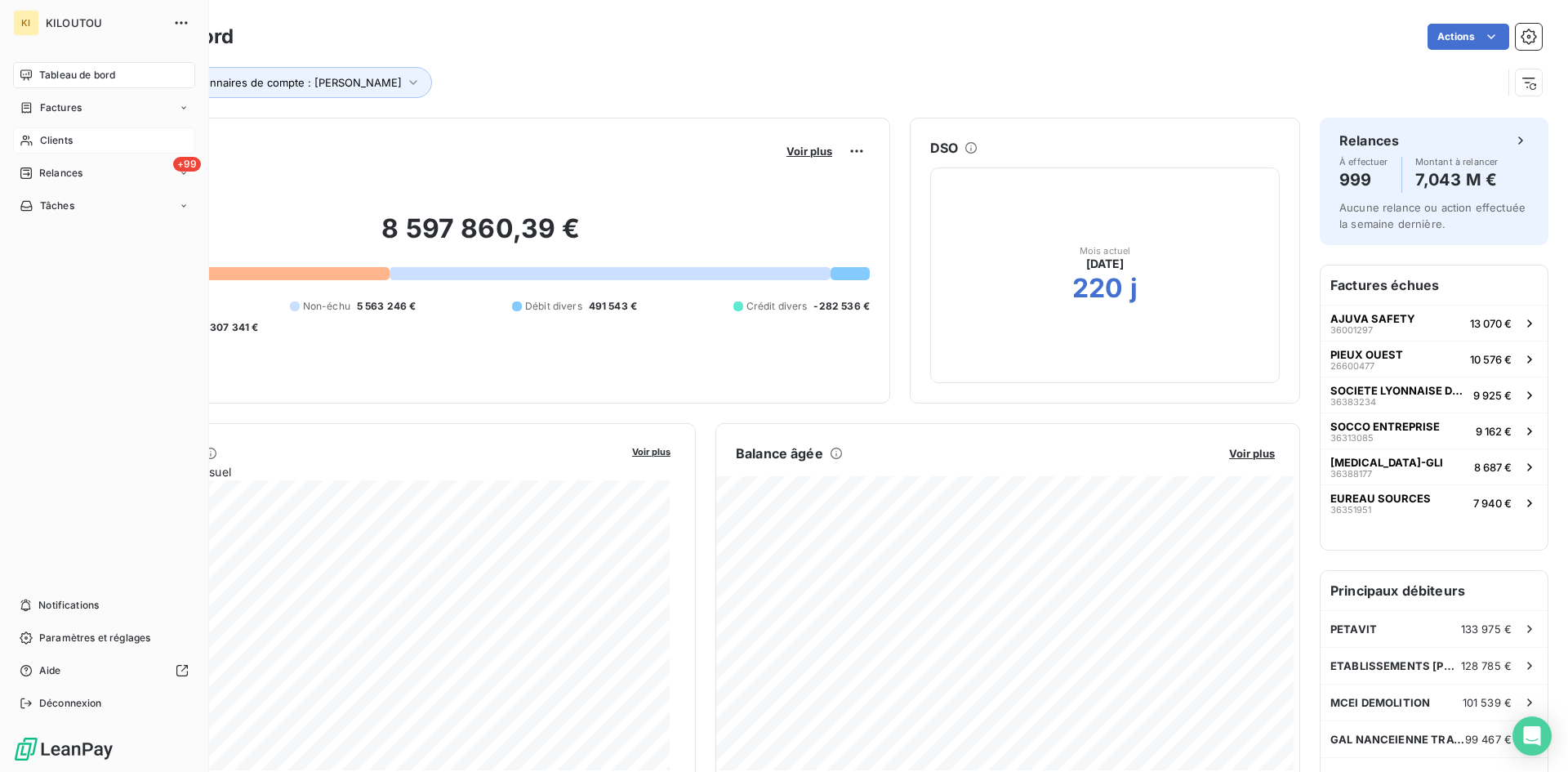
click at [86, 140] on div "Clients" at bounding box center [104, 141] width 182 height 26
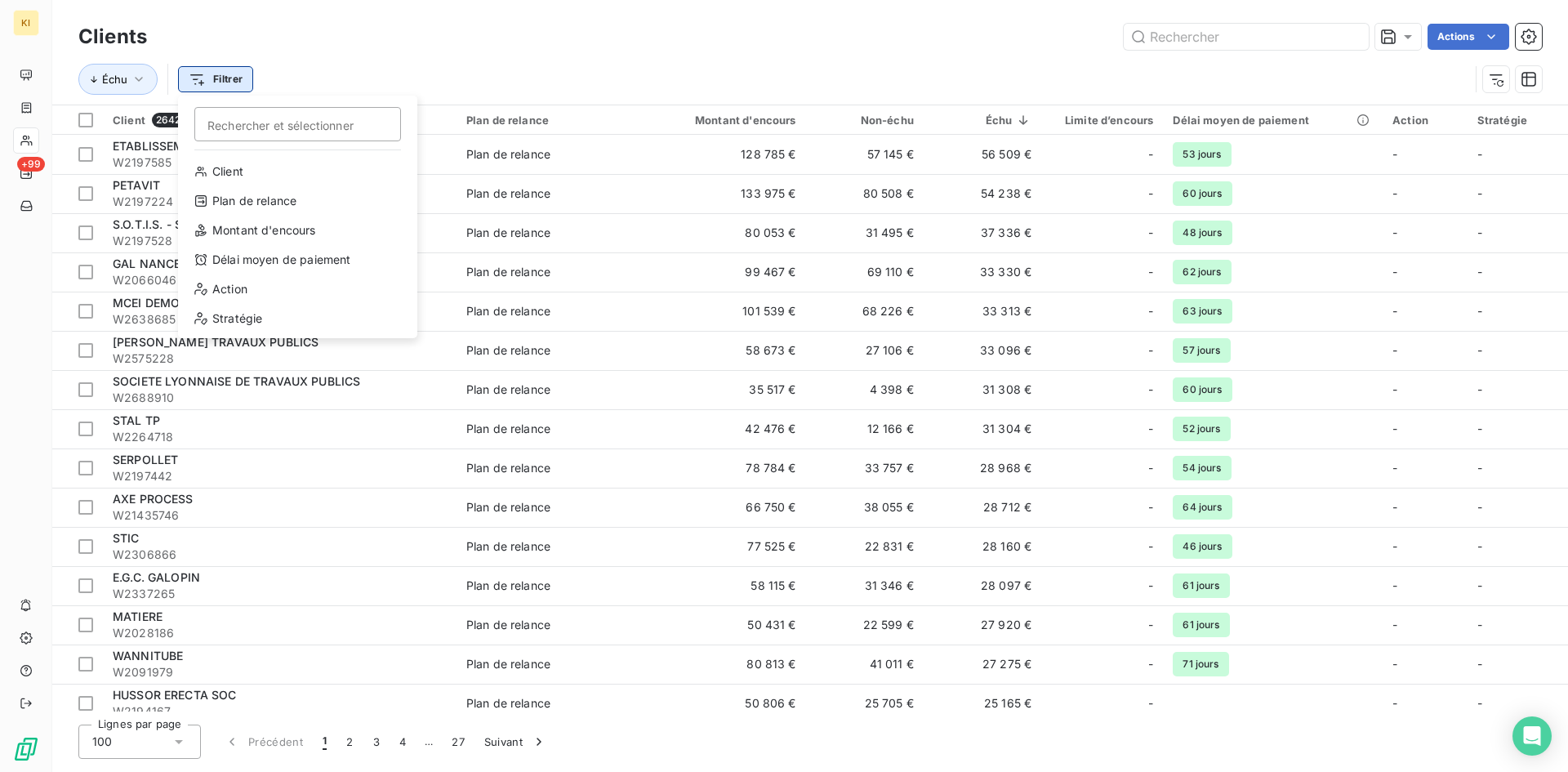
click at [220, 78] on html "KI +99 Clients Actions Échu Filtrer Rechercher et sélectionner Client Plan de r…" at bounding box center [784, 386] width 1568 height 772
click at [26, 174] on html "KI +99 Clients Actions Échu Filtrer Rechercher et sélectionner Client Plan de r…" at bounding box center [784, 386] width 1568 height 772
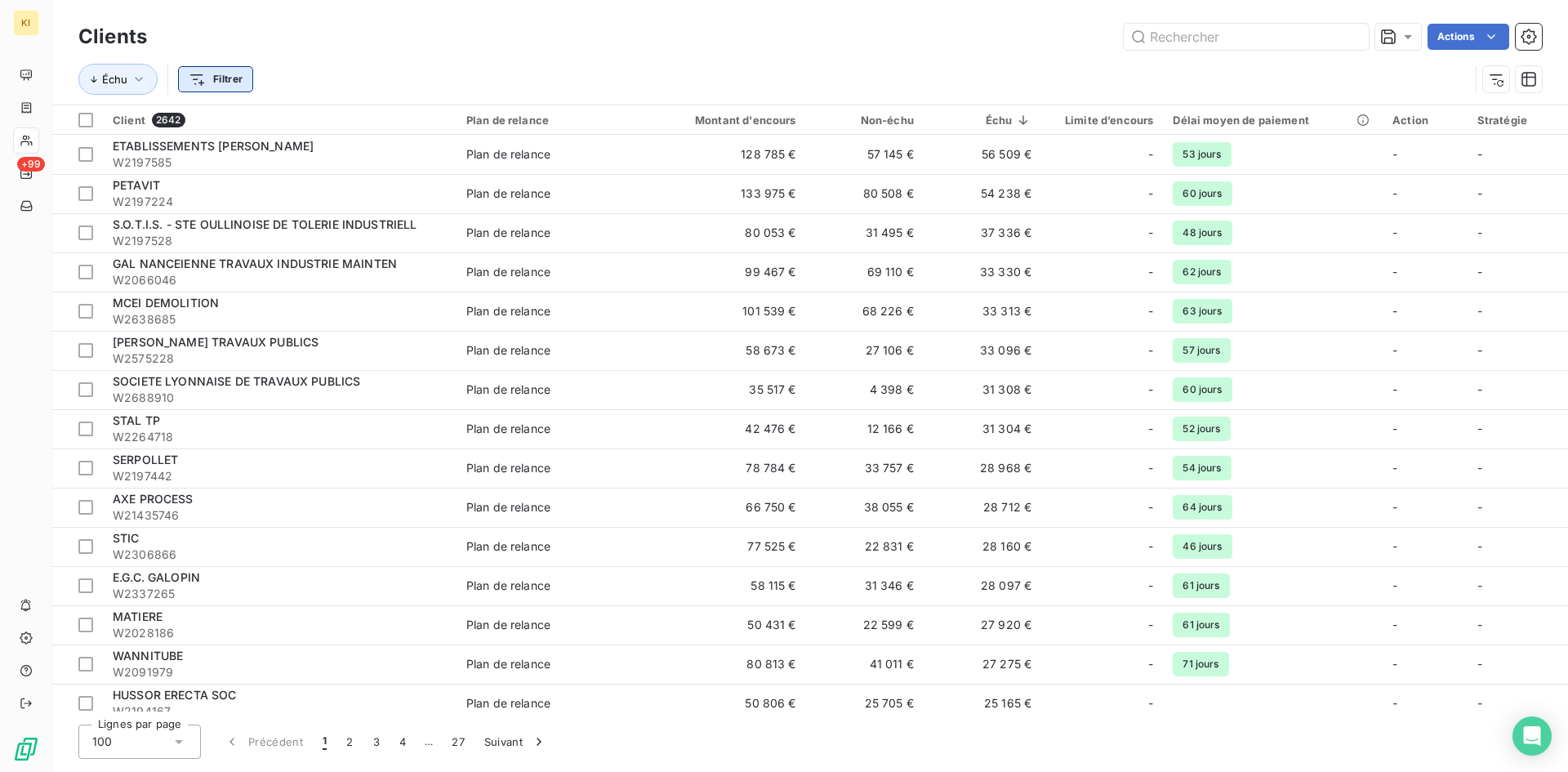
click at [218, 78] on html "KI +99 Clients Actions Échu Filtrer Client 2642 Plan de relance Montant d'encou…" at bounding box center [784, 386] width 1568 height 772
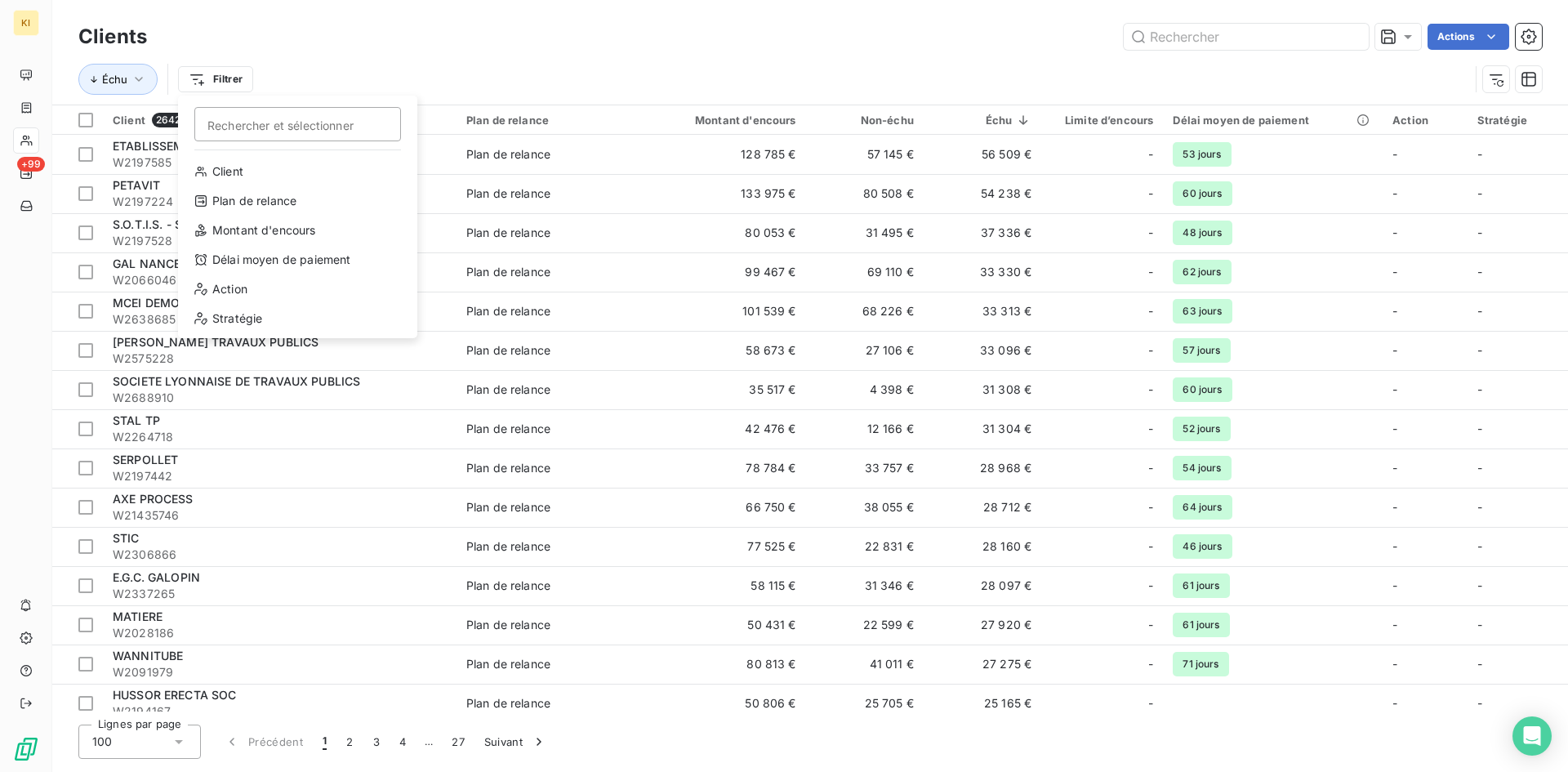
click at [464, 54] on html "KI +99 Clients Actions Échu Filtrer Rechercher et sélectionner Client Plan de r…" at bounding box center [784, 386] width 1568 height 772
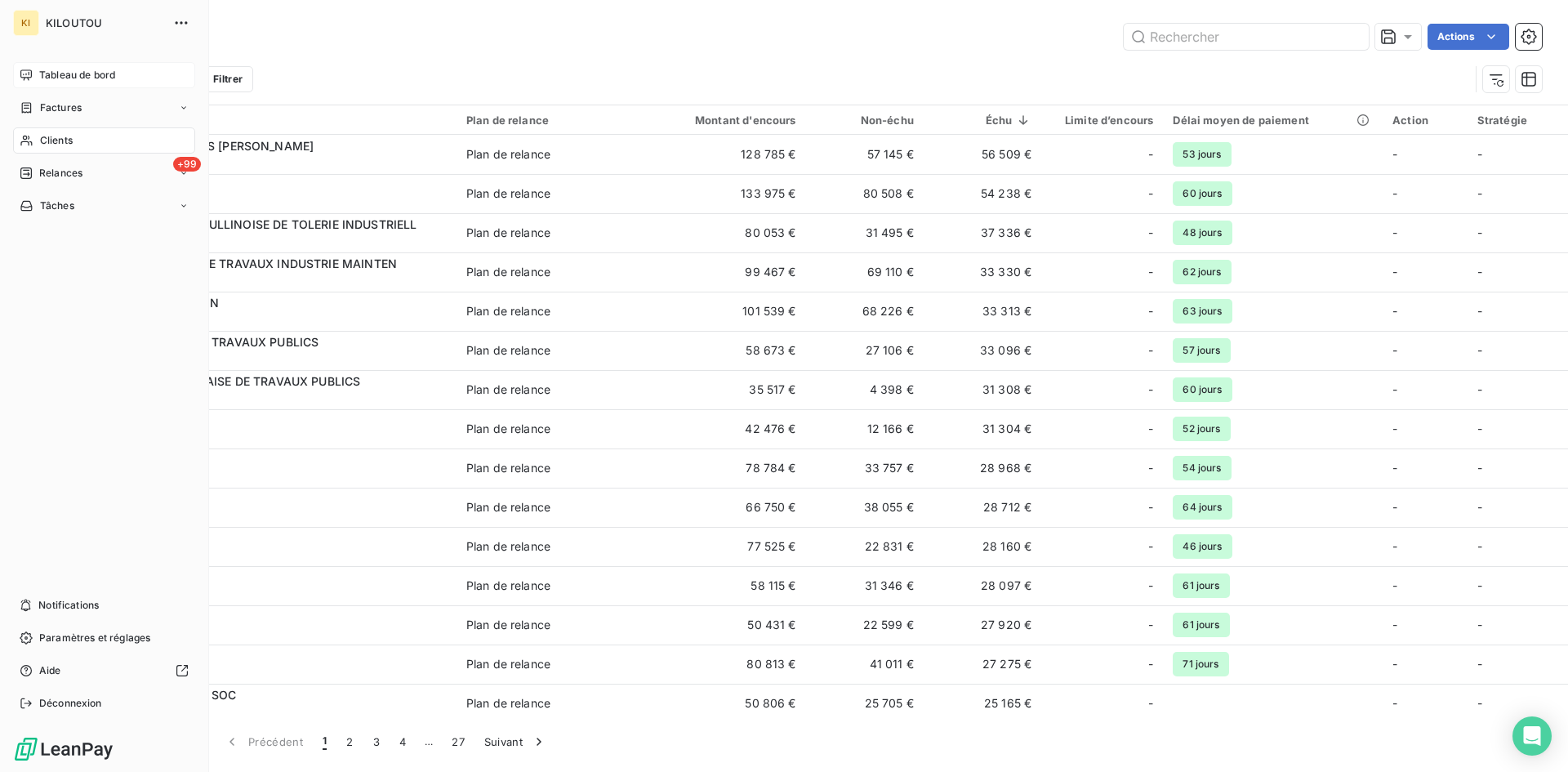
drag, startPoint x: 49, startPoint y: 74, endPoint x: 58, endPoint y: 84, distance: 13.5
click at [50, 74] on span "Tableau de bord" at bounding box center [78, 75] width 76 height 15
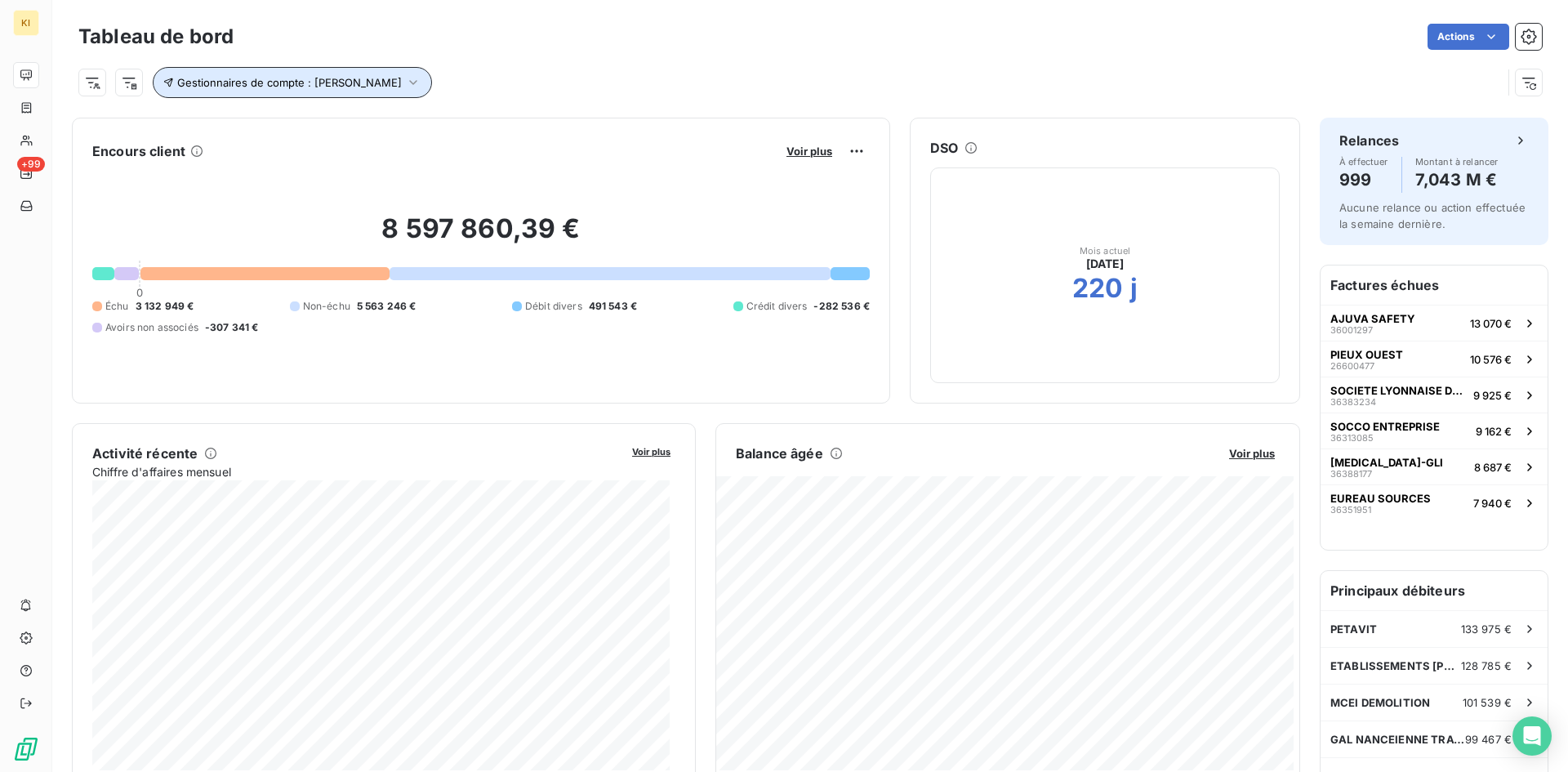
click at [405, 87] on icon "button" at bounding box center [413, 82] width 17 height 17
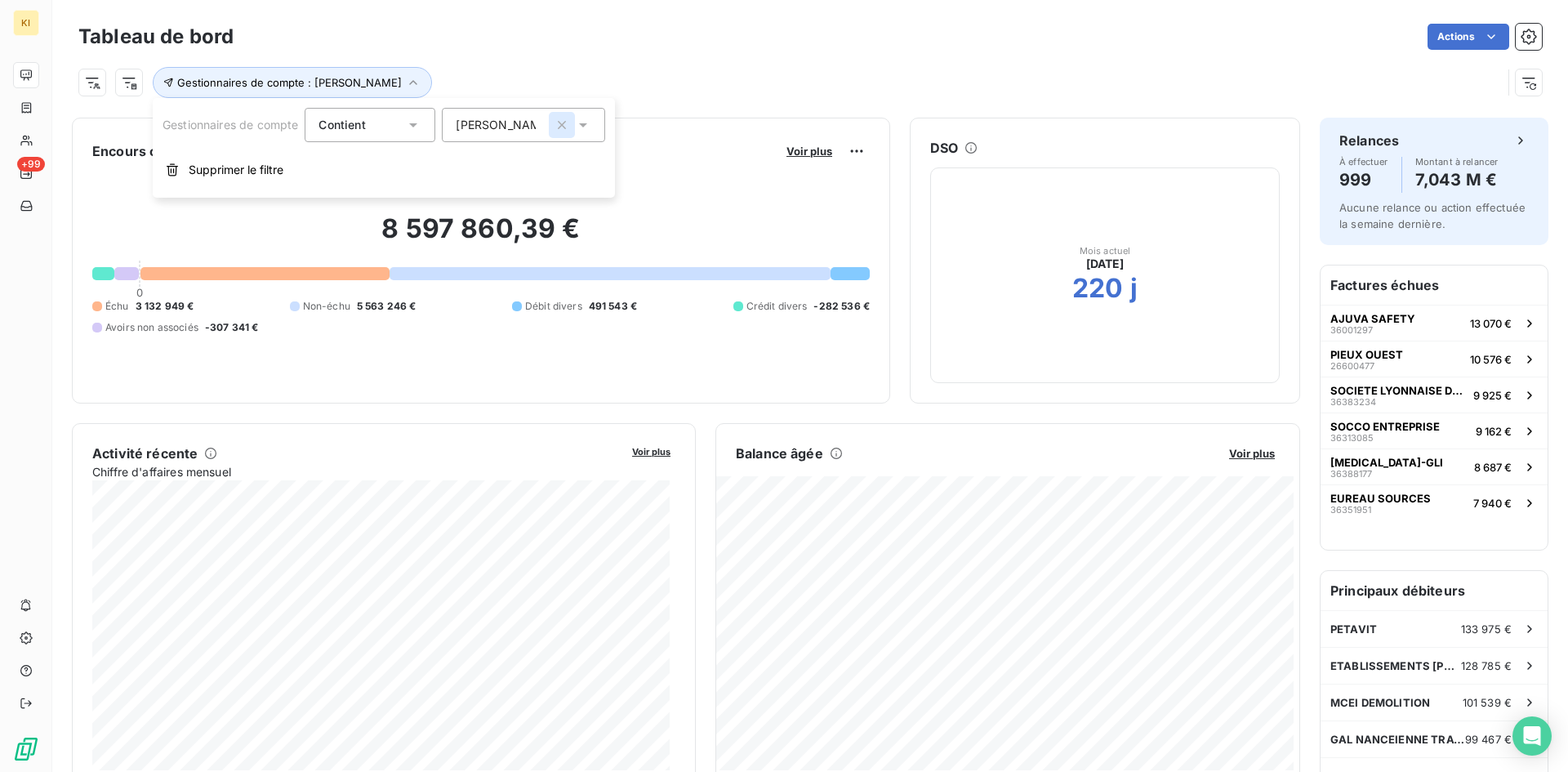
click at [568, 125] on icon "button" at bounding box center [562, 125] width 17 height 17
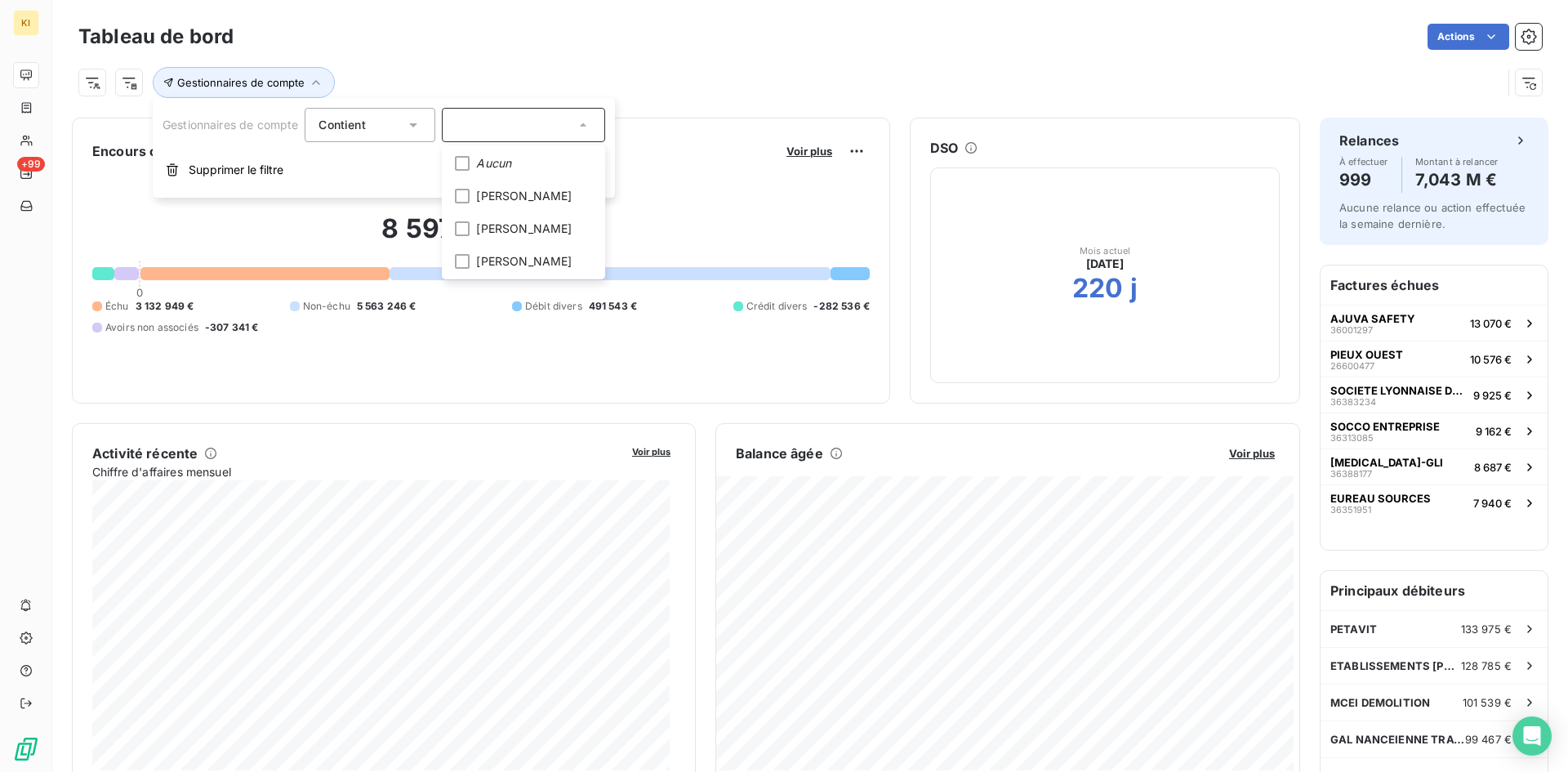
click at [721, 100] on div "Tableau de bord Actions Gestionnaires de compte" at bounding box center [810, 54] width 1516 height 108
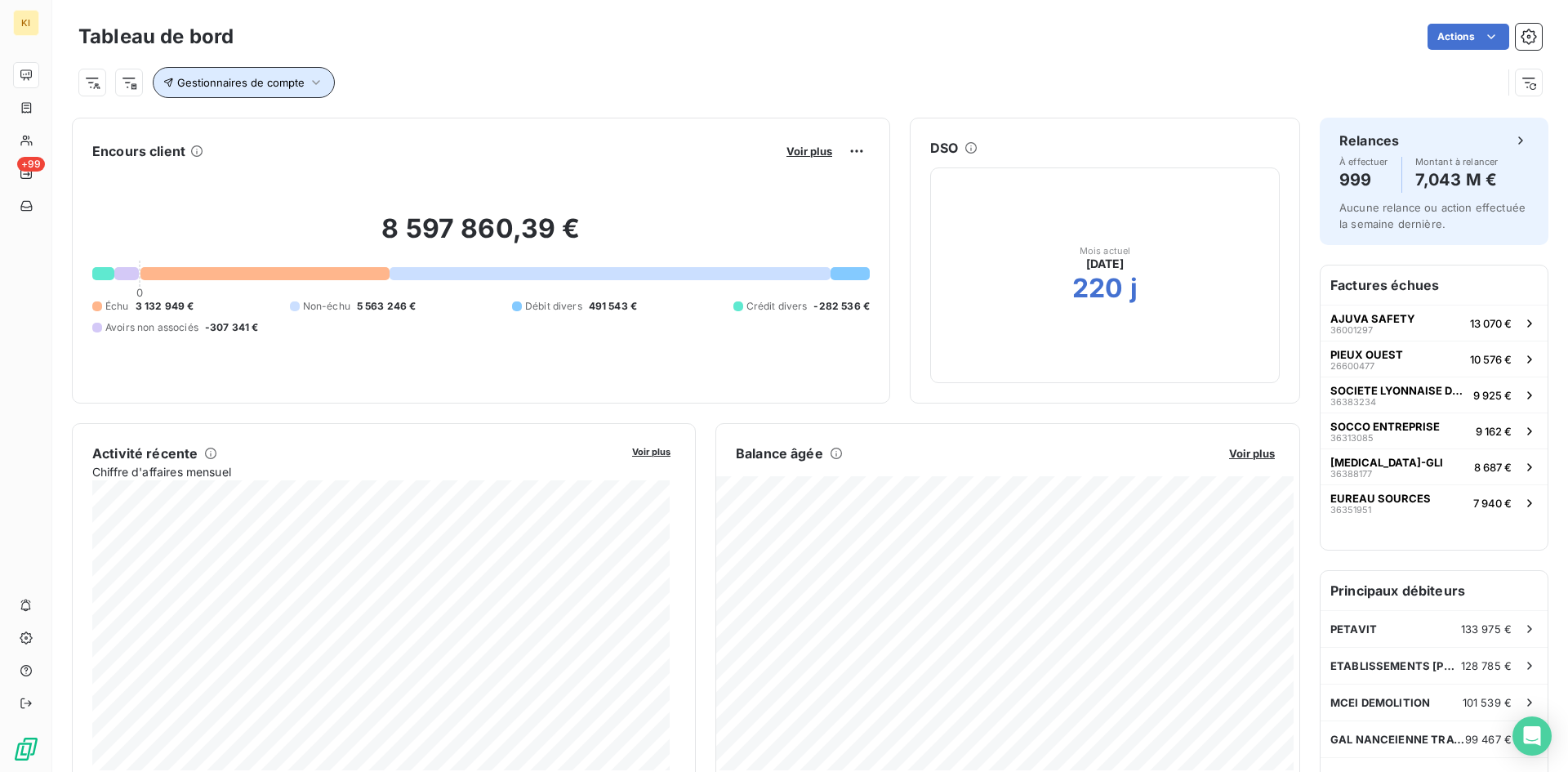
click at [314, 81] on icon "button" at bounding box center [316, 82] width 17 height 17
click at [368, 126] on div "Contient in" at bounding box center [362, 125] width 86 height 23
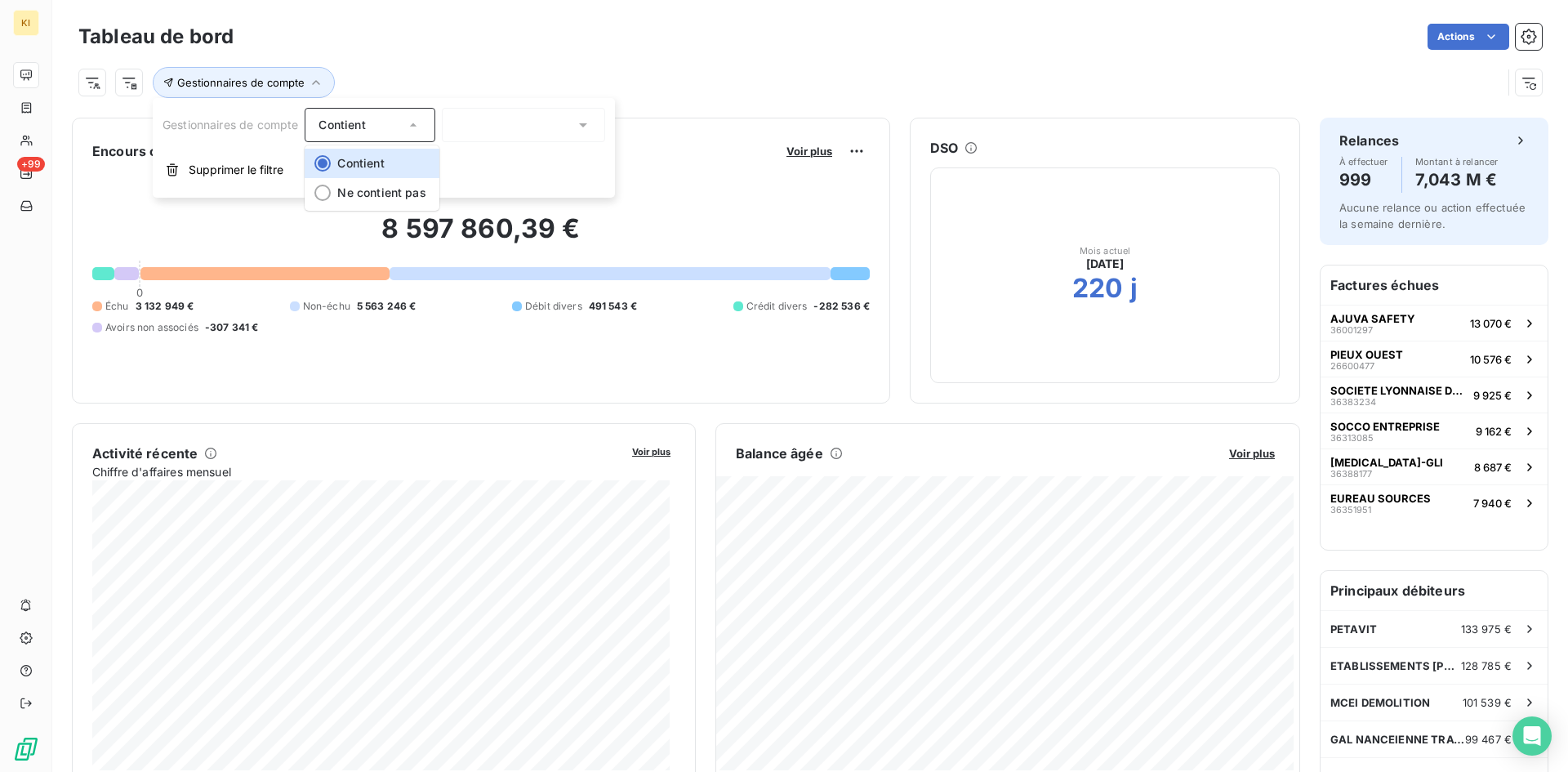
click at [484, 137] on div at bounding box center [523, 124] width 163 height 34
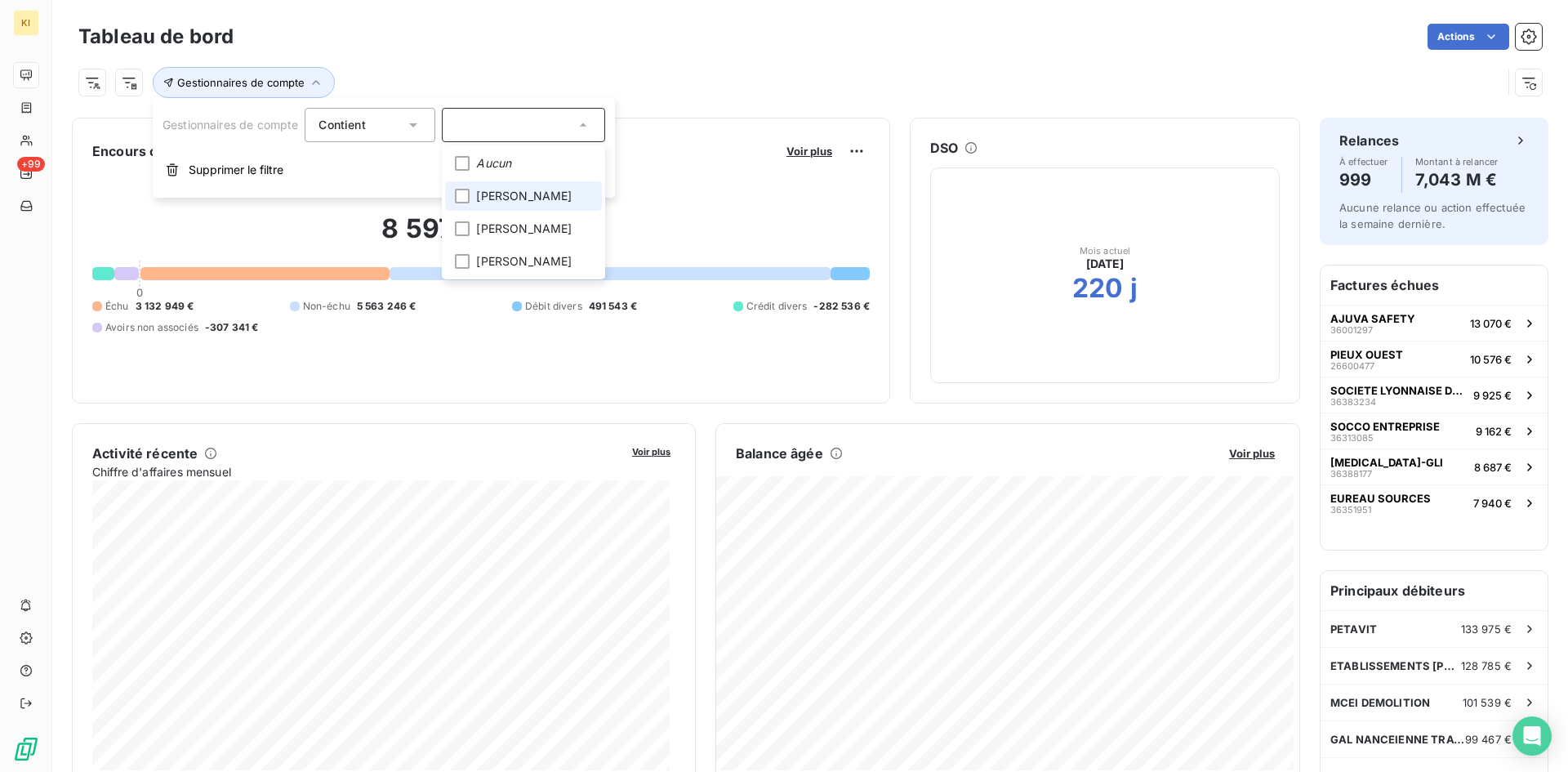
click at [499, 197] on span "[PERSON_NAME]" at bounding box center [524, 196] width 95 height 17
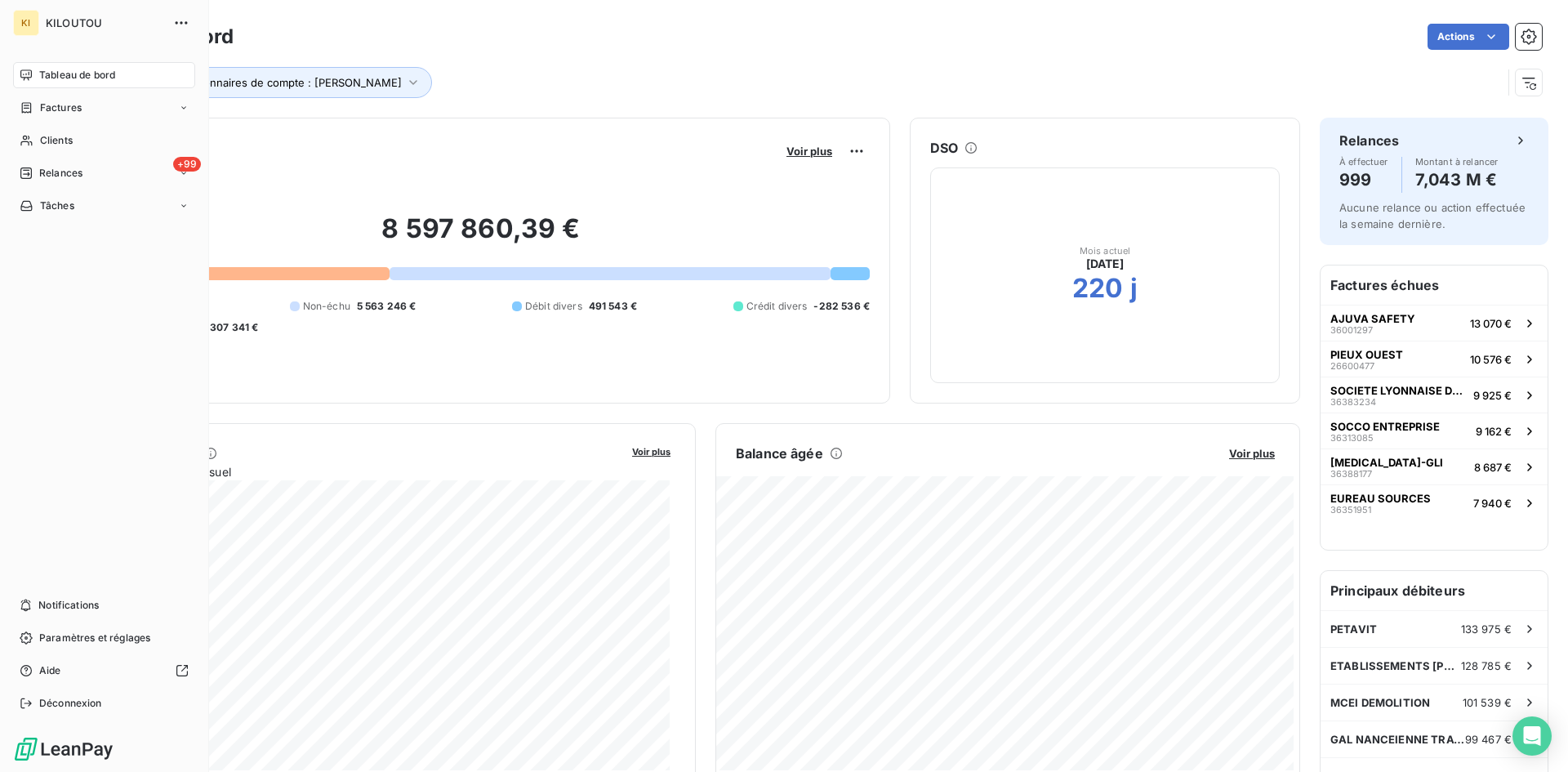
click at [62, 76] on span "Tableau de bord" at bounding box center [78, 75] width 76 height 15
click at [66, 149] on div "Clients" at bounding box center [104, 141] width 182 height 26
